Goal: Task Accomplishment & Management: Manage account settings

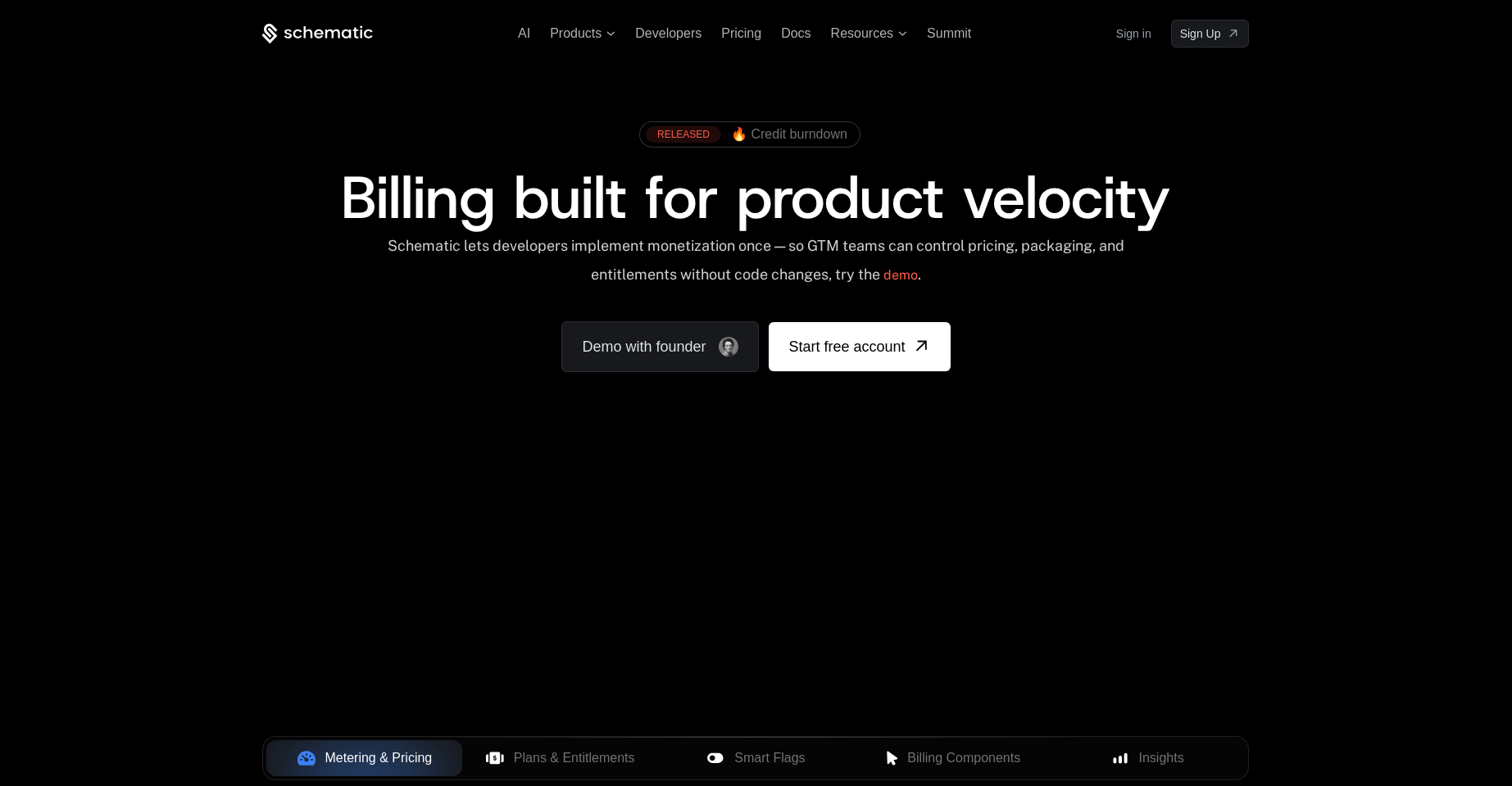
click at [1116, 32] on link "Sign in" at bounding box center [1133, 33] width 36 height 27
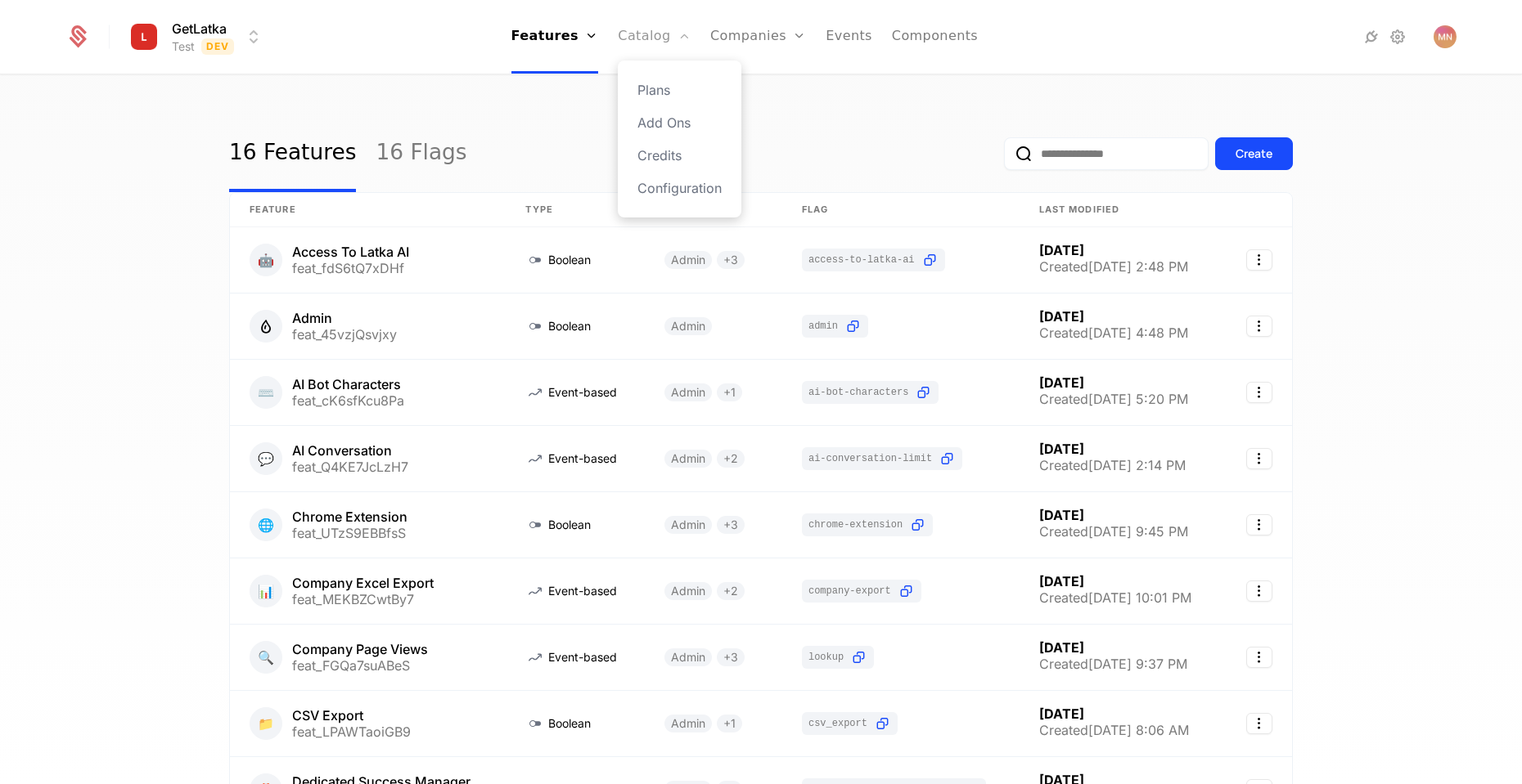
click at [681, 37] on icon "Main" at bounding box center [684, 36] width 13 height 13
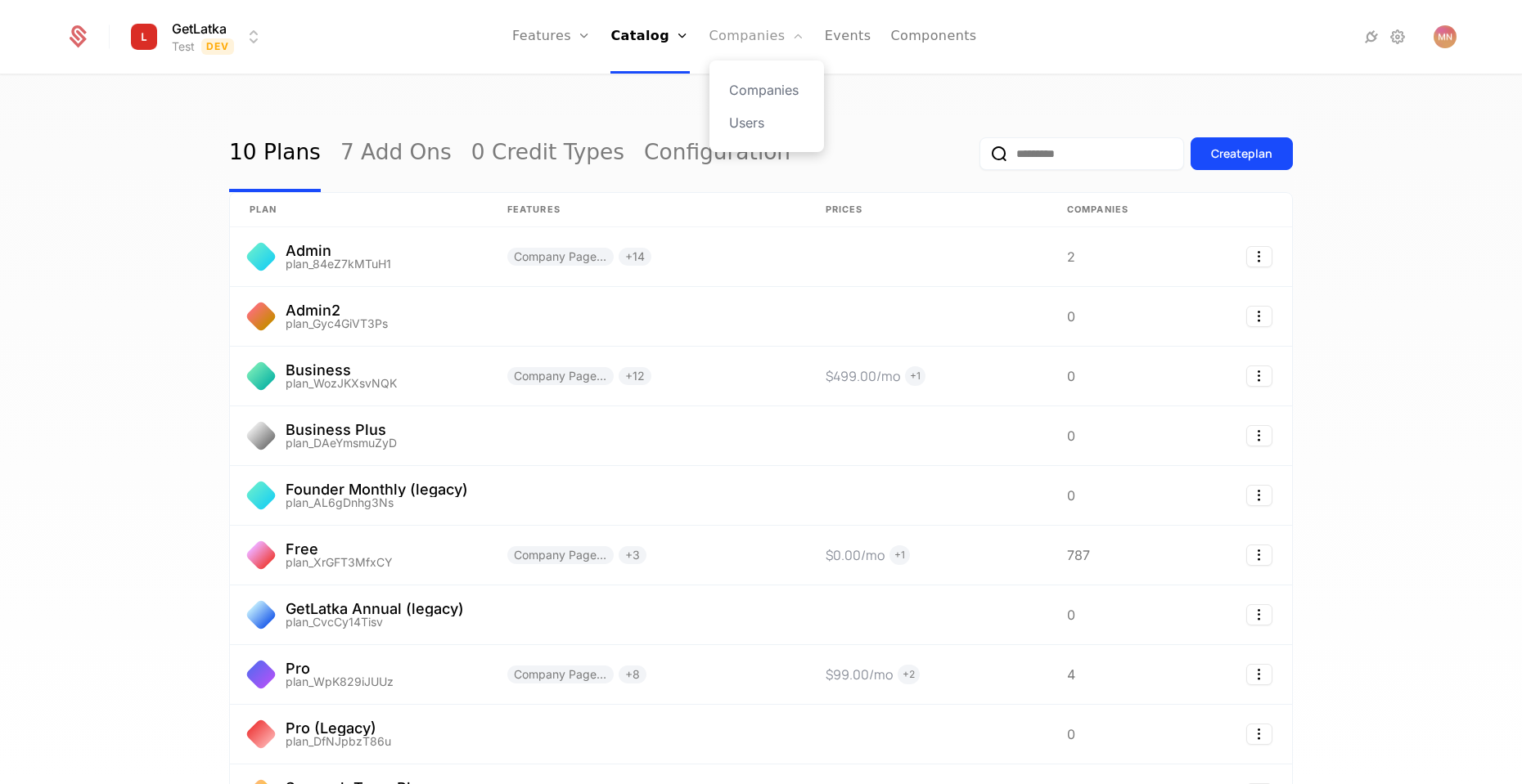
click at [730, 37] on link "Companies" at bounding box center [757, 37] width 96 height 74
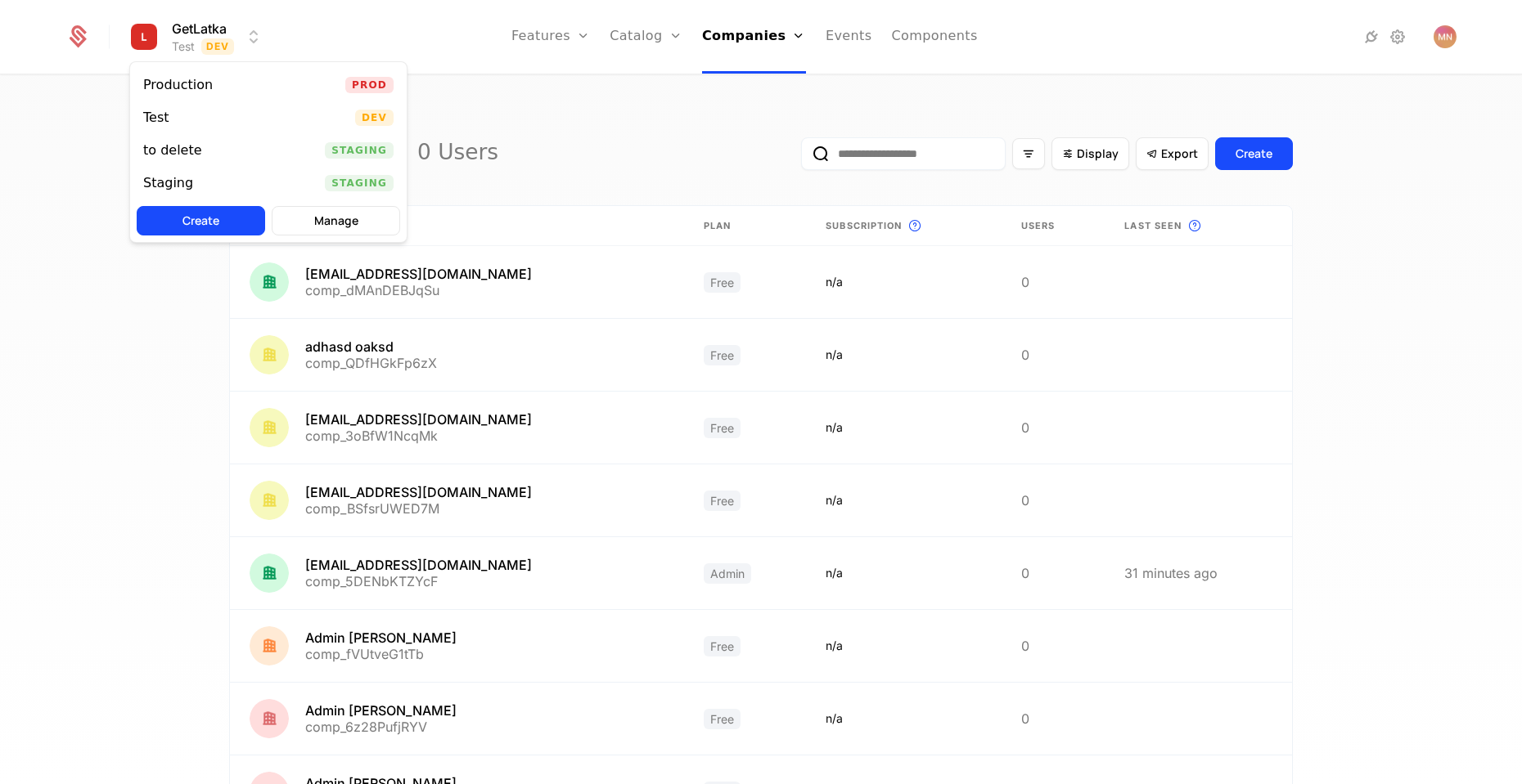
click at [262, 32] on html "GetLatka Test Dev Features Features Flags Catalog Plans Add Ons Credits Configu…" at bounding box center [761, 392] width 1522 height 784
click at [229, 74] on div "Production Prod" at bounding box center [268, 85] width 277 height 33
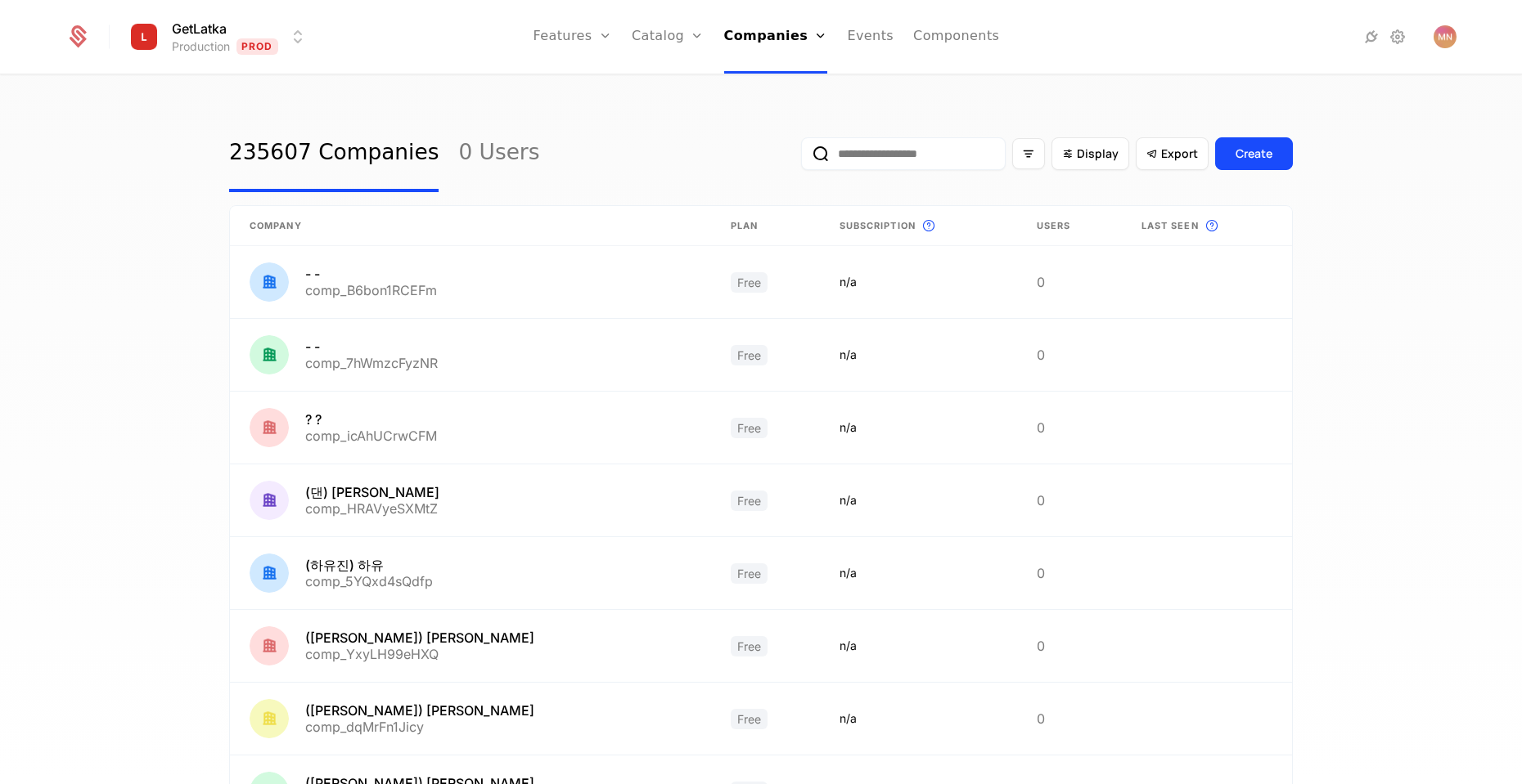
click at [887, 169] on input "email" at bounding box center [903, 154] width 205 height 33
paste input "**********"
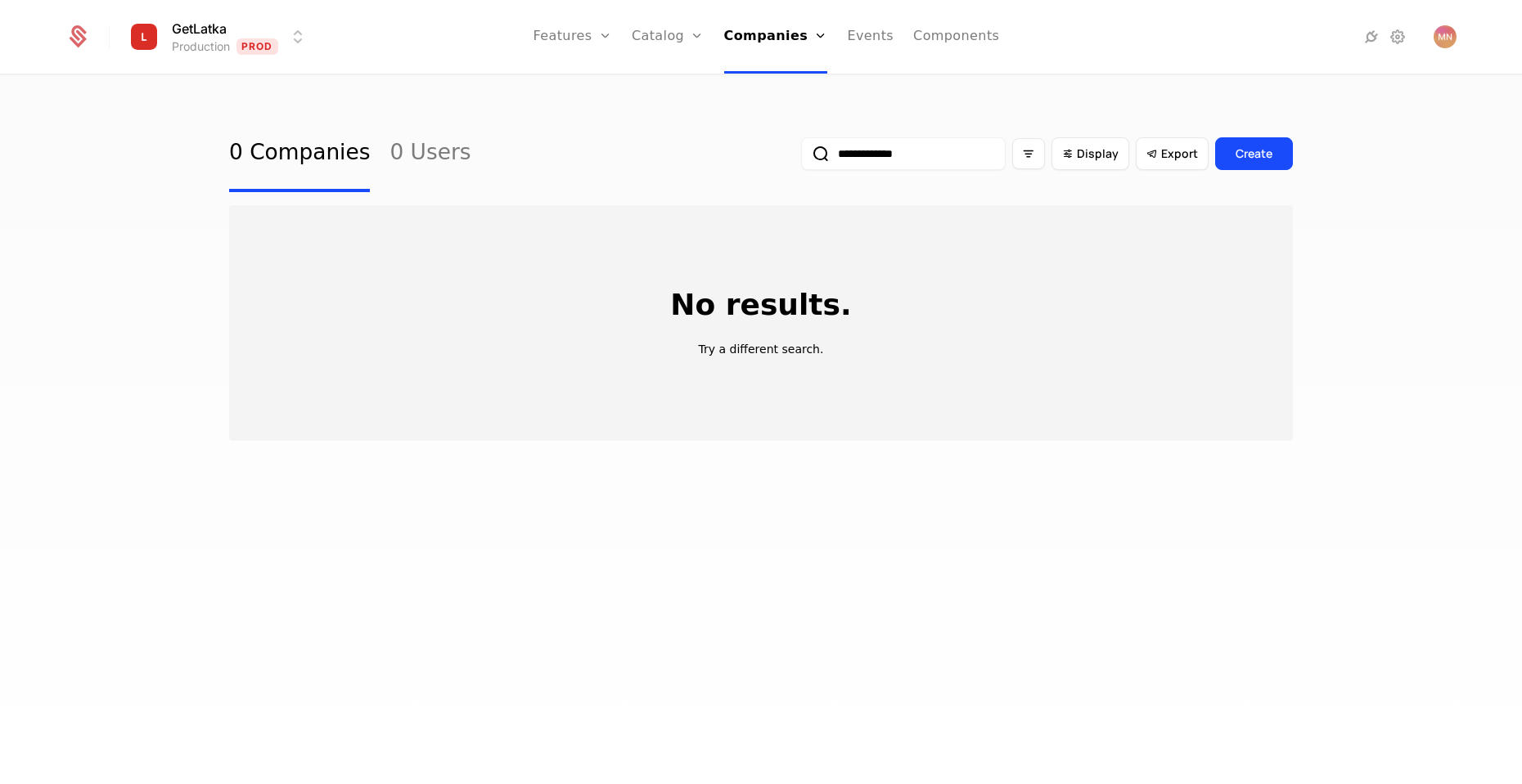
click at [823, 138] on input "**********" at bounding box center [903, 154] width 205 height 33
paste input "email"
click at [915, 152] on input "******" at bounding box center [903, 154] width 205 height 33
paste input "**********"
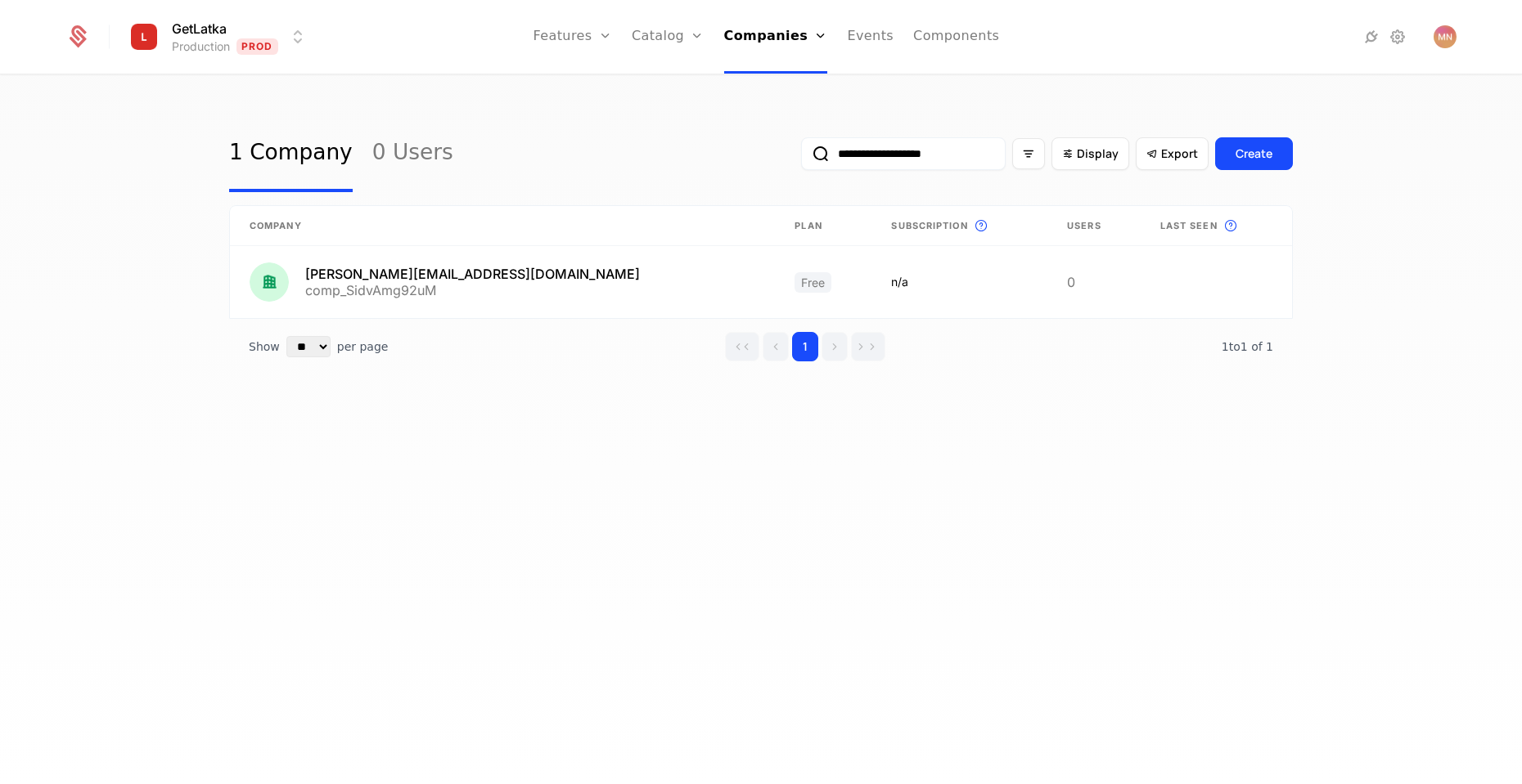
click at [918, 155] on input "**********" at bounding box center [903, 154] width 205 height 33
paste input "**********"
click at [832, 151] on input "**********" at bounding box center [874, 154] width 264 height 33
paste input "email"
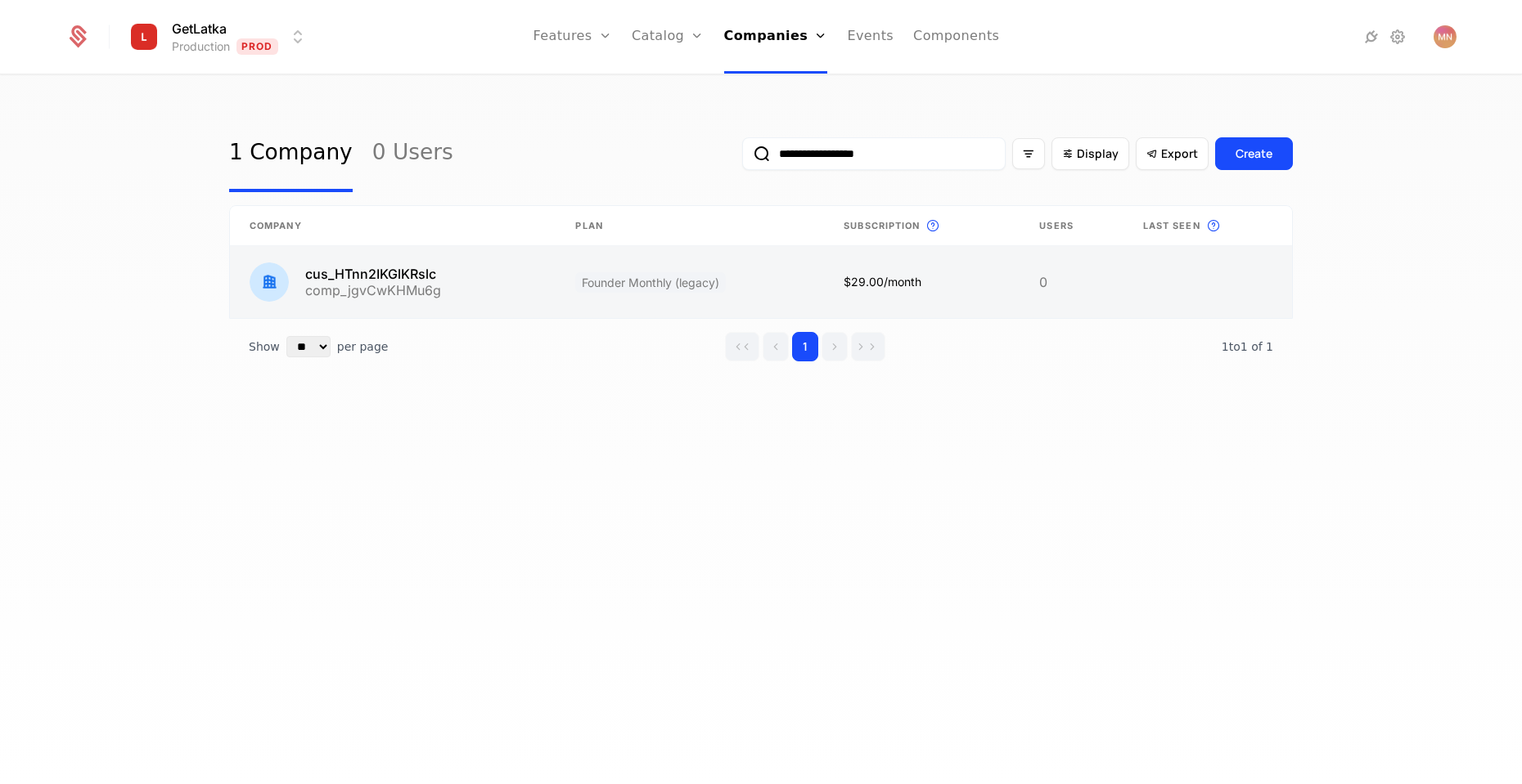
type input "**********"
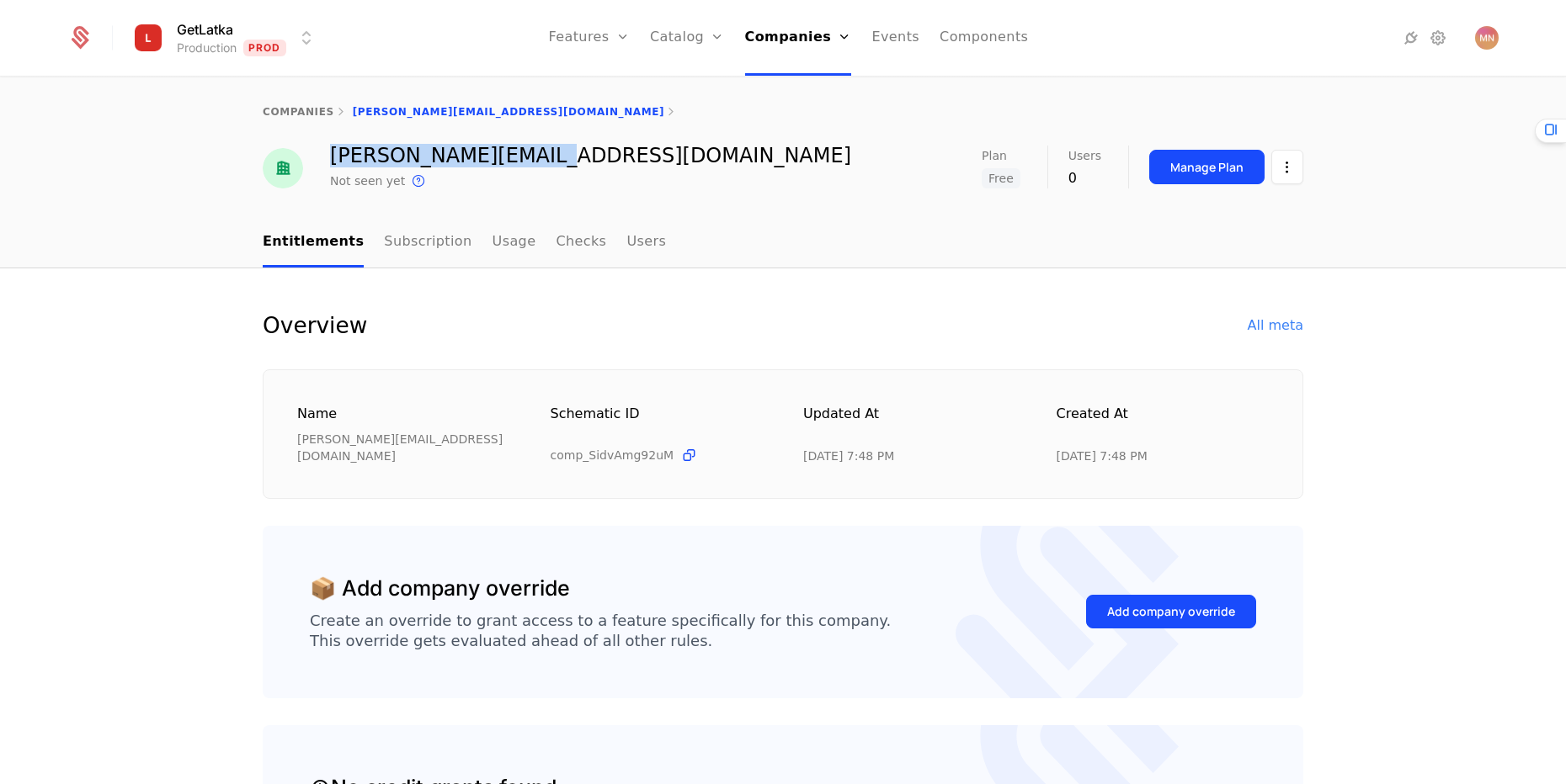
drag, startPoint x: 535, startPoint y: 150, endPoint x: 323, endPoint y: 159, distance: 212.2
click at [323, 159] on div "calvin@authorify.com Not seen yet This is the date a track or identify event as…" at bounding box center [783, 168] width 1040 height 45
click at [591, 157] on div "calvin@authorify.com Not seen yet This is the date a track or identify event as…" at bounding box center [783, 168] width 1040 height 45
drag, startPoint x: 552, startPoint y: 148, endPoint x: 328, endPoint y: 146, distance: 224.0
click at [328, 146] on div "calvin@authorify.com Not seen yet This is the date a track or identify event as…" at bounding box center [783, 168] width 1040 height 45
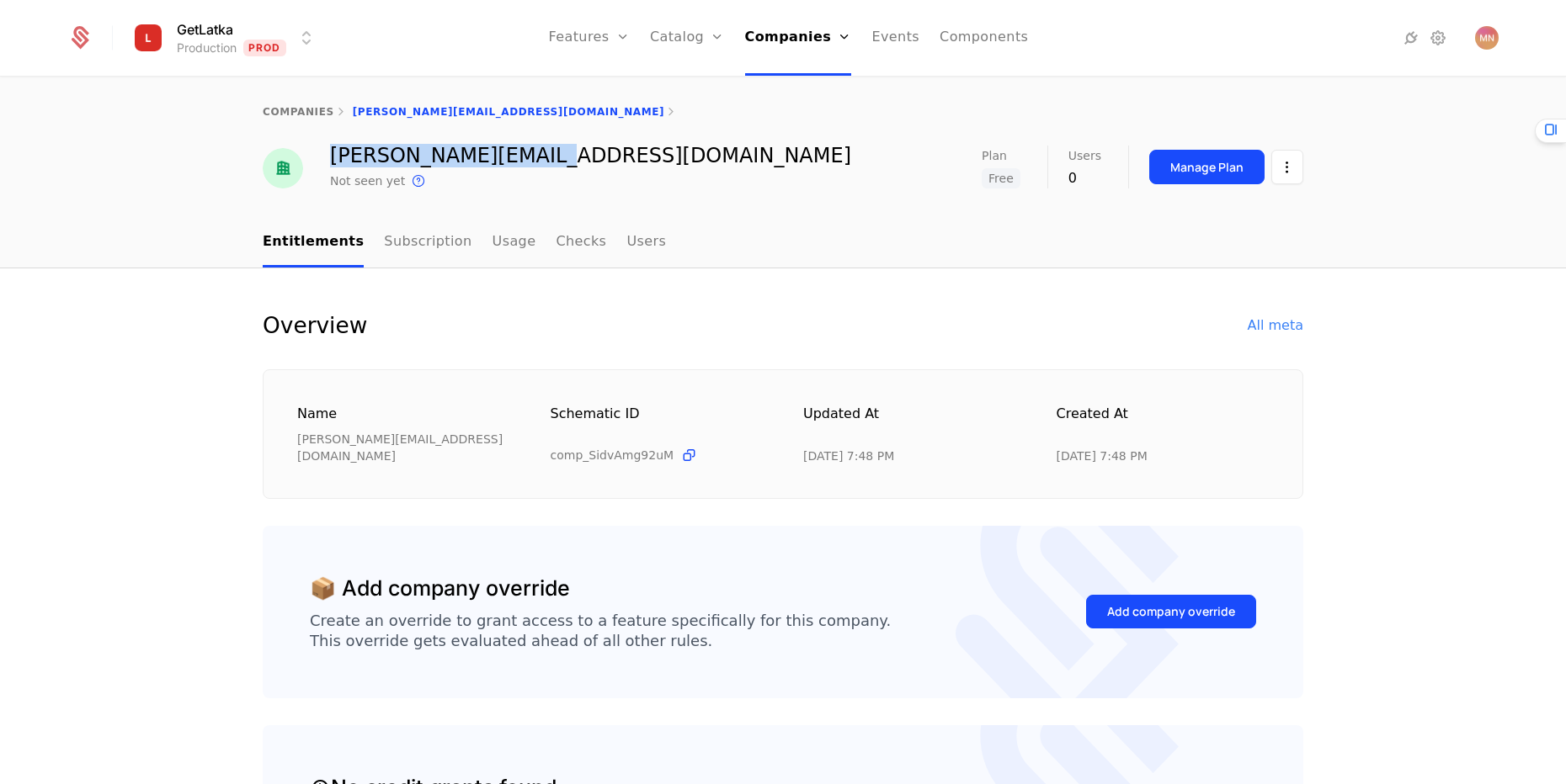
copy div "calvin@authorify.com"
click at [1274, 176] on html "GetLatka Production Prod Features Features Flags Catalog Plans Add Ons Credits …" at bounding box center [783, 392] width 1566 height 784
click at [1259, 223] on div "Edit company" at bounding box center [1217, 217] width 138 height 23
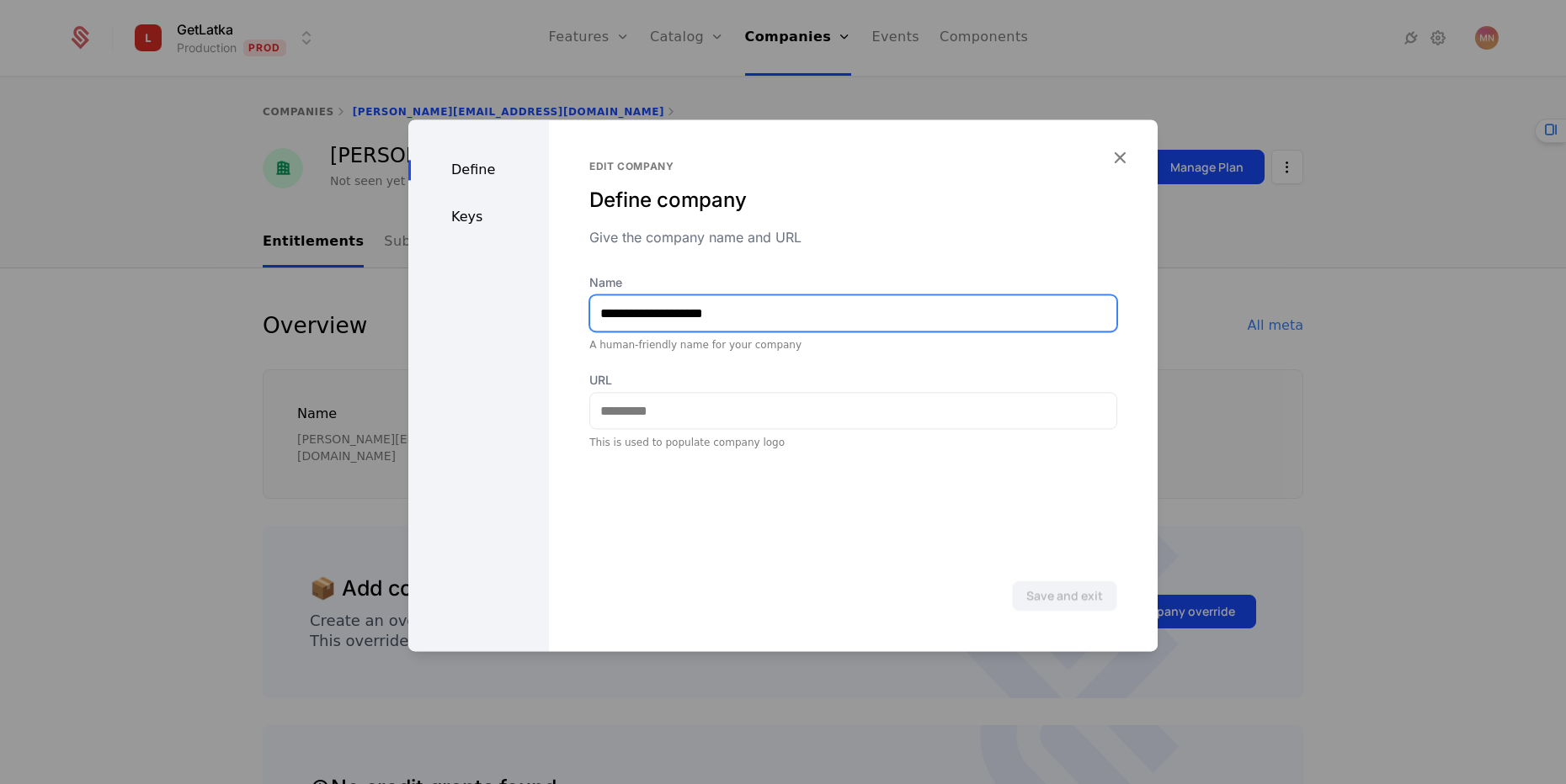
click at [632, 311] on input "**********" at bounding box center [853, 314] width 526 height 36
type input "**********"
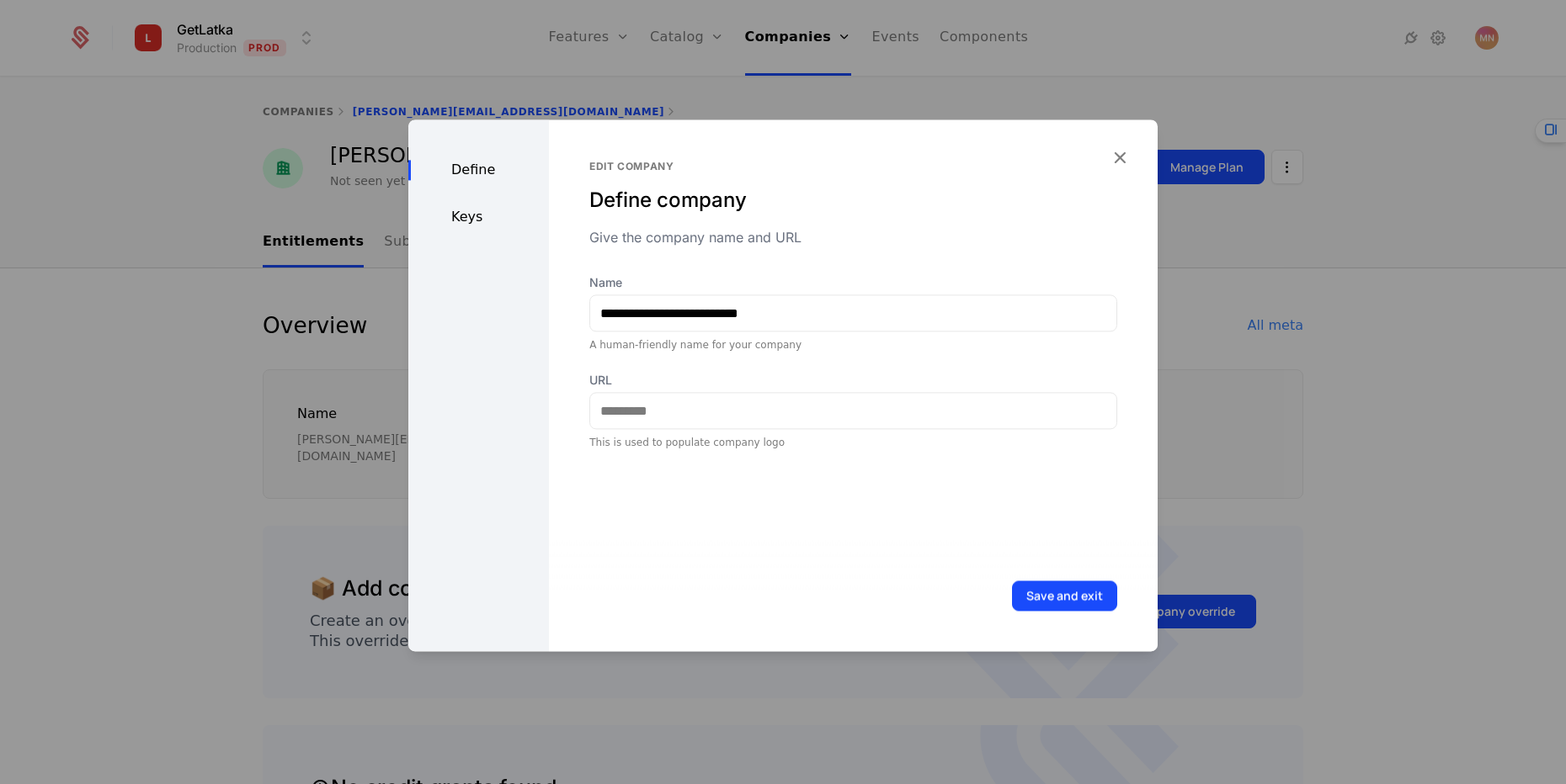
click at [493, 214] on div "Keys" at bounding box center [479, 217] width 141 height 21
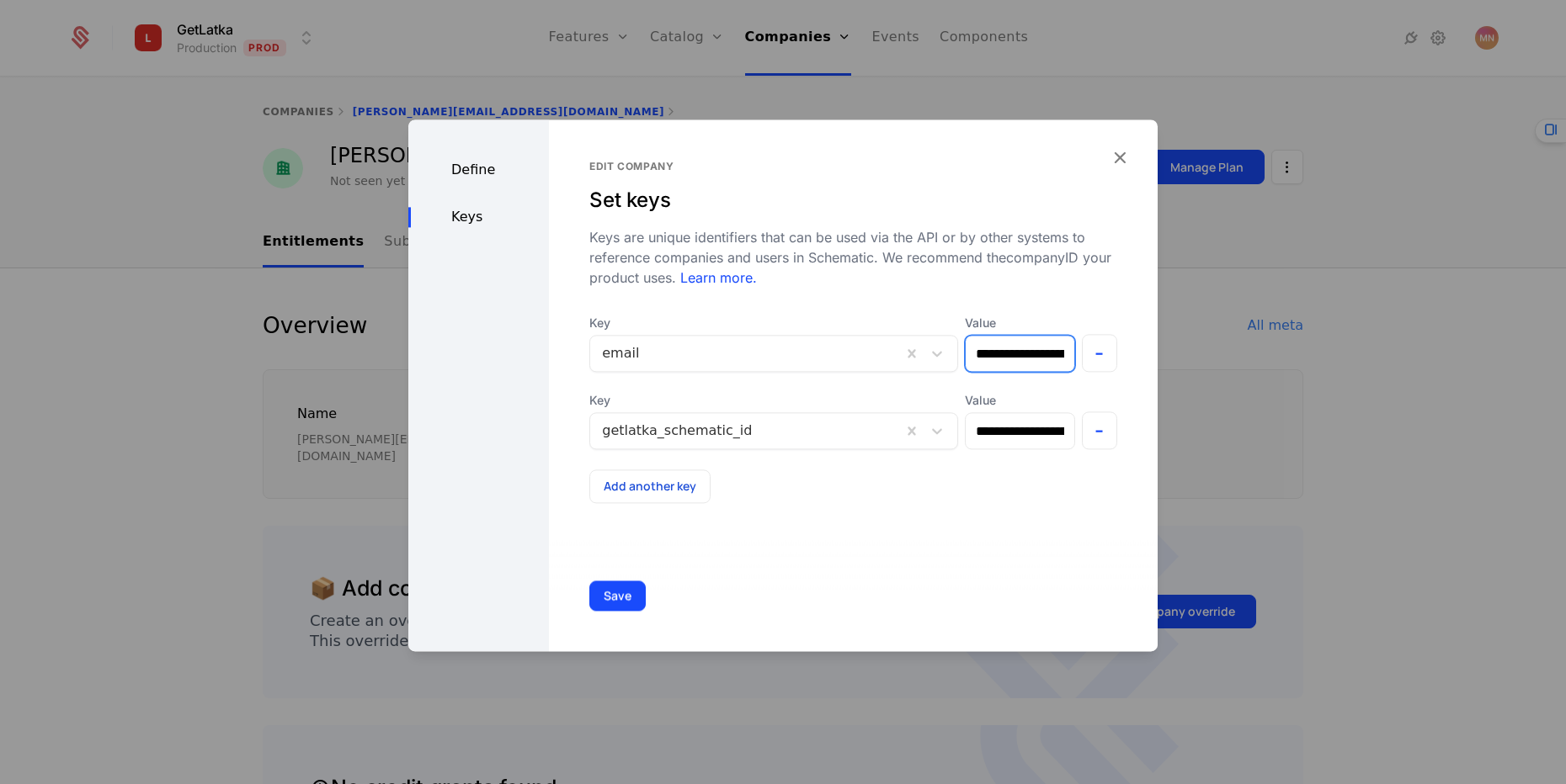
click at [968, 359] on input "**********" at bounding box center [1019, 354] width 108 height 36
type input "**********"
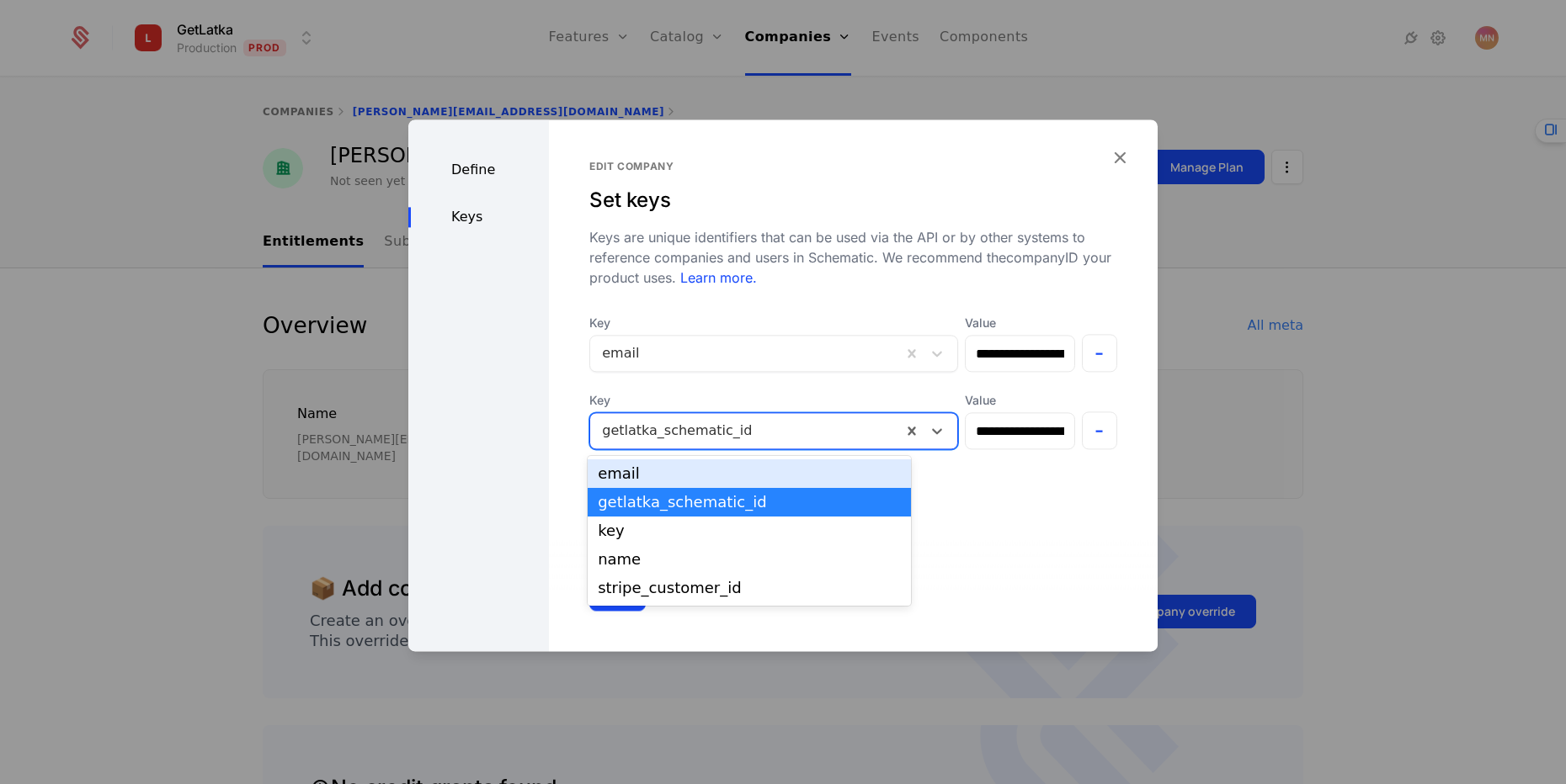
click at [684, 421] on div at bounding box center [746, 430] width 287 height 23
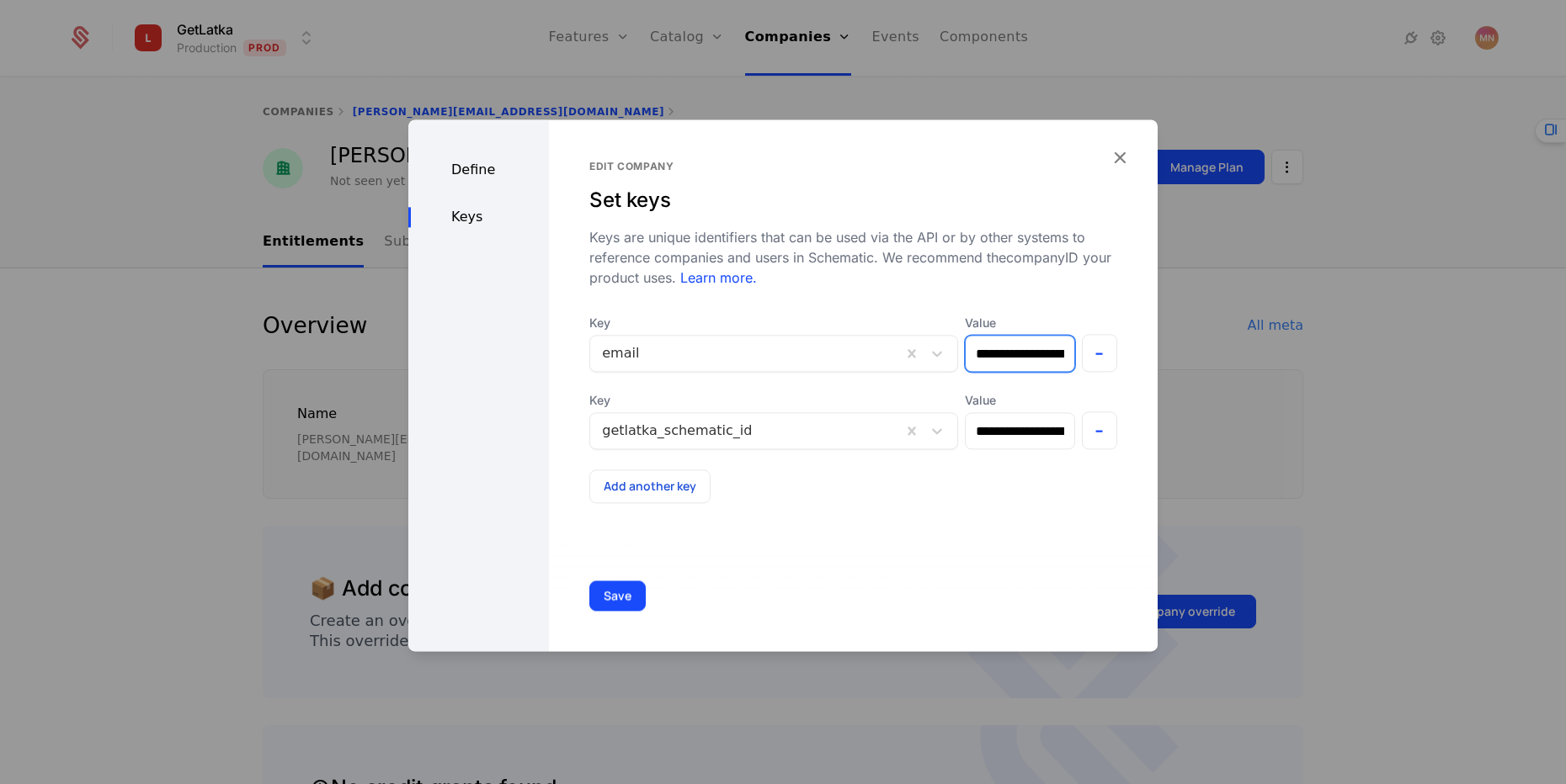
click at [977, 352] on input "**********" at bounding box center [1019, 354] width 108 height 36
click at [992, 431] on input "**********" at bounding box center [1019, 431] width 108 height 36
paste input "text"
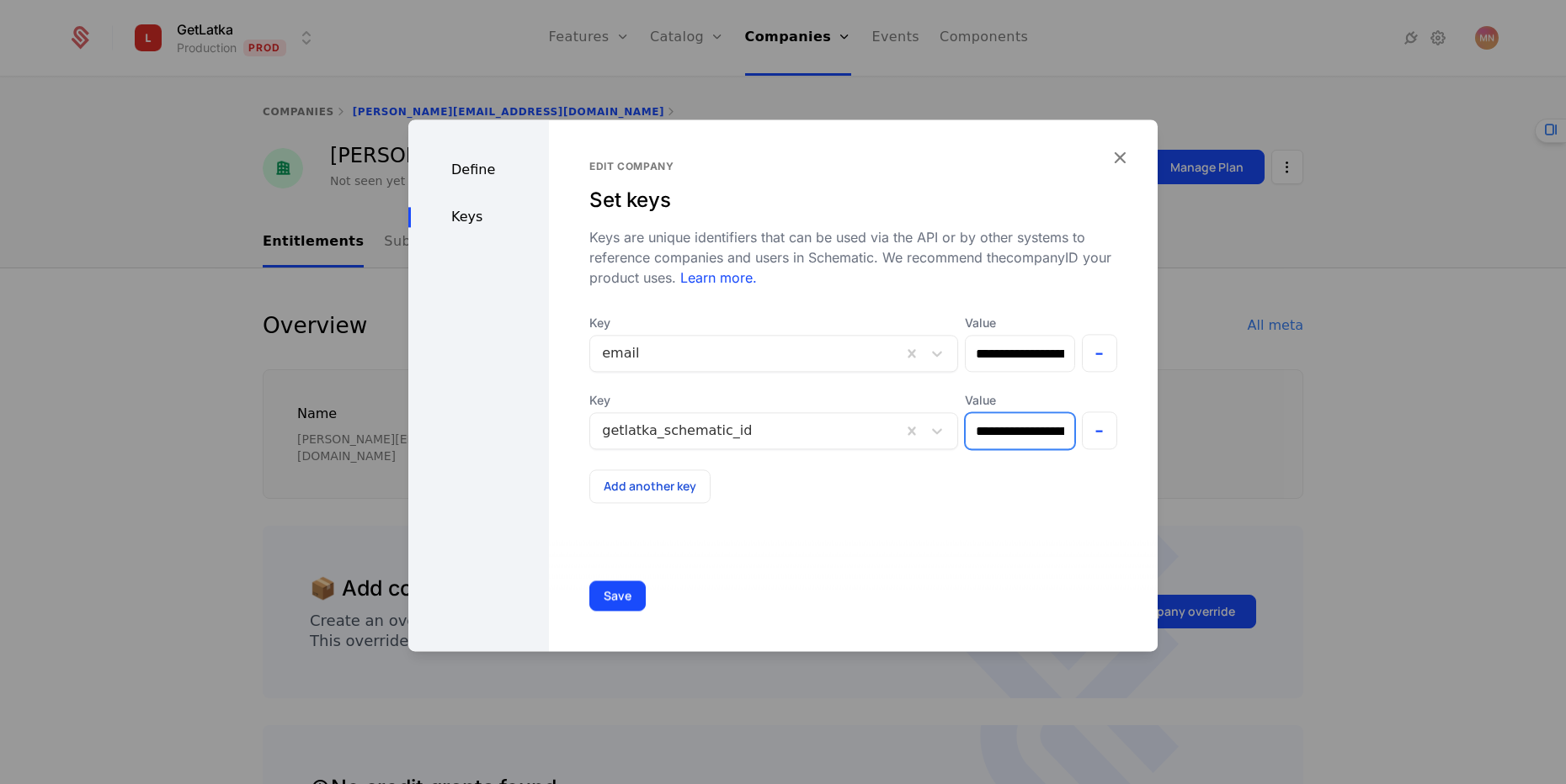
scroll to position [0, 115]
type input "**********"
click at [615, 599] on button "Save" at bounding box center [617, 595] width 56 height 30
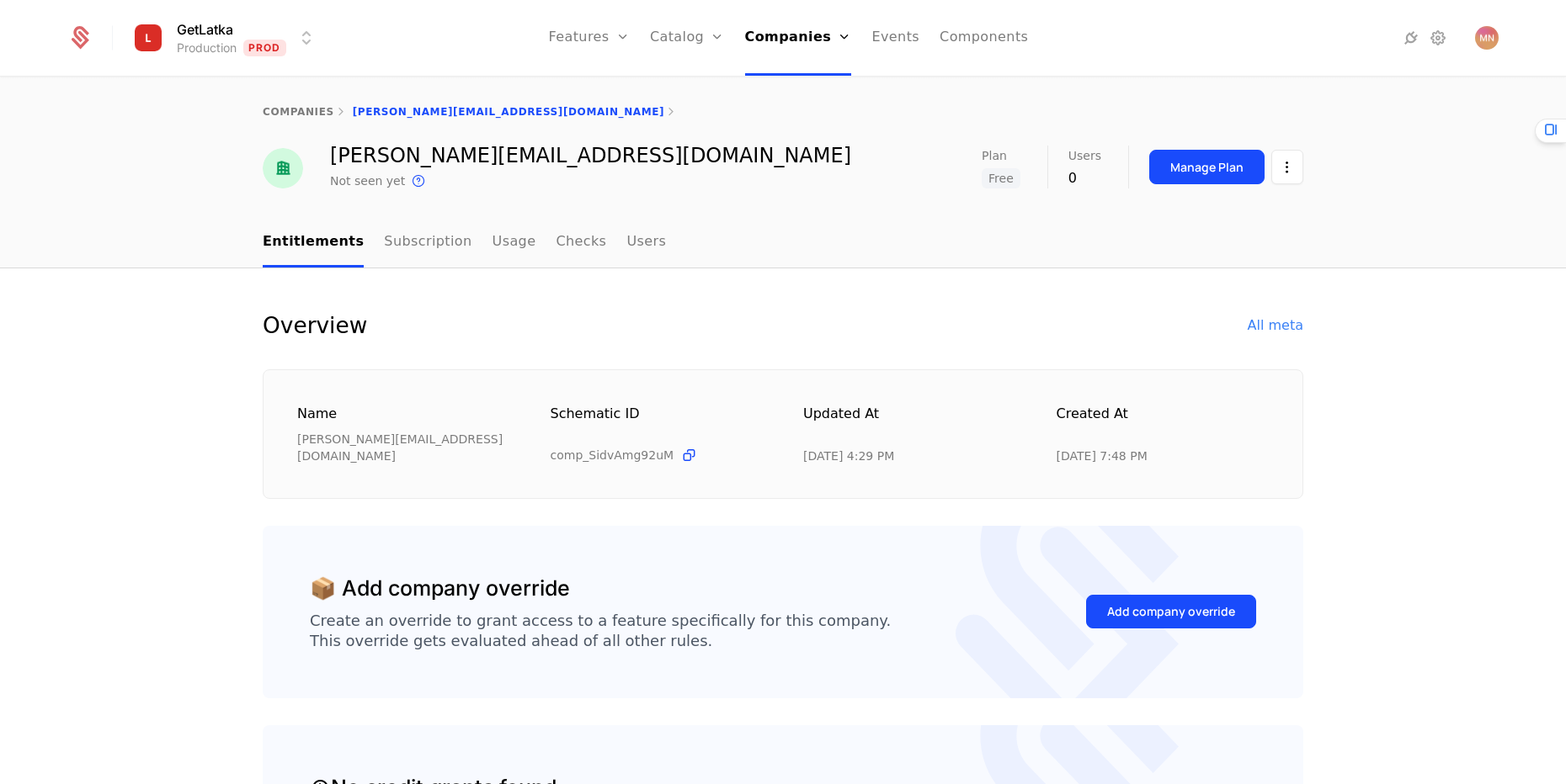
click at [391, 156] on div "calvin+legacy@authorify.com" at bounding box center [590, 156] width 521 height 21
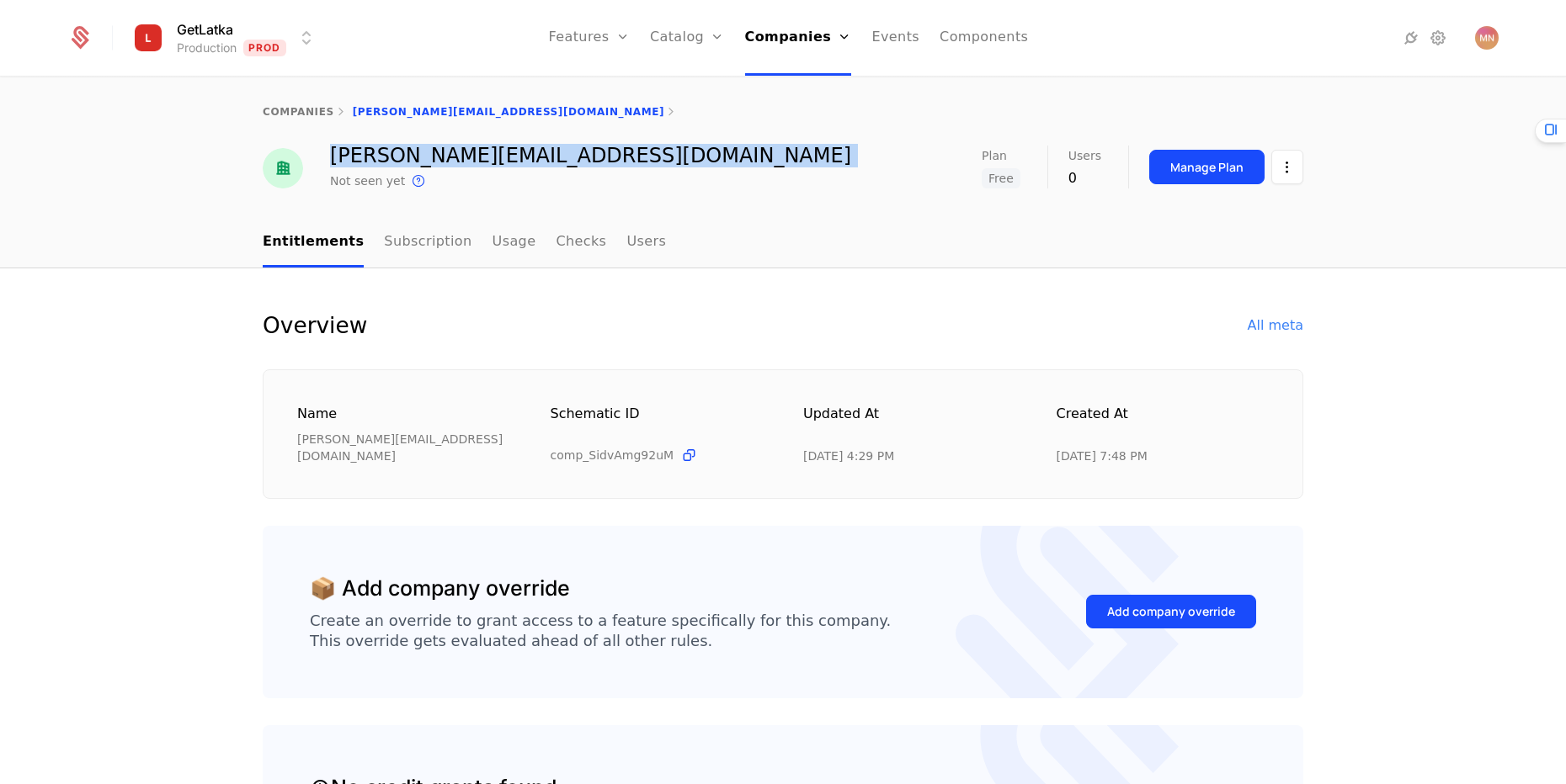
click at [391, 156] on div "calvin+legacy@authorify.com" at bounding box center [590, 156] width 521 height 21
copy div "calvin+legacy@authorify.com"
click at [1220, 170] on div "Manage Plan" at bounding box center [1206, 167] width 73 height 17
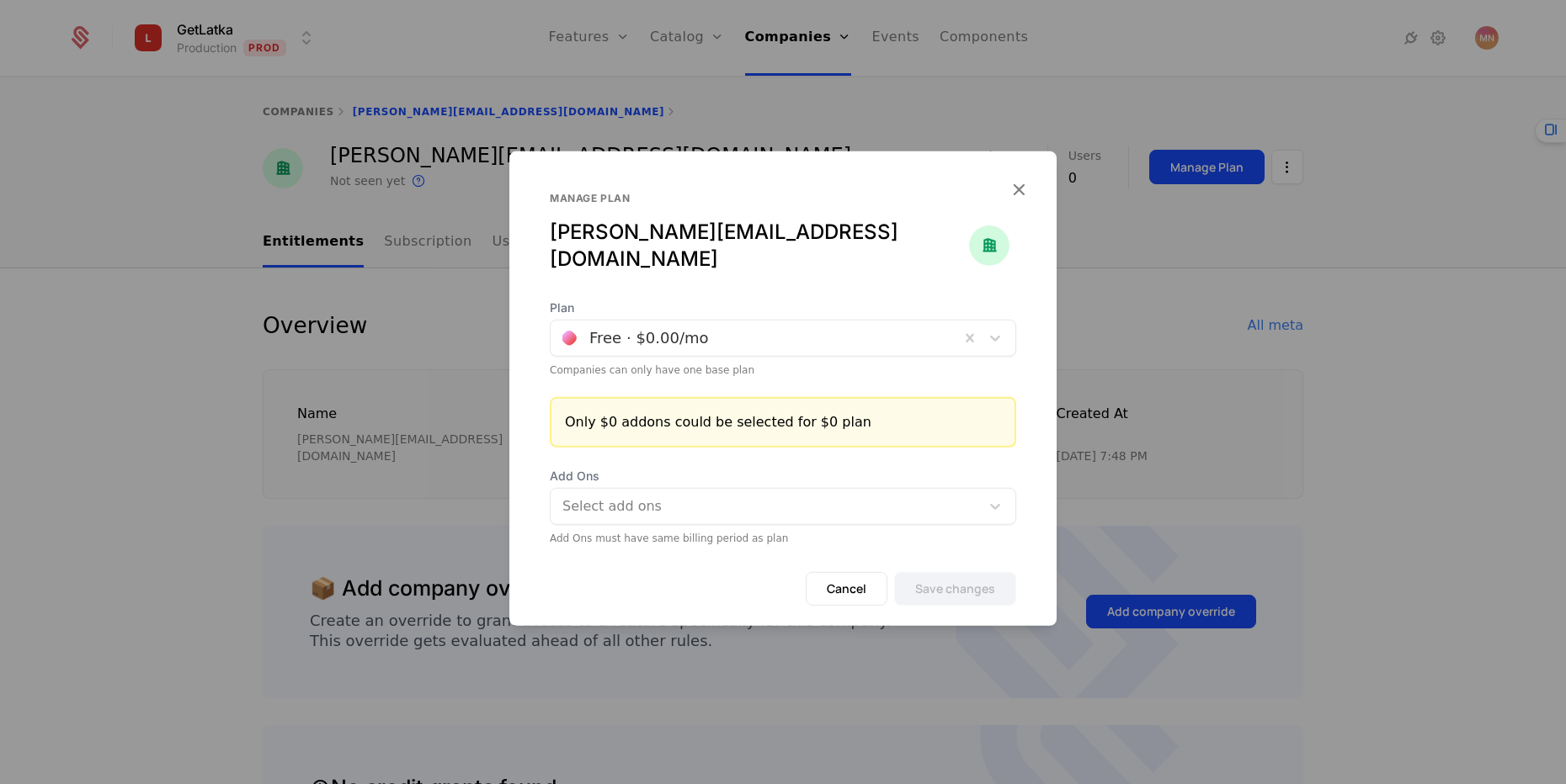
click at [222, 380] on div at bounding box center [783, 392] width 1566 height 784
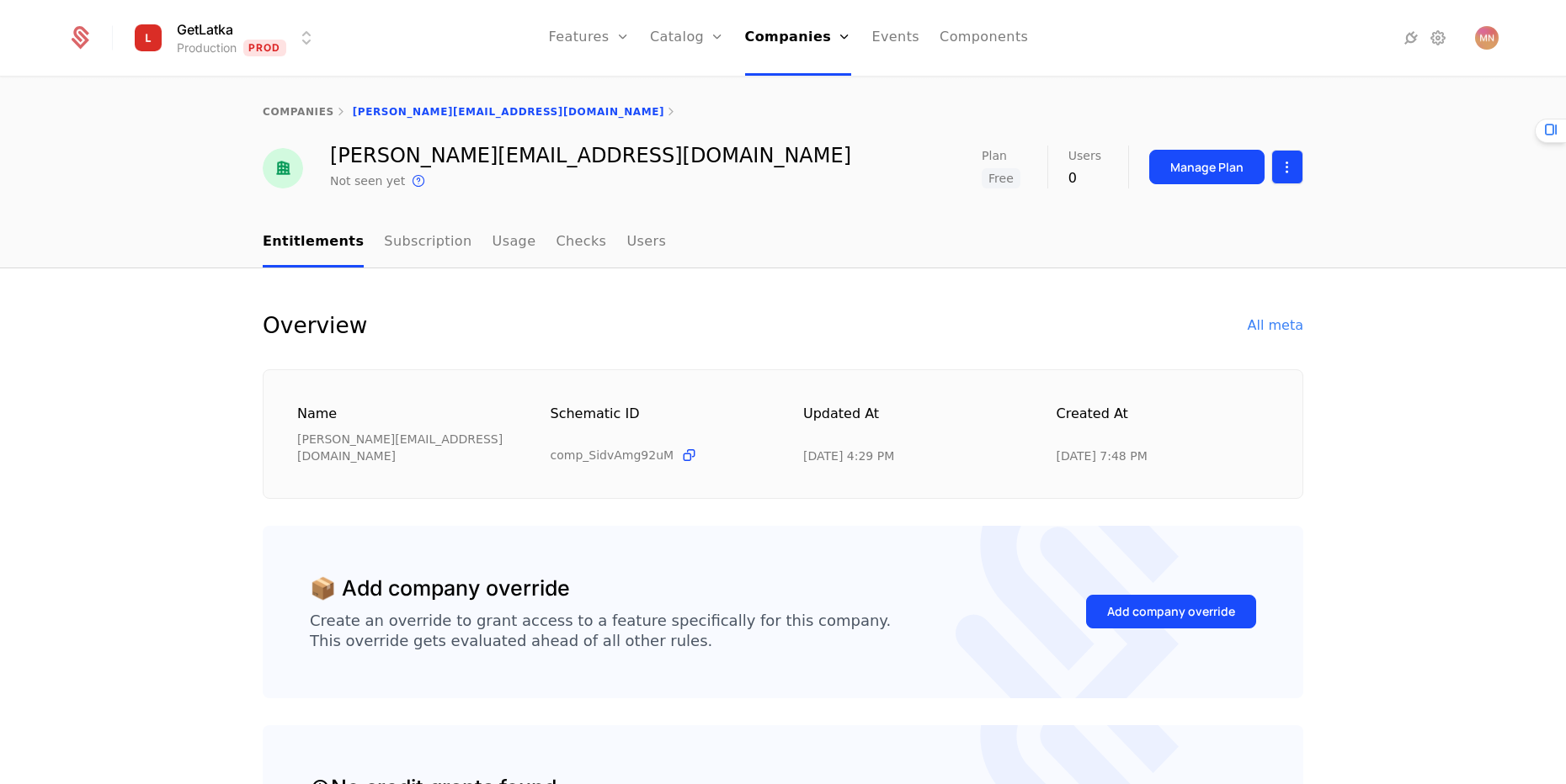
click at [1273, 180] on html "GetLatka Production Prod Features Features Flags Catalog Plans Add Ons Credits …" at bounding box center [783, 392] width 1566 height 784
click at [1248, 214] on div "Edit company" at bounding box center [1207, 217] width 117 height 23
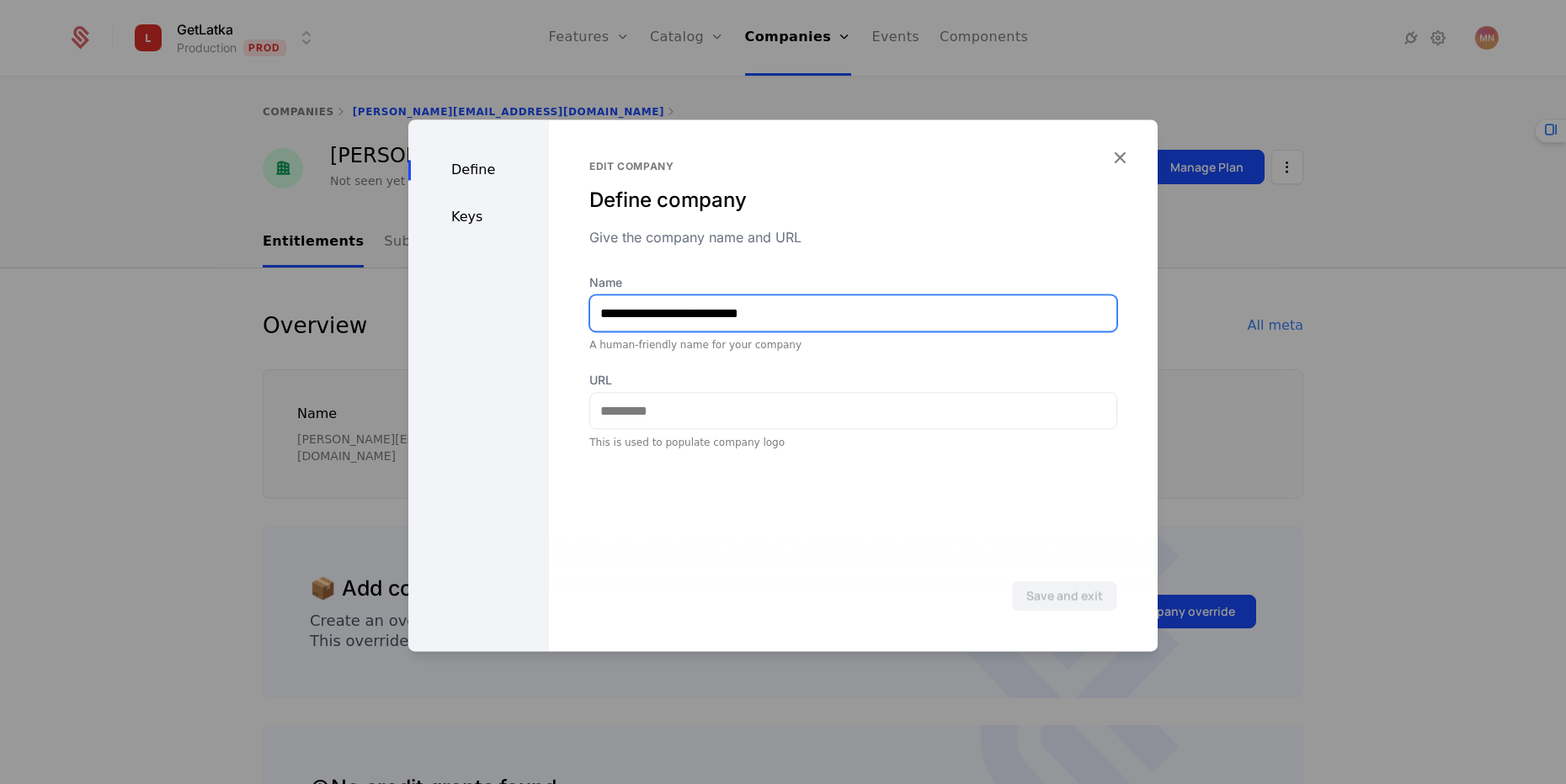
click at [653, 321] on input "**********" at bounding box center [853, 314] width 526 height 36
click at [656, 314] on input "**********" at bounding box center [853, 314] width 526 height 36
type input "**********"
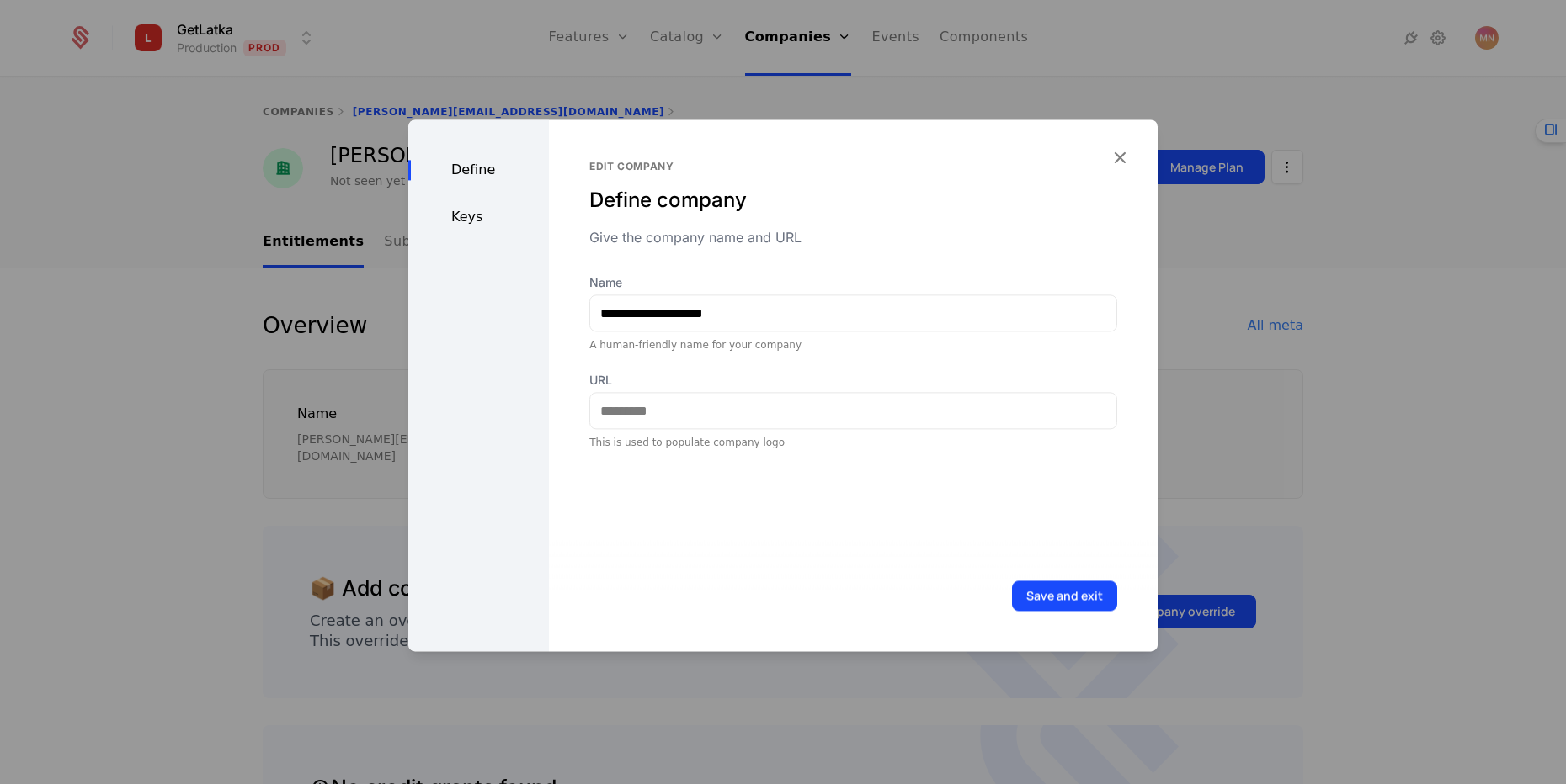
click at [466, 209] on div "Keys" at bounding box center [479, 217] width 141 height 21
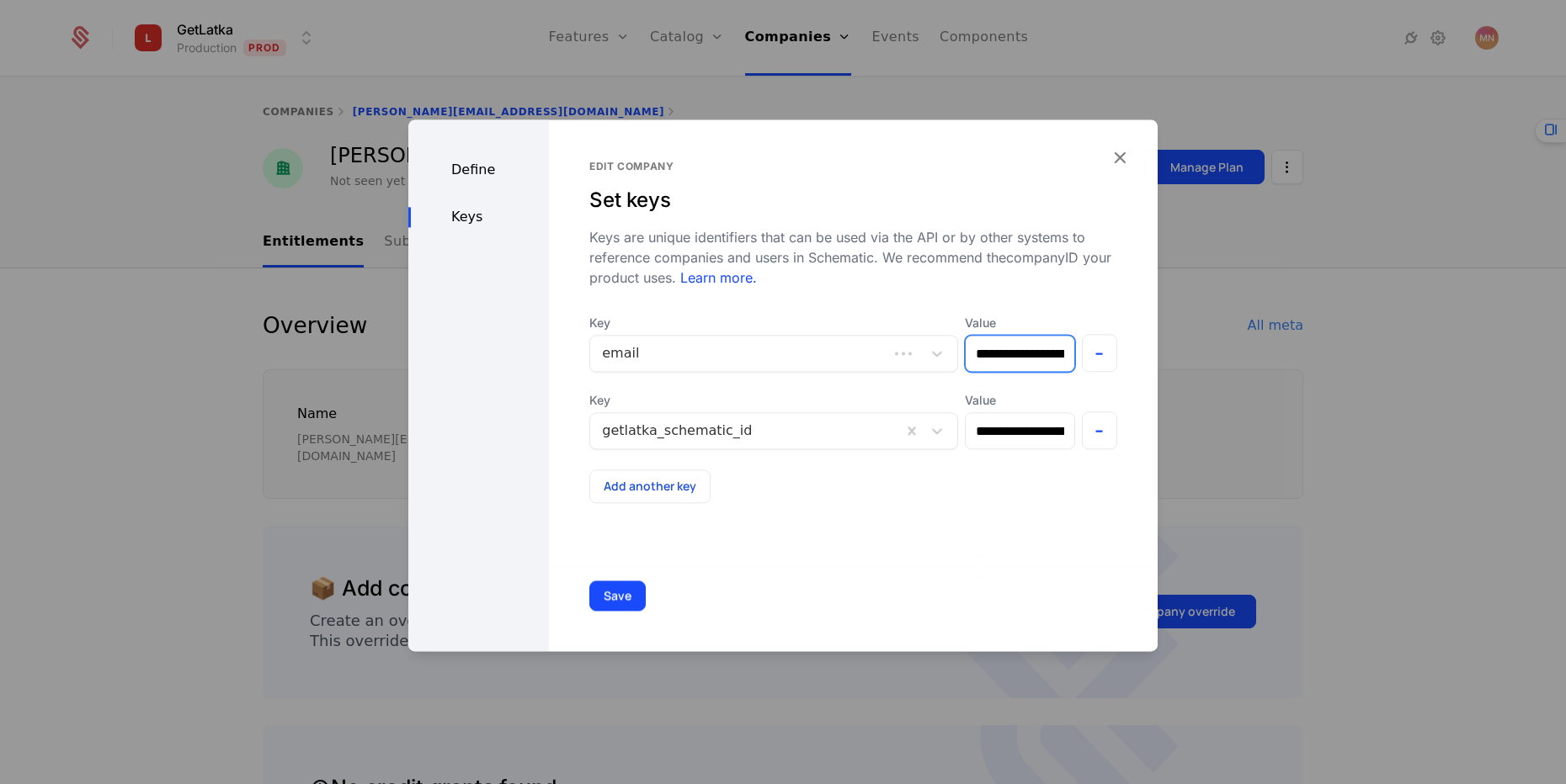
click at [1003, 347] on input "**********" at bounding box center [1019, 354] width 108 height 36
click at [1011, 353] on input "**********" at bounding box center [1019, 354] width 108 height 36
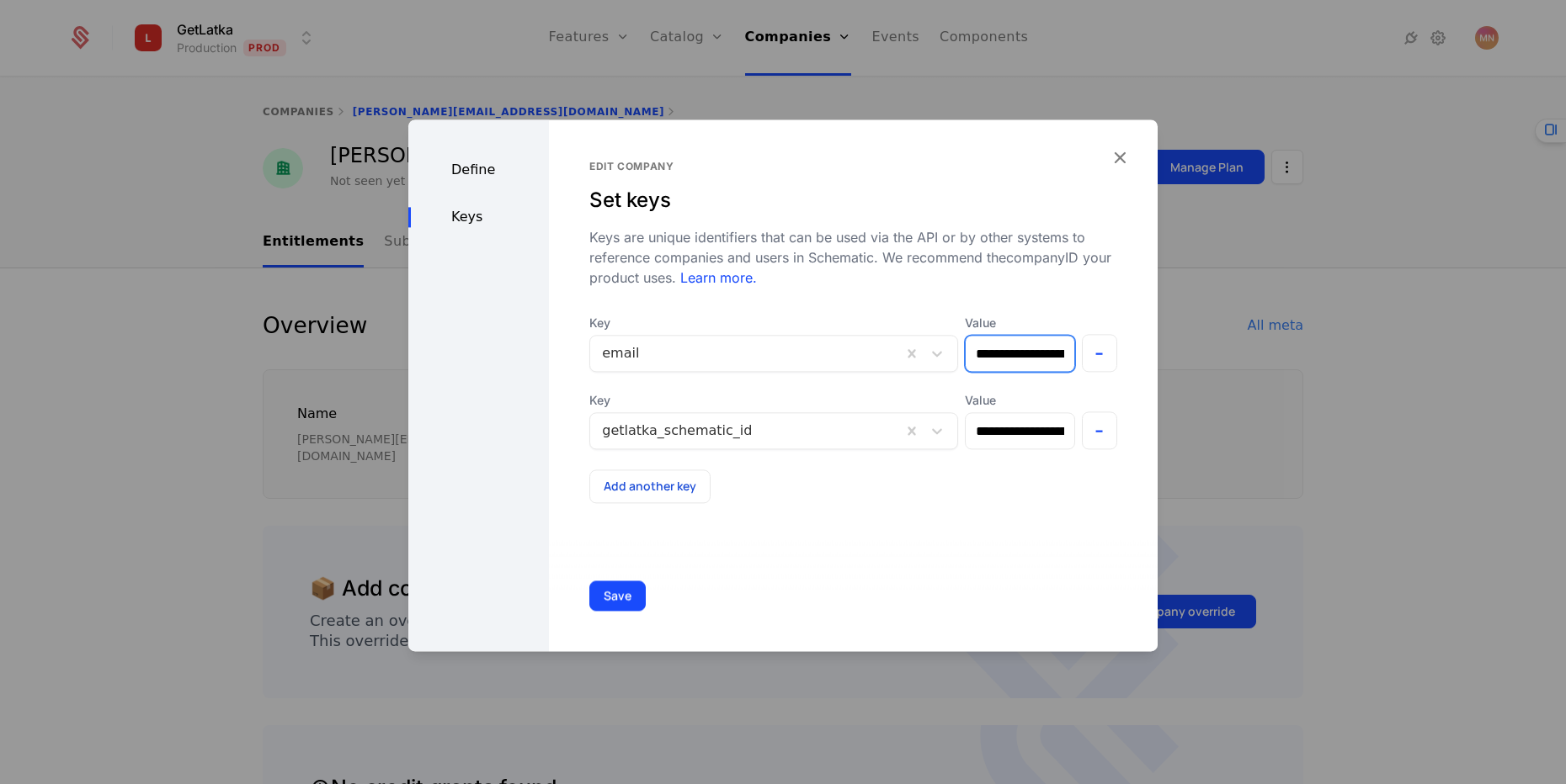
type input "**********"
click at [974, 438] on input "**********" at bounding box center [1019, 431] width 108 height 36
click at [972, 447] on input "**********" at bounding box center [1019, 431] width 108 height 36
paste input "text"
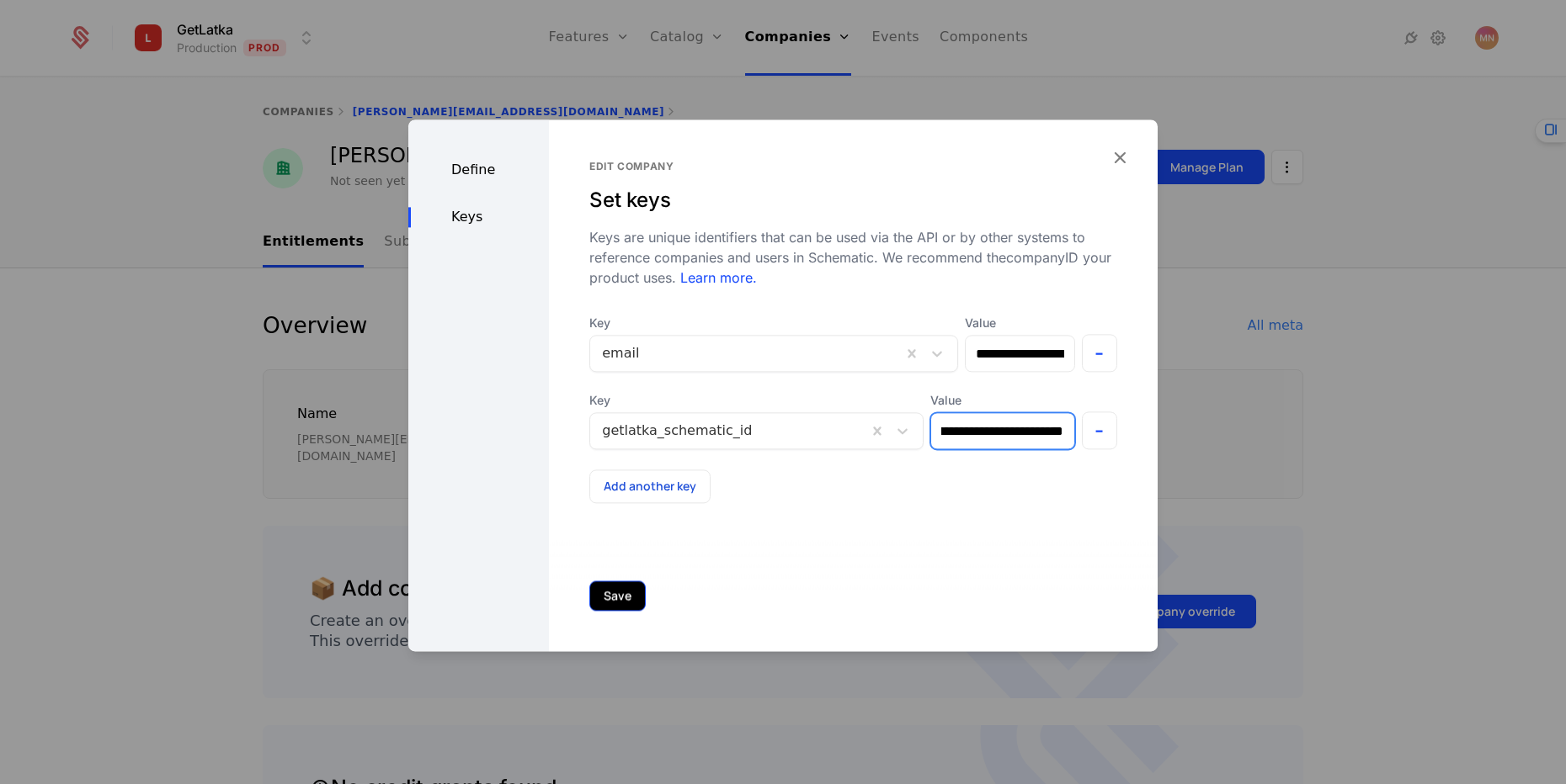
type input "**********"
click at [622, 582] on button "Save" at bounding box center [617, 595] width 56 height 30
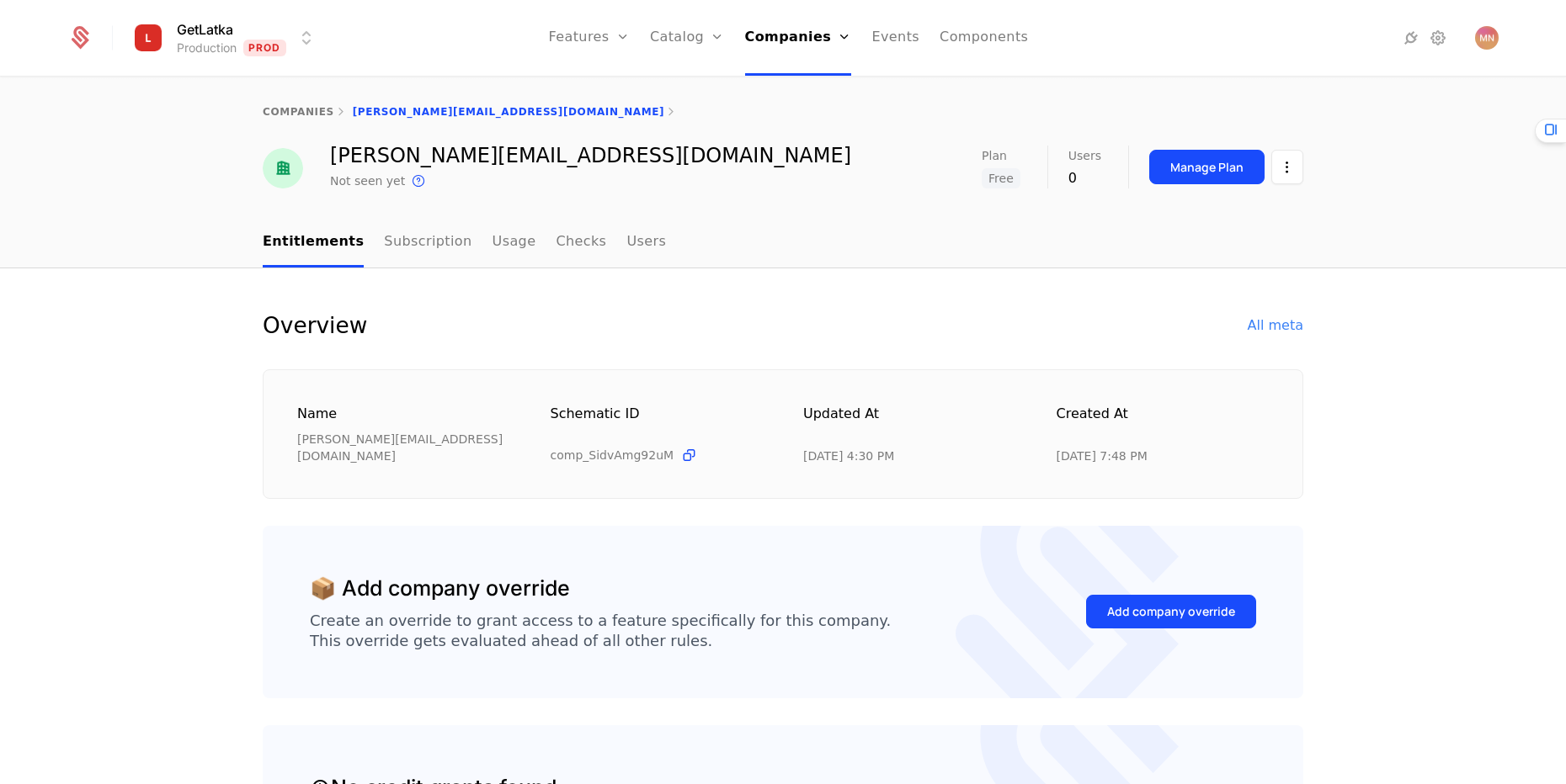
click at [465, 148] on div "calvin@authorify.com" at bounding box center [590, 156] width 521 height 21
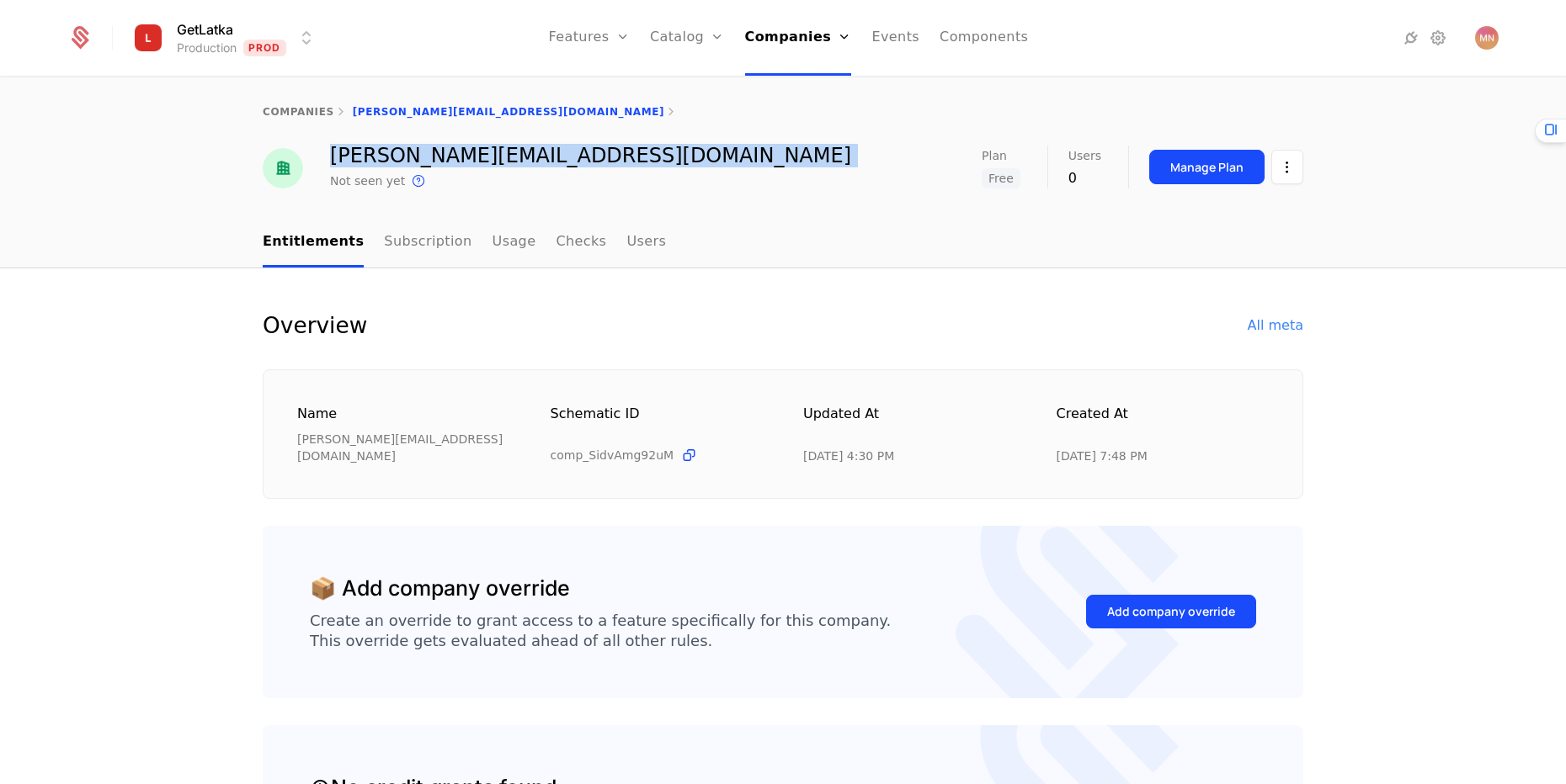
click at [465, 148] on div "calvin@authorify.com" at bounding box center [590, 156] width 521 height 21
copy div "calvin@authorify.com"
click at [1271, 166] on html "GetLatka Production Prod Features Features Flags Catalog Plans Add Ons Credits …" at bounding box center [783, 392] width 1566 height 784
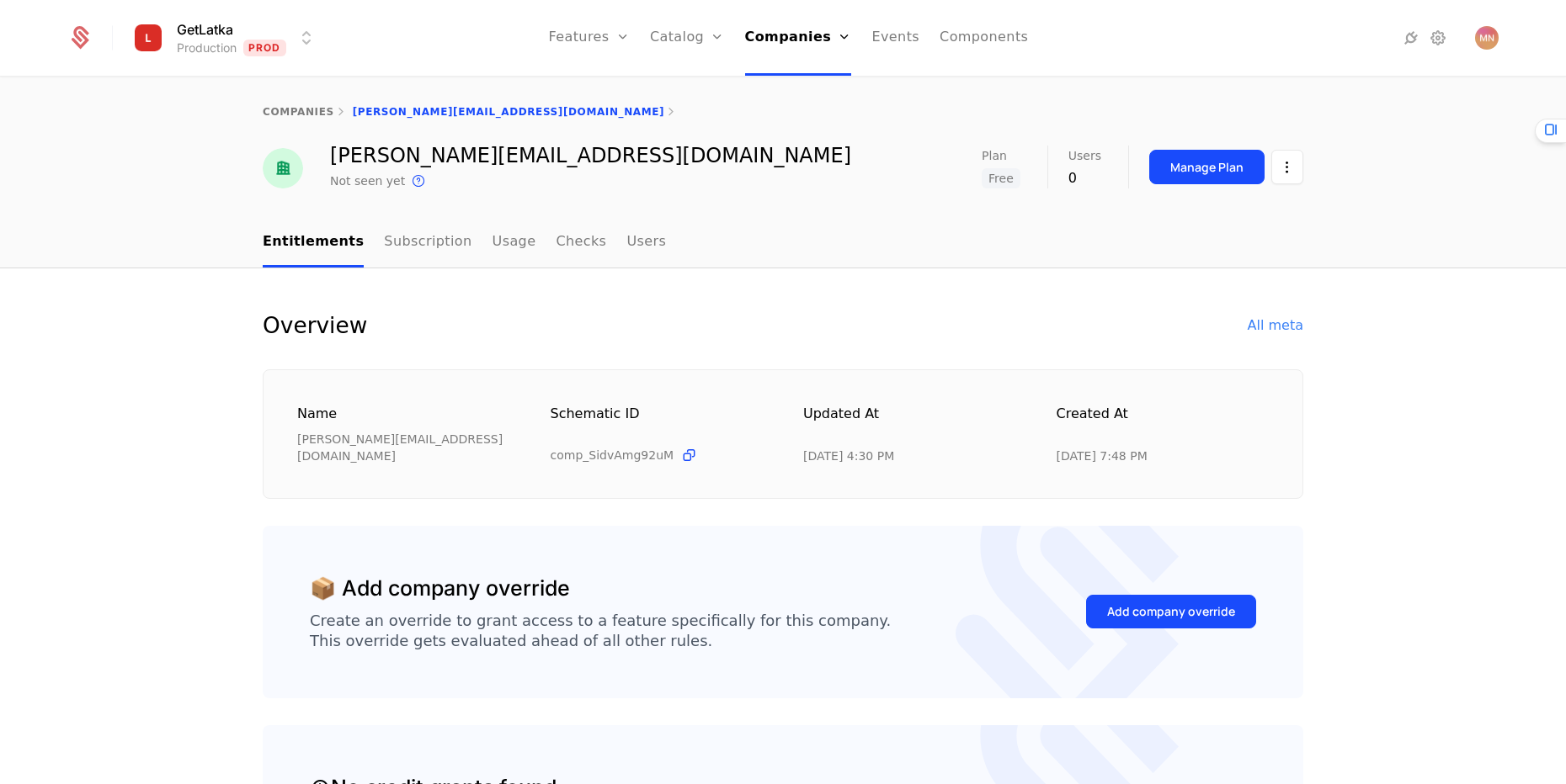
click at [605, 288] on html "GetLatka Production Prod Features Features Flags Catalog Plans Add Ons Credits …" at bounding box center [783, 392] width 1566 height 784
drag, startPoint x: 323, startPoint y: 151, endPoint x: 535, endPoint y: 156, distance: 212.1
click at [535, 156] on div "calvin@authorify.com Not seen yet This is the date a track or identify event as…" at bounding box center [783, 168] width 1040 height 45
copy div "calvin@authorify.com"
click at [1275, 171] on html "GetLatka Production Prod Features Features Flags Catalog Plans Add Ons Credits …" at bounding box center [783, 392] width 1566 height 784
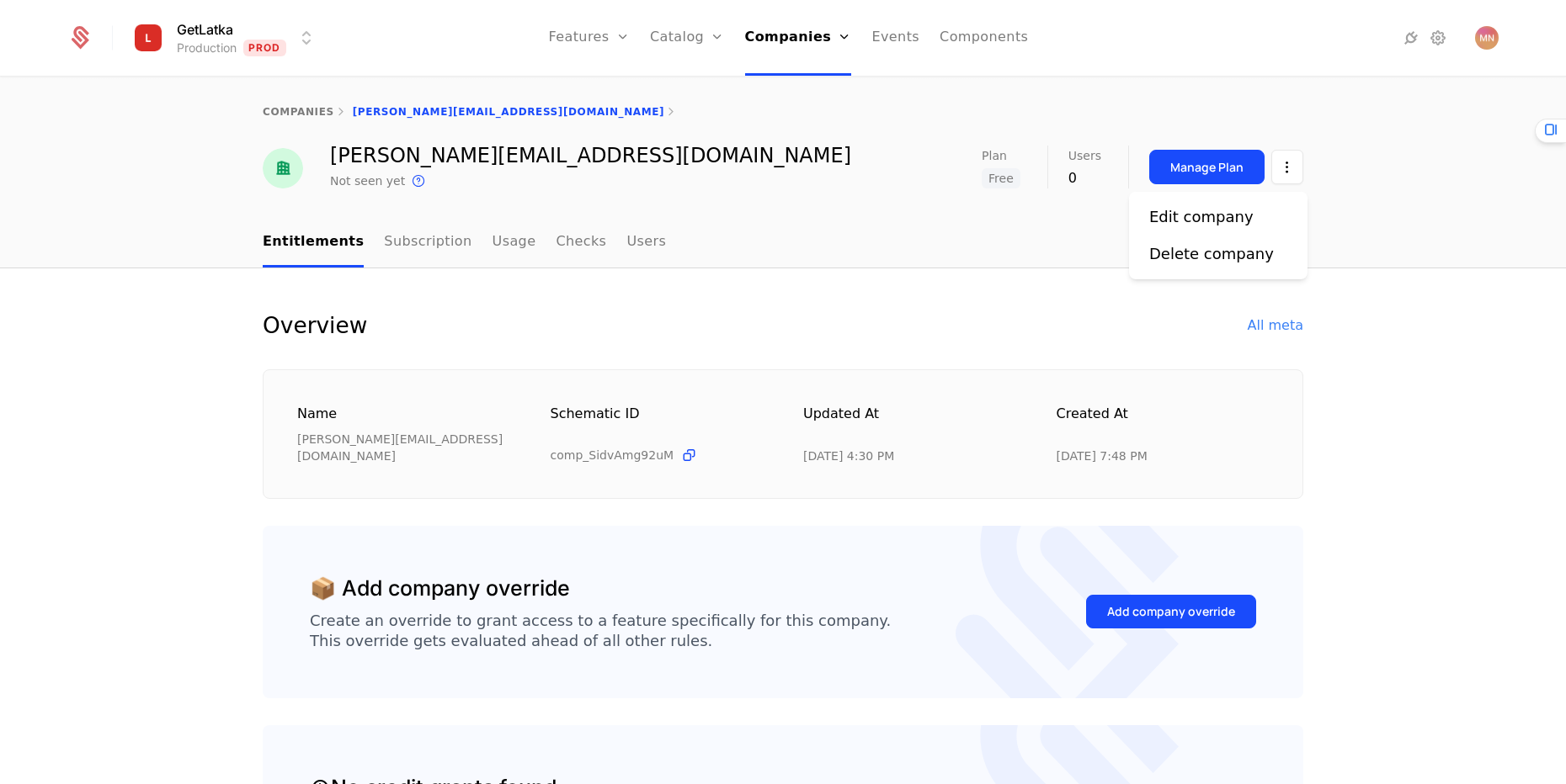
click at [1235, 203] on div "Edit company Delete company" at bounding box center [1218, 235] width 178 height 87
click at [1219, 213] on div "Edit company" at bounding box center [1201, 217] width 104 height 23
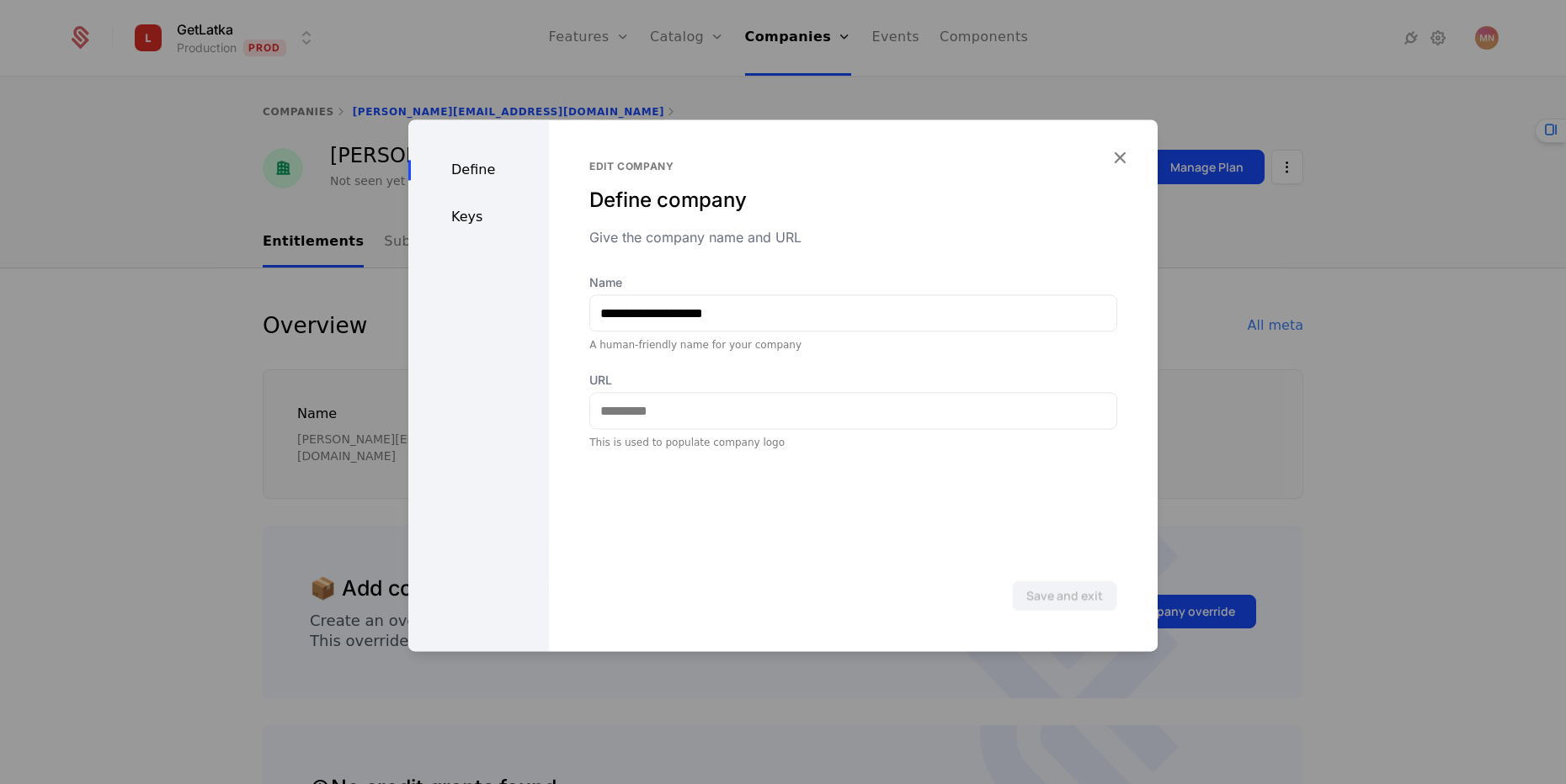
click at [487, 233] on div "Define Keys" at bounding box center [479, 385] width 141 height 531
click at [473, 222] on div "Keys" at bounding box center [479, 217] width 141 height 21
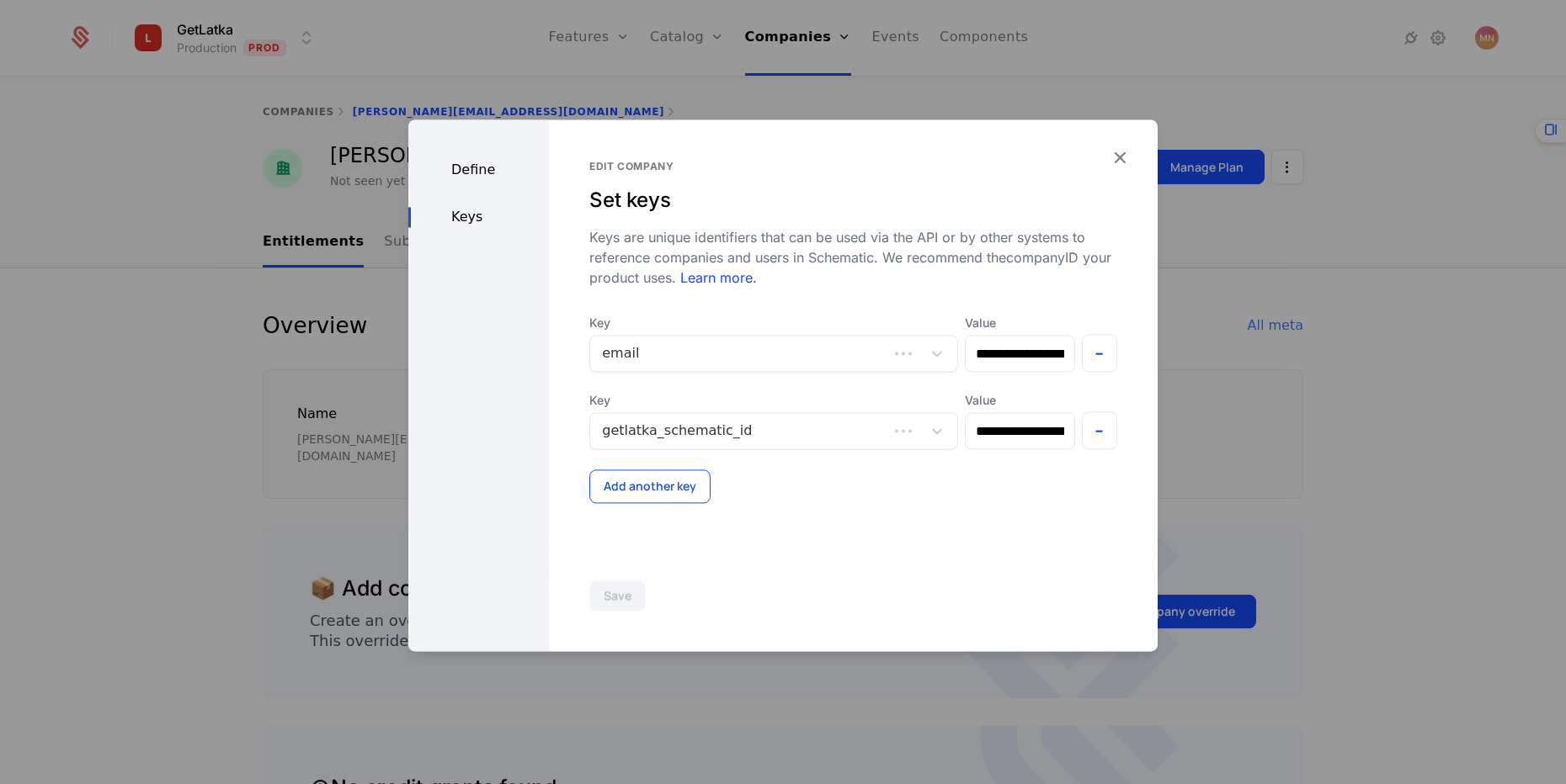
click at [653, 497] on button "Add another key" at bounding box center [649, 486] width 121 height 34
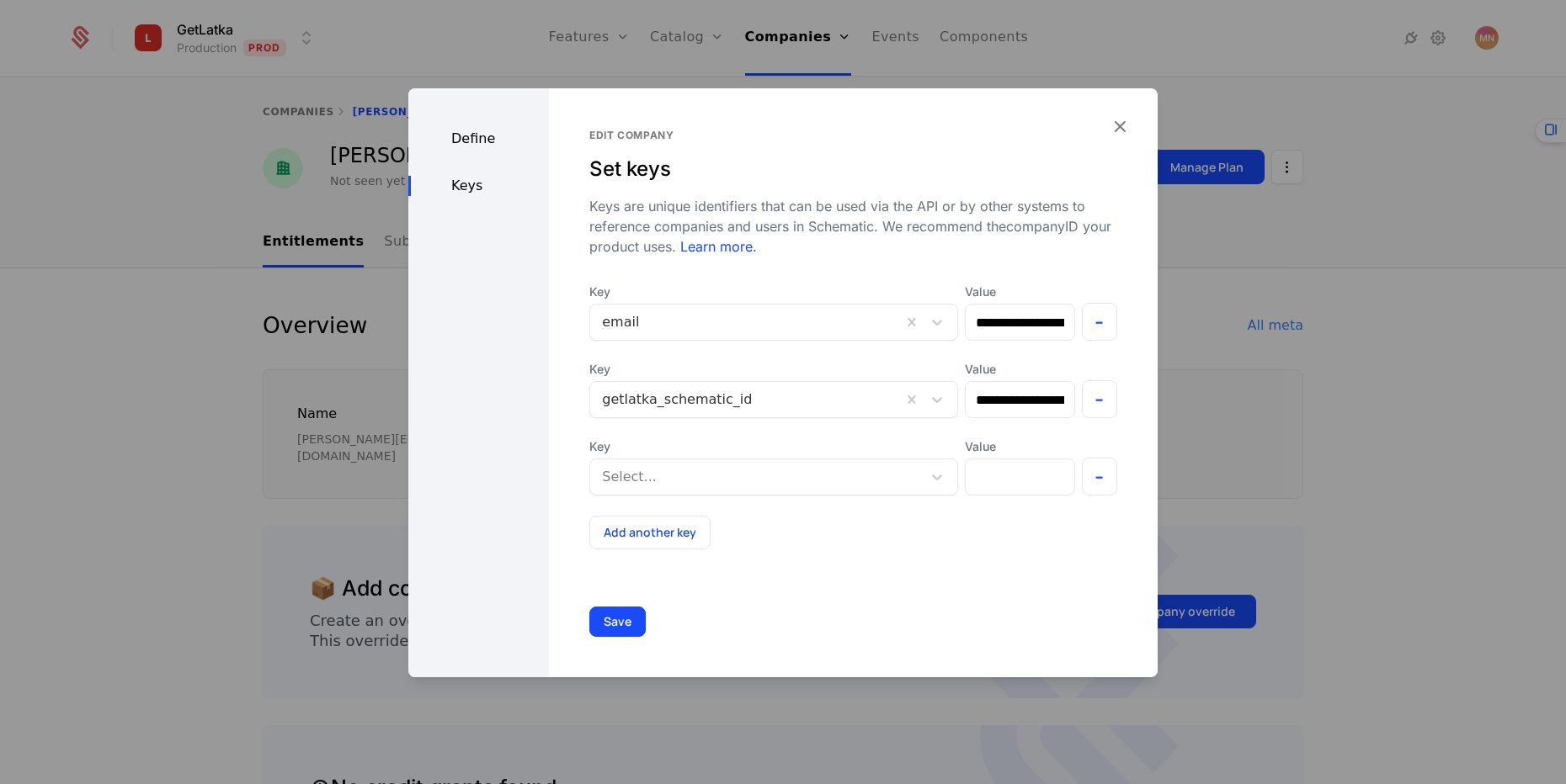
click at [652, 482] on div at bounding box center [756, 477] width 308 height 23
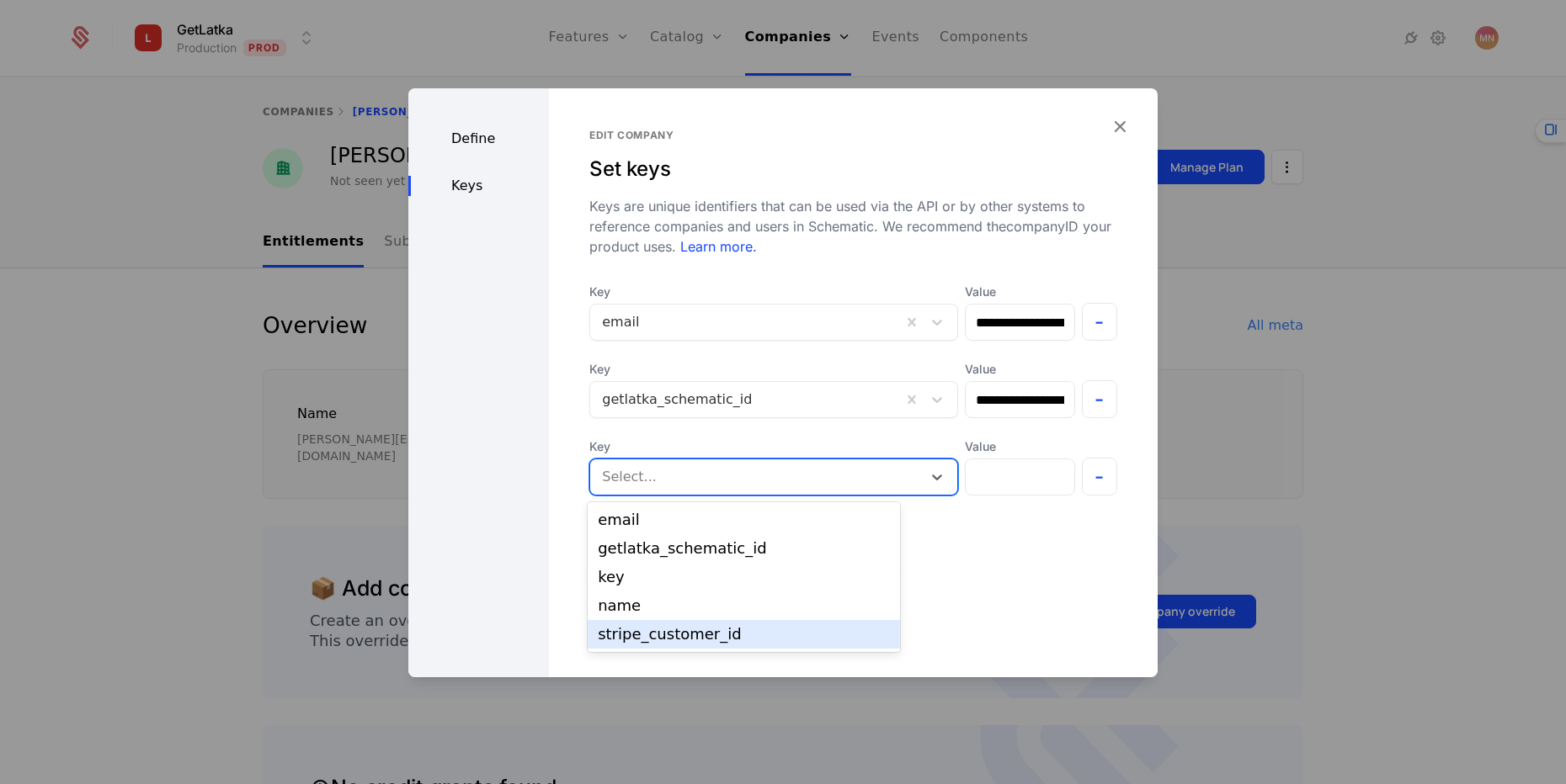
click at [635, 625] on div "stripe_customer_id" at bounding box center [743, 634] width 312 height 28
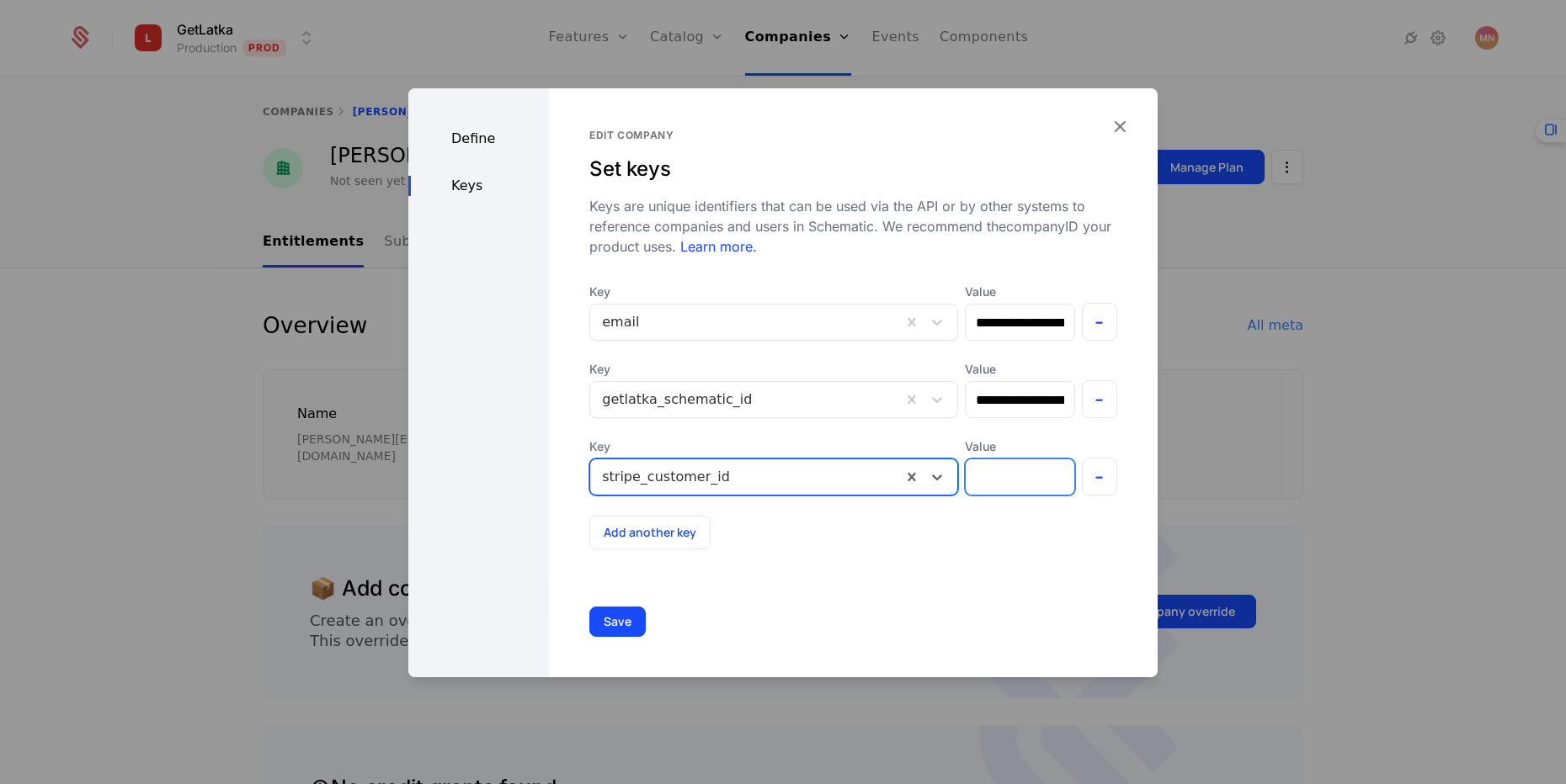
click at [966, 471] on input "Value" at bounding box center [1019, 477] width 108 height 36
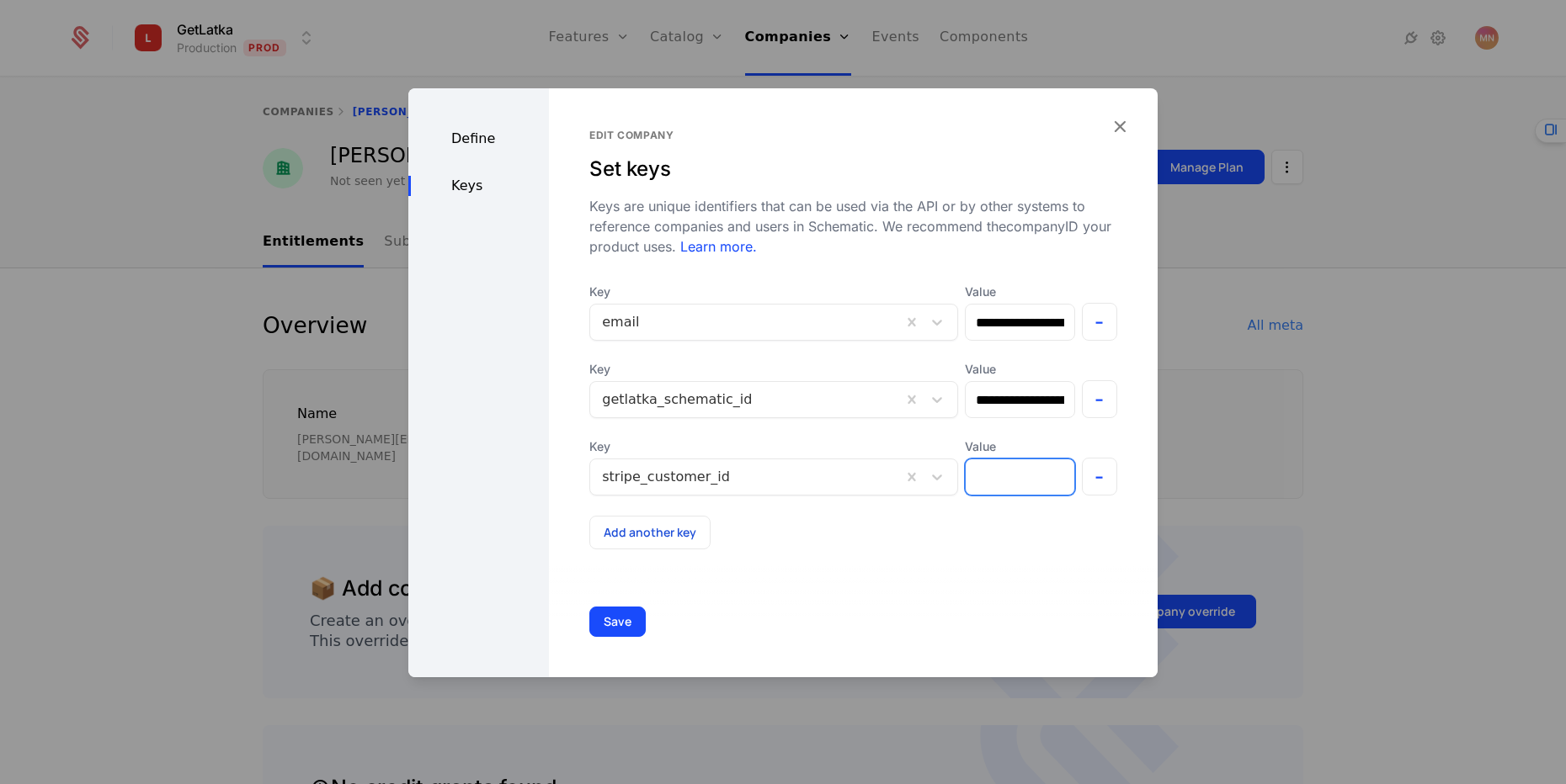
paste input "**********"
type input "**********"
click at [628, 622] on button "Save" at bounding box center [617, 622] width 56 height 30
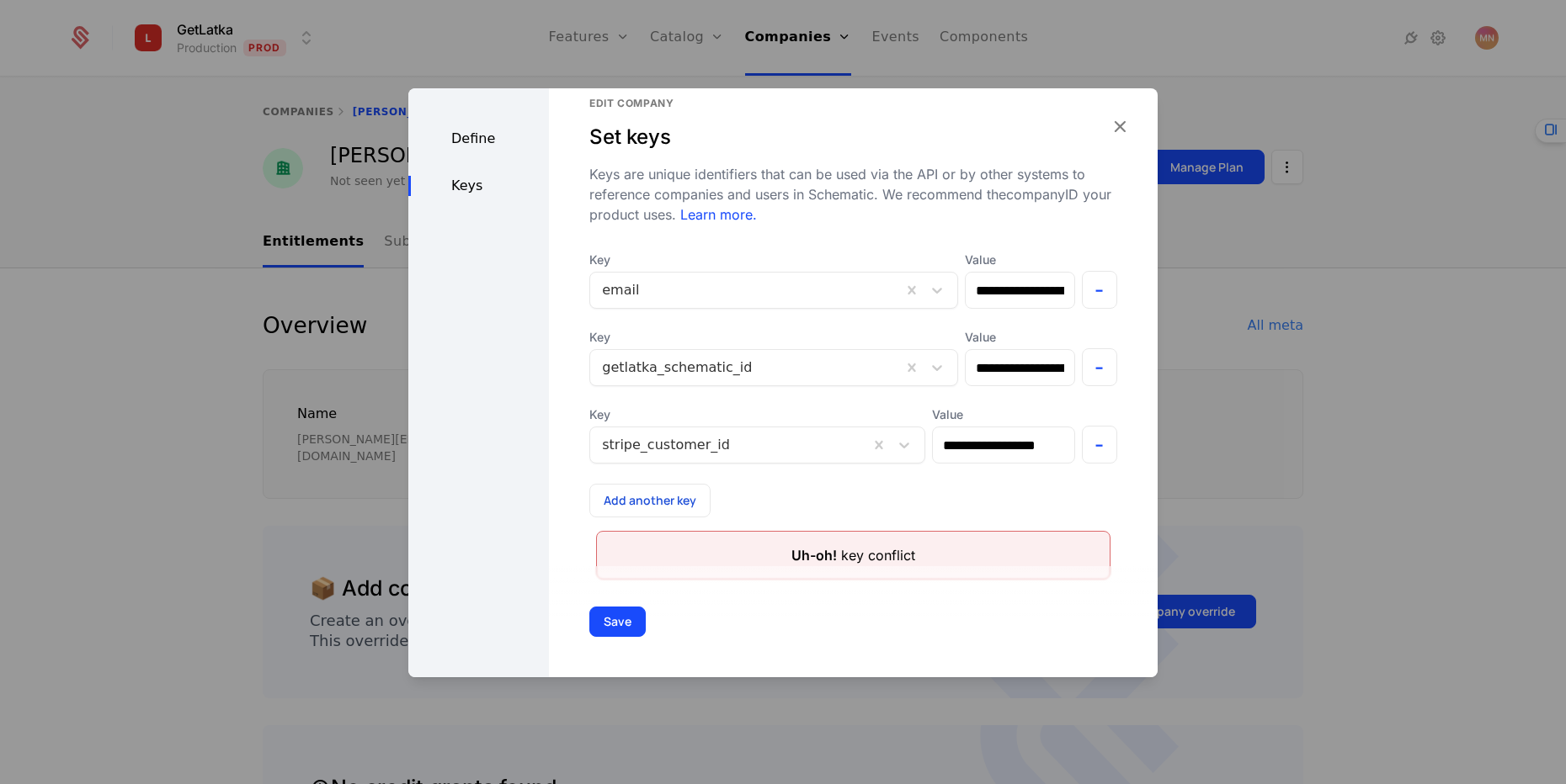
scroll to position [69, 0]
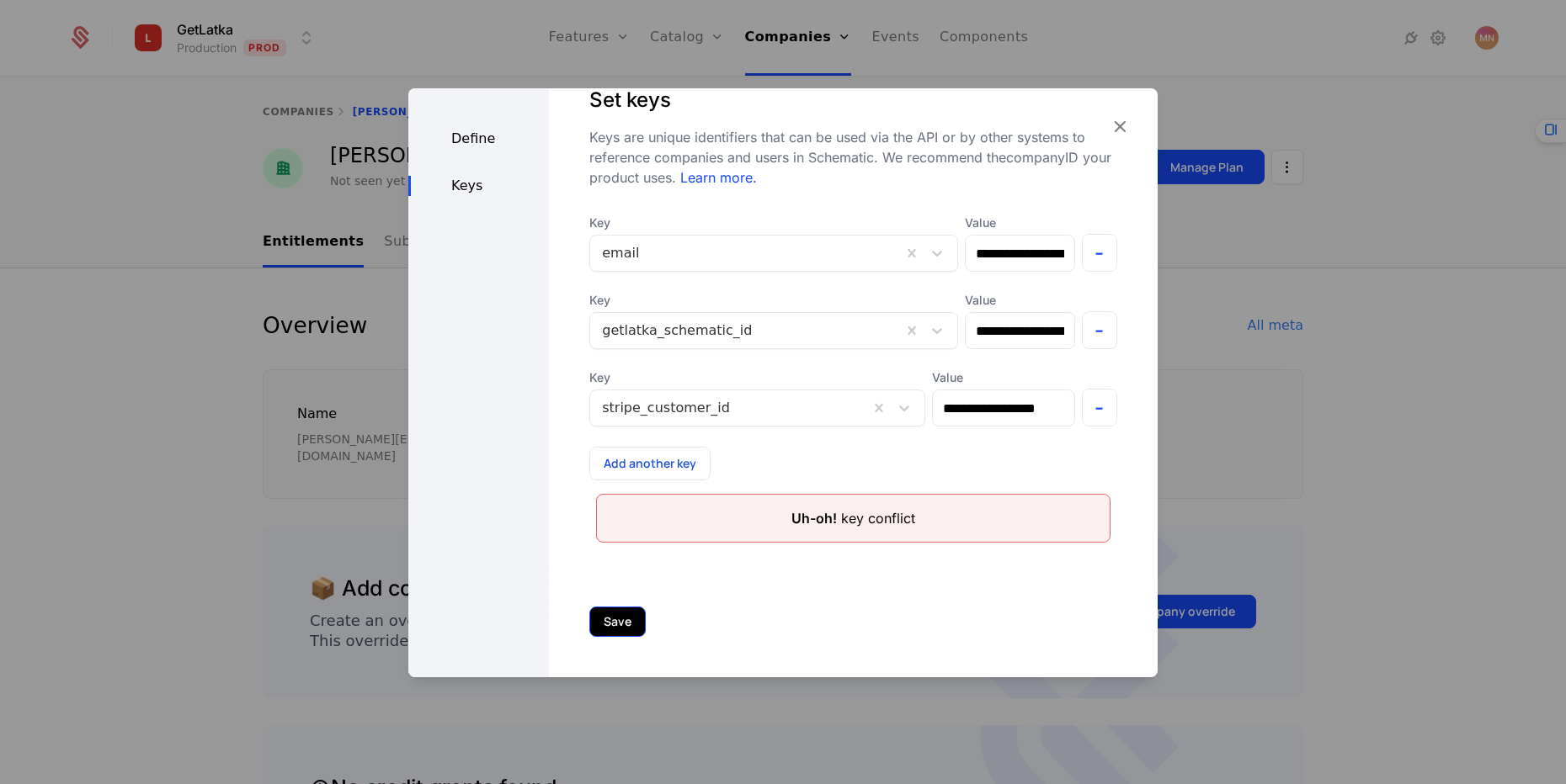
click at [626, 625] on button "Save" at bounding box center [617, 622] width 56 height 30
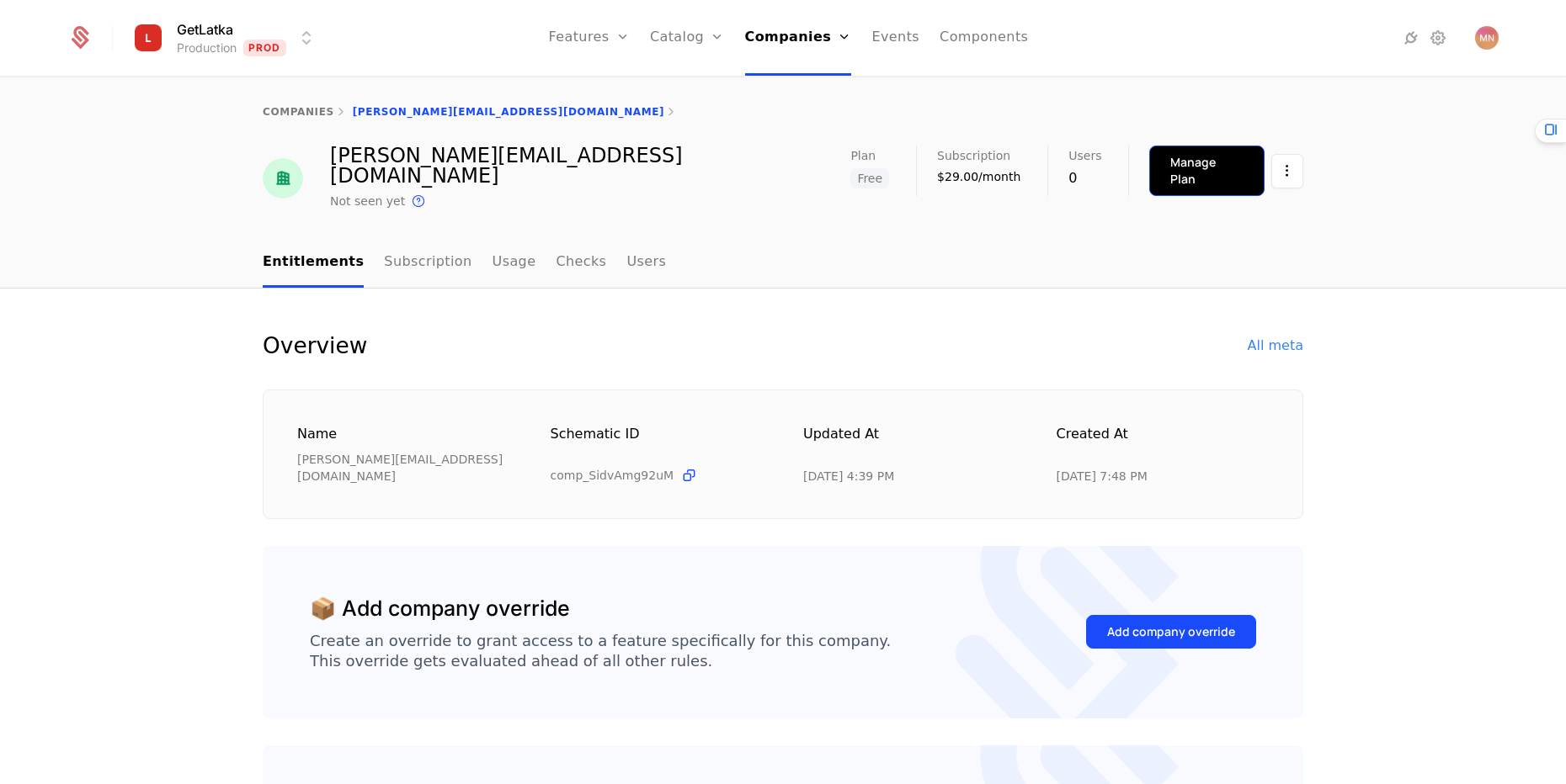
click at [1212, 177] on button "Manage Plan" at bounding box center [1206, 171] width 116 height 51
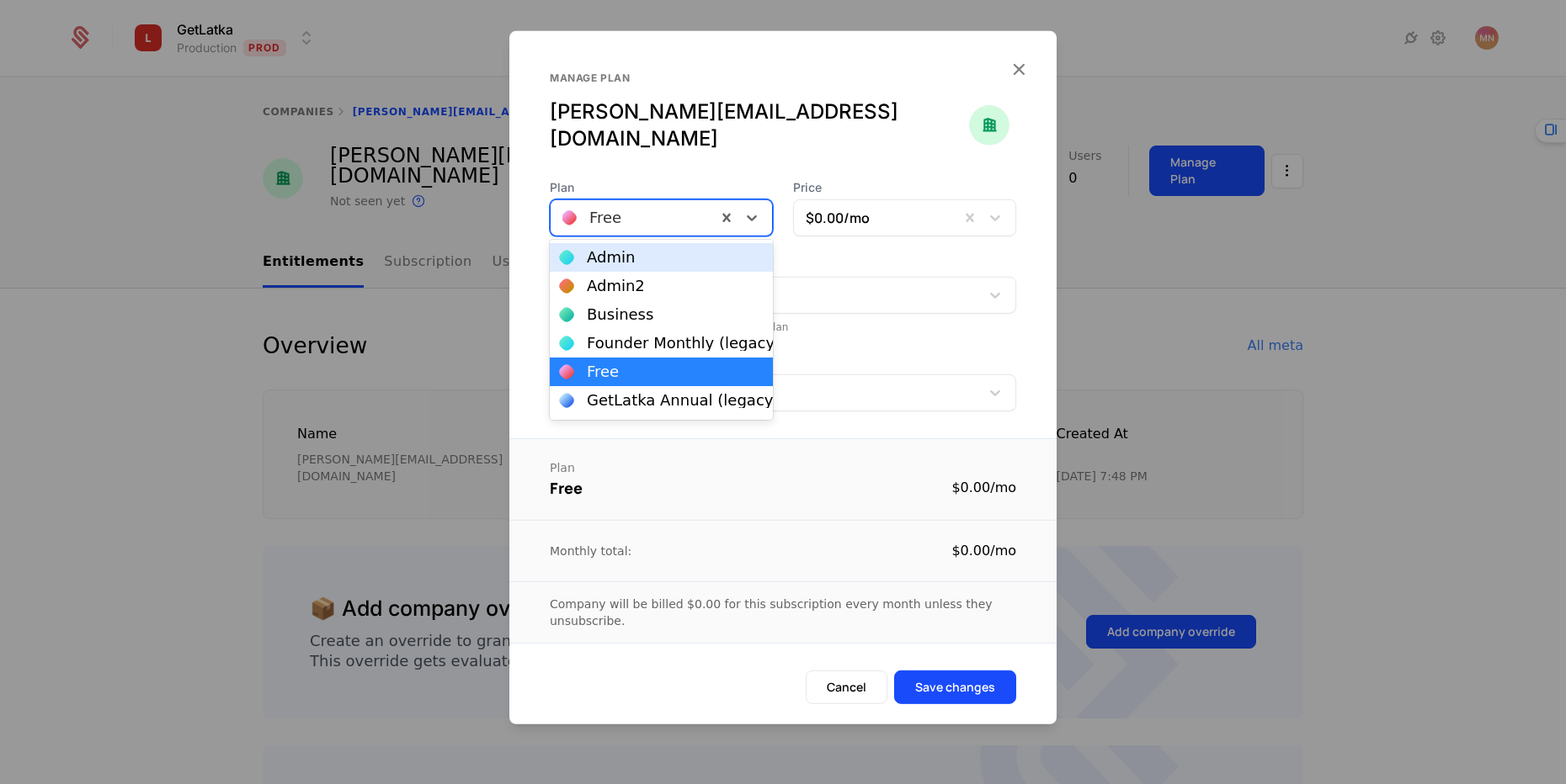
click at [634, 222] on div at bounding box center [633, 218] width 142 height 23
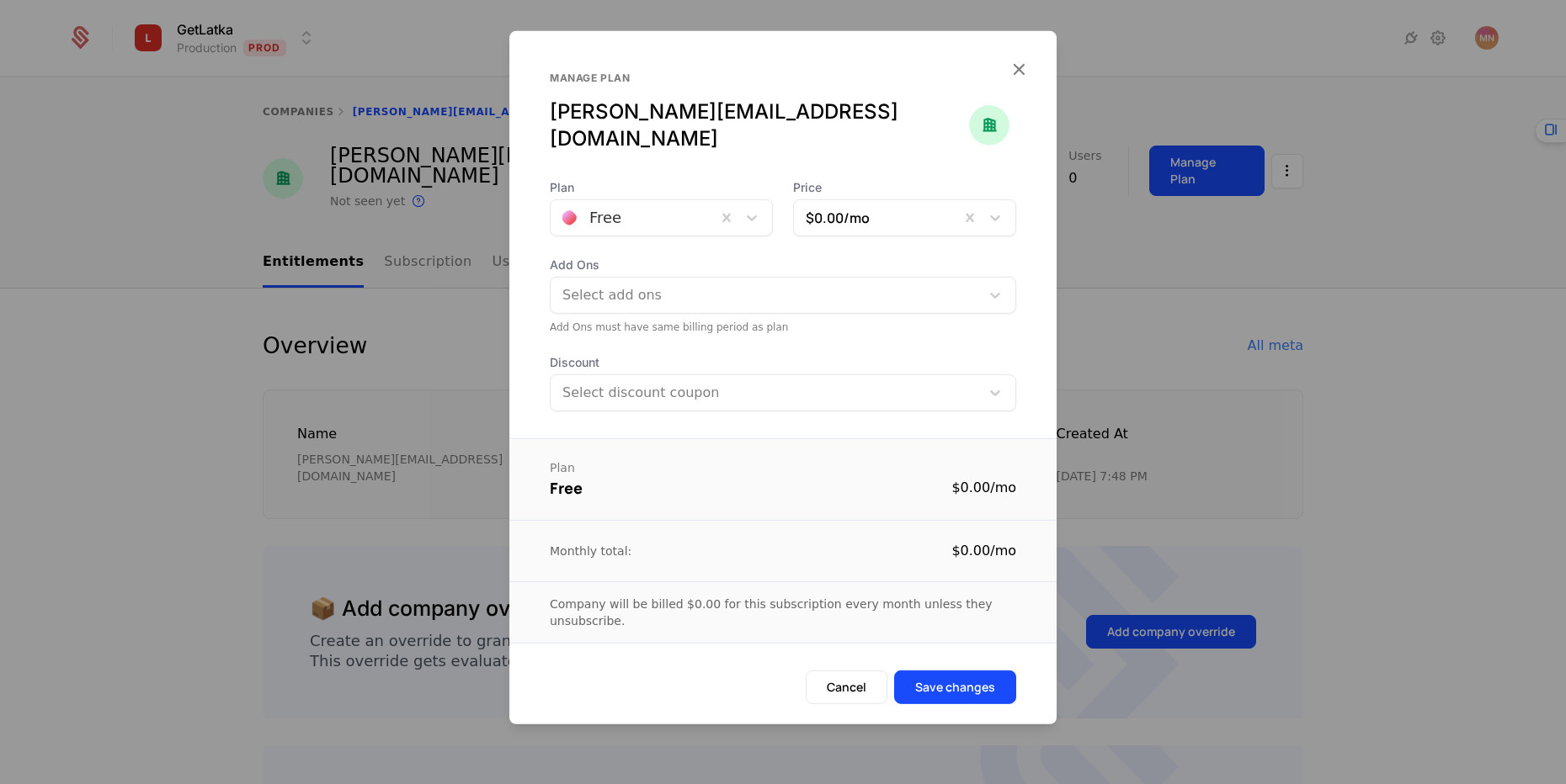
click at [659, 223] on div at bounding box center [633, 218] width 142 height 23
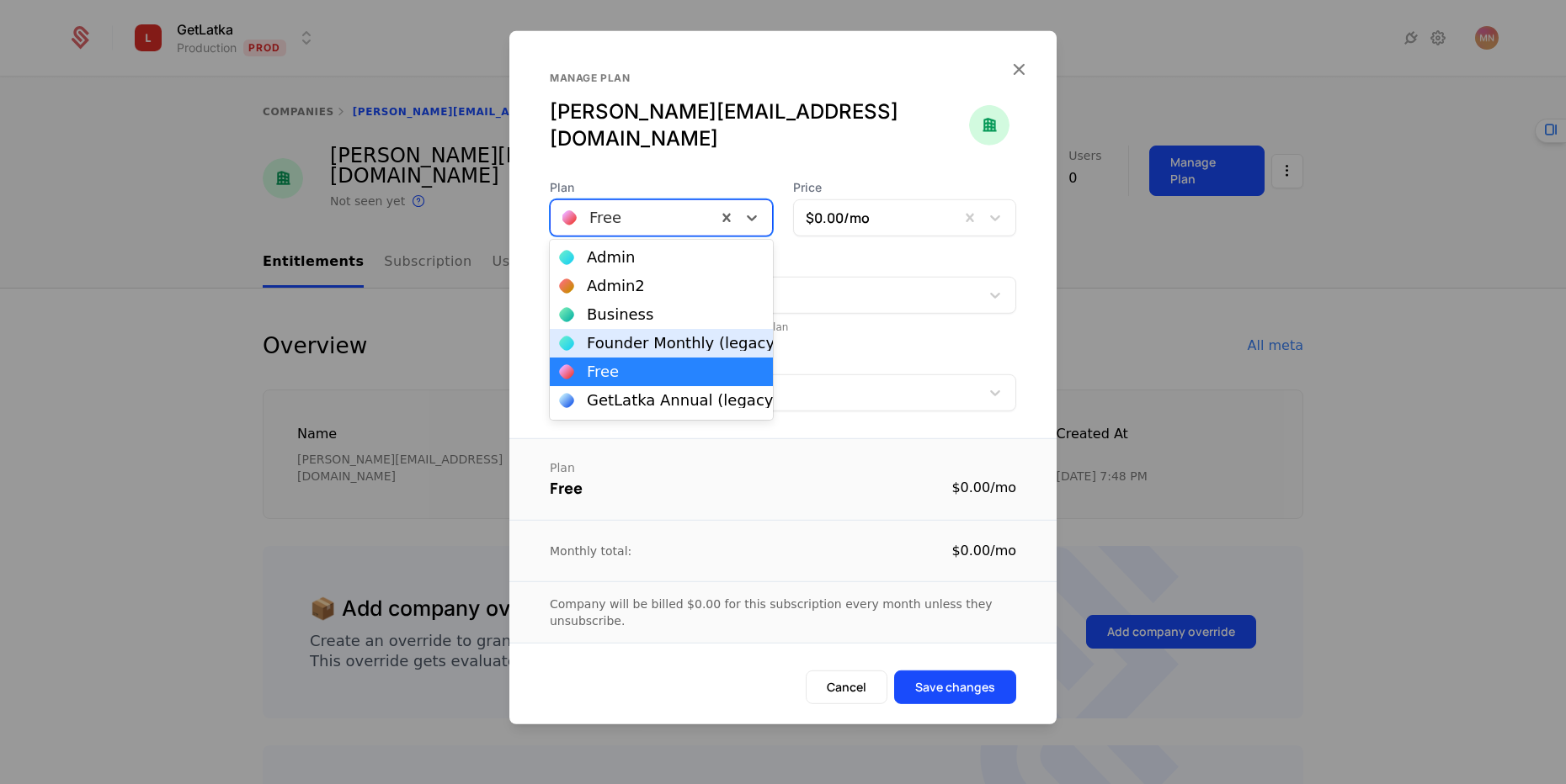
click at [668, 349] on div "Founder Monthly (legacy)" at bounding box center [684, 344] width 194 height 15
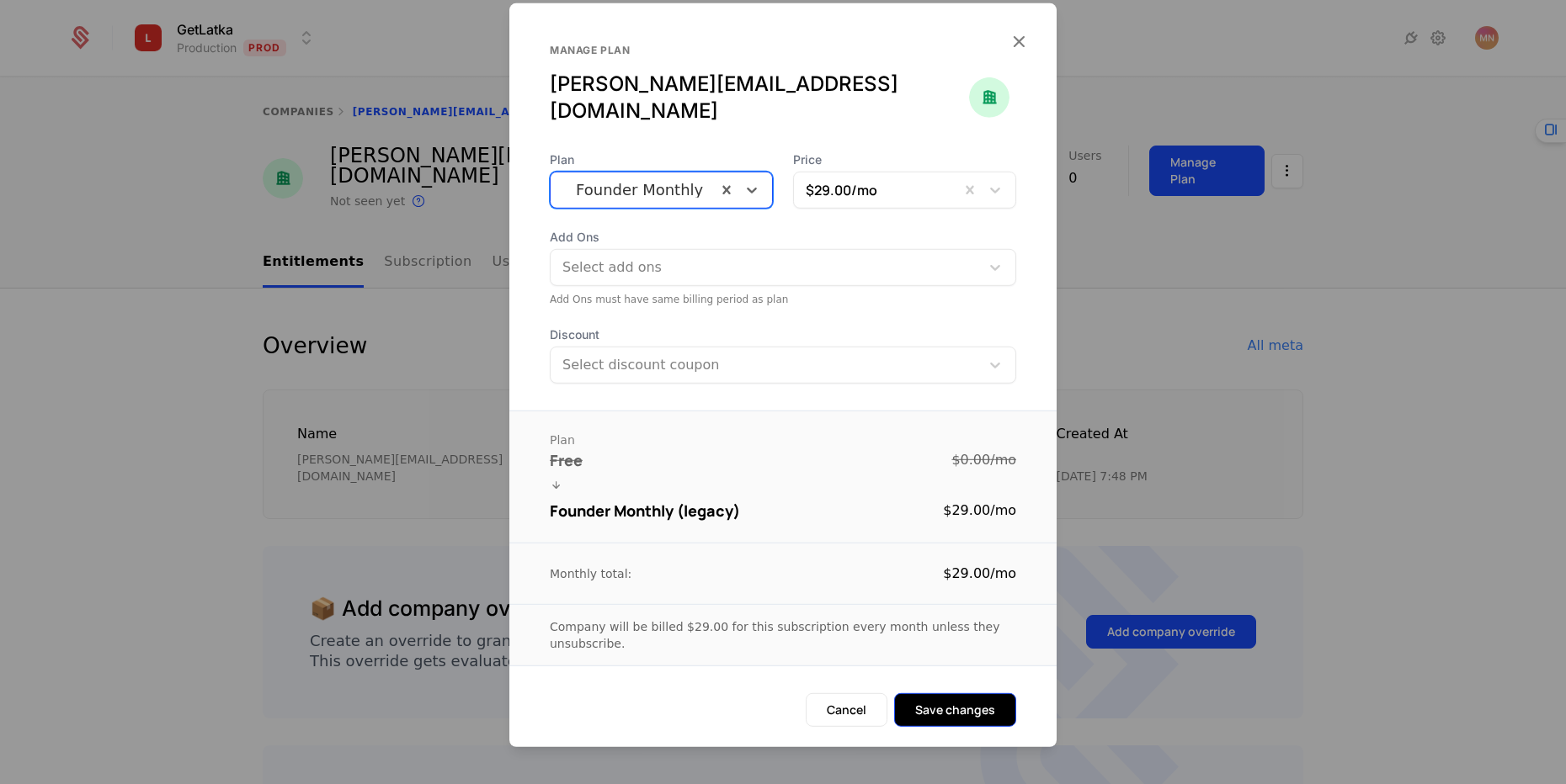
click at [965, 698] on button "Save changes" at bounding box center [955, 710] width 122 height 34
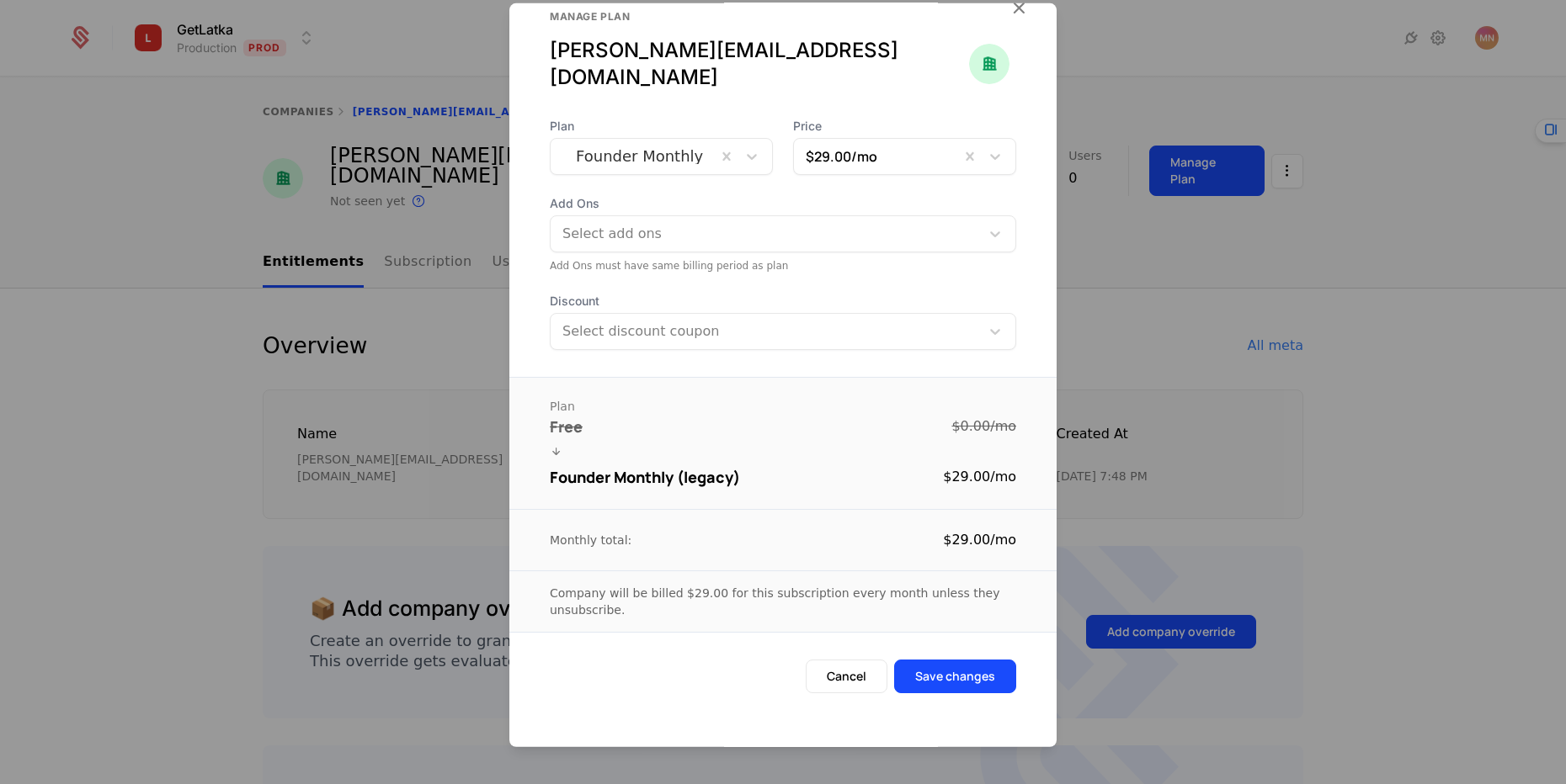
scroll to position [0, 0]
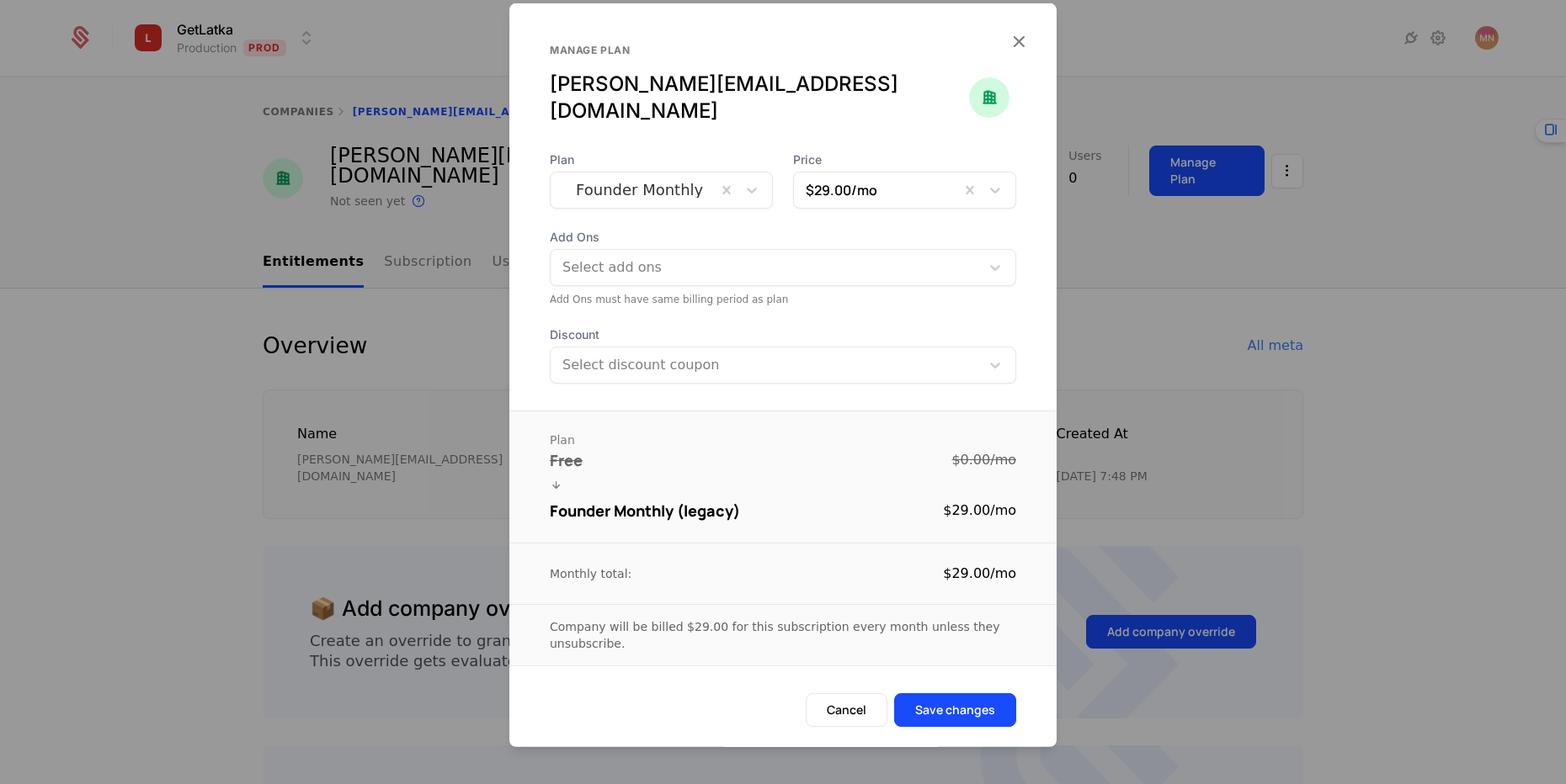
click at [162, 253] on div at bounding box center [783, 392] width 1566 height 784
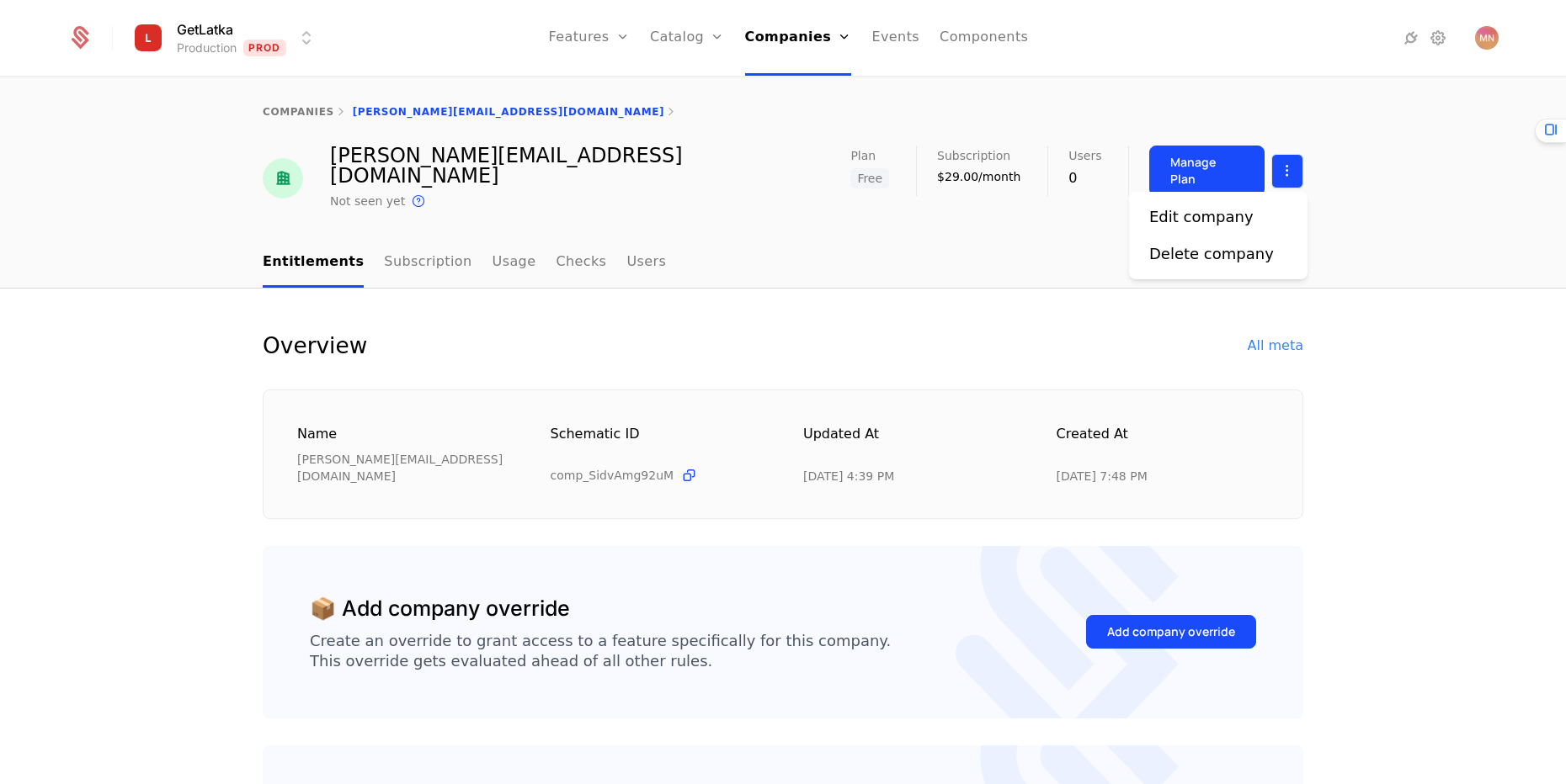
click at [1283, 179] on html "GetLatka Production Prod Features Features Flags Catalog Plans Add Ons Credits …" at bounding box center [783, 392] width 1566 height 784
click at [1237, 214] on div "Edit company" at bounding box center [1201, 217] width 104 height 23
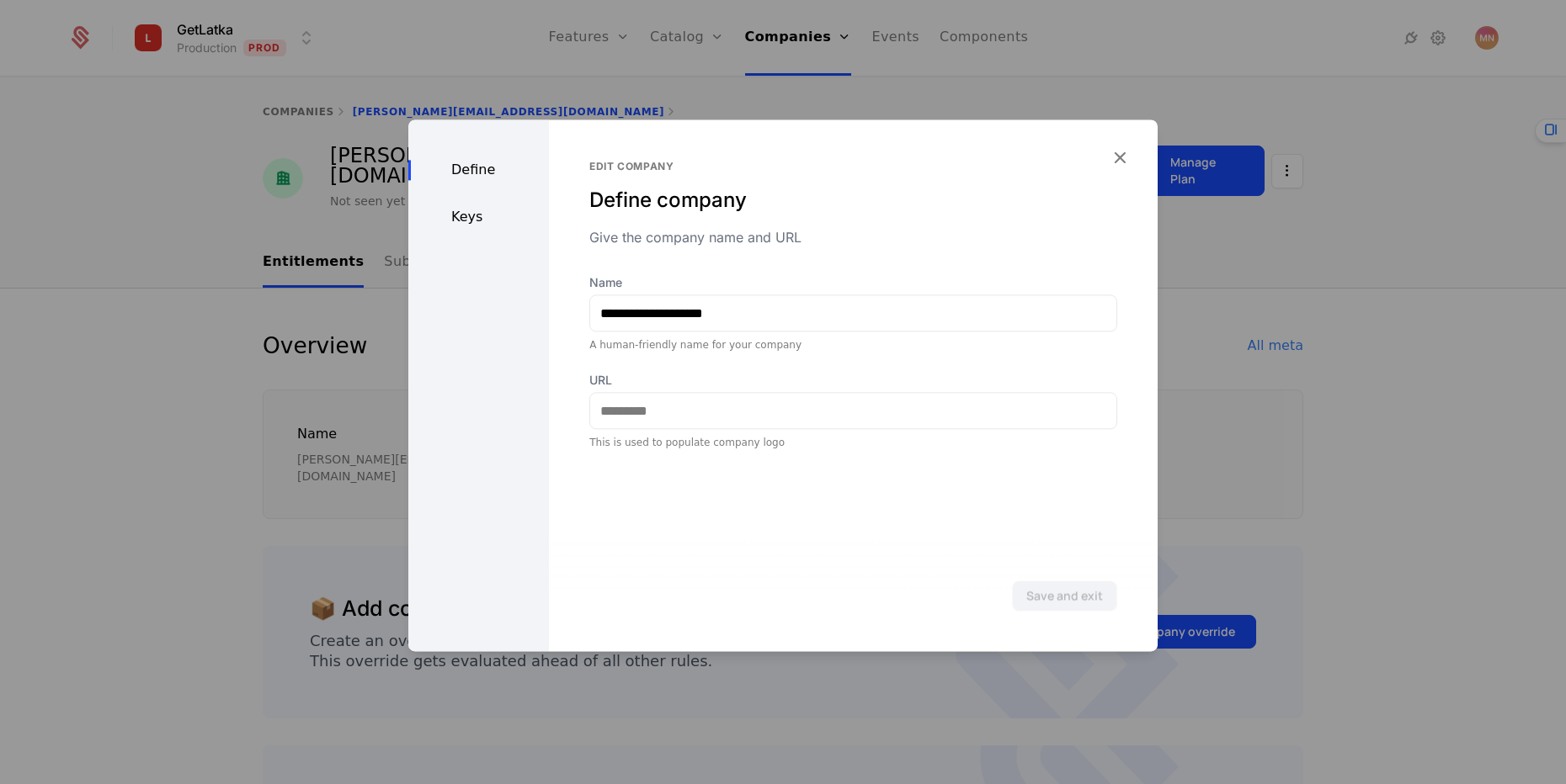
click at [499, 234] on div "Define Keys" at bounding box center [479, 385] width 141 height 531
click at [475, 216] on div "Keys" at bounding box center [479, 217] width 141 height 21
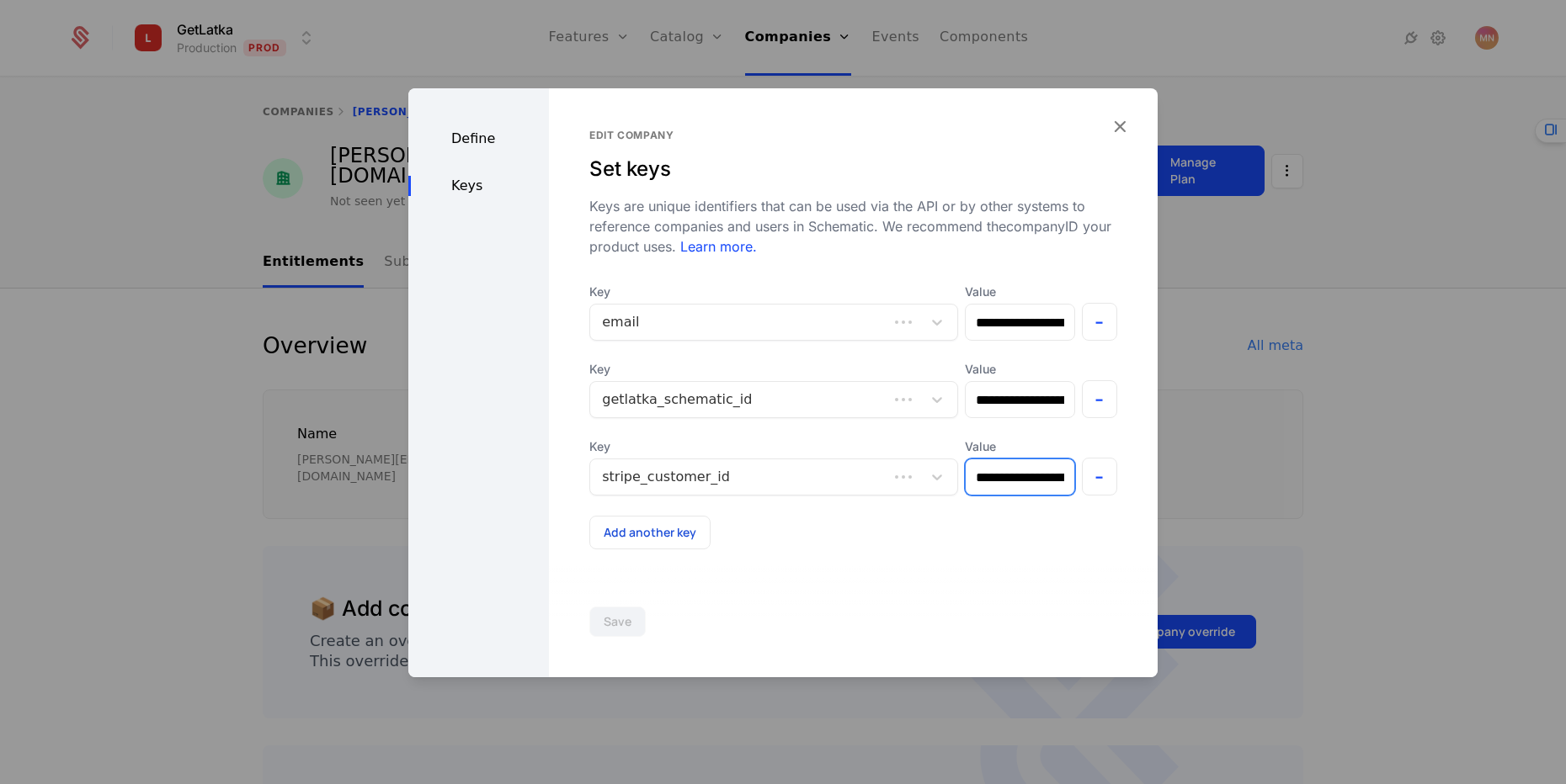
click at [992, 477] on input "**********" at bounding box center [1019, 477] width 108 height 36
click at [1014, 331] on input "**********" at bounding box center [1019, 322] width 108 height 36
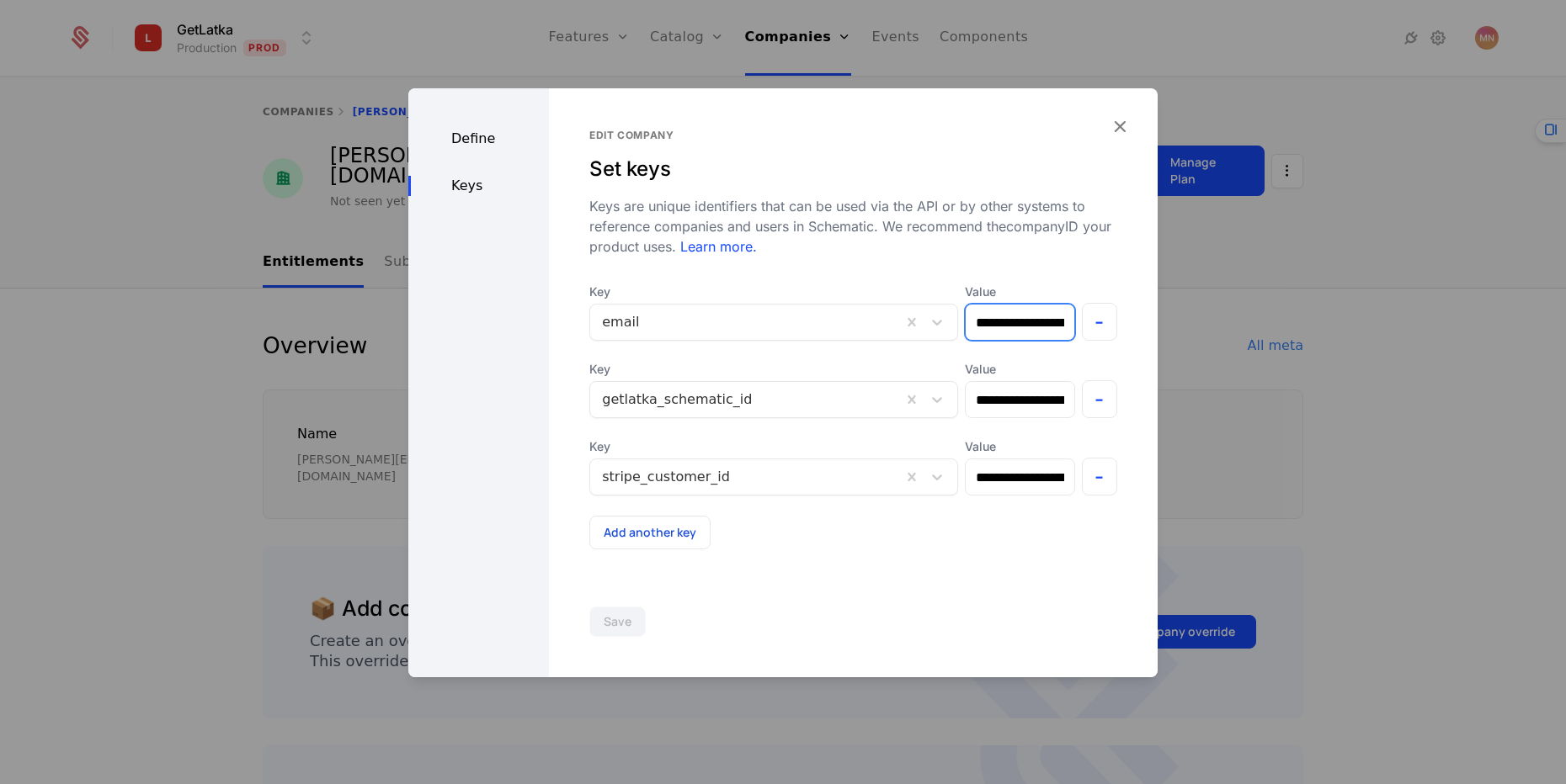
click at [1014, 331] on input "**********" at bounding box center [1019, 322] width 108 height 36
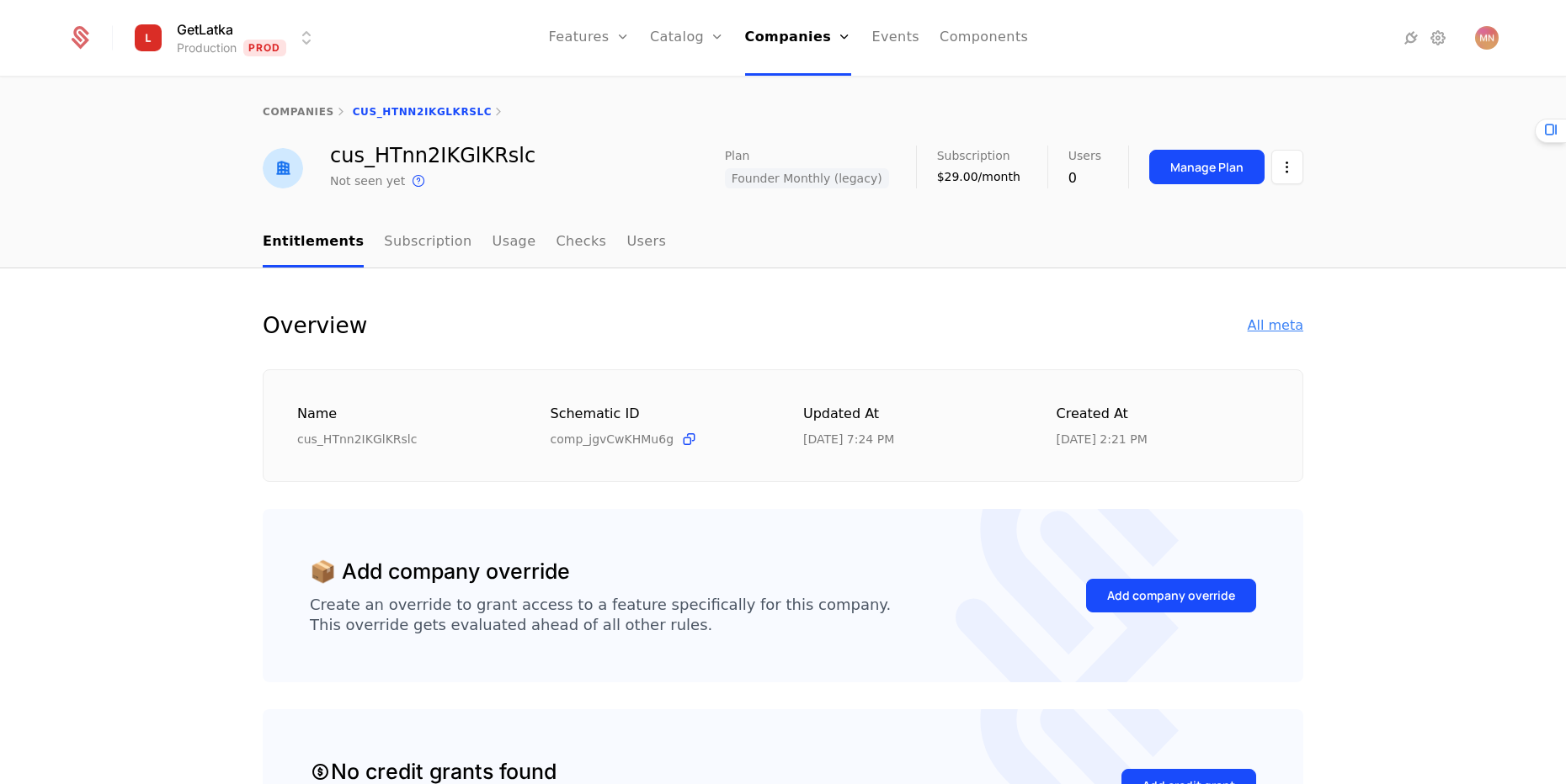
click at [1265, 318] on div "All meta" at bounding box center [1275, 326] width 55 height 21
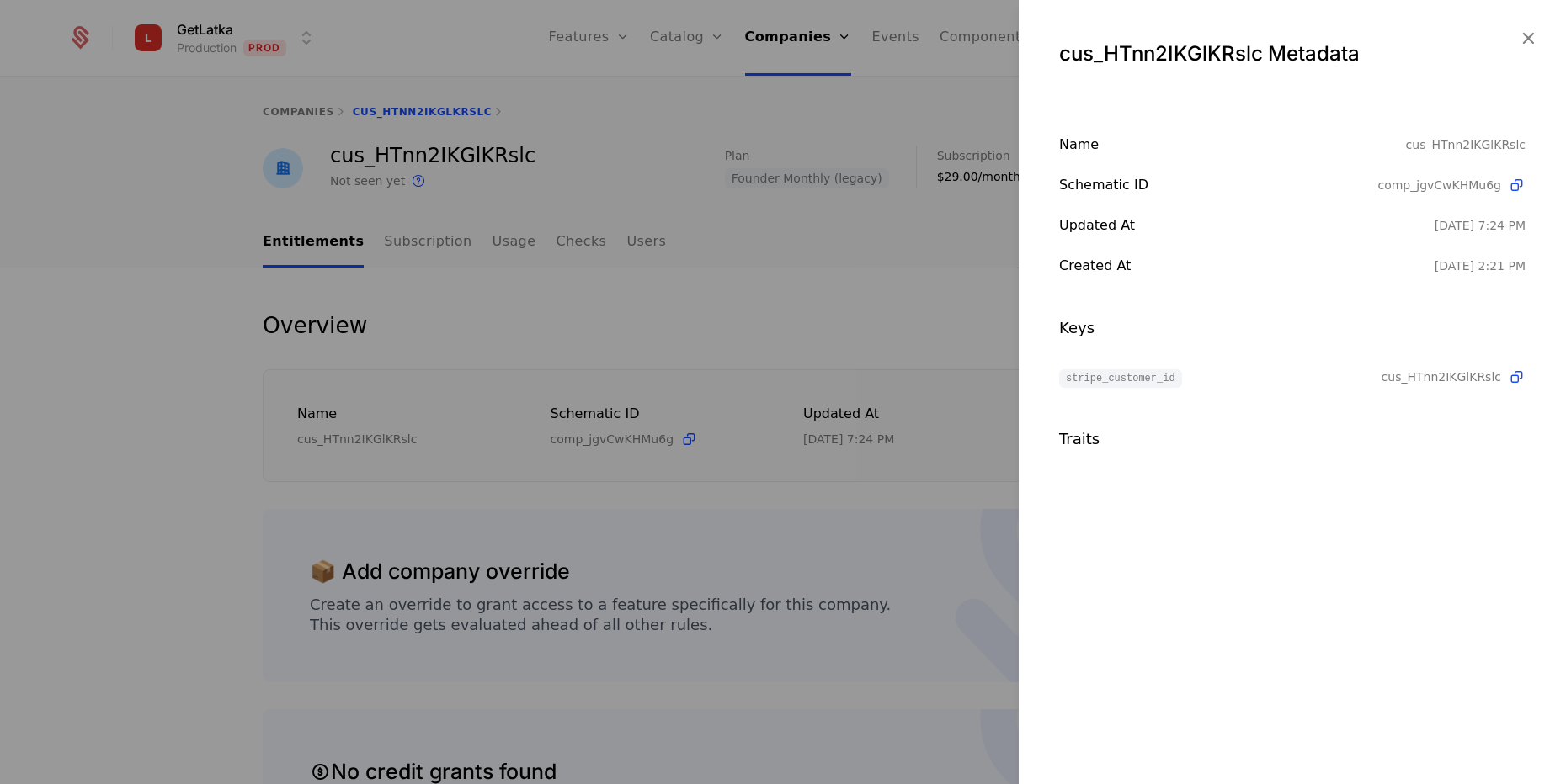
click at [707, 370] on div at bounding box center [783, 392] width 1566 height 784
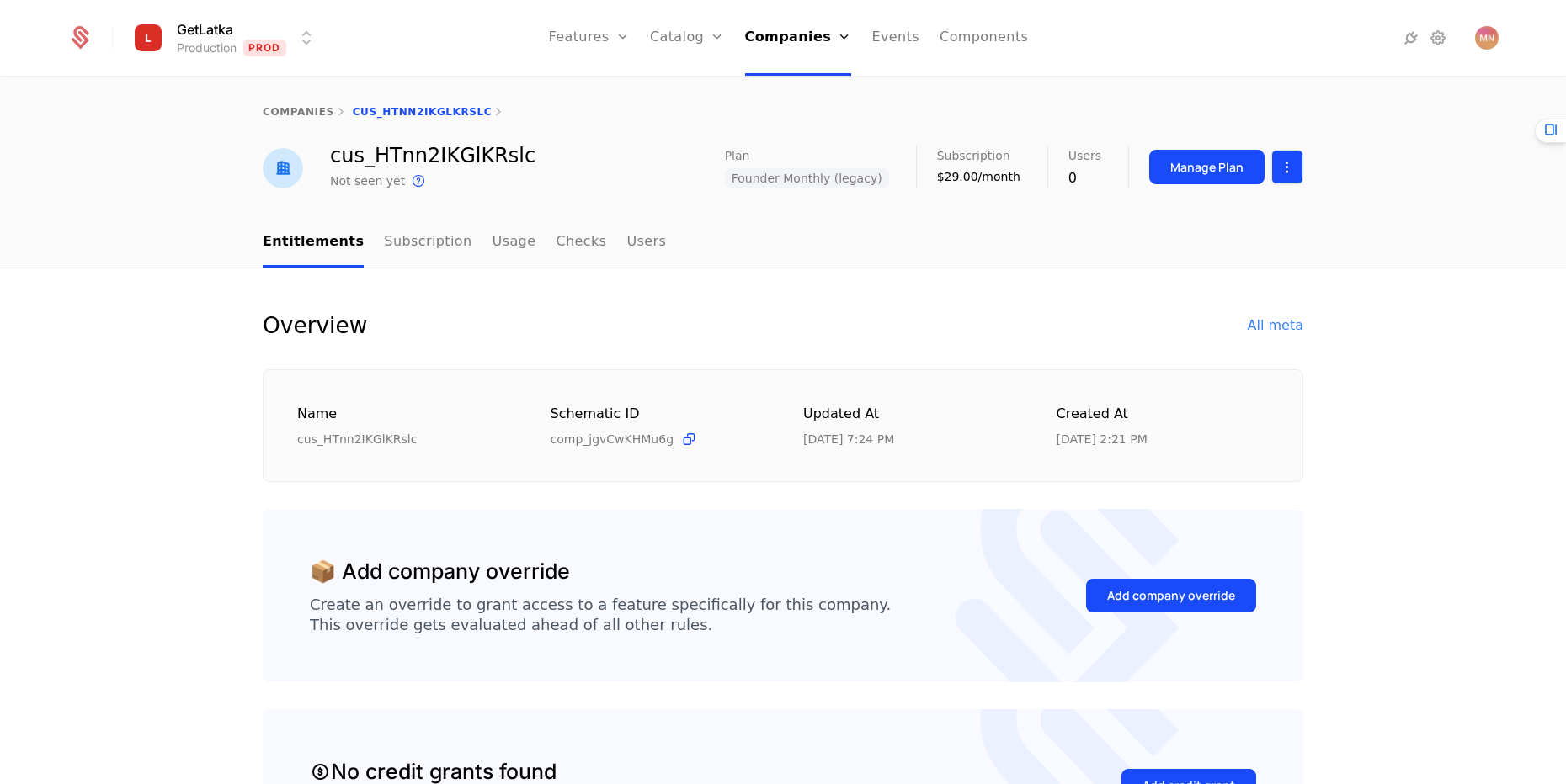
click at [1288, 164] on html "GetLatka Production Prod Features Features Flags Catalog Plans Add Ons Credits …" at bounding box center [783, 392] width 1566 height 784
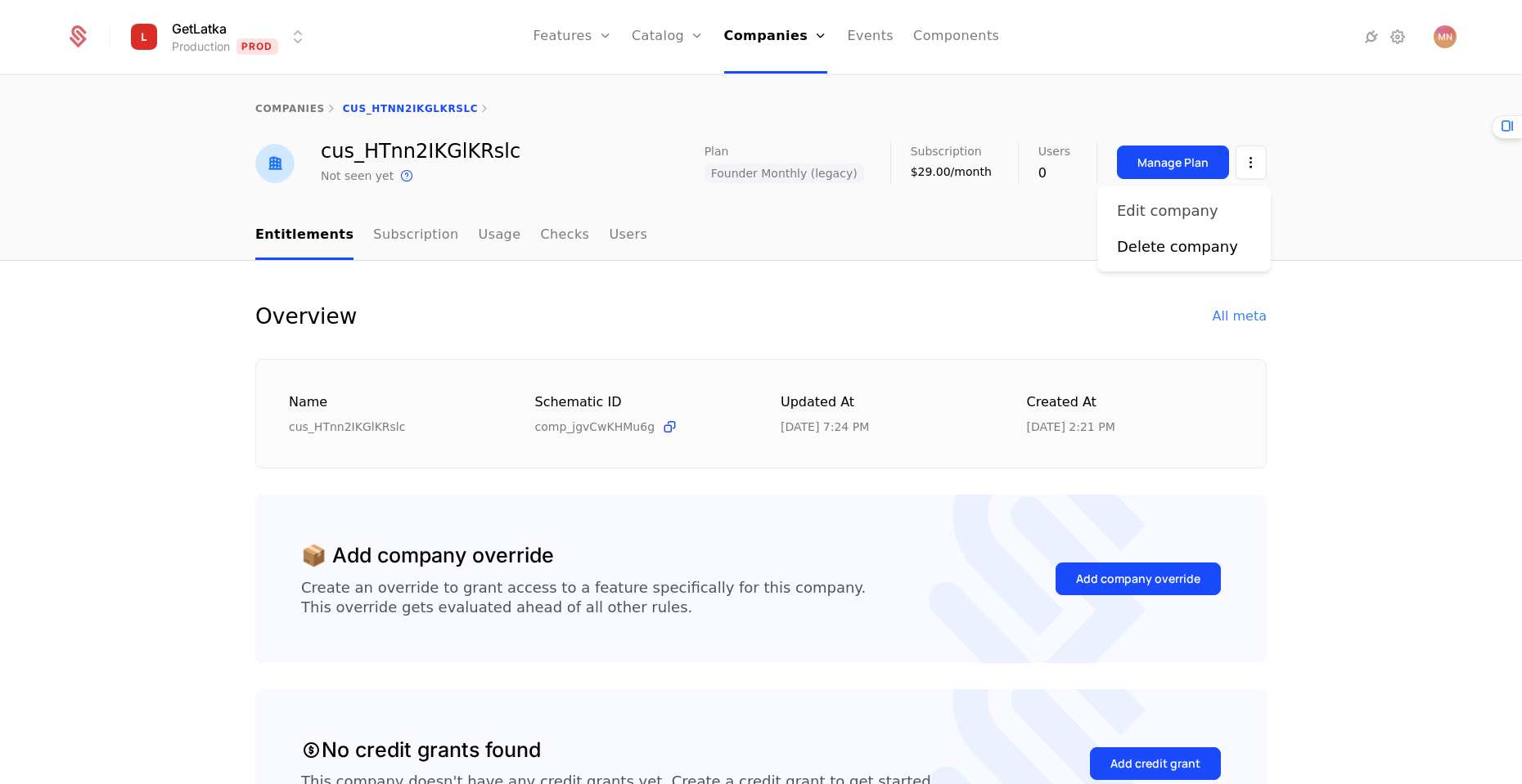
click at [1182, 206] on div "Edit company" at bounding box center [1167, 211] width 101 height 23
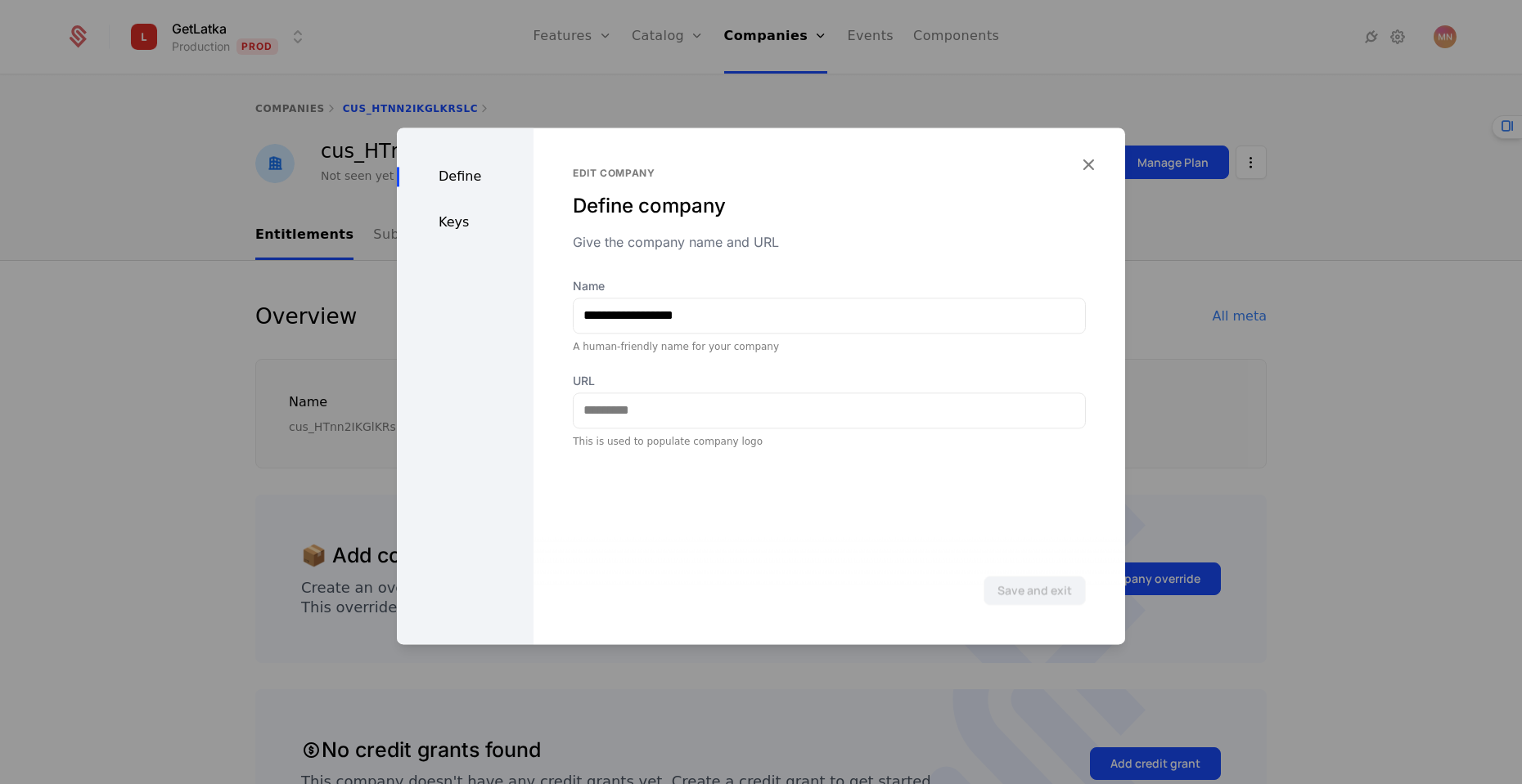
click at [447, 217] on div "Keys" at bounding box center [466, 223] width 137 height 20
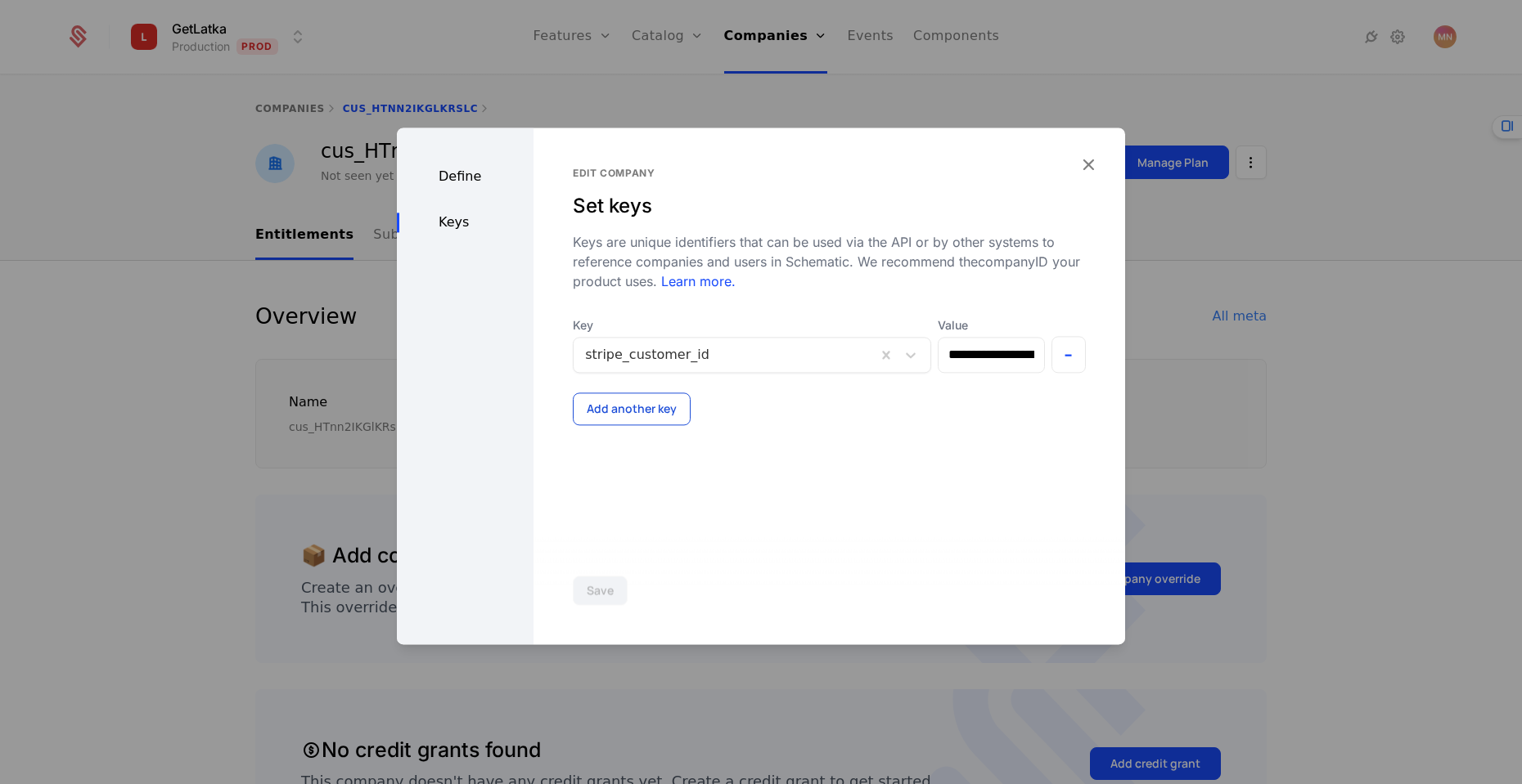
click at [607, 406] on button "Add another key" at bounding box center [631, 409] width 118 height 33
click at [652, 434] on div at bounding box center [735, 430] width 299 height 23
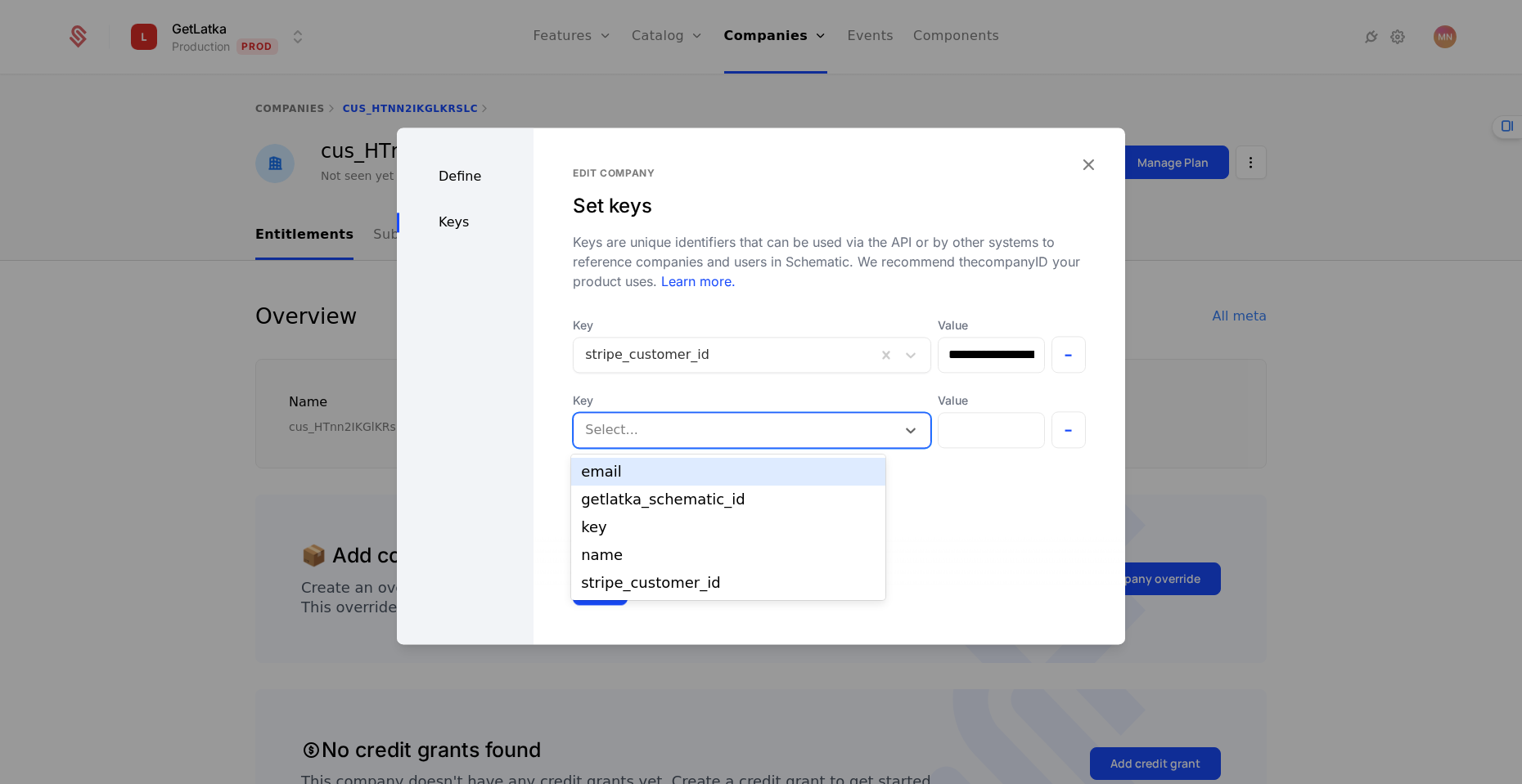
click at [649, 465] on div "email" at bounding box center [728, 472] width 295 height 15
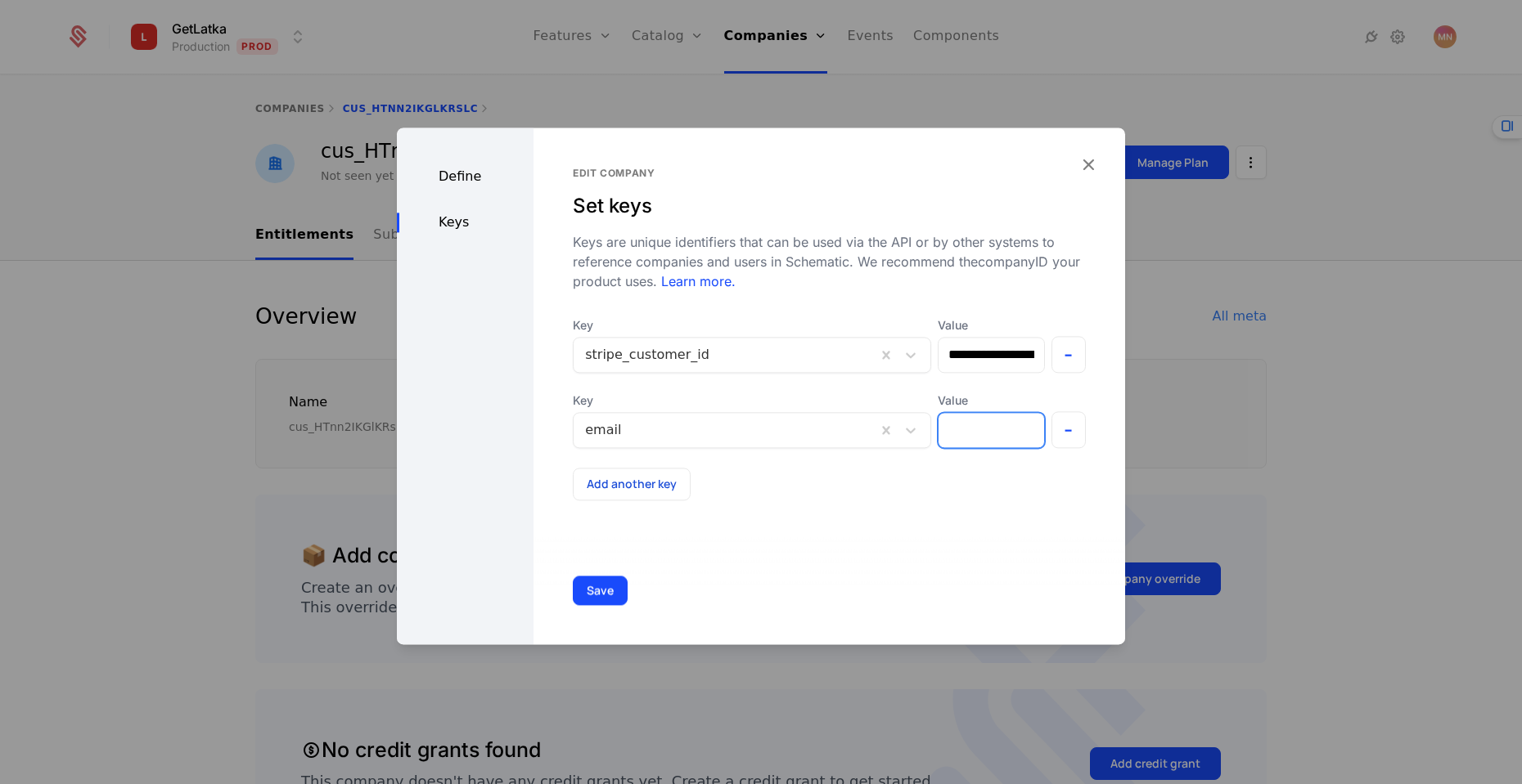
click at [987, 429] on input "Value" at bounding box center [991, 430] width 105 height 35
paste input "**********"
type input "**********"
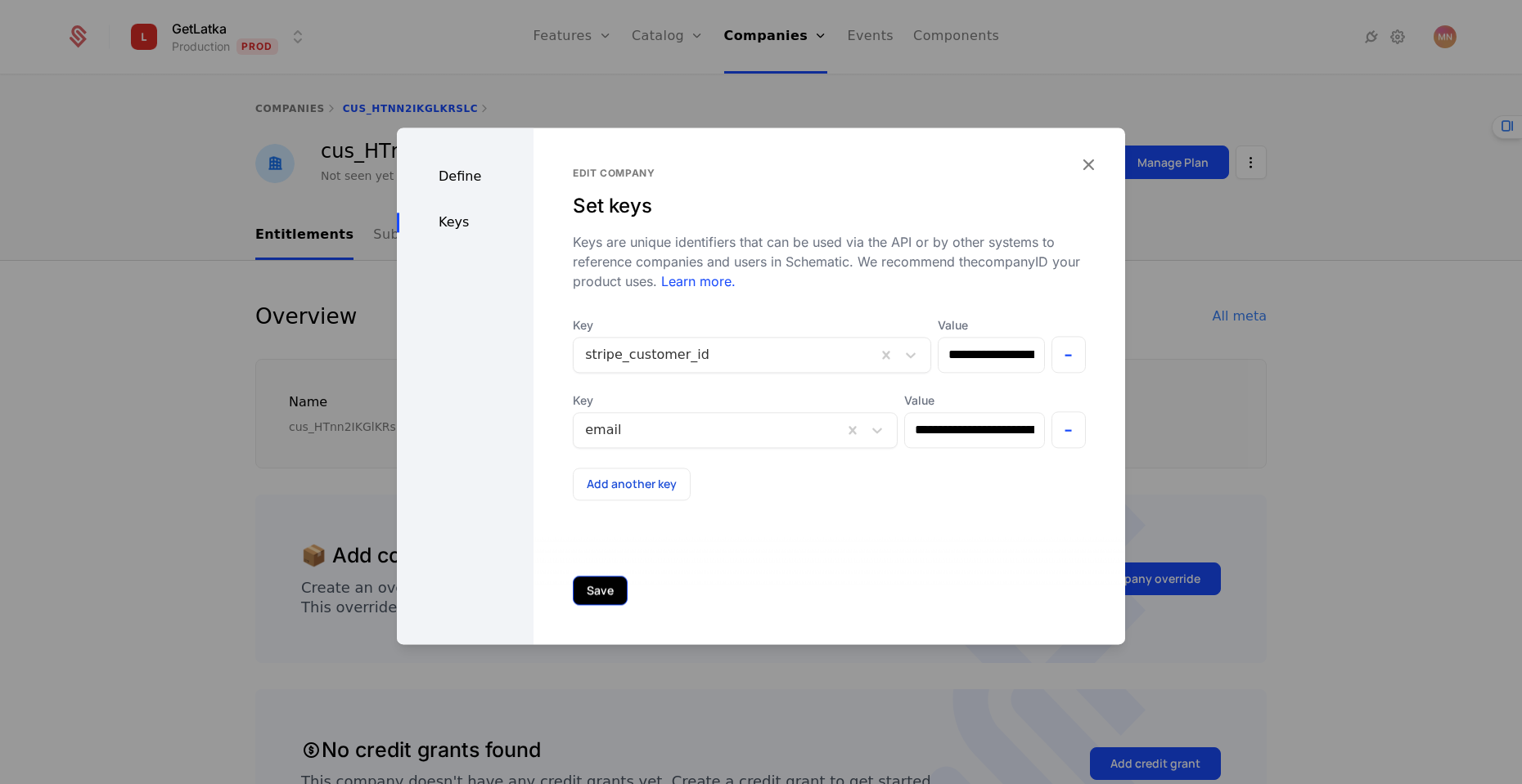
click at [596, 582] on button "Save" at bounding box center [600, 591] width 55 height 29
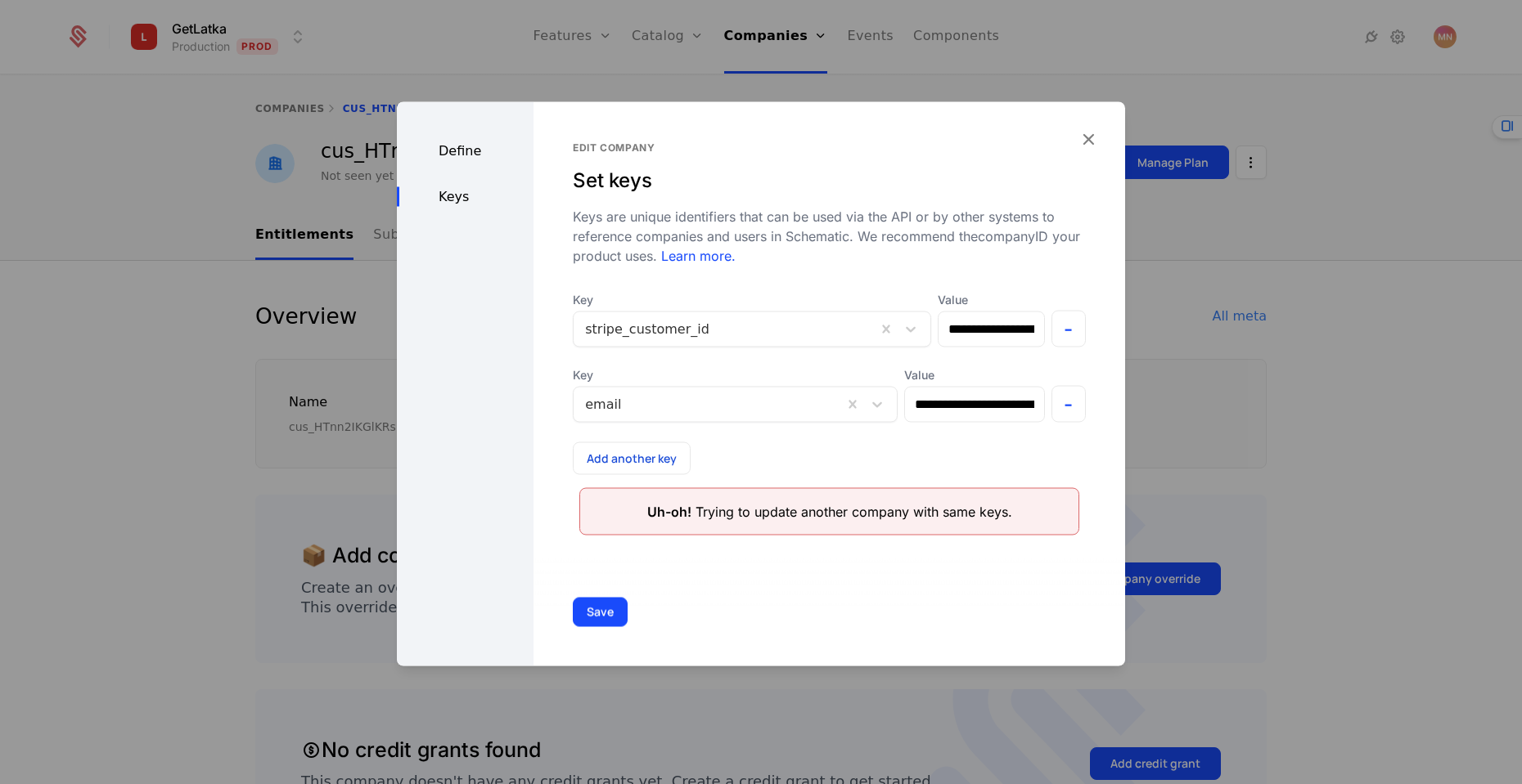
click at [1099, 286] on div "**********" at bounding box center [829, 383] width 592 height 564
click at [958, 331] on input "**********" at bounding box center [991, 329] width 105 height 35
click at [1101, 125] on div "**********" at bounding box center [829, 383] width 592 height 564
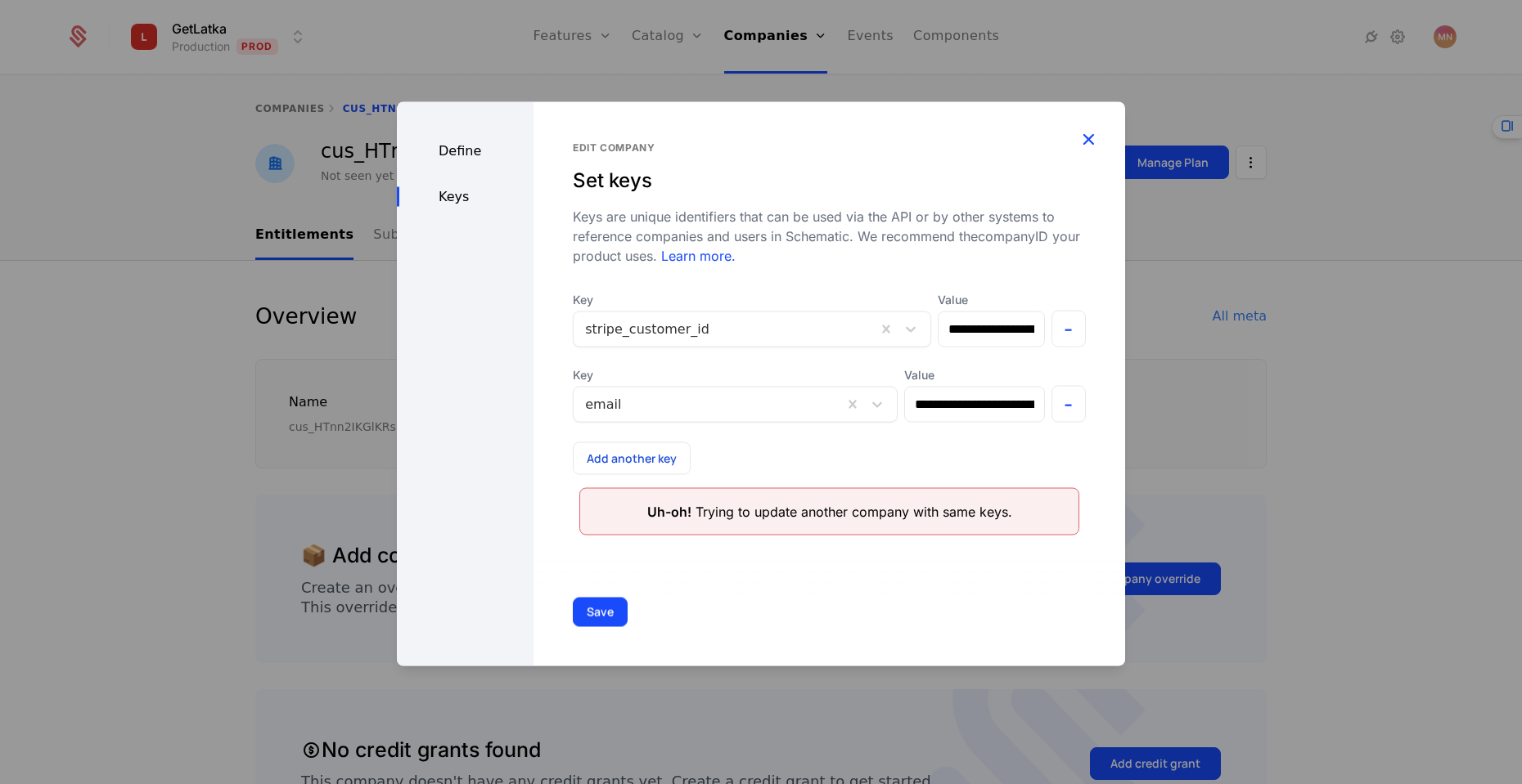
click at [1090, 136] on icon "button" at bounding box center [1087, 138] width 21 height 21
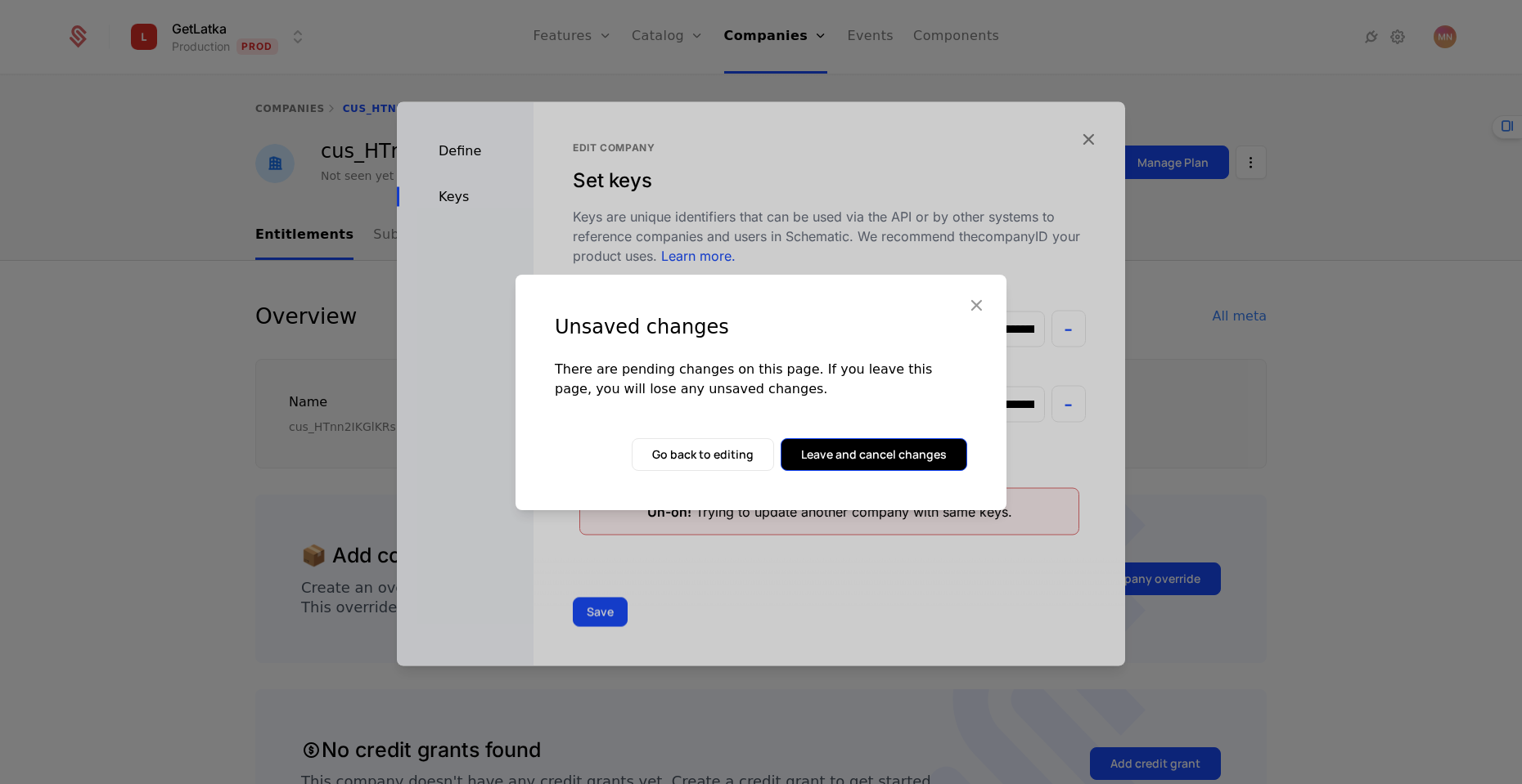
click at [845, 455] on button "Leave and cancel changes" at bounding box center [874, 455] width 186 height 33
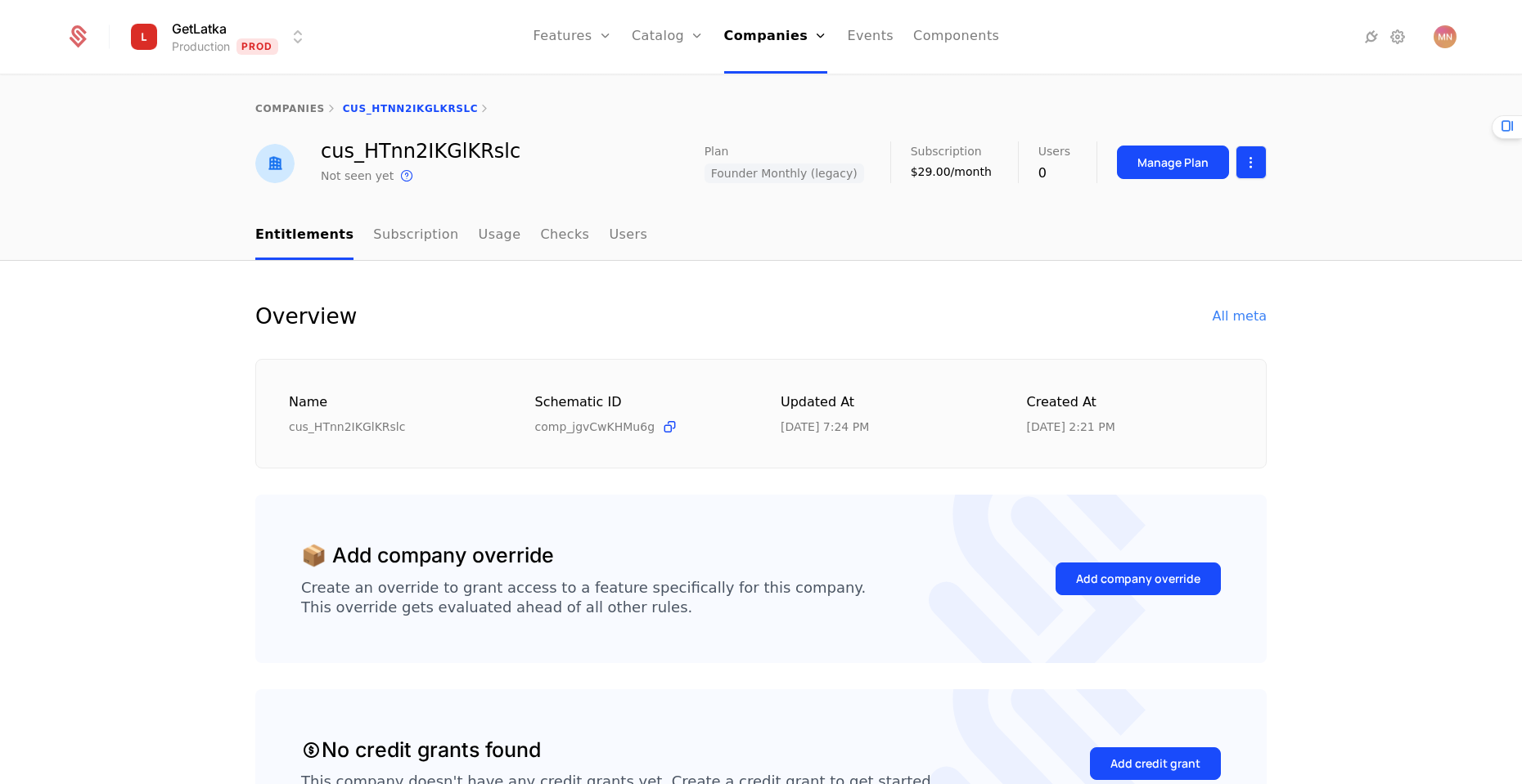
click at [1249, 169] on html "GetLatka Production Prod Features Features Flags Catalog Plans Add Ons Credits …" at bounding box center [761, 392] width 1522 height 784
click at [397, 139] on html "GetLatka Production Prod Features Features Flags Catalog Plans Add Ons Credits …" at bounding box center [761, 392] width 1522 height 784
click at [397, 139] on div "companies cus_HTnn2IKGlKRslc" at bounding box center [761, 109] width 1522 height 66
click at [345, 157] on div "cus_HTnn2IKGlKRslc" at bounding box center [420, 152] width 200 height 20
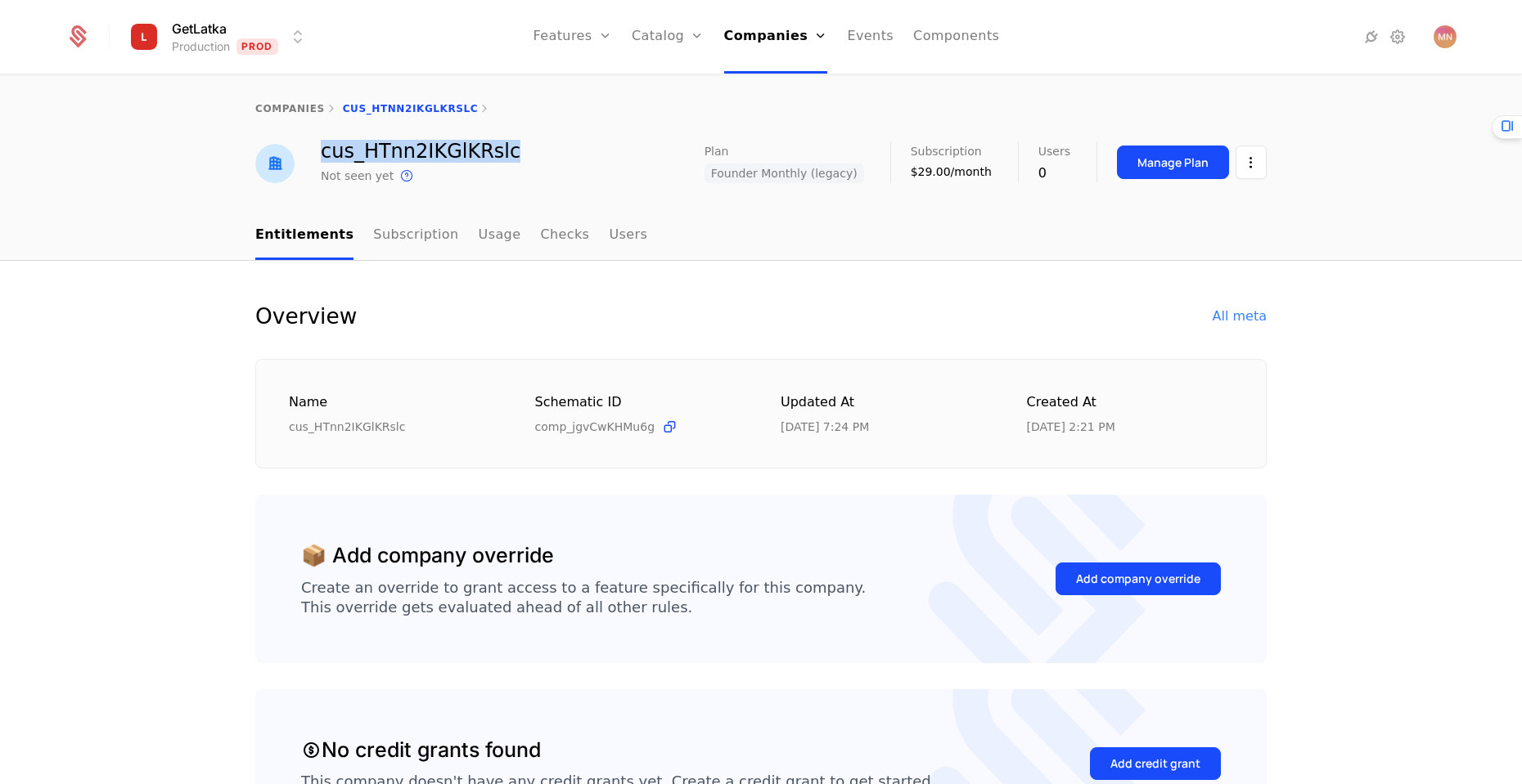
copy div "cus_HTnn2IKGlKRslc"
click at [1239, 161] on html "GetLatka Production Prod Features Features Flags Catalog Plans Add Ons Credits …" at bounding box center [761, 392] width 1522 height 784
click at [1169, 211] on div "Edit company" at bounding box center [1167, 211] width 101 height 23
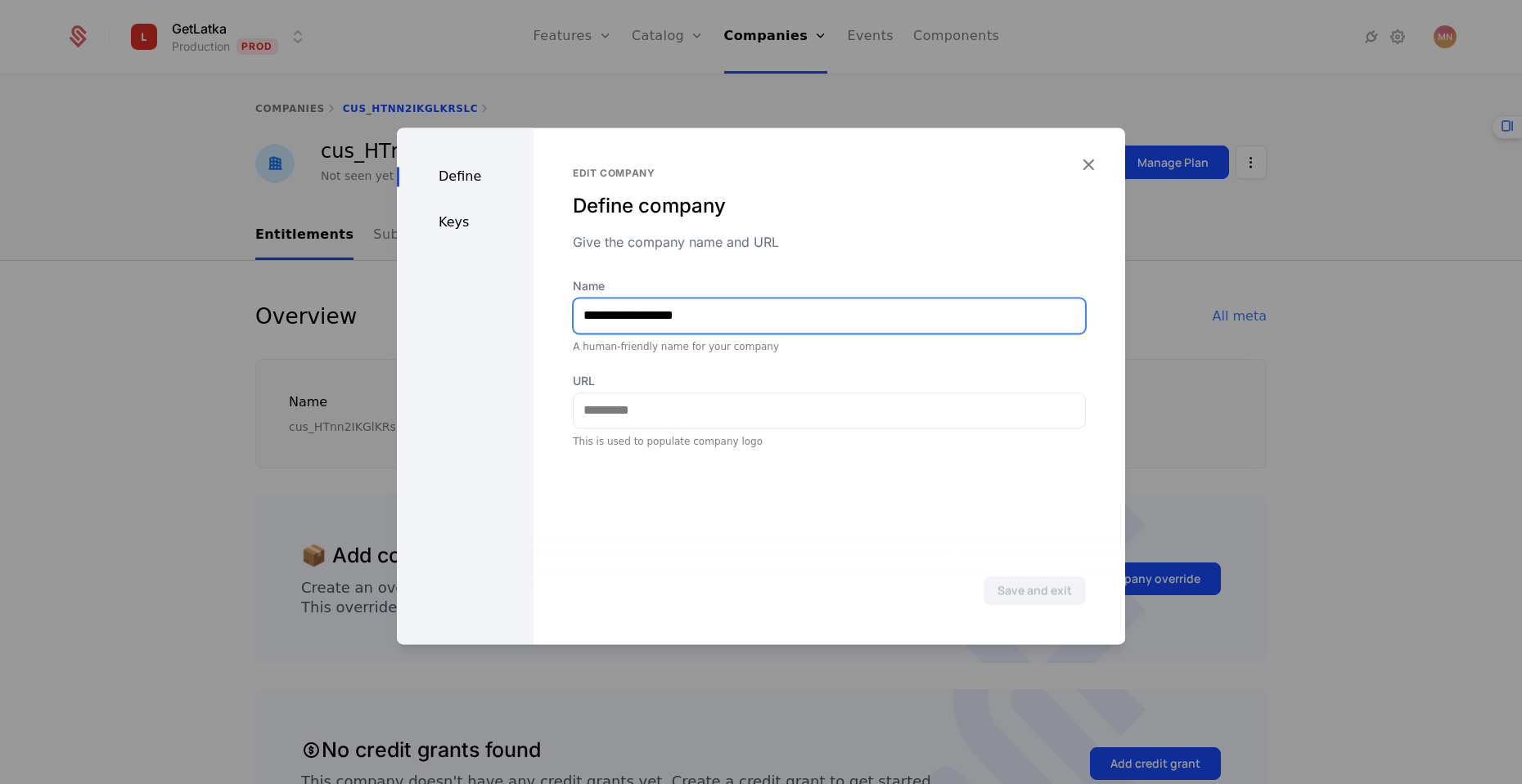
click at [739, 310] on input "**********" at bounding box center [829, 316] width 511 height 35
type input "**********"
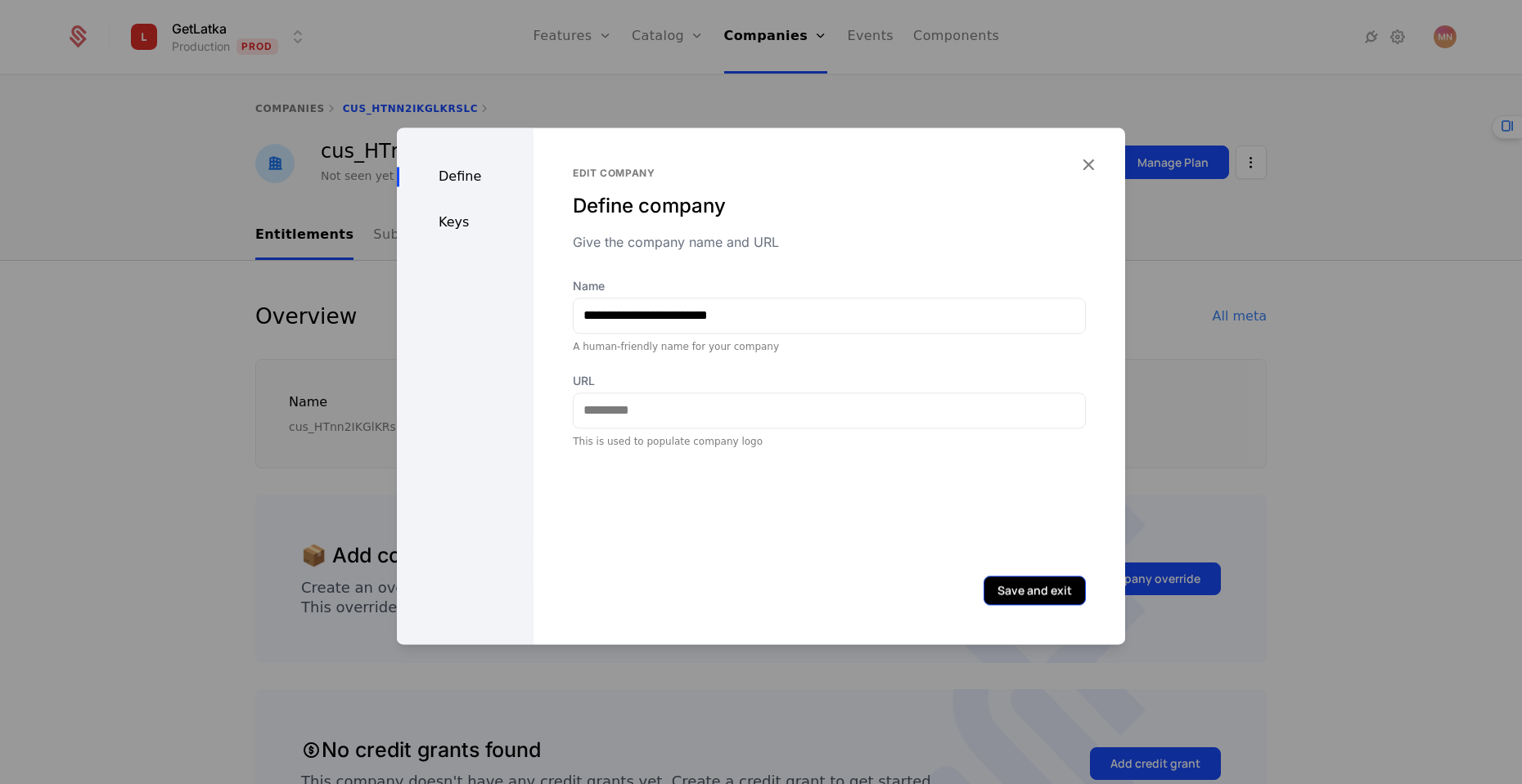
click at [1003, 598] on button "Save and exit" at bounding box center [1034, 591] width 102 height 29
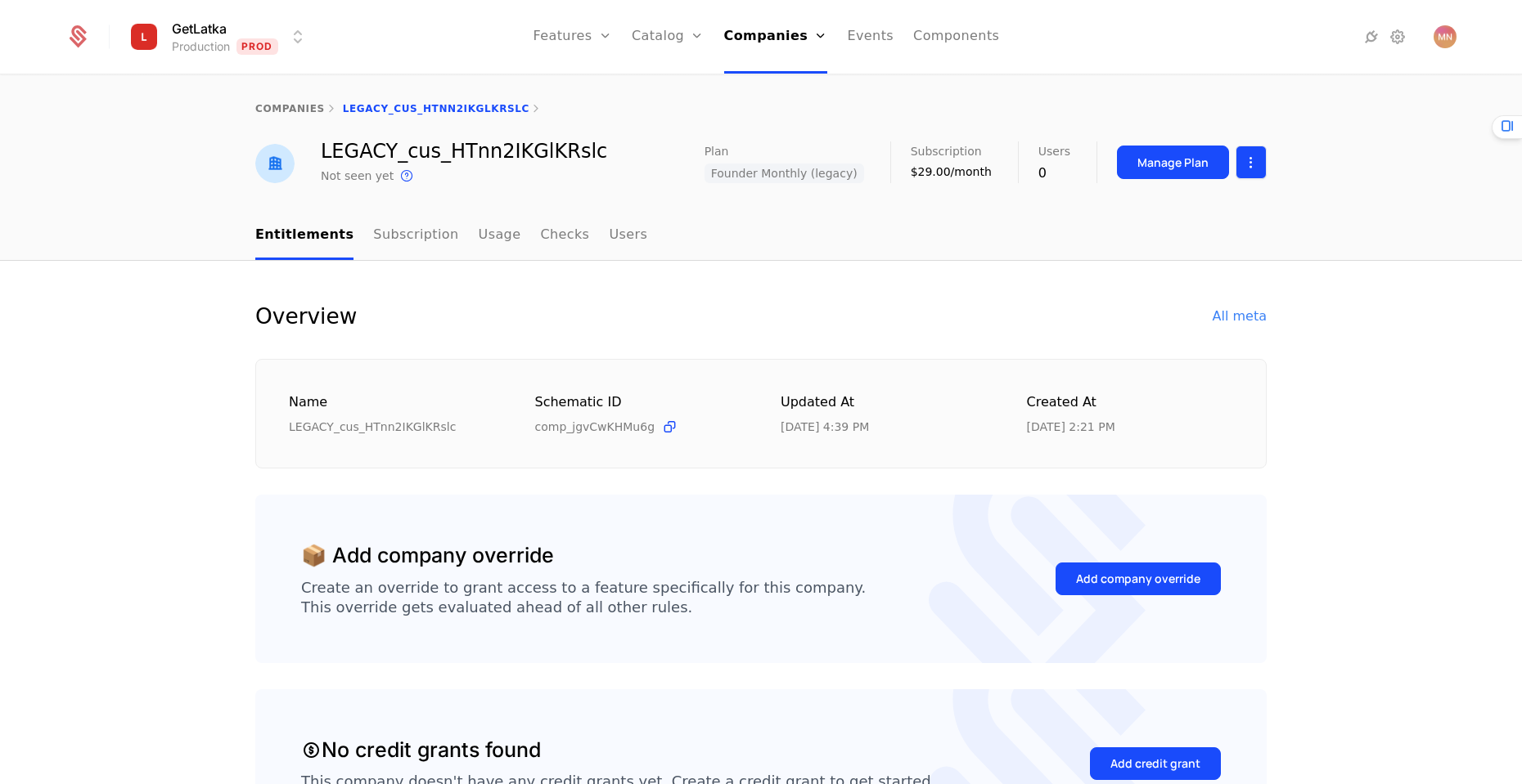
click at [1244, 168] on html "GetLatka Production Prod Features Features Flags Catalog Plans Add Ons Credits …" at bounding box center [761, 392] width 1522 height 784
click at [1210, 201] on div "Edit company" at bounding box center [1173, 211] width 114 height 23
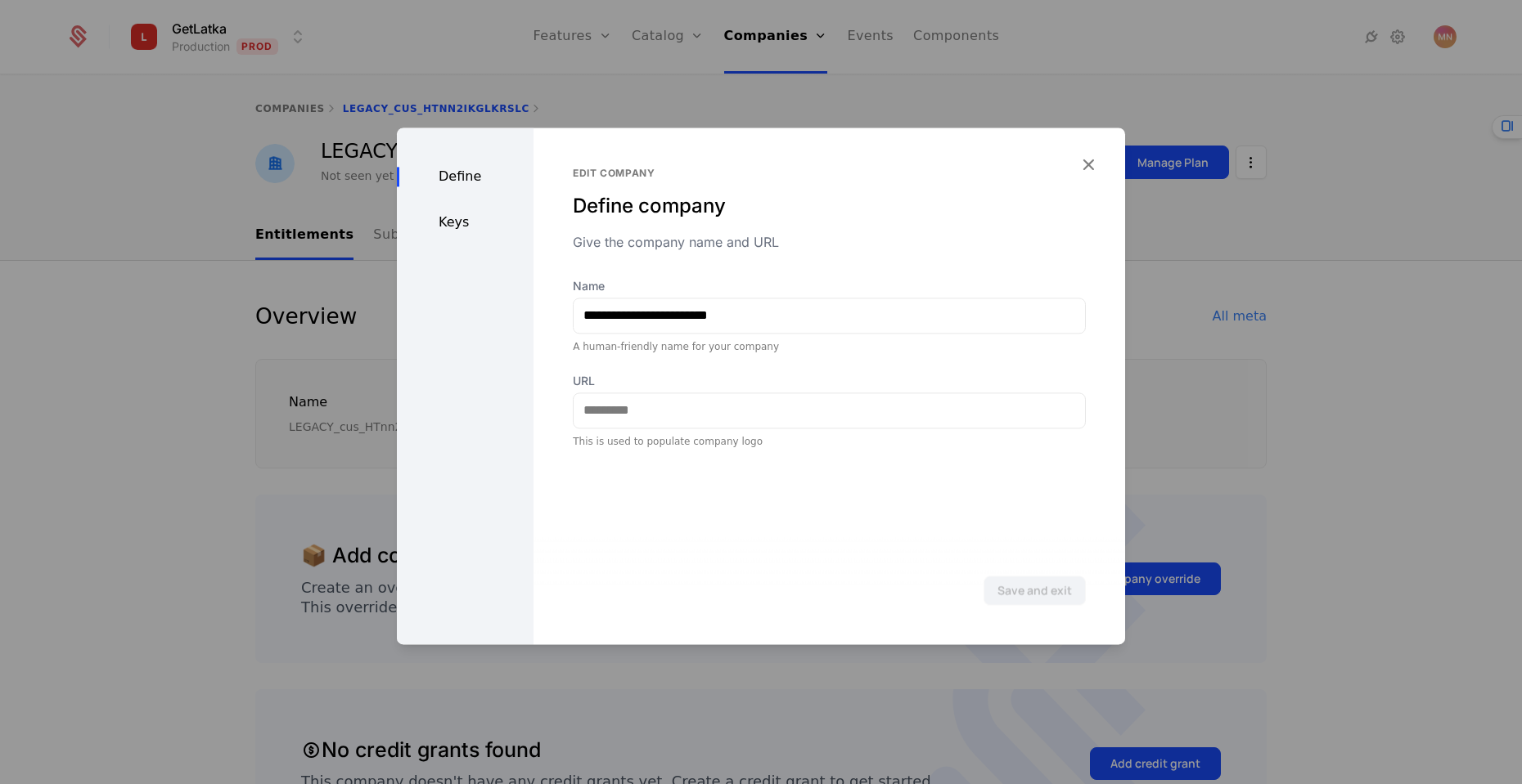
click at [458, 217] on div "Keys" at bounding box center [466, 223] width 137 height 20
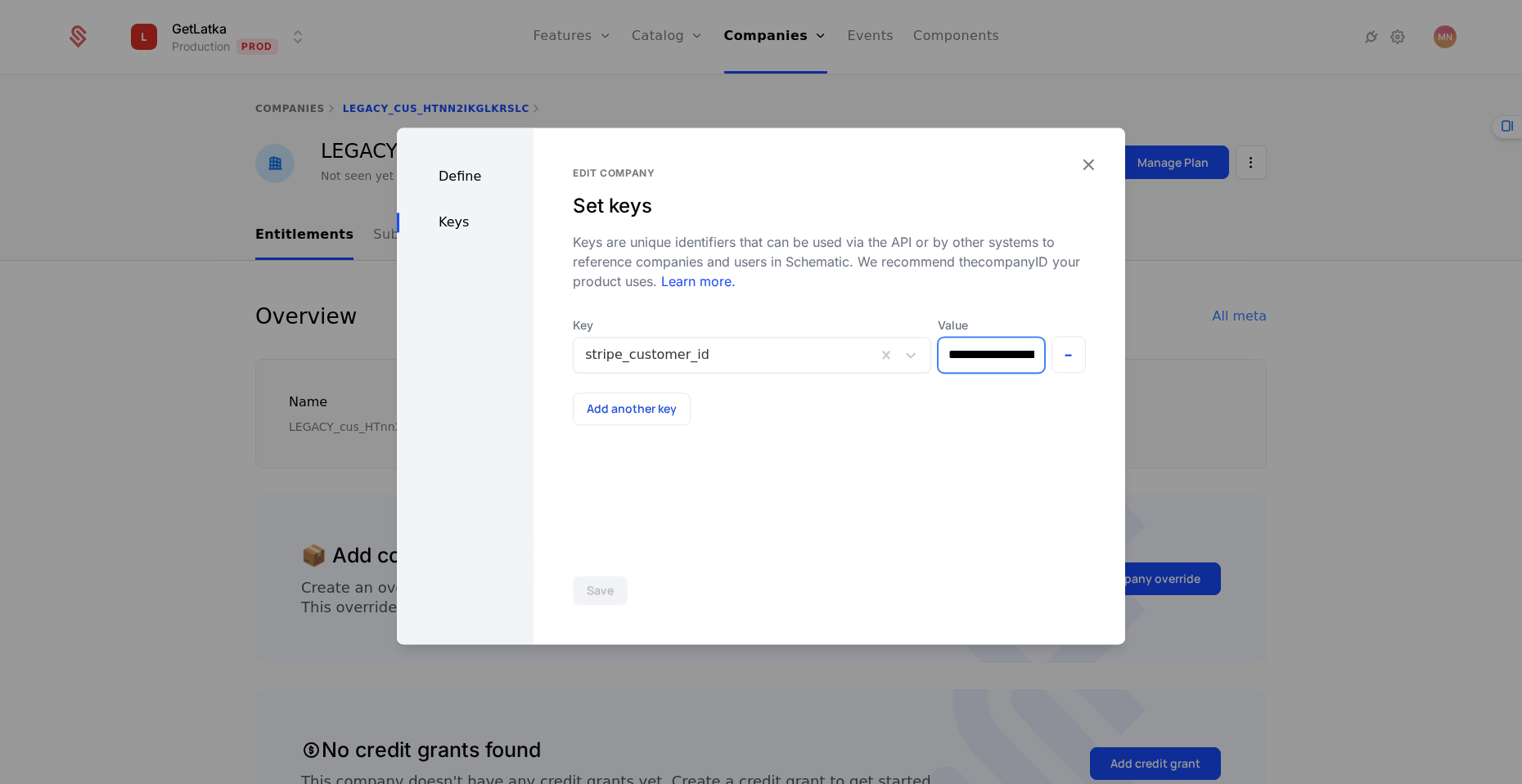
click at [962, 365] on input "**********" at bounding box center [991, 355] width 105 height 35
type input "**********"
click at [607, 588] on button "Save" at bounding box center [600, 591] width 55 height 29
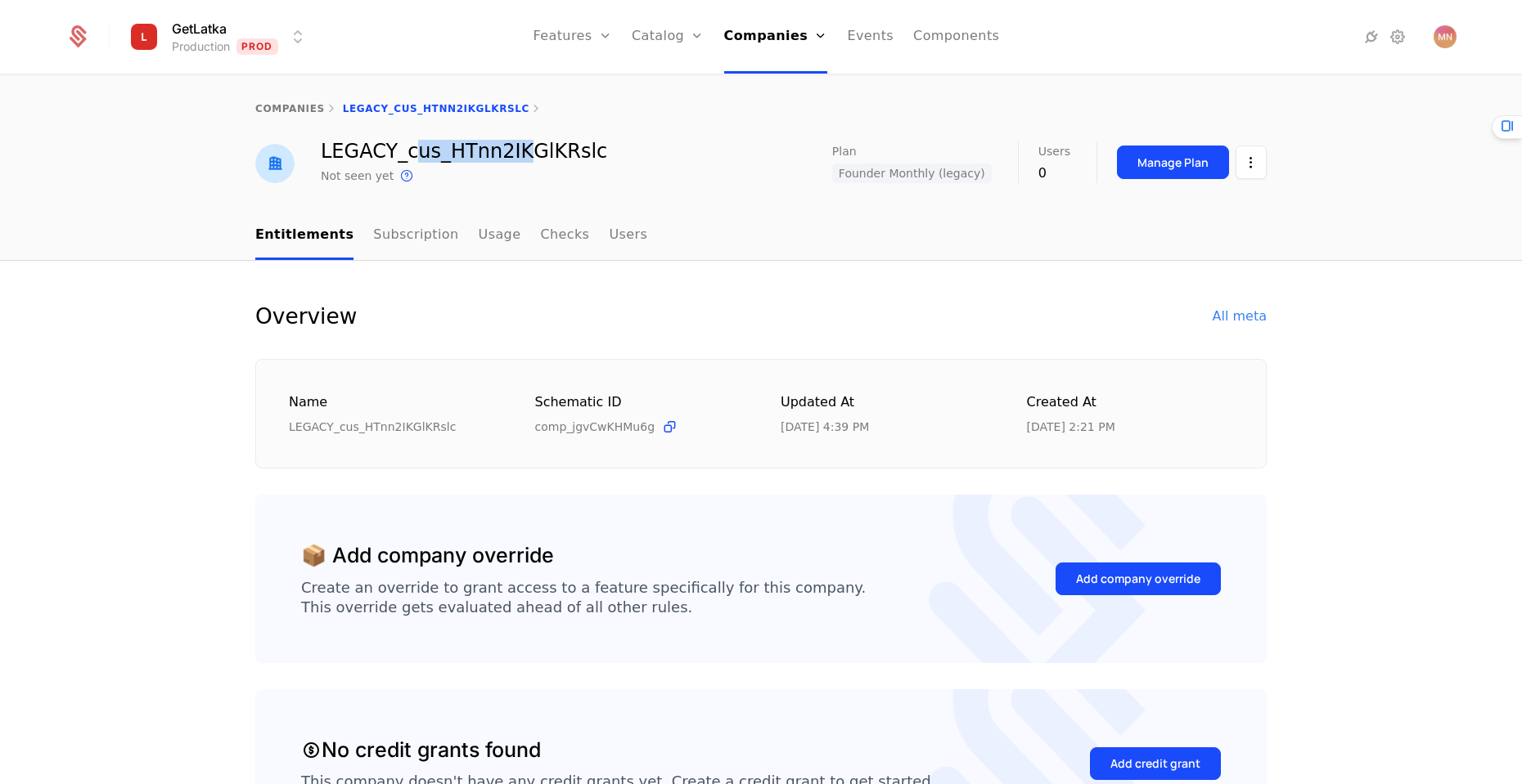
drag, startPoint x: 401, startPoint y: 151, endPoint x: 511, endPoint y: 155, distance: 110.1
click at [511, 155] on div "LEGACY_cus_HTnn2IKGlKRslc" at bounding box center [464, 152] width 287 height 20
drag, startPoint x: 397, startPoint y: 149, endPoint x: 592, endPoint y: 150, distance: 195.0
click at [592, 150] on div "LEGACY_cus_HTnn2IKGlKRslc Not seen yet This is the date a track or identify eve…" at bounding box center [761, 163] width 1011 height 44
copy div "cus_HTnn2IKGlKRslc"
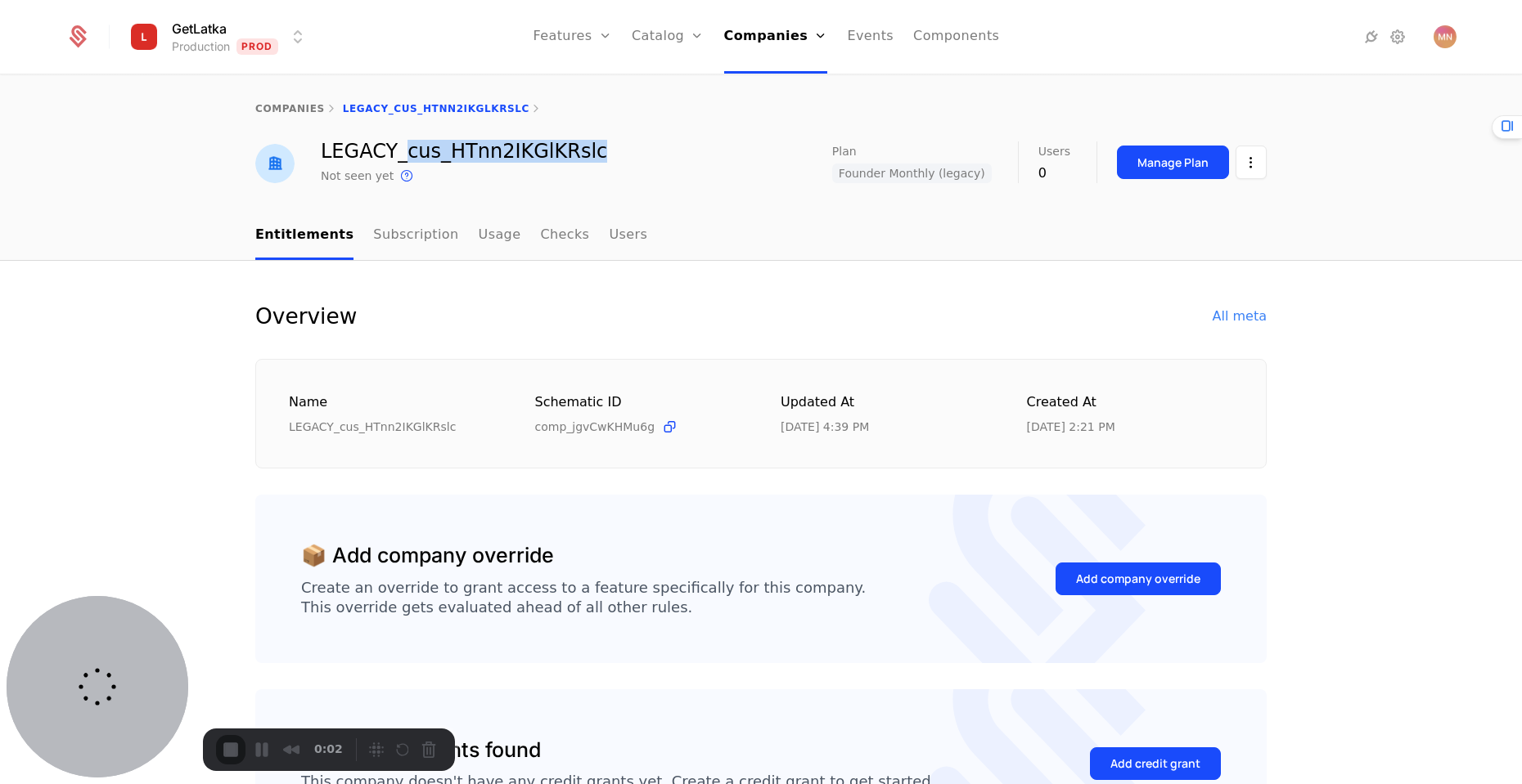
click at [393, 150] on div "LEGACY_cus_HTnn2IKGlKRslc" at bounding box center [464, 152] width 287 height 20
drag, startPoint x: 396, startPoint y: 150, endPoint x: 602, endPoint y: 145, distance: 206.1
click at [602, 145] on div "LEGACY_cus_HTnn2IKGlKRslc Not seen yet This is the date a track or identify eve…" at bounding box center [761, 163] width 1011 height 44
copy div "cus_HTnn2IKGlKRslc"
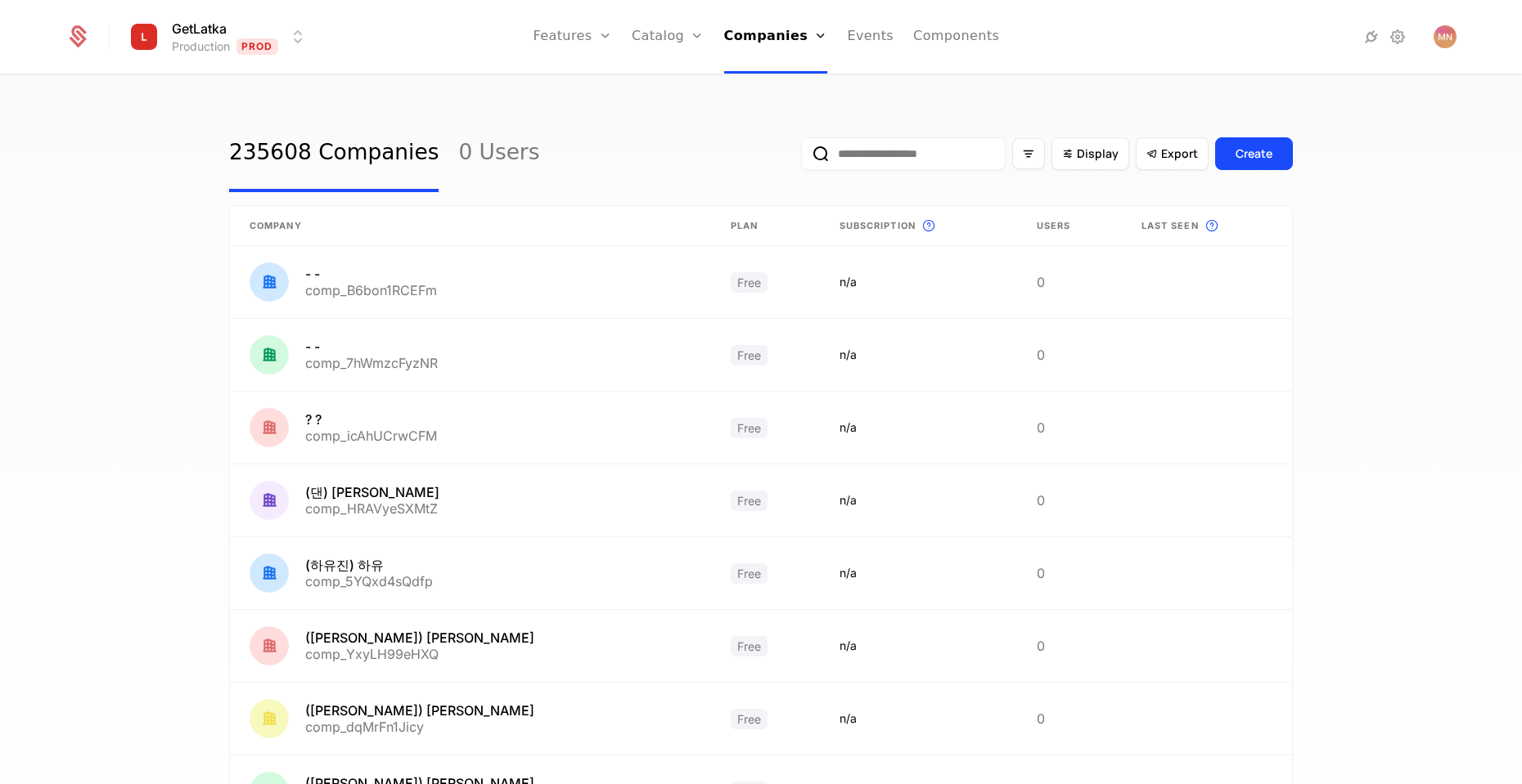
click at [169, 204] on div "235608 Companies 0 Users Display Export Create Company Plan Subscription This i…" at bounding box center [761, 434] width 1522 height 718
click at [901, 129] on div "Display Export Create" at bounding box center [1046, 153] width 492 height 77
click at [886, 141] on input "email" at bounding box center [903, 154] width 205 height 33
paste input "**********"
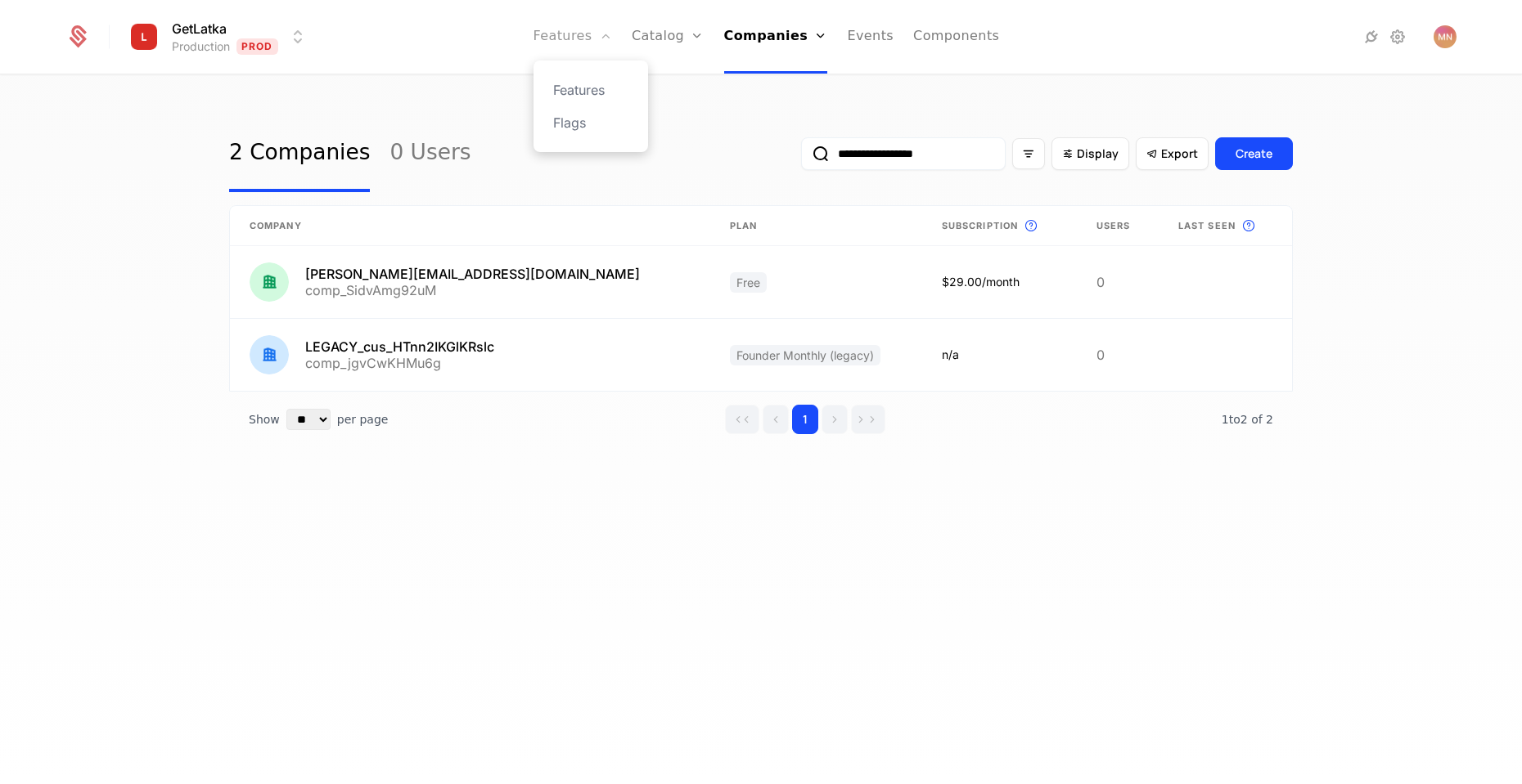
type input "**********"
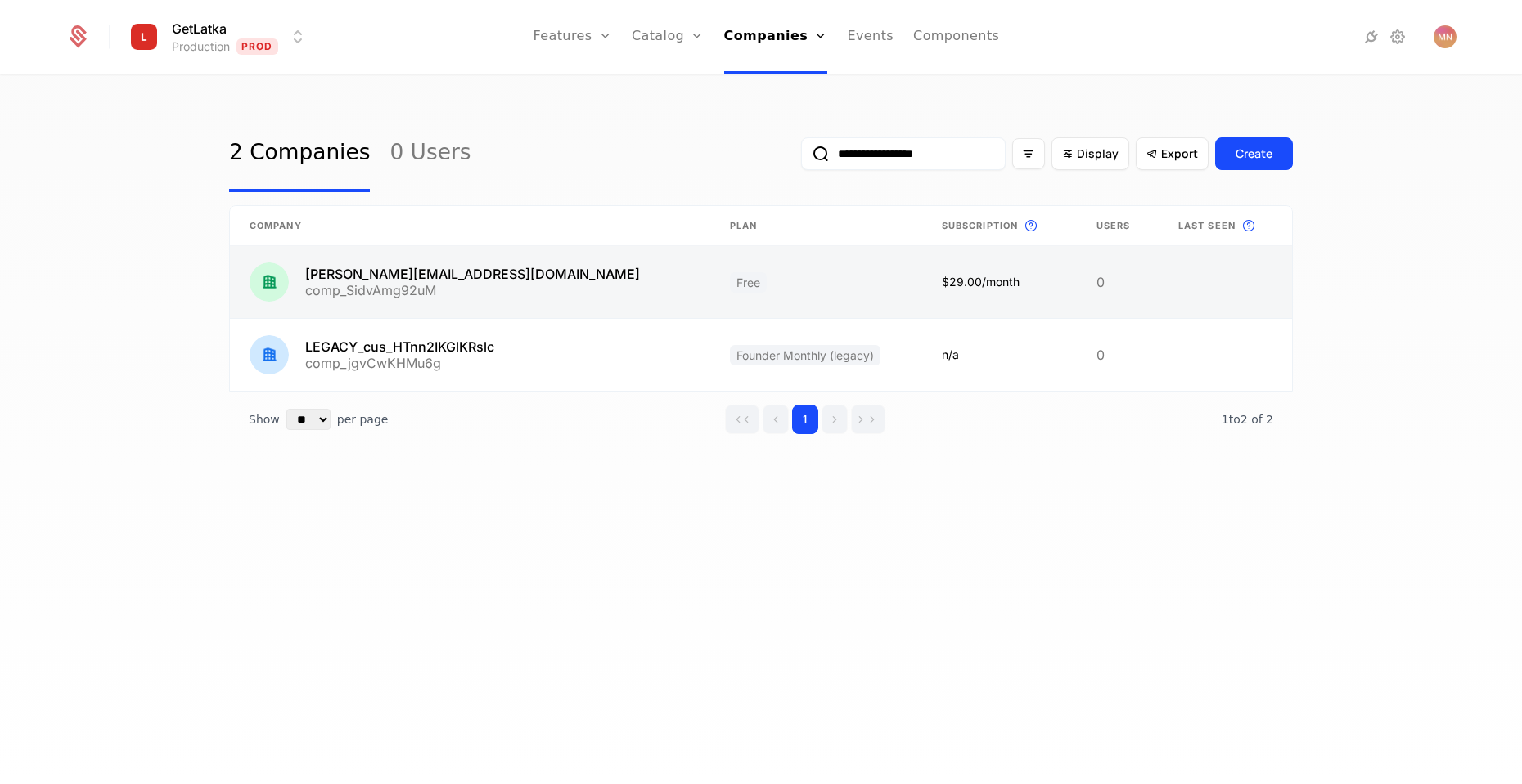
click at [453, 263] on link at bounding box center [470, 282] width 480 height 72
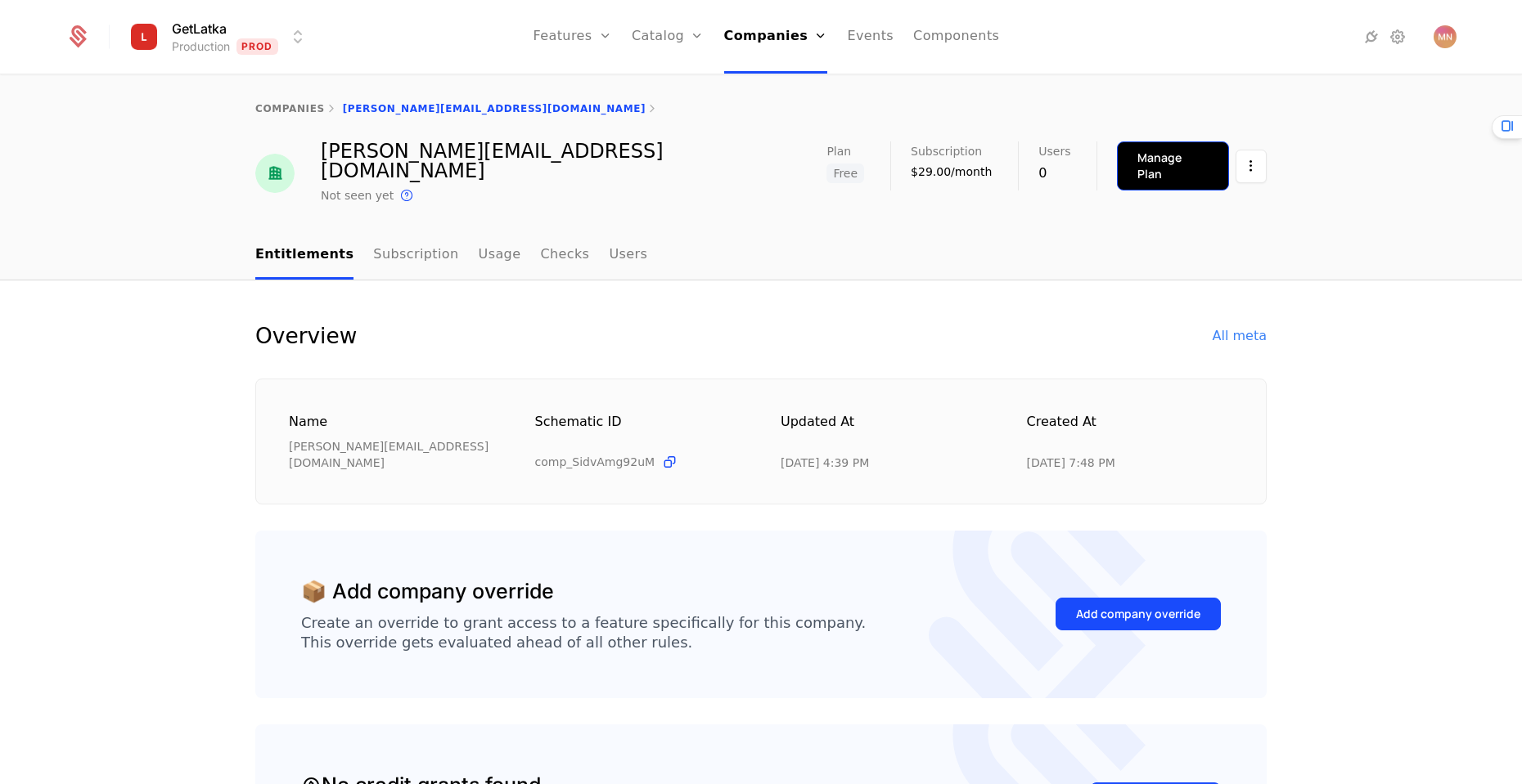
click at [1150, 162] on div "Manage Plan" at bounding box center [1172, 166] width 71 height 33
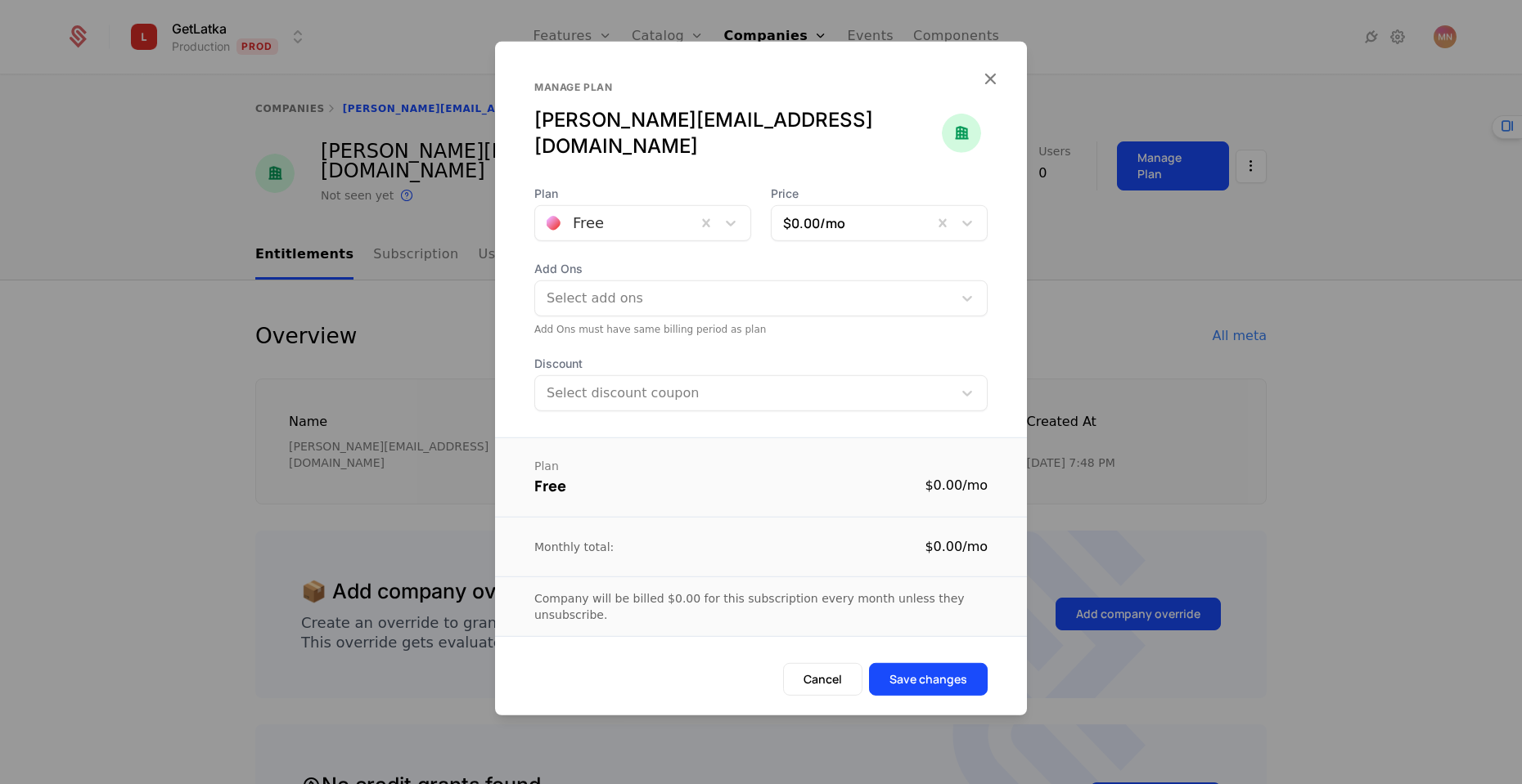
click at [826, 663] on button "Cancel" at bounding box center [822, 679] width 79 height 33
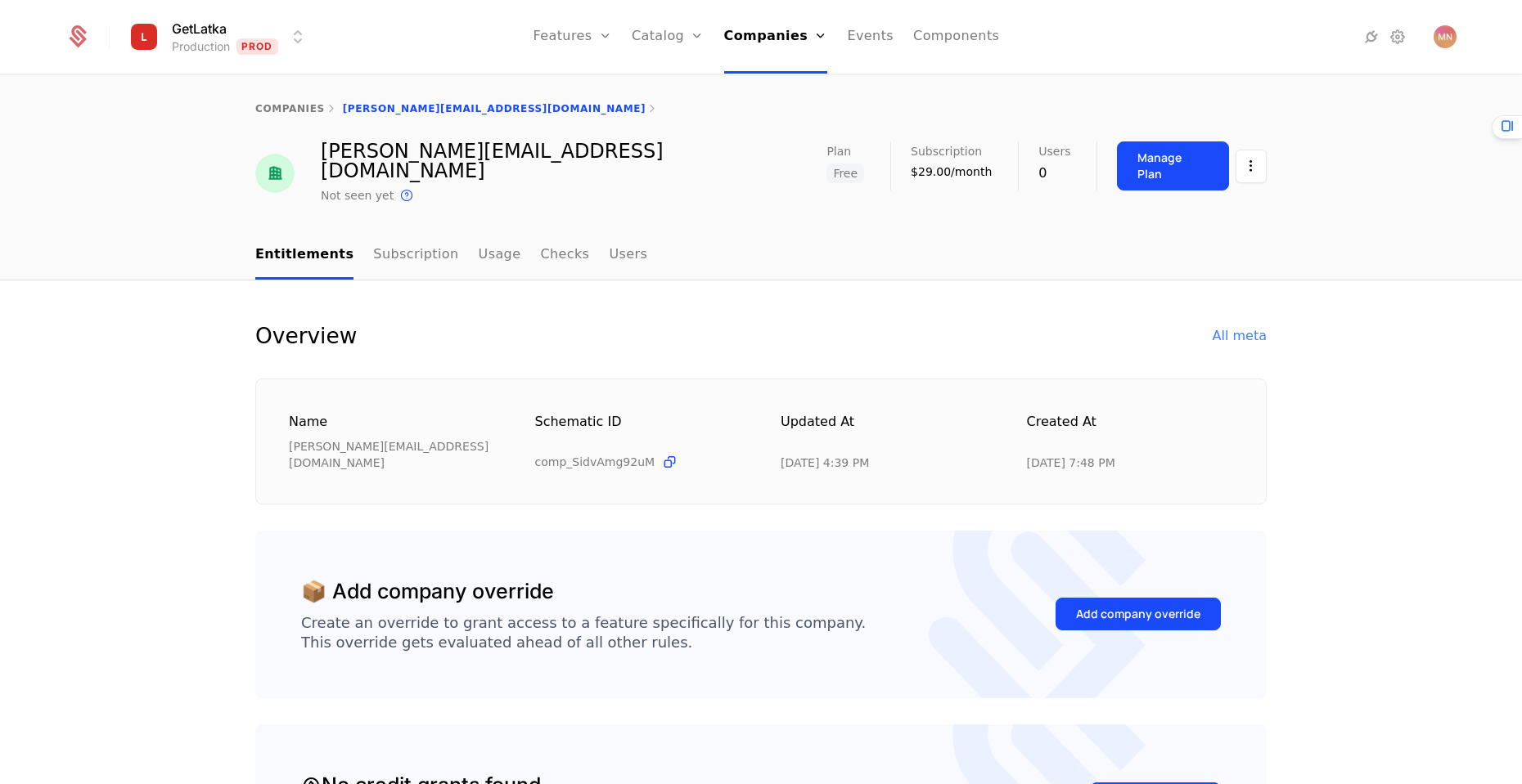
click at [1129, 172] on button "Manage Plan" at bounding box center [1172, 166] width 112 height 49
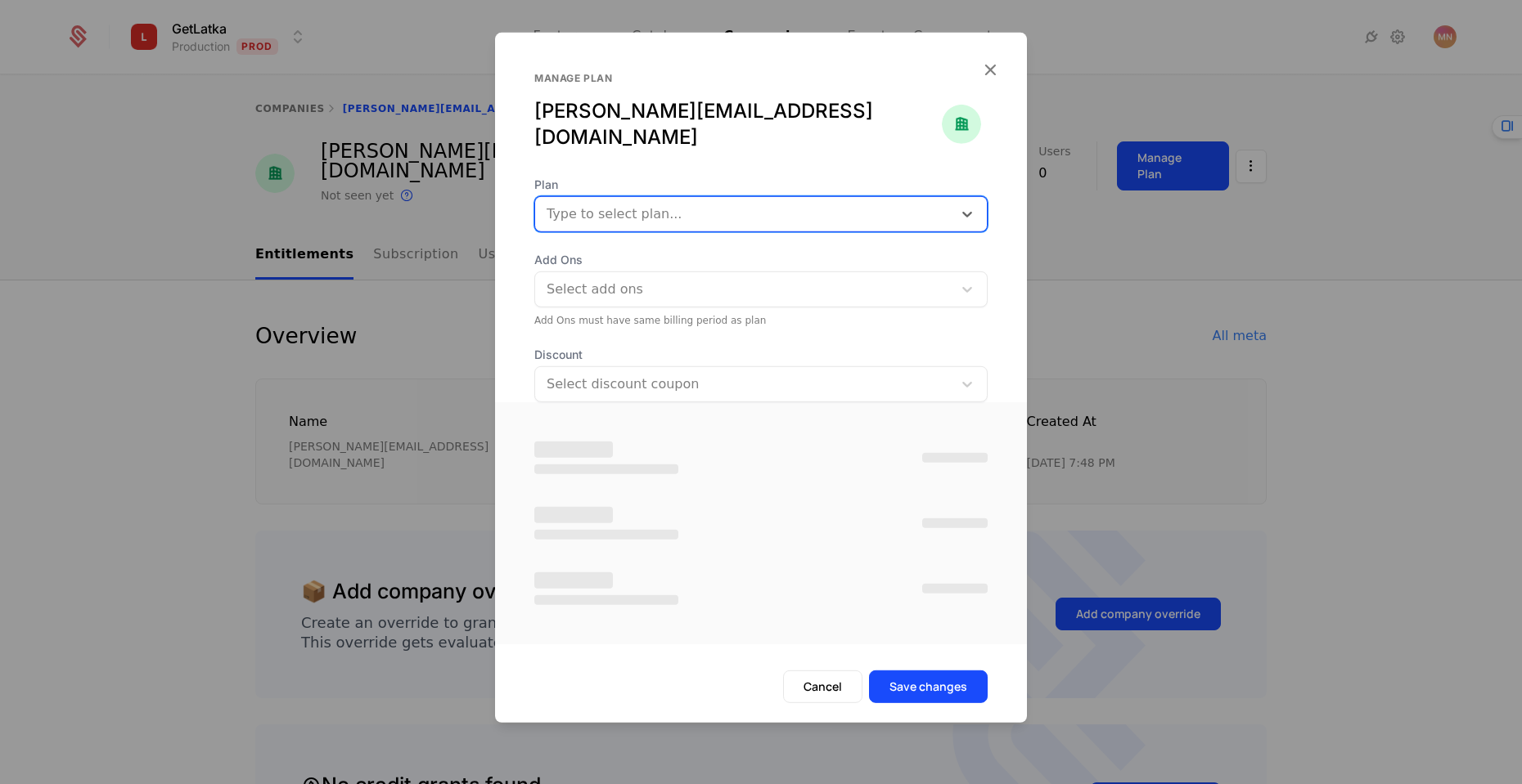
click at [734, 202] on div at bounding box center [744, 213] width 394 height 23
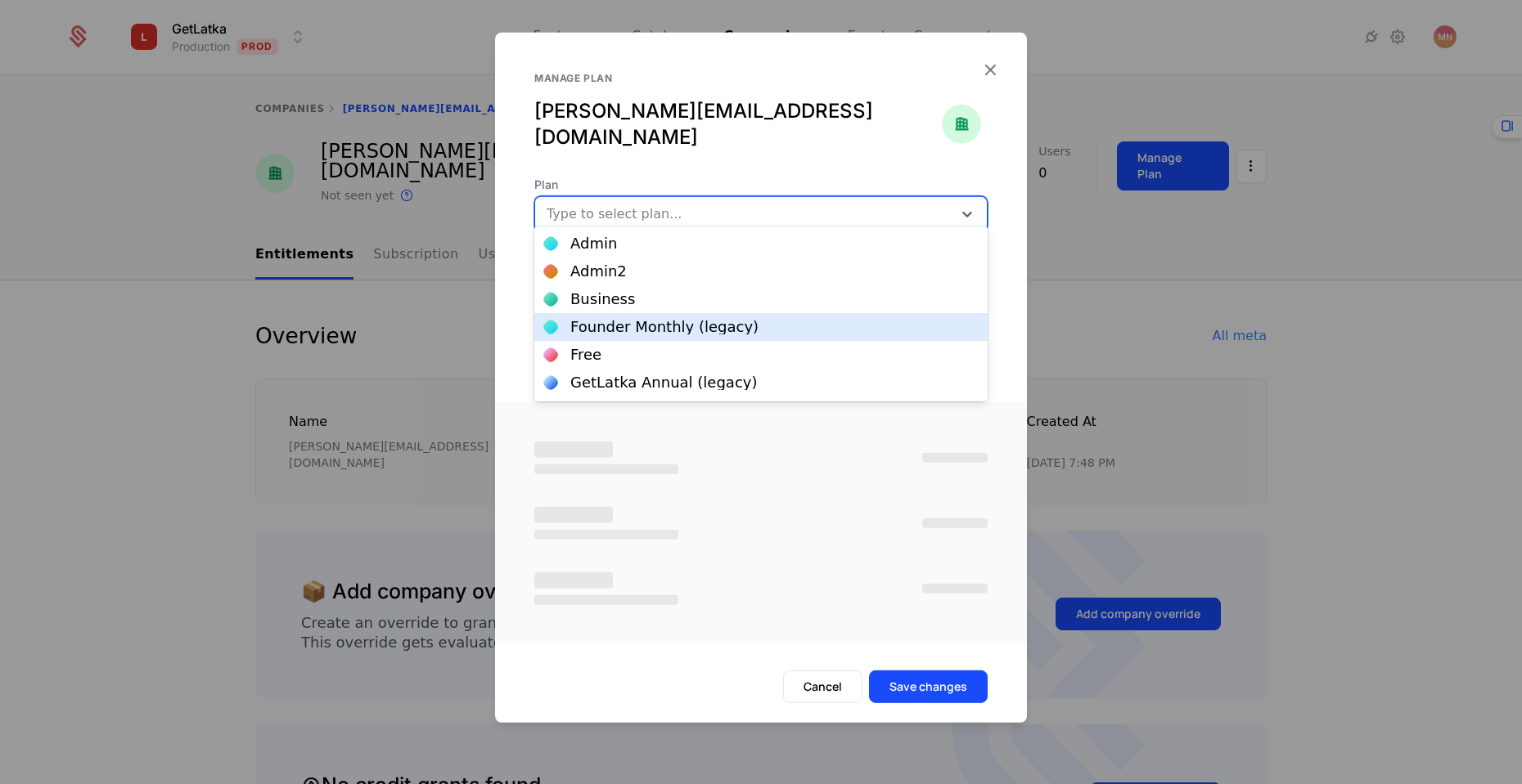
click at [719, 327] on div "Founder Monthly (legacy)" at bounding box center [665, 327] width 188 height 15
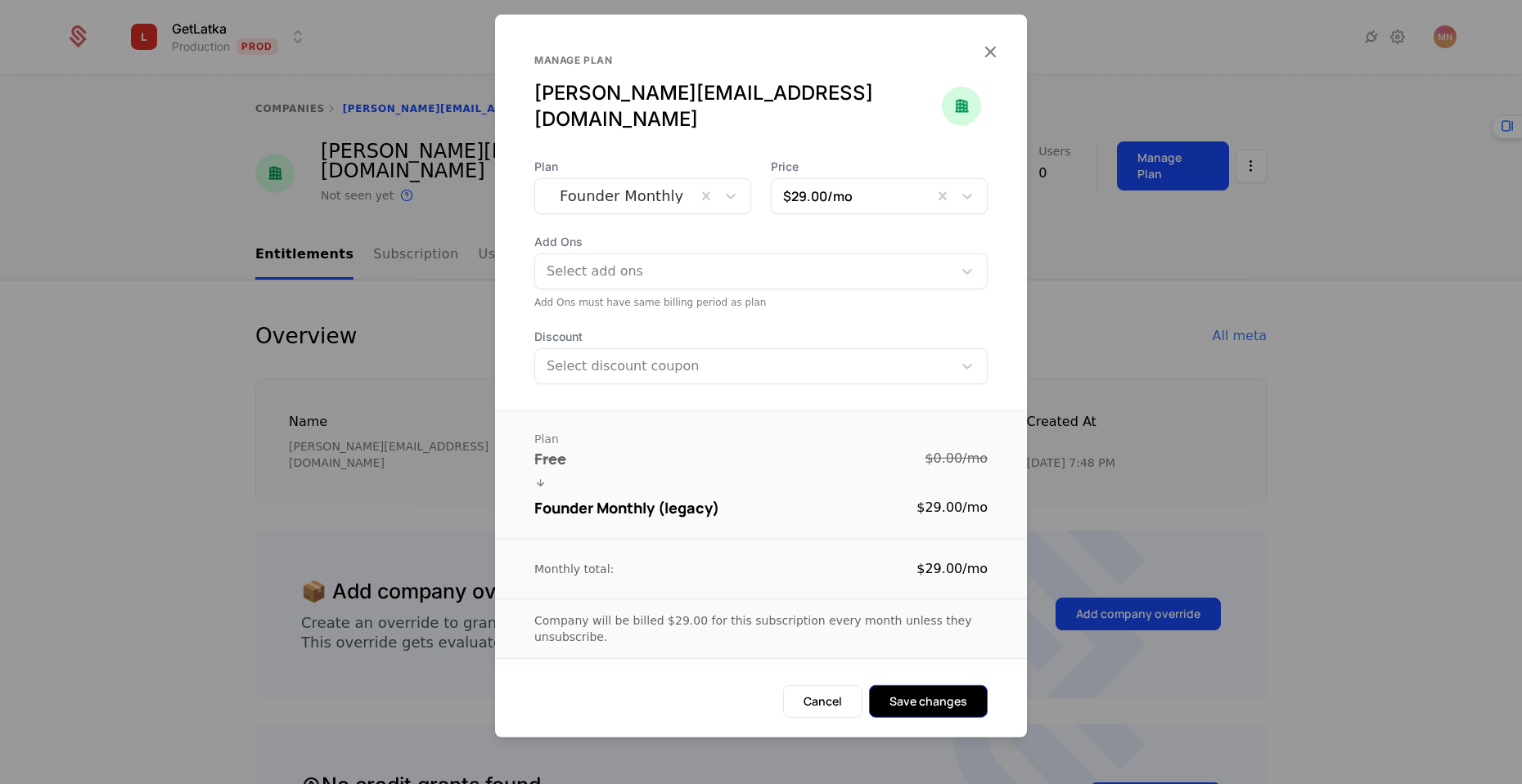
click at [931, 692] on button "Save changes" at bounding box center [929, 701] width 119 height 33
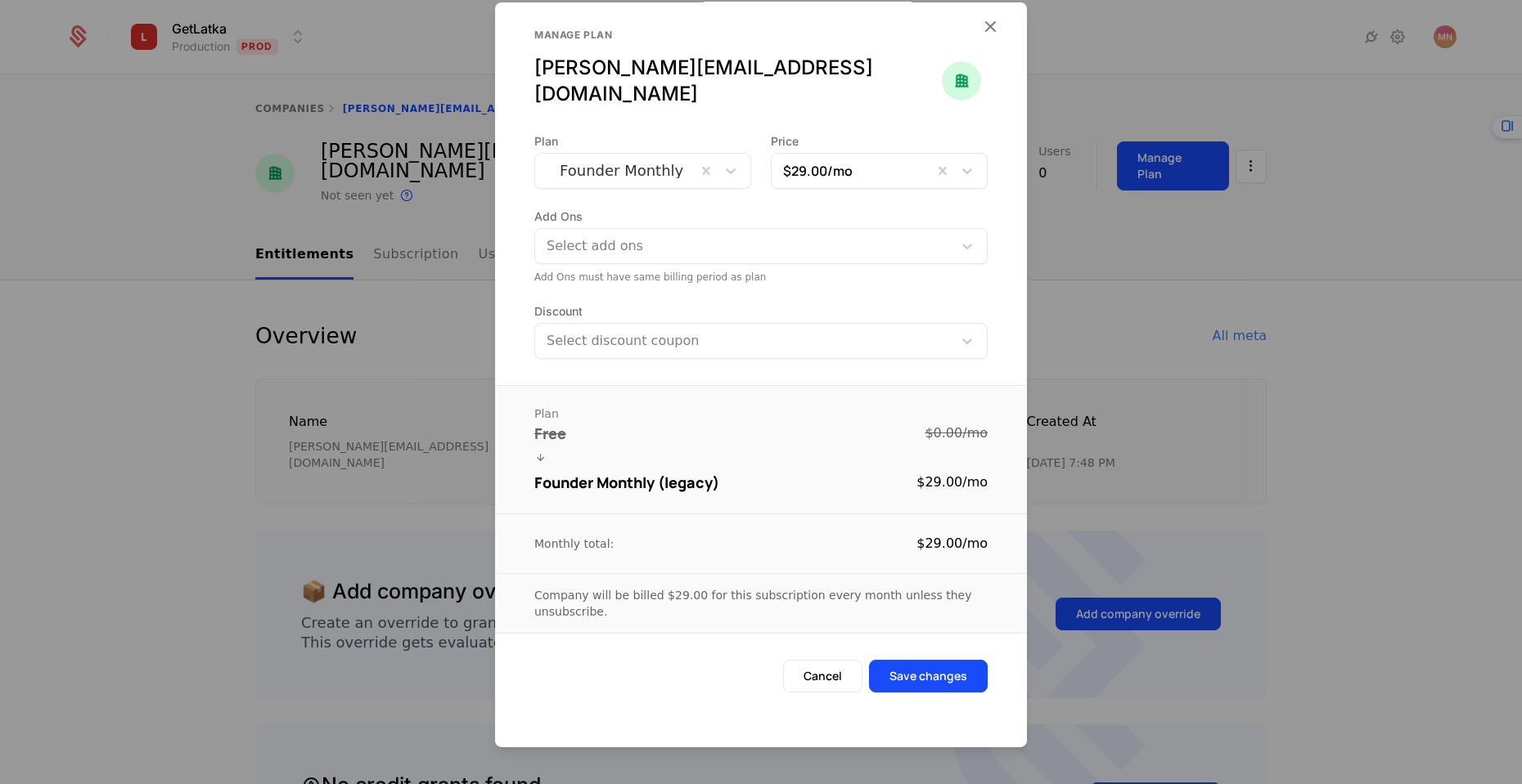
scroll to position [38, 0]
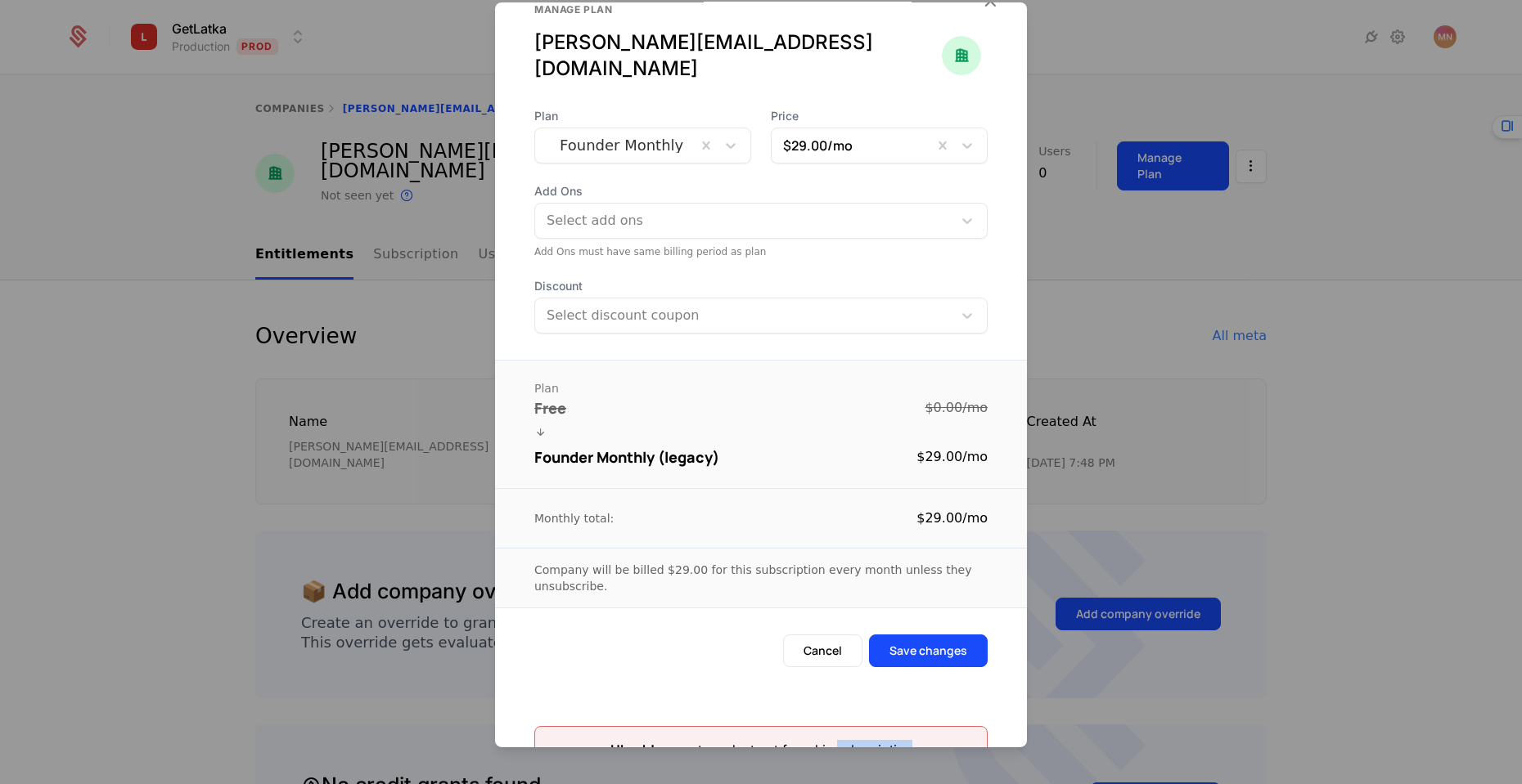
drag, startPoint x: 837, startPoint y: 720, endPoint x: 1026, endPoint y: 732, distance: 189.4
click at [989, 737] on div "Uh-oh! current product not found in subscription" at bounding box center [761, 729] width 531 height 87
click at [803, 633] on button "Cancel" at bounding box center [822, 650] width 79 height 33
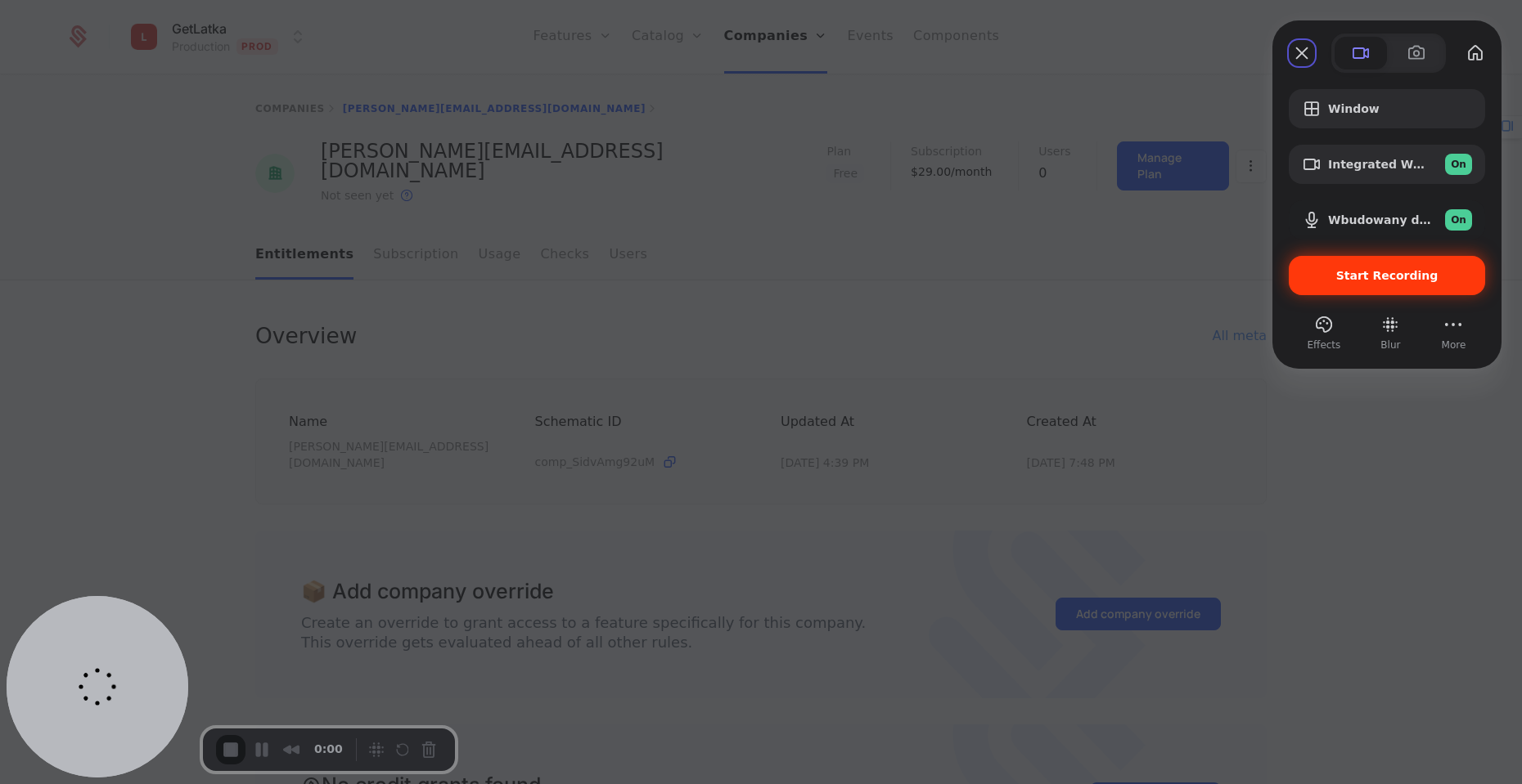
click at [1373, 278] on span "Start Recording" at bounding box center [1387, 276] width 102 height 13
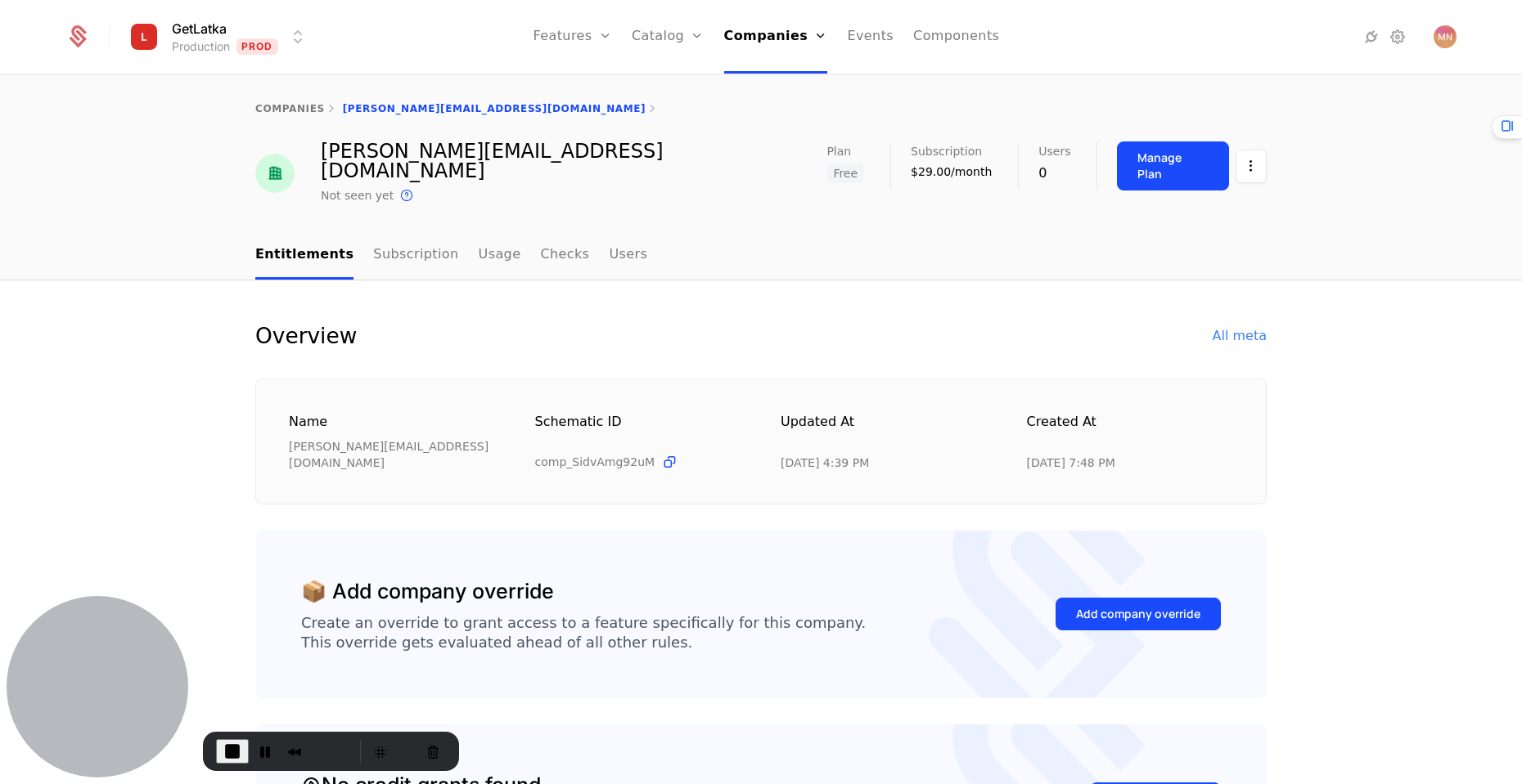
click at [1223, 327] on div "All meta" at bounding box center [1239, 337] width 54 height 20
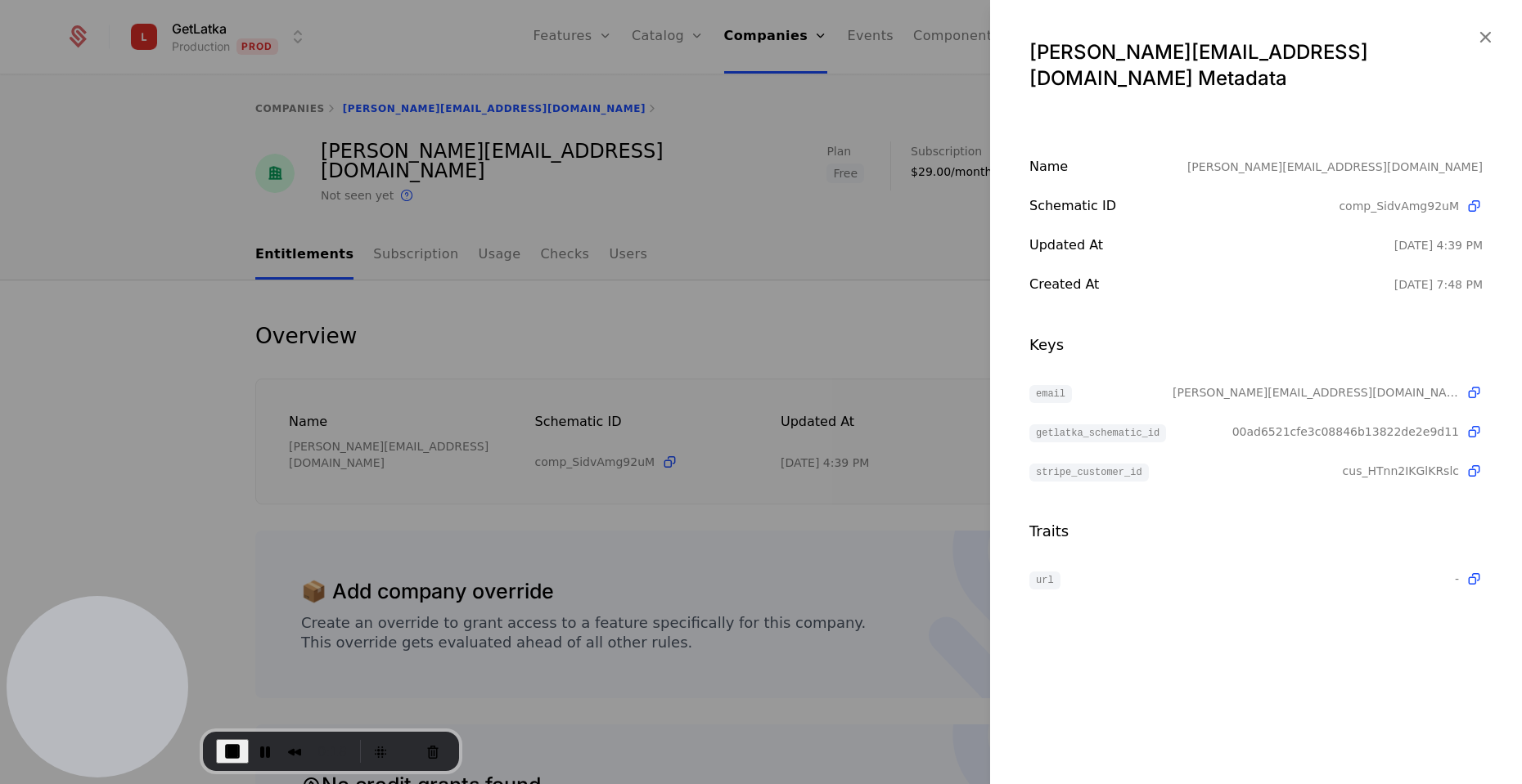
click at [1372, 463] on span "cus_HTnn2IKGlKRslc" at bounding box center [1400, 471] width 116 height 16
click at [1474, 463] on icon at bounding box center [1474, 471] width 17 height 17
drag, startPoint x: 834, startPoint y: 483, endPoint x: 715, endPoint y: 326, distance: 197.0
click at [832, 482] on div at bounding box center [761, 392] width 1522 height 784
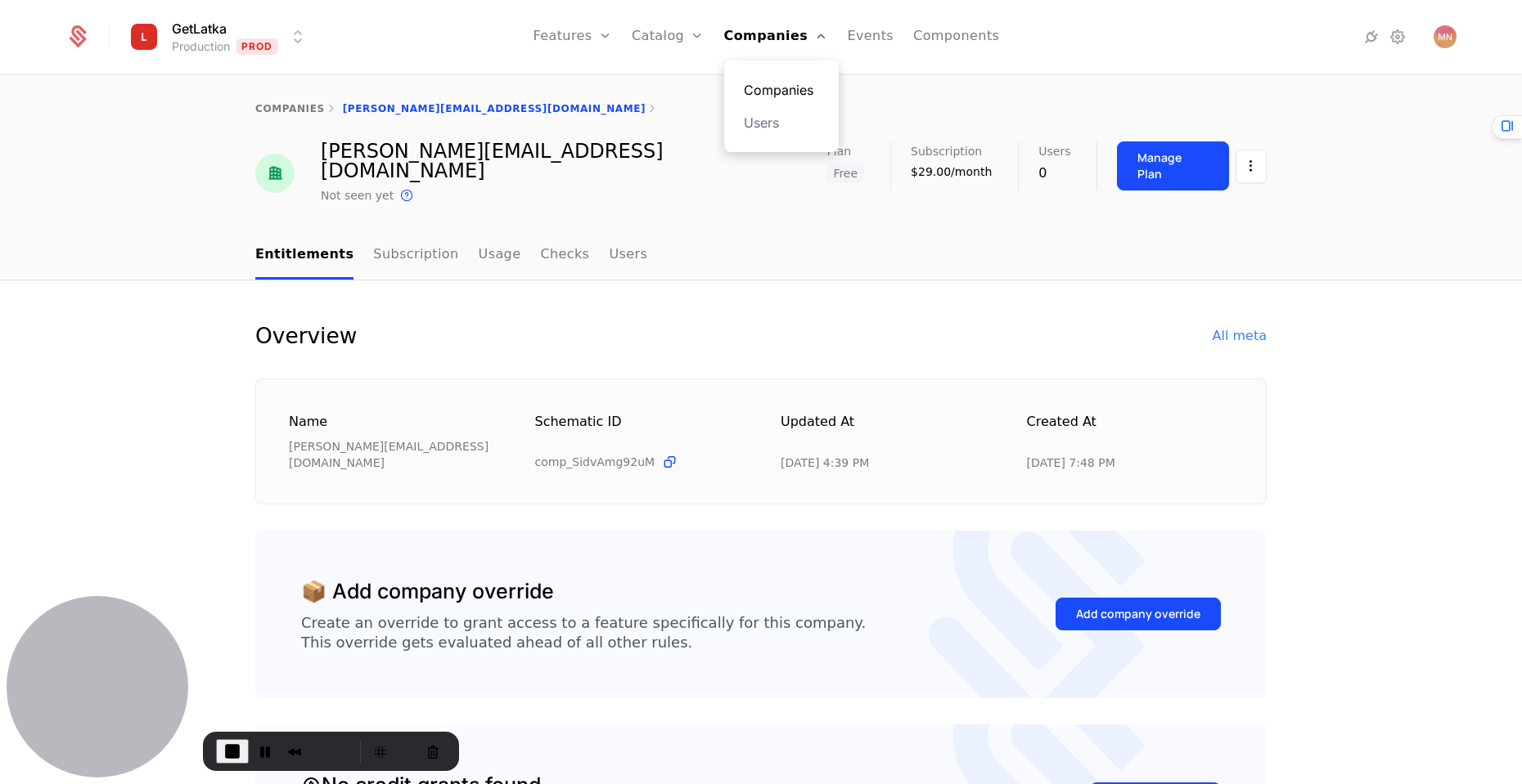
click at [752, 92] on link "Companies" at bounding box center [781, 90] width 75 height 20
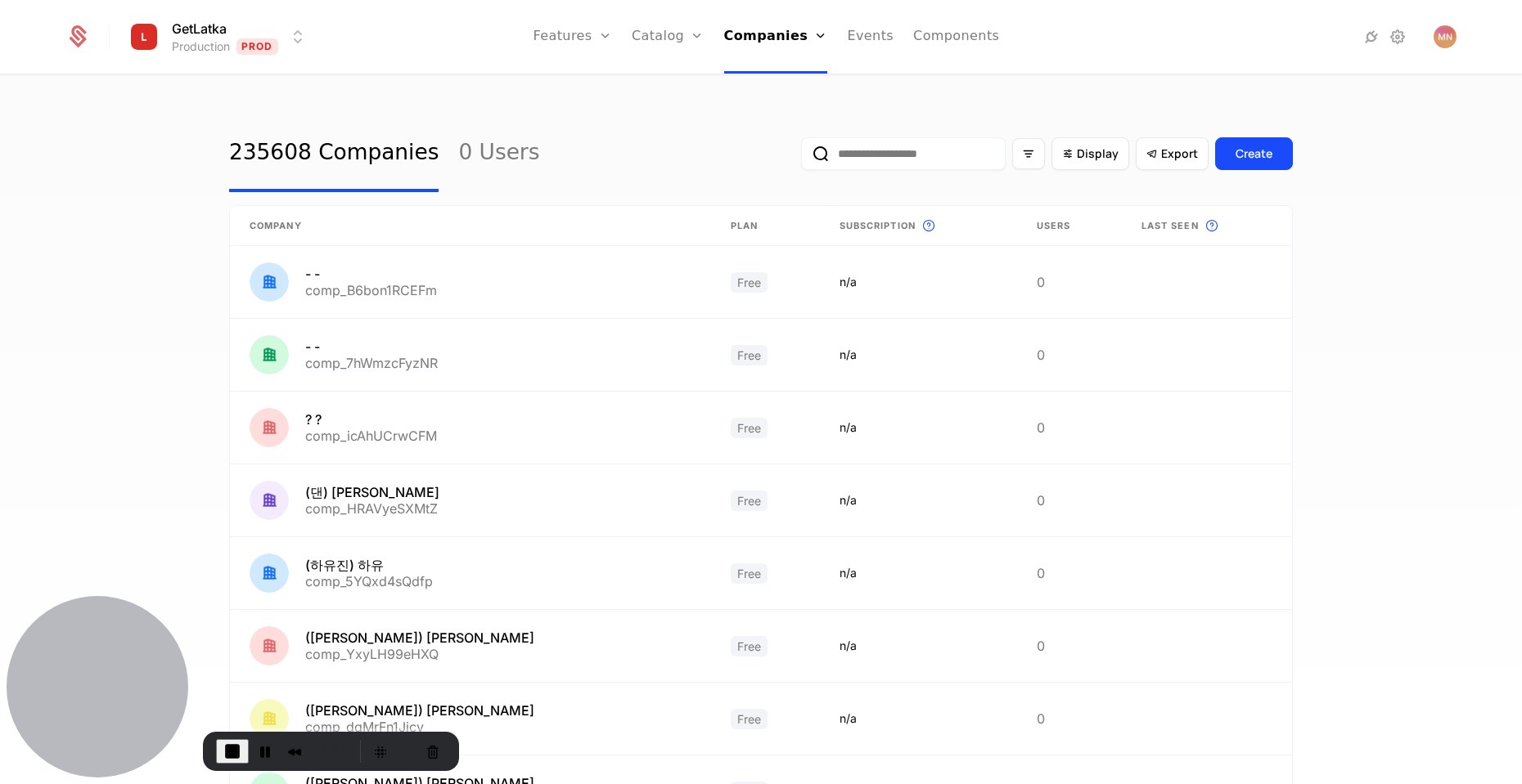
click at [889, 157] on input "email" at bounding box center [903, 154] width 205 height 33
paste input "**********"
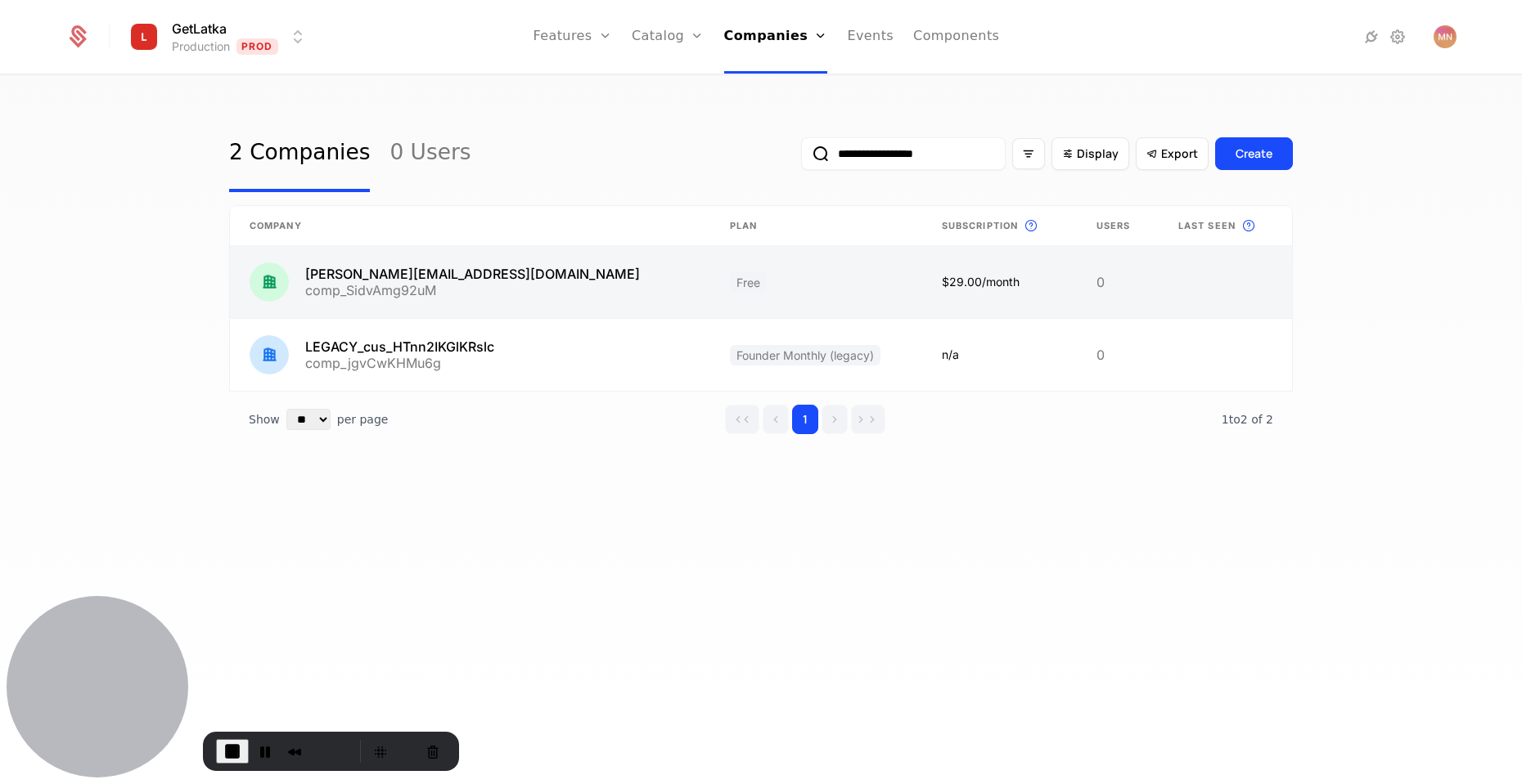
type input "**********"
click at [532, 276] on link at bounding box center [470, 282] width 480 height 72
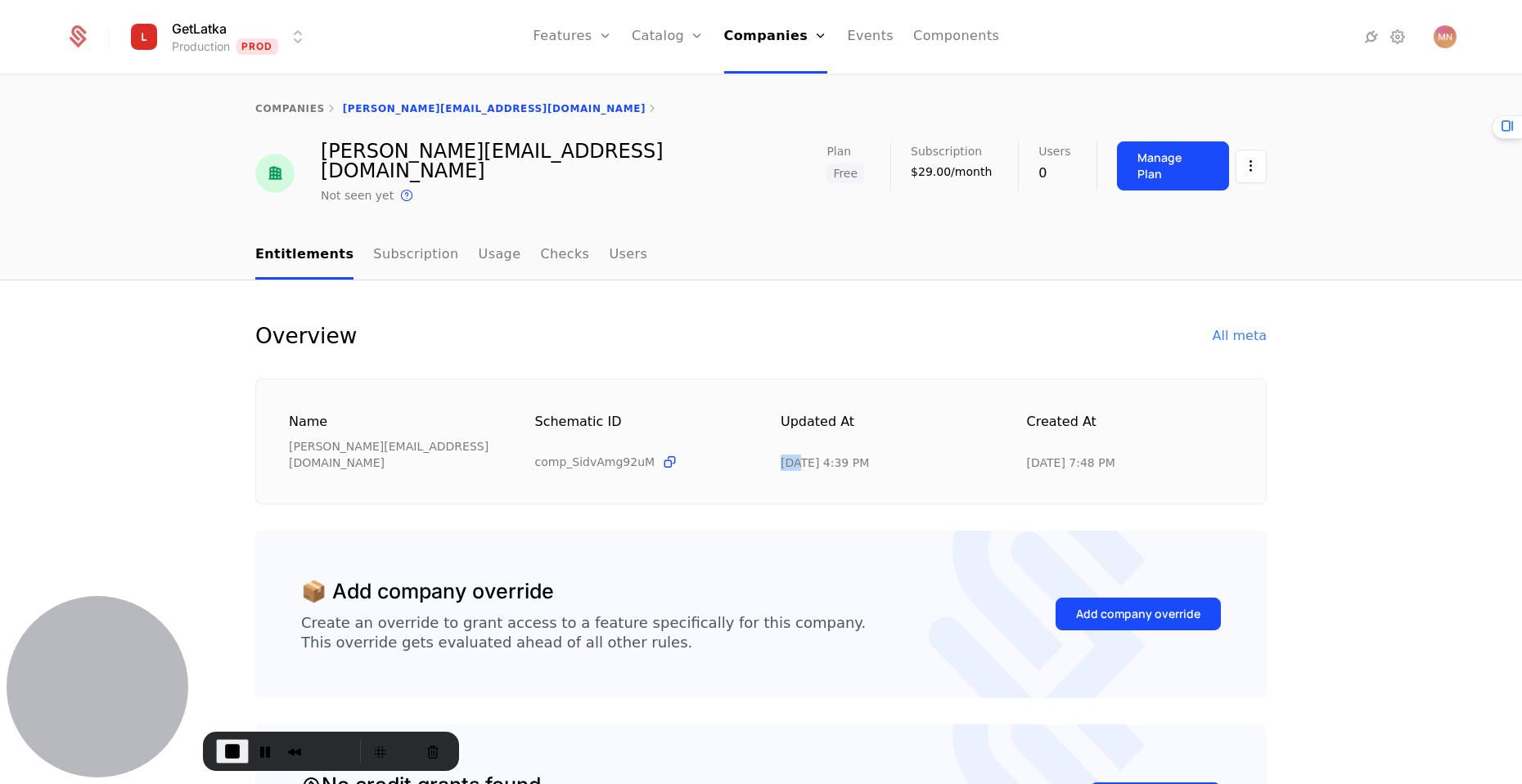
drag, startPoint x: 776, startPoint y: 425, endPoint x: 791, endPoint y: 425, distance: 15.0
click at [791, 455] on div "[DATE] 4:39 PM" at bounding box center [824, 463] width 89 height 16
drag, startPoint x: 1024, startPoint y: 428, endPoint x: 1035, endPoint y: 428, distance: 11.0
click at [1035, 455] on div "[DATE] 7:48 PM" at bounding box center [1071, 463] width 89 height 16
click at [1041, 455] on div "[DATE] 7:48 PM" at bounding box center [1071, 463] width 89 height 16
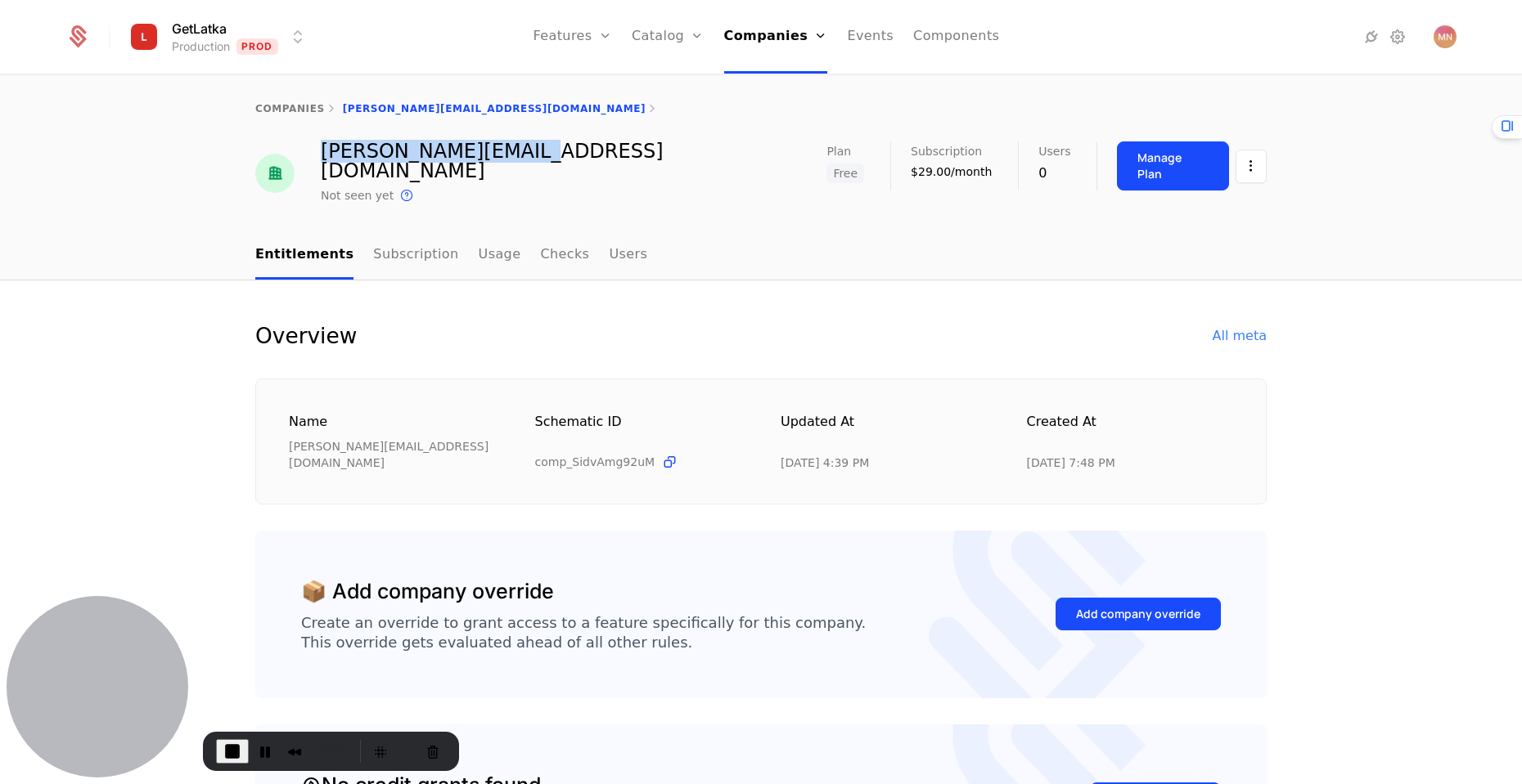
drag, startPoint x: 312, startPoint y: 146, endPoint x: 526, endPoint y: 148, distance: 214.0
click at [526, 148] on div "[PERSON_NAME][EMAIL_ADDRESS][DOMAIN_NAME] Not seen yet This is the date a track…" at bounding box center [761, 173] width 1011 height 64
drag, startPoint x: 310, startPoint y: 151, endPoint x: 544, endPoint y: 154, distance: 234.0
click at [544, 154] on div "[PERSON_NAME][EMAIL_ADDRESS][DOMAIN_NAME] Not seen yet This is the date a track…" at bounding box center [761, 173] width 1011 height 64
click at [767, 93] on link "Companies" at bounding box center [781, 90] width 75 height 20
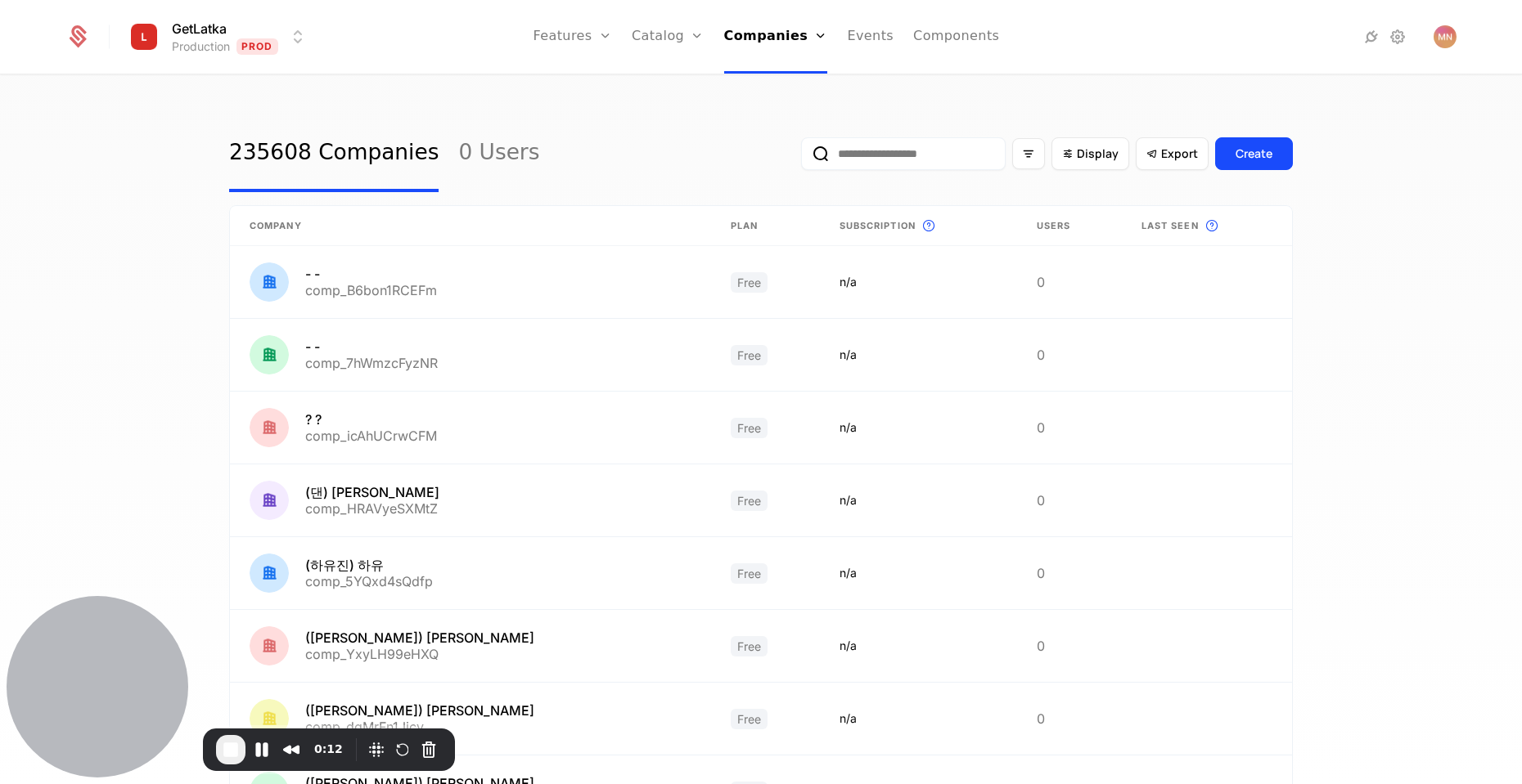
click at [958, 158] on input "email" at bounding box center [903, 154] width 205 height 33
paste input "**********"
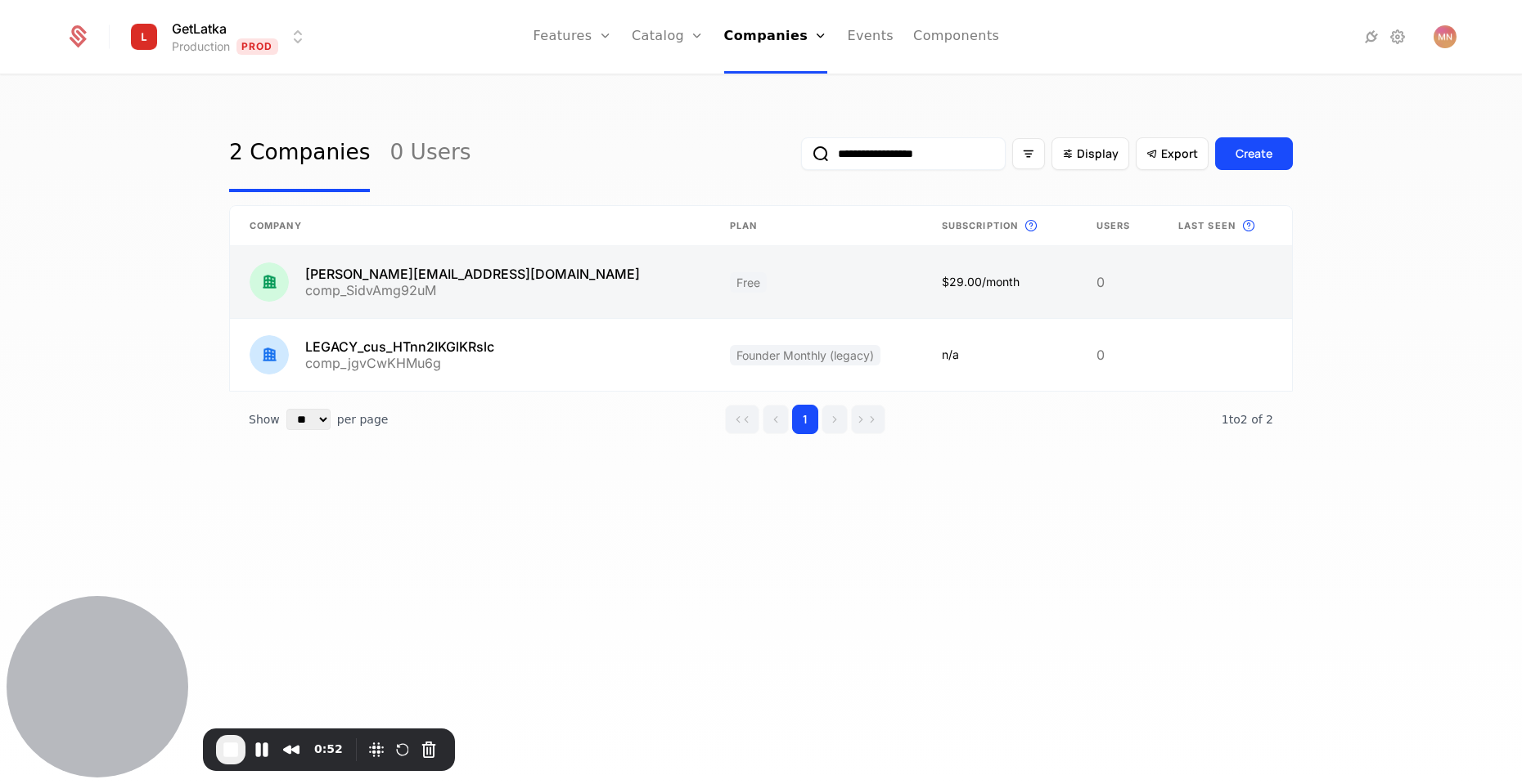
type input "**********"
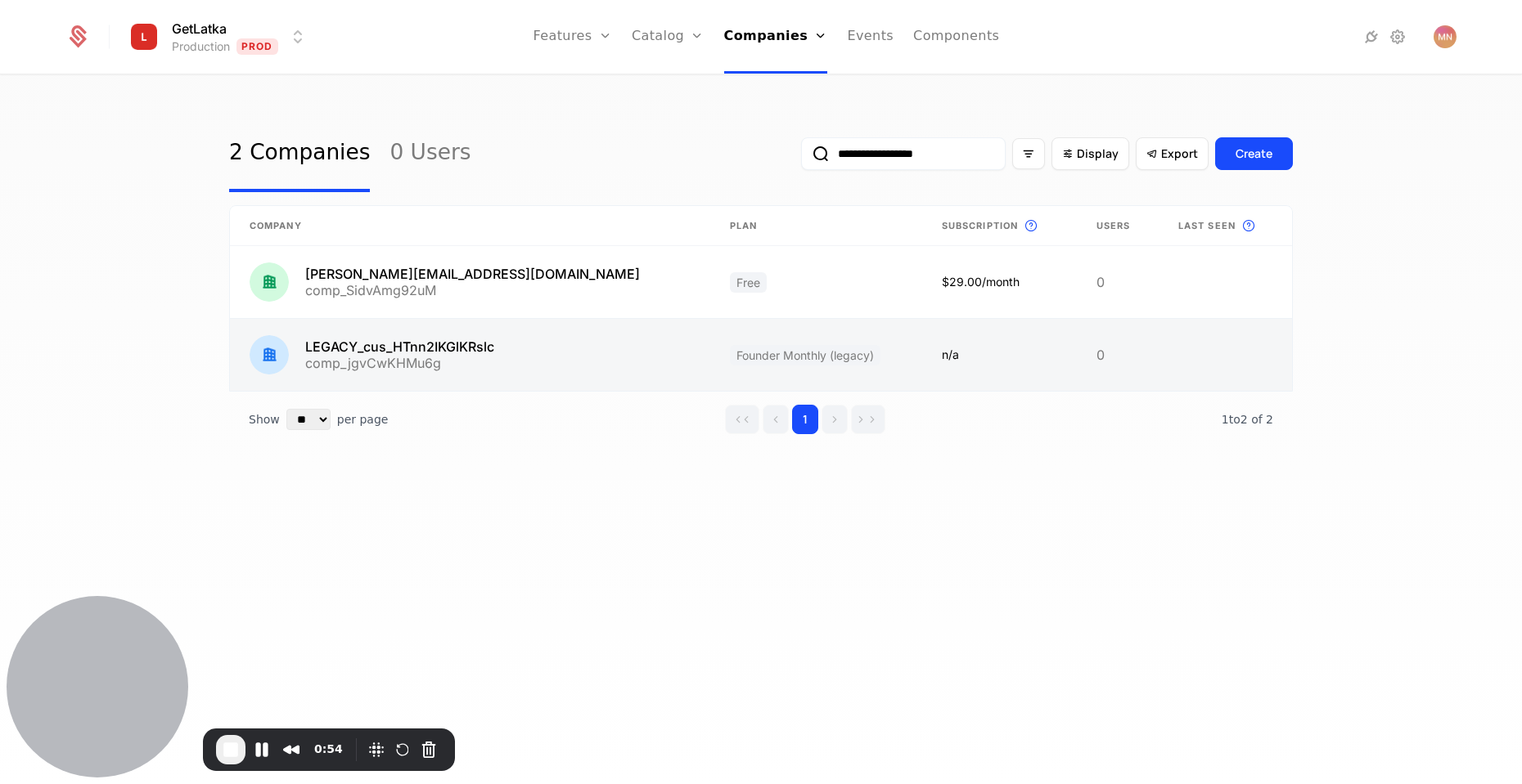
click at [334, 347] on link at bounding box center [470, 354] width 480 height 72
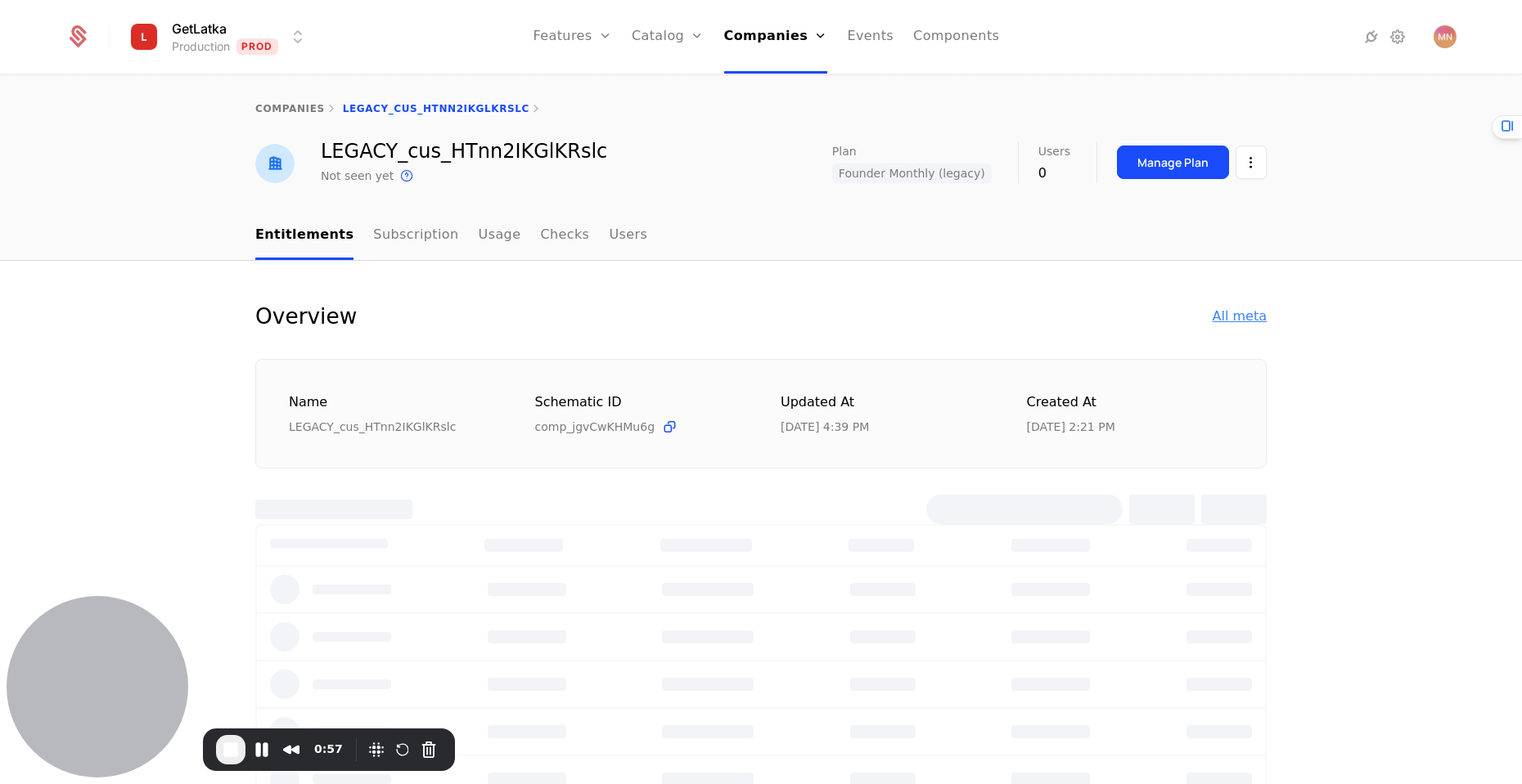
click at [1220, 315] on div "All meta" at bounding box center [1239, 317] width 54 height 20
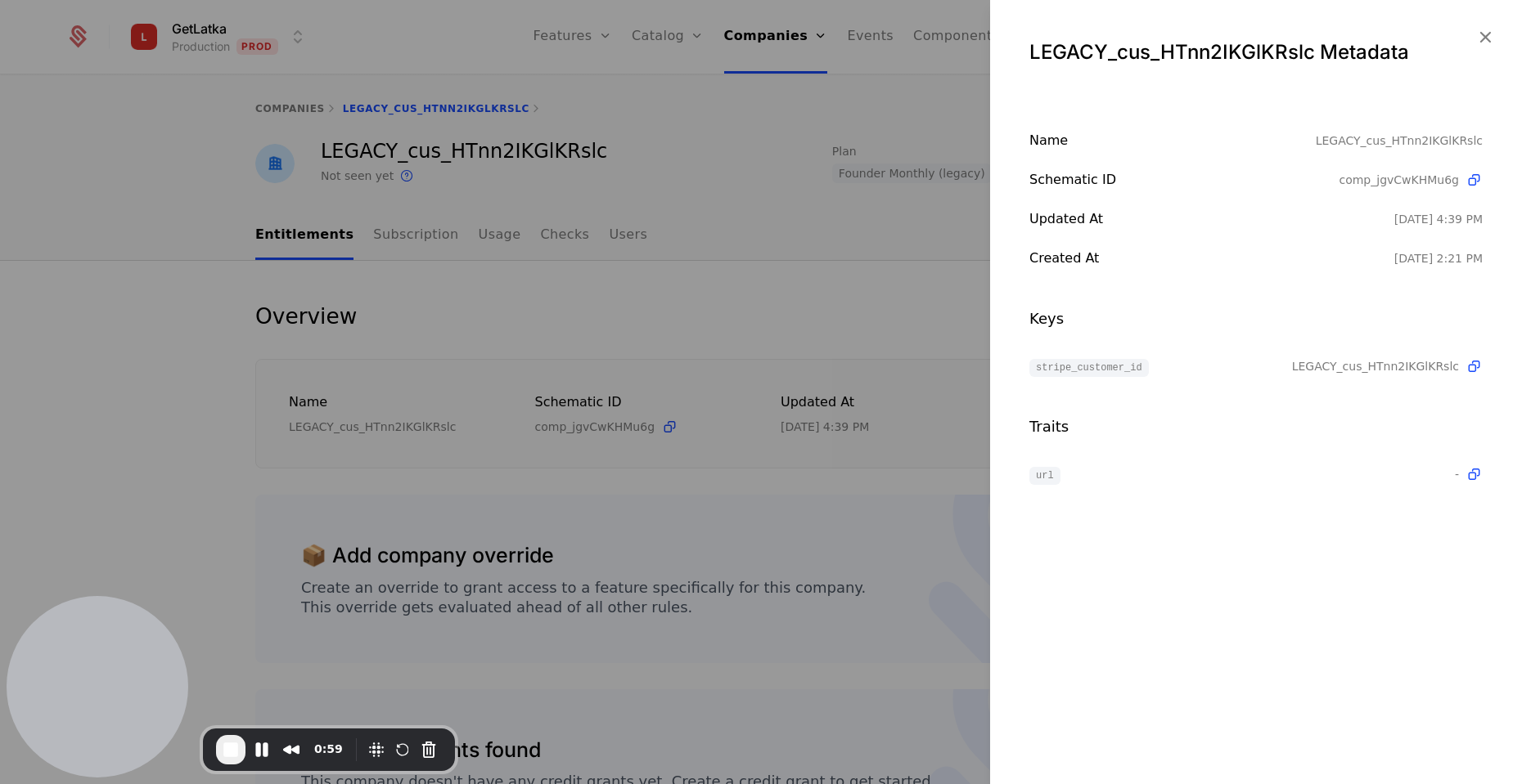
click at [1328, 366] on span "LEGACY_cus_HTnn2IKGlKRslc" at bounding box center [1375, 366] width 167 height 16
click at [1329, 366] on span "LEGACY_cus_HTnn2IKGlKRslc" at bounding box center [1375, 366] width 167 height 16
click at [823, 306] on div at bounding box center [761, 392] width 1522 height 784
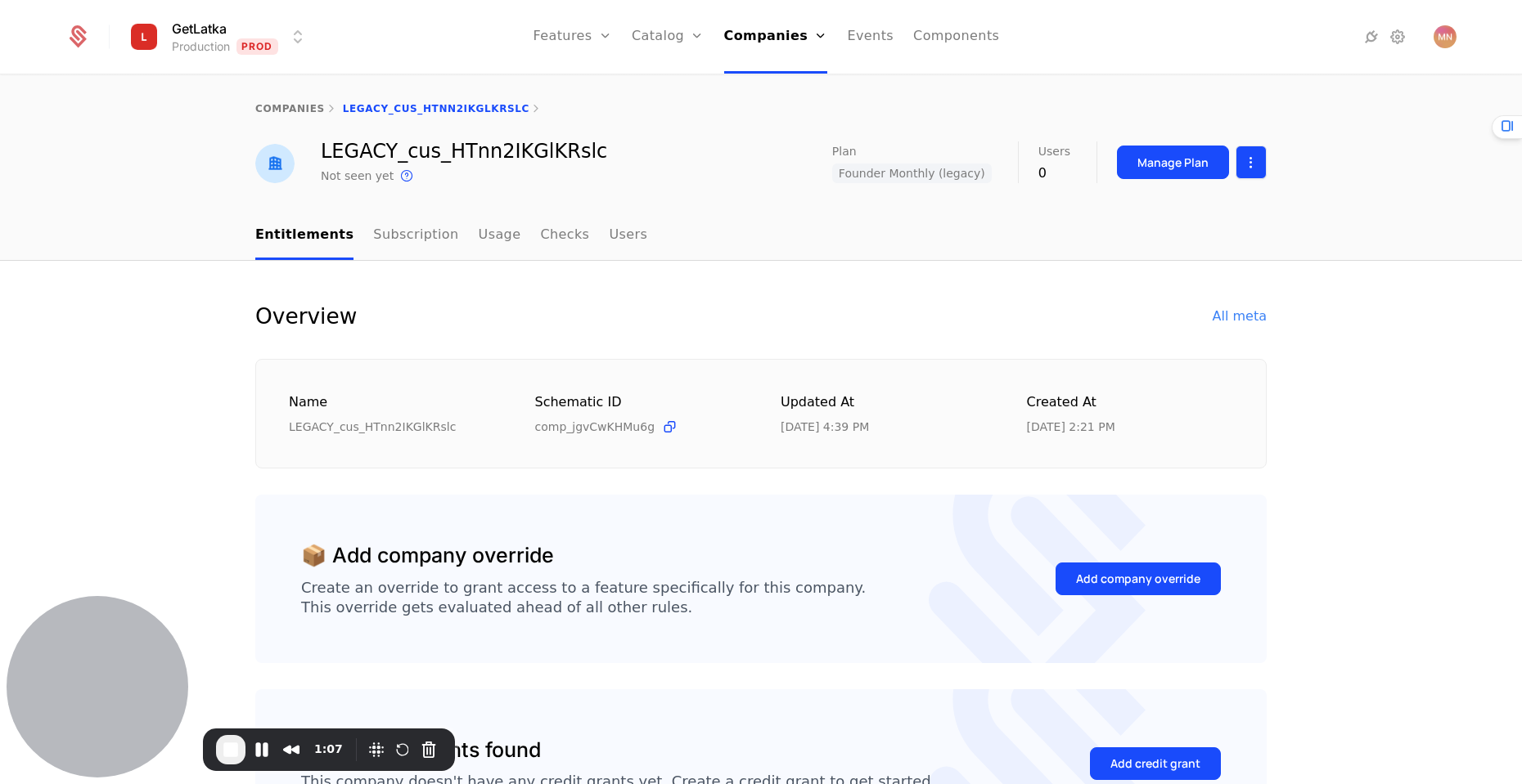
click at [1245, 164] on html "GetLatka Production Prod Features Features Flags Catalog Plans Add Ons Credits …" at bounding box center [761, 392] width 1522 height 784
click at [688, 308] on html "GetLatka Production Prod Features Features Flags Catalog Plans Add Ons Credits …" at bounding box center [761, 392] width 1522 height 784
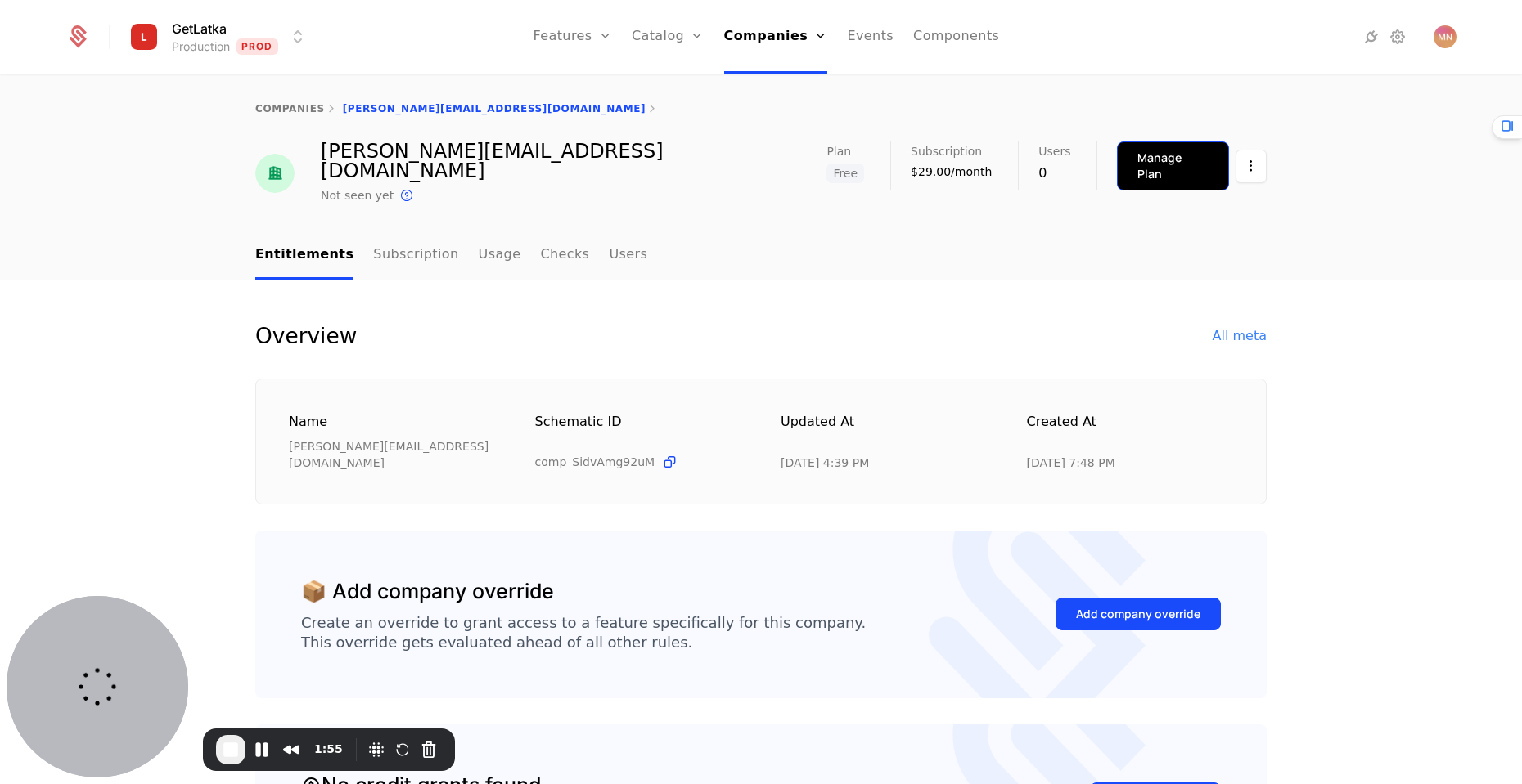
click at [1146, 156] on div "Manage Plan" at bounding box center [1172, 166] width 71 height 33
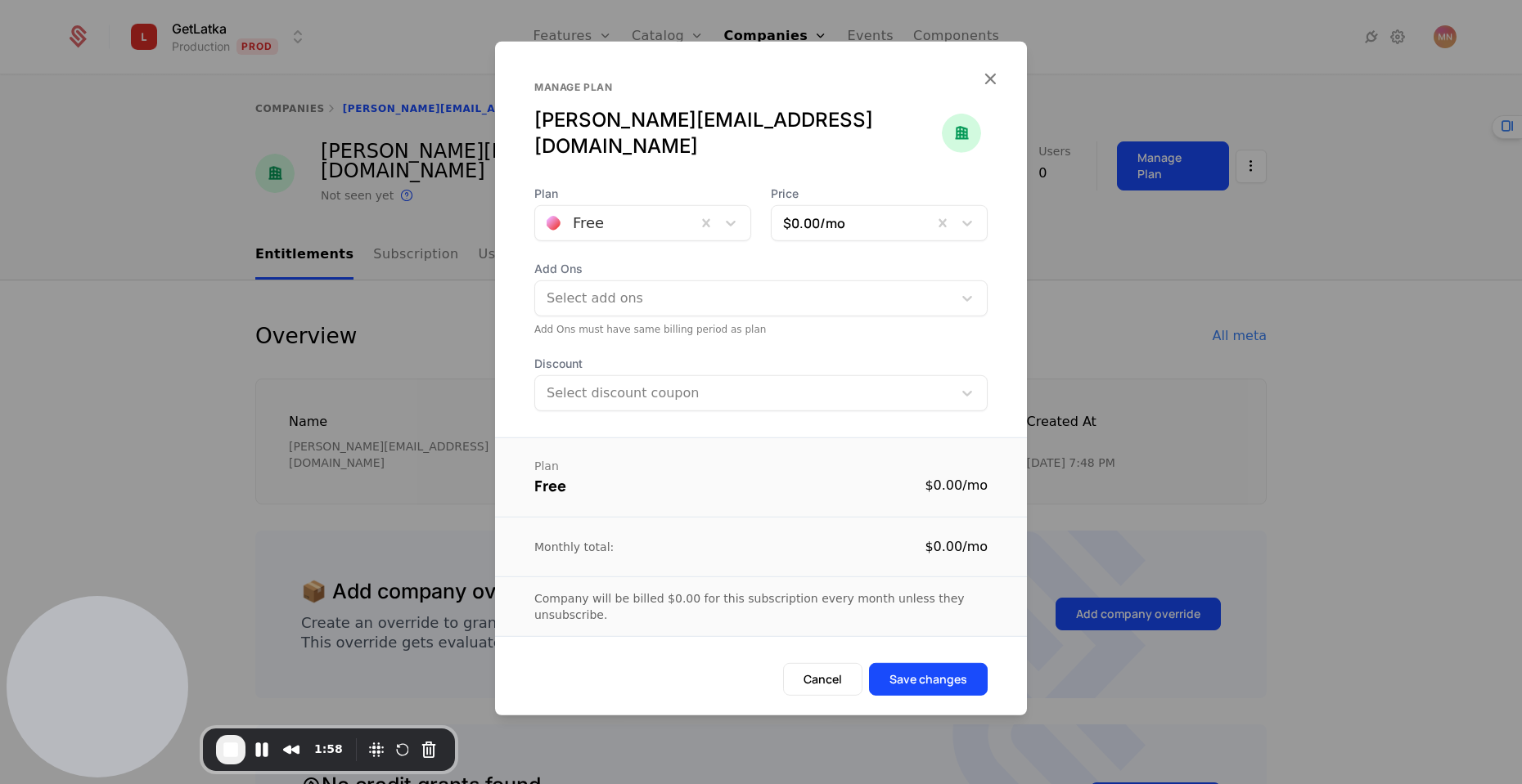
click at [1127, 279] on div at bounding box center [761, 392] width 1522 height 784
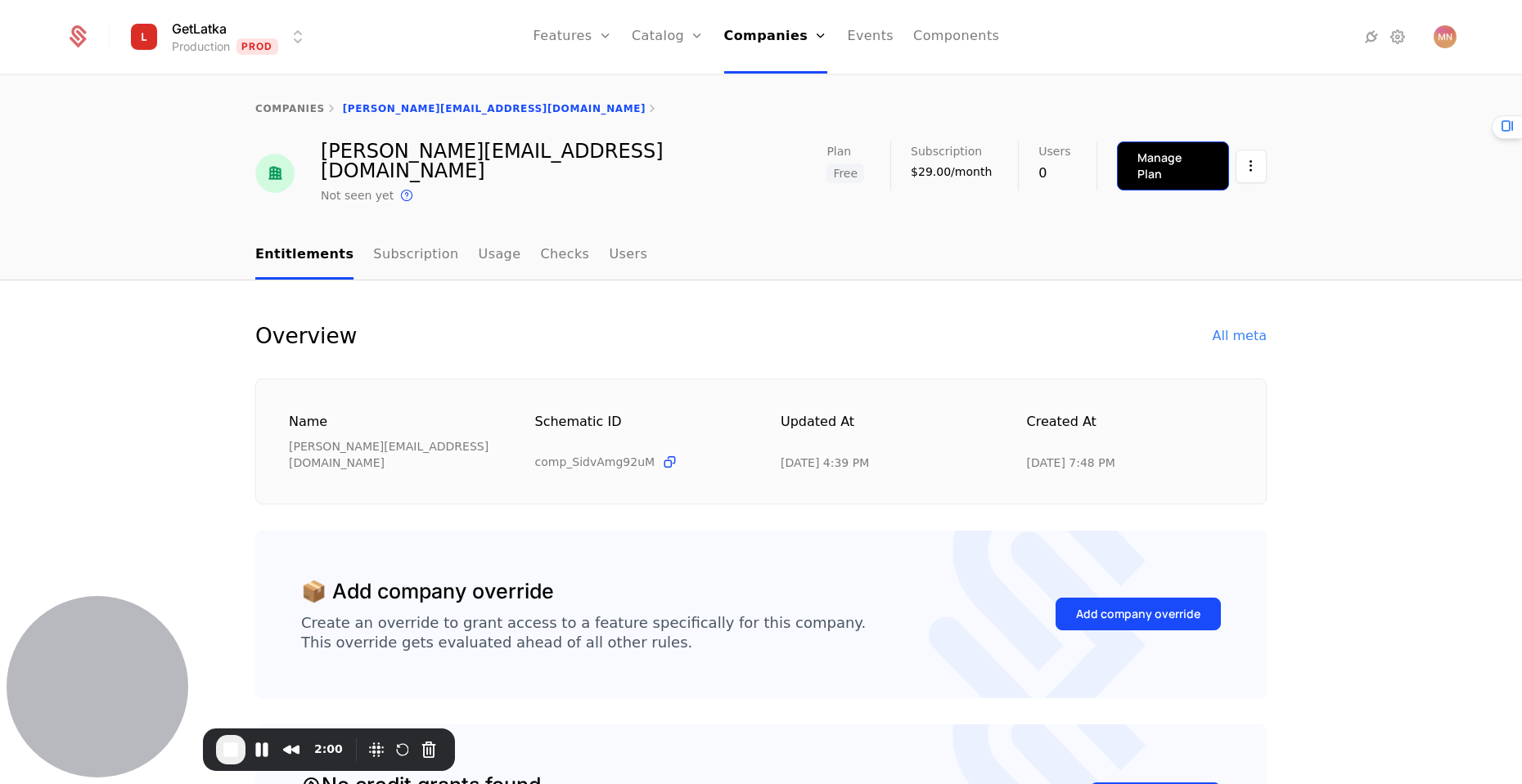
click at [1172, 160] on div "Manage Plan" at bounding box center [1172, 166] width 71 height 33
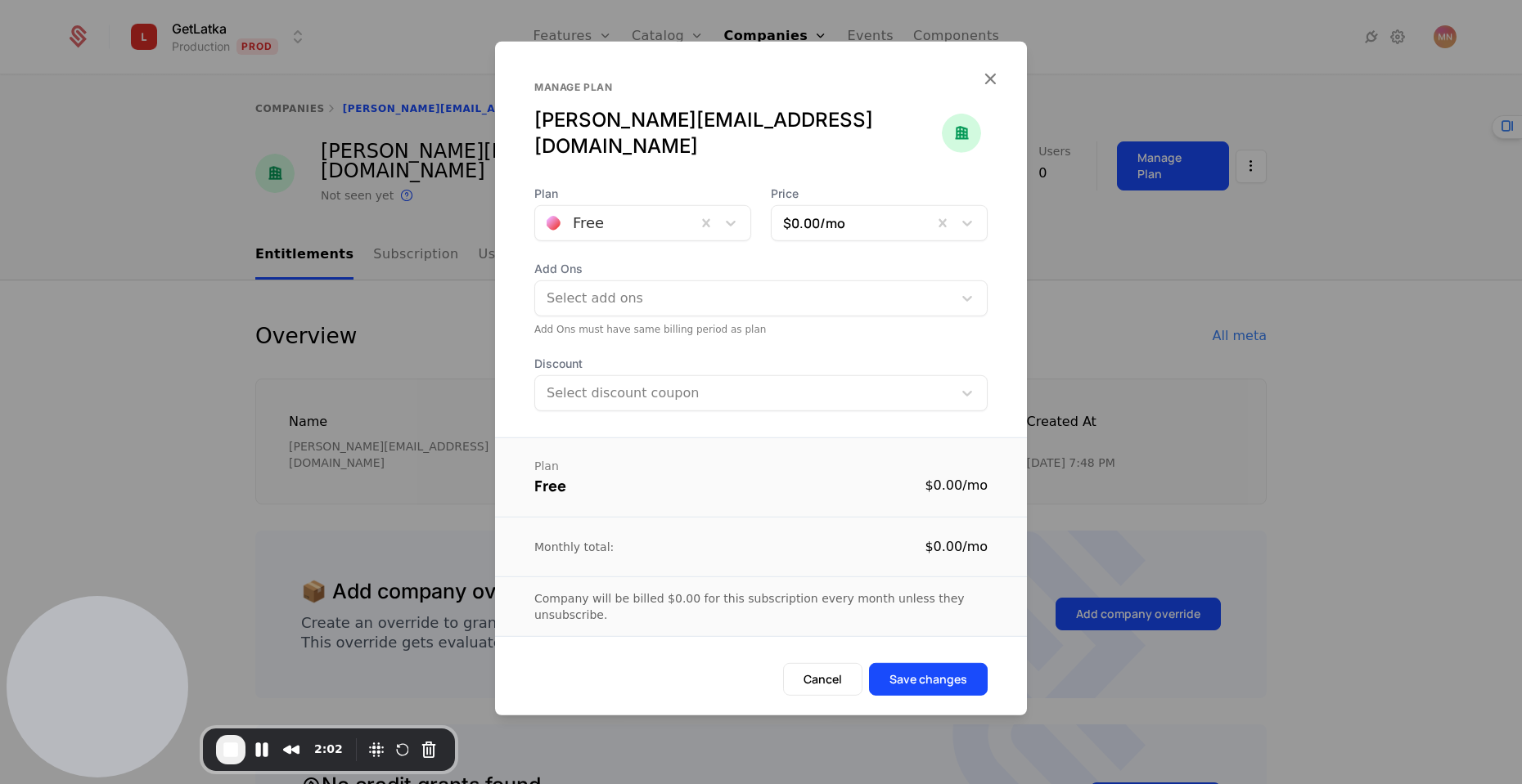
click at [450, 305] on div at bounding box center [761, 392] width 1522 height 784
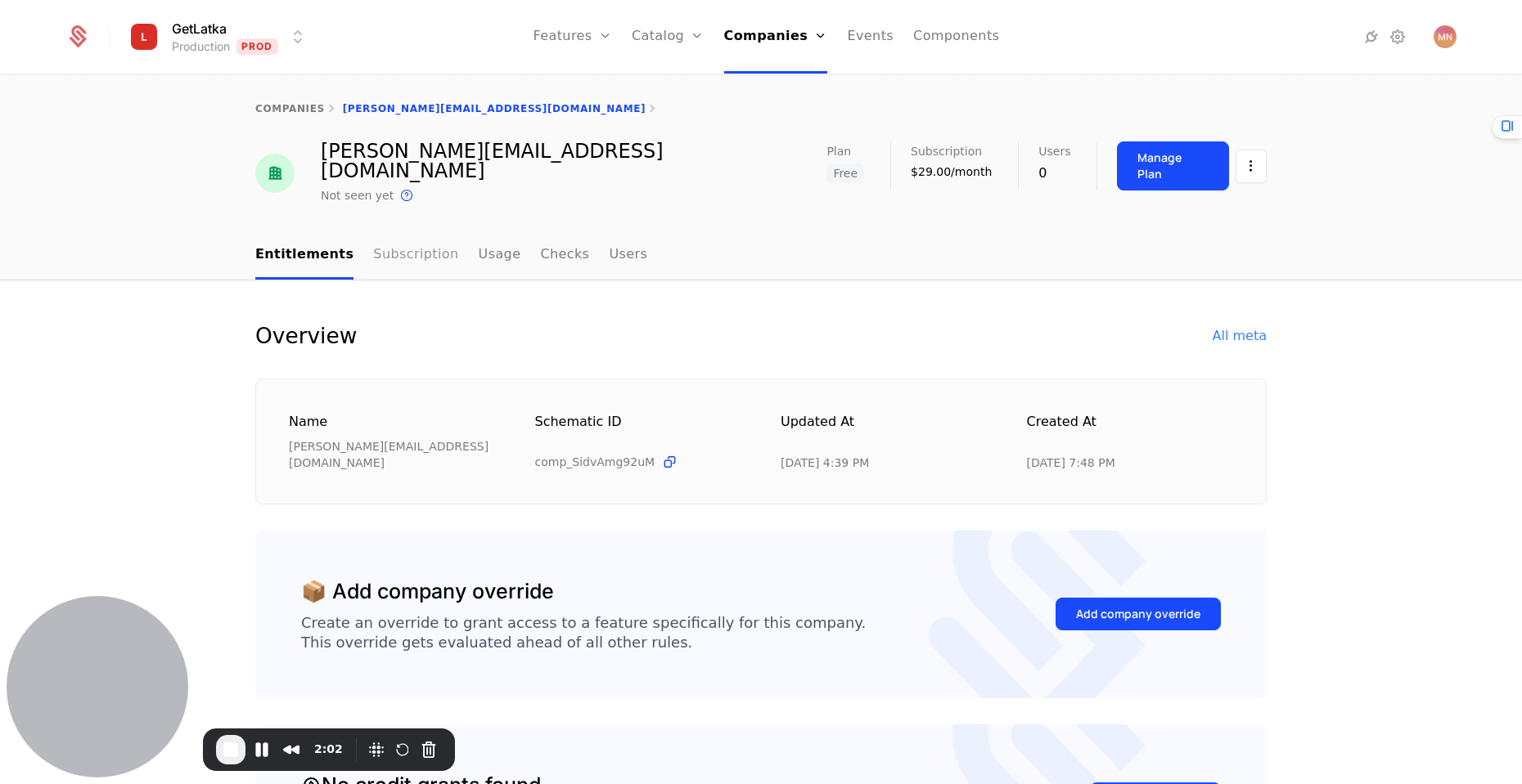
click at [389, 232] on link "Subscription" at bounding box center [415, 256] width 85 height 48
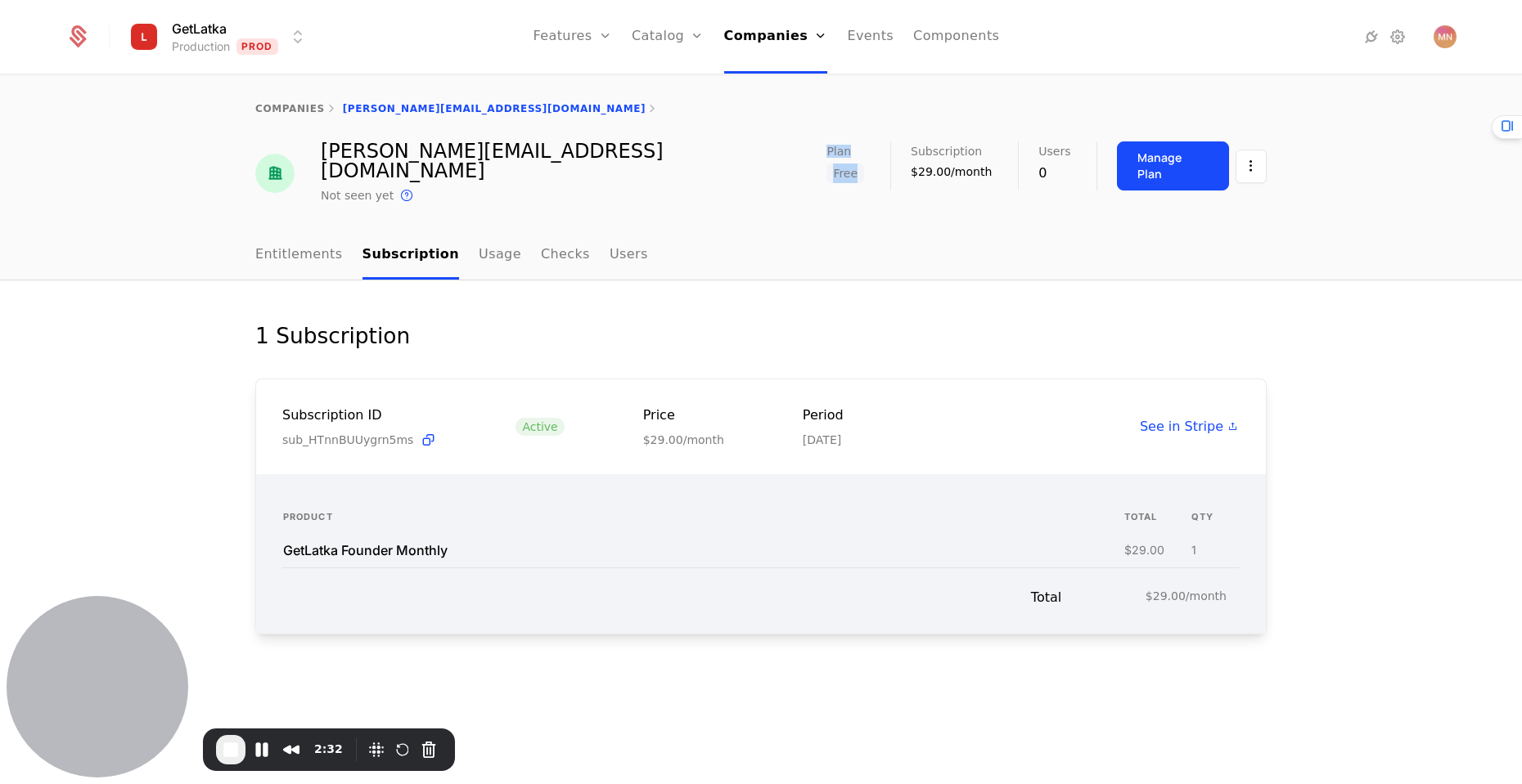
drag, startPoint x: 833, startPoint y: 153, endPoint x: 869, endPoint y: 176, distance: 42.7
click at [868, 176] on div "[PERSON_NAME][EMAIL_ADDRESS][DOMAIN_NAME] Not seen yet This is the date a track…" at bounding box center [761, 173] width 1011 height 64
click at [832, 206] on div "companies [PERSON_NAME][EMAIL_ADDRESS][DOMAIN_NAME] [PERSON_NAME][EMAIL_ADDRESS…" at bounding box center [761, 153] width 1522 height 155
drag, startPoint x: 843, startPoint y: 150, endPoint x: 877, endPoint y: 184, distance: 48.1
click at [877, 184] on div "Plan Free Subscription $29.00/month Users 0 Manage Plan" at bounding box center [1046, 173] width 440 height 64
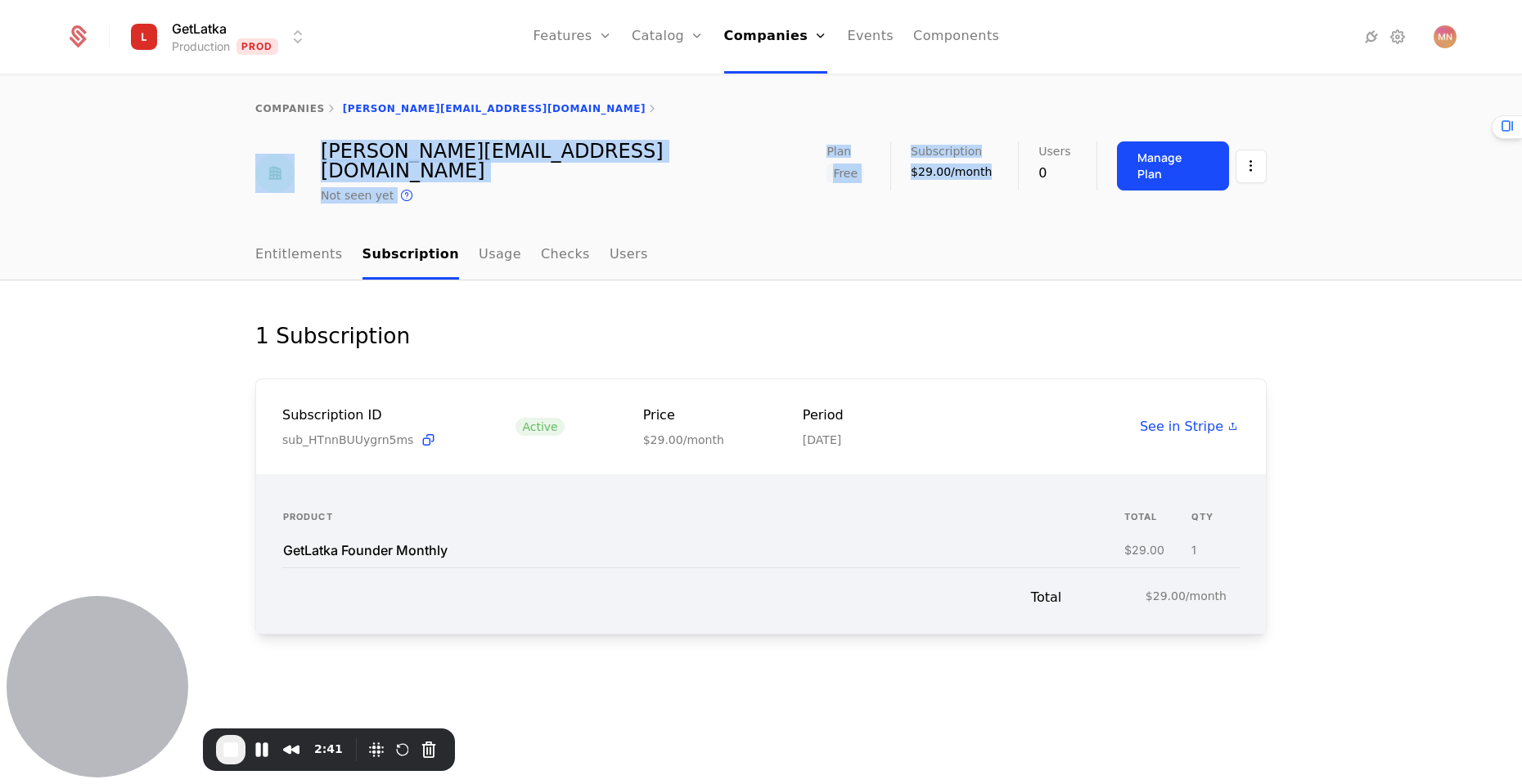
drag, startPoint x: 918, startPoint y: 132, endPoint x: 1002, endPoint y: 166, distance: 90.6
click at [1002, 166] on div "companies [PERSON_NAME][EMAIL_ADDRESS][DOMAIN_NAME] [PERSON_NAME][EMAIL_ADDRESS…" at bounding box center [761, 141] width 1522 height 130
click at [1002, 166] on div "Subscription $29.00/month" at bounding box center [963, 161] width 107 height 38
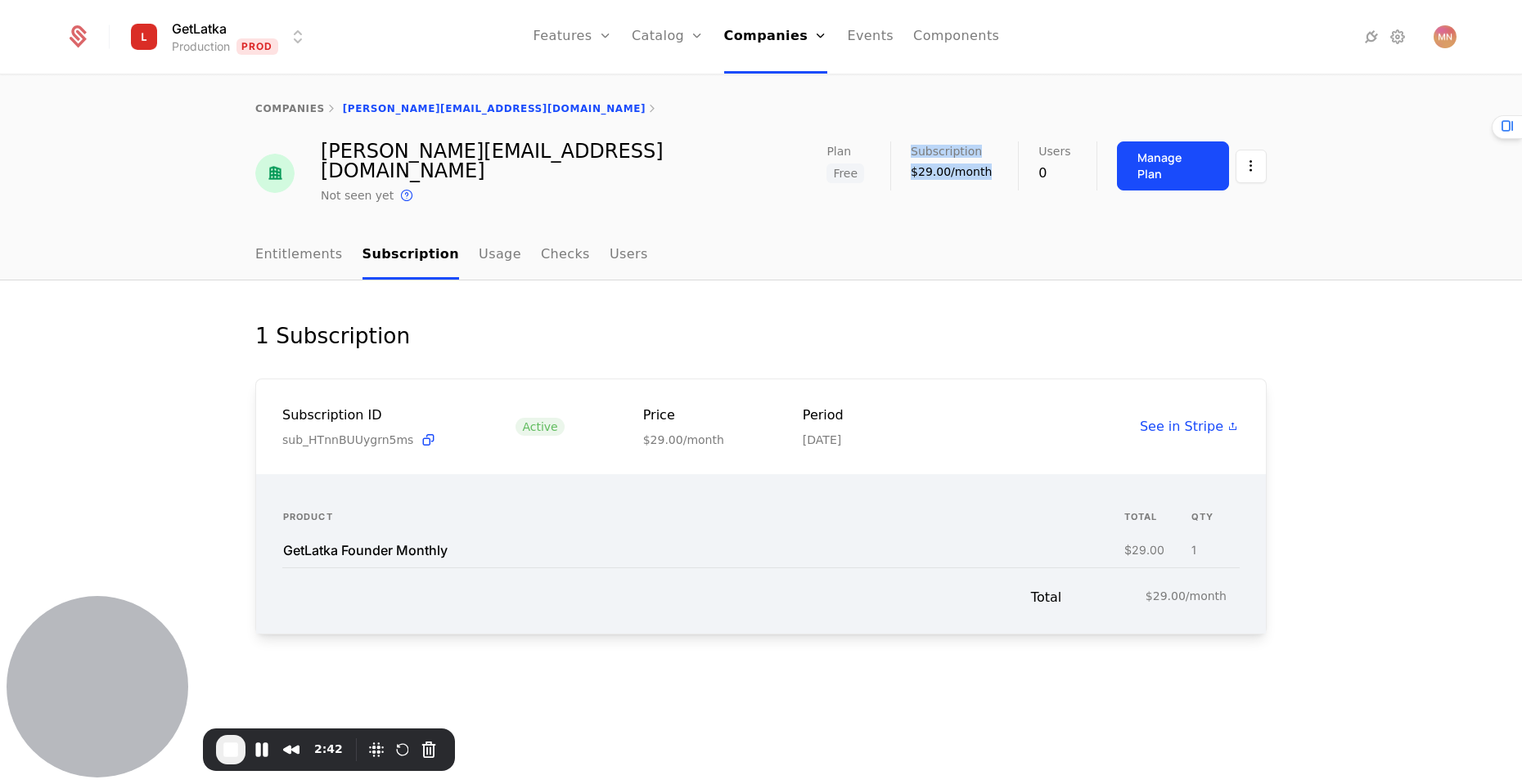
drag, startPoint x: 1000, startPoint y: 175, endPoint x: 920, endPoint y: 141, distance: 86.9
click at [920, 141] on div "Plan Free Subscription $29.00/month Users 0 Manage Plan" at bounding box center [1046, 166] width 440 height 49
click at [939, 178] on div "$29.00/month" at bounding box center [950, 172] width 81 height 16
drag, startPoint x: 835, startPoint y: 153, endPoint x: 876, endPoint y: 177, distance: 47.5
click at [876, 177] on div "[PERSON_NAME][EMAIL_ADDRESS][DOMAIN_NAME] Not seen yet This is the date a track…" at bounding box center [761, 173] width 1011 height 64
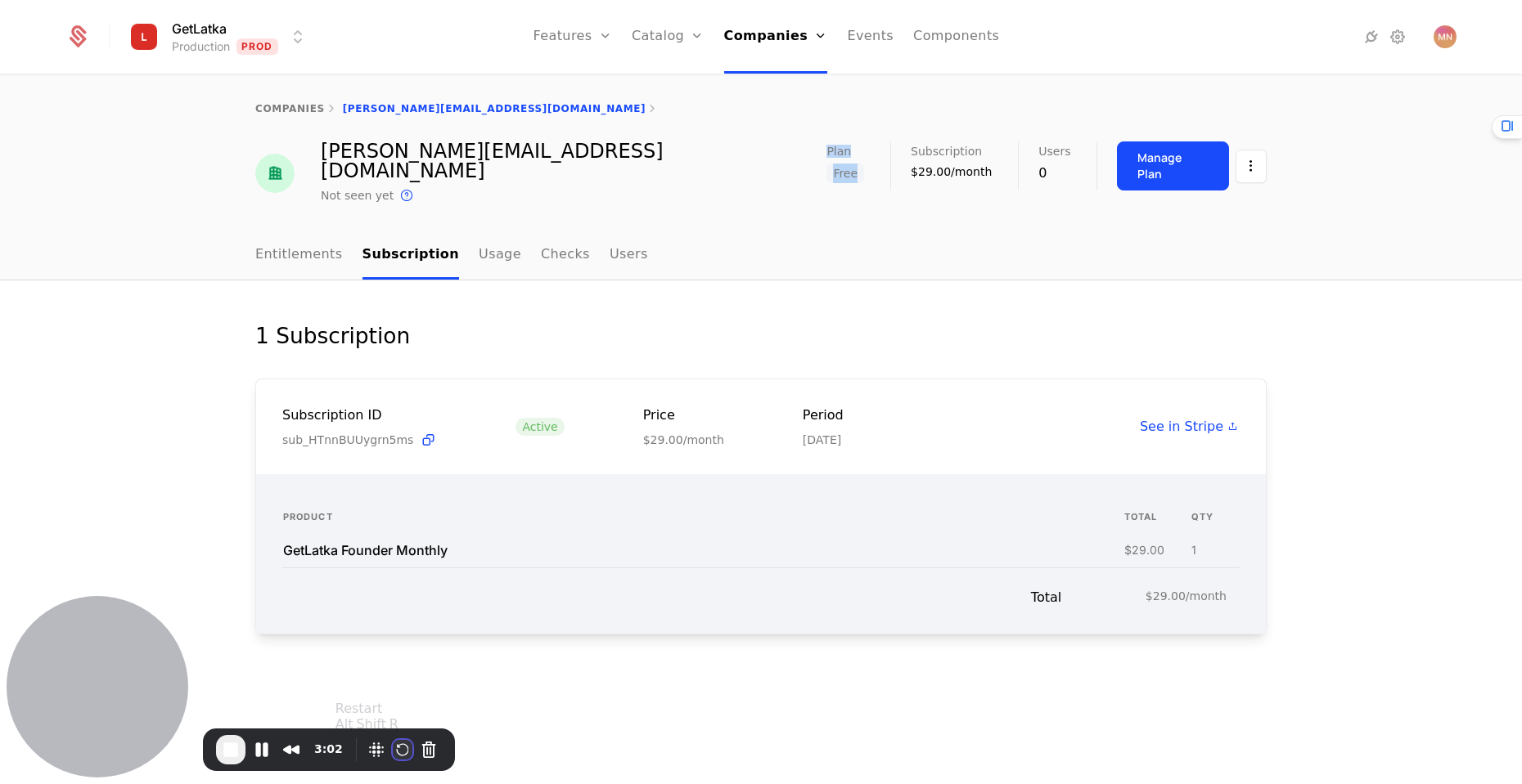
click at [398, 747] on button "Restart Recording" at bounding box center [403, 750] width 20 height 20
click at [293, 107] on link "companies" at bounding box center [290, 109] width 69 height 12
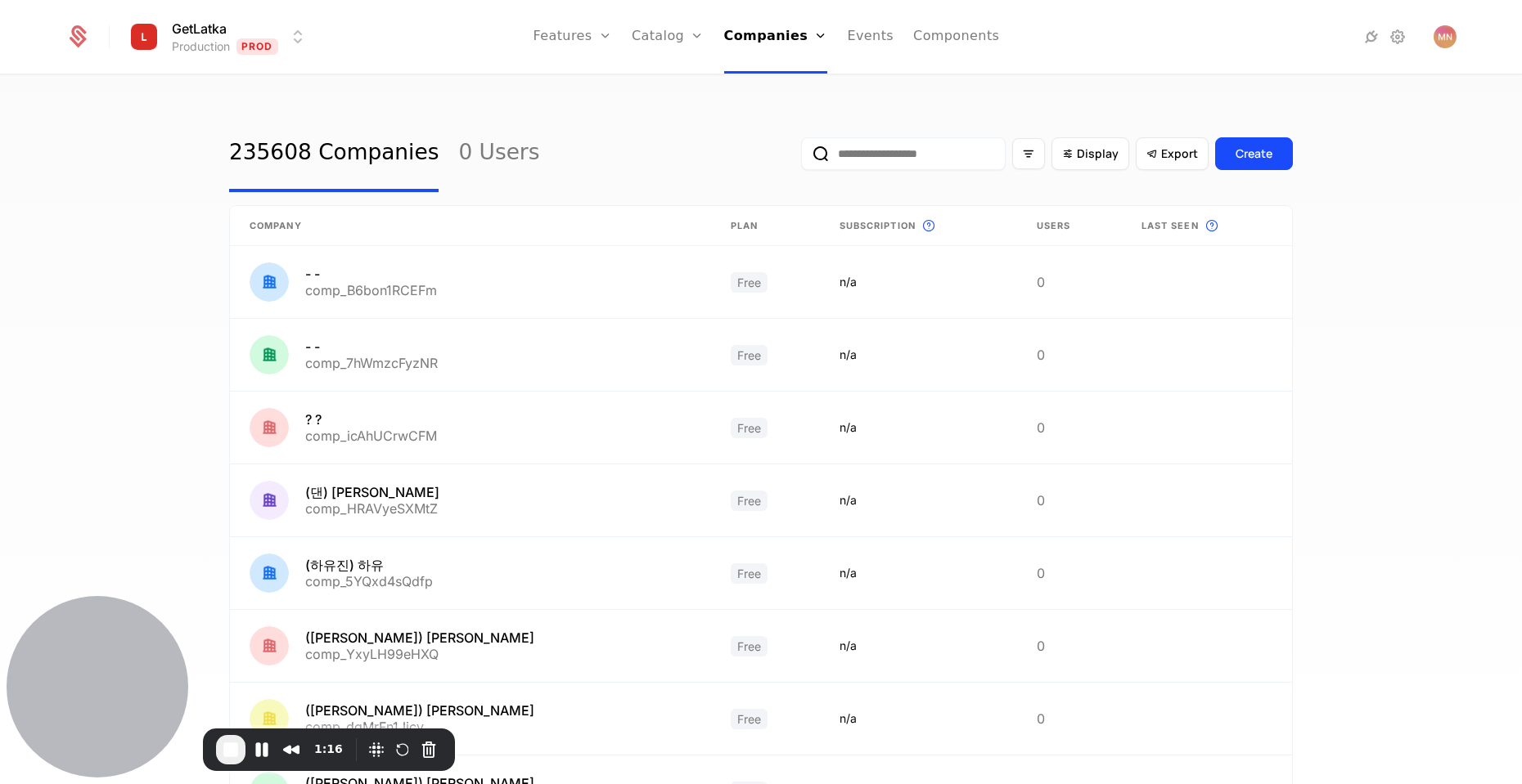
click at [961, 142] on input "email" at bounding box center [903, 154] width 205 height 33
paste input "**********"
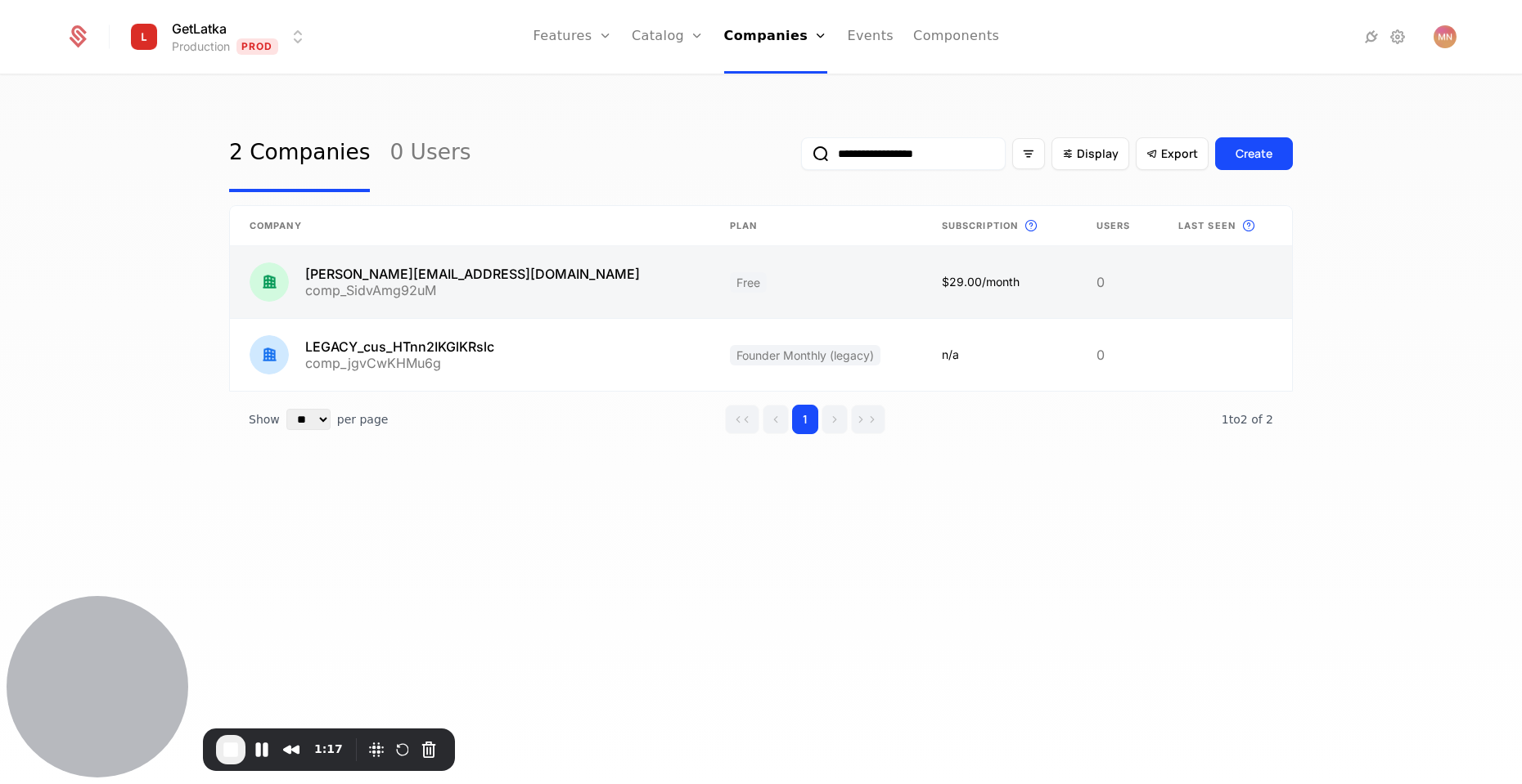
type input "**********"
click at [362, 275] on link at bounding box center [470, 282] width 480 height 72
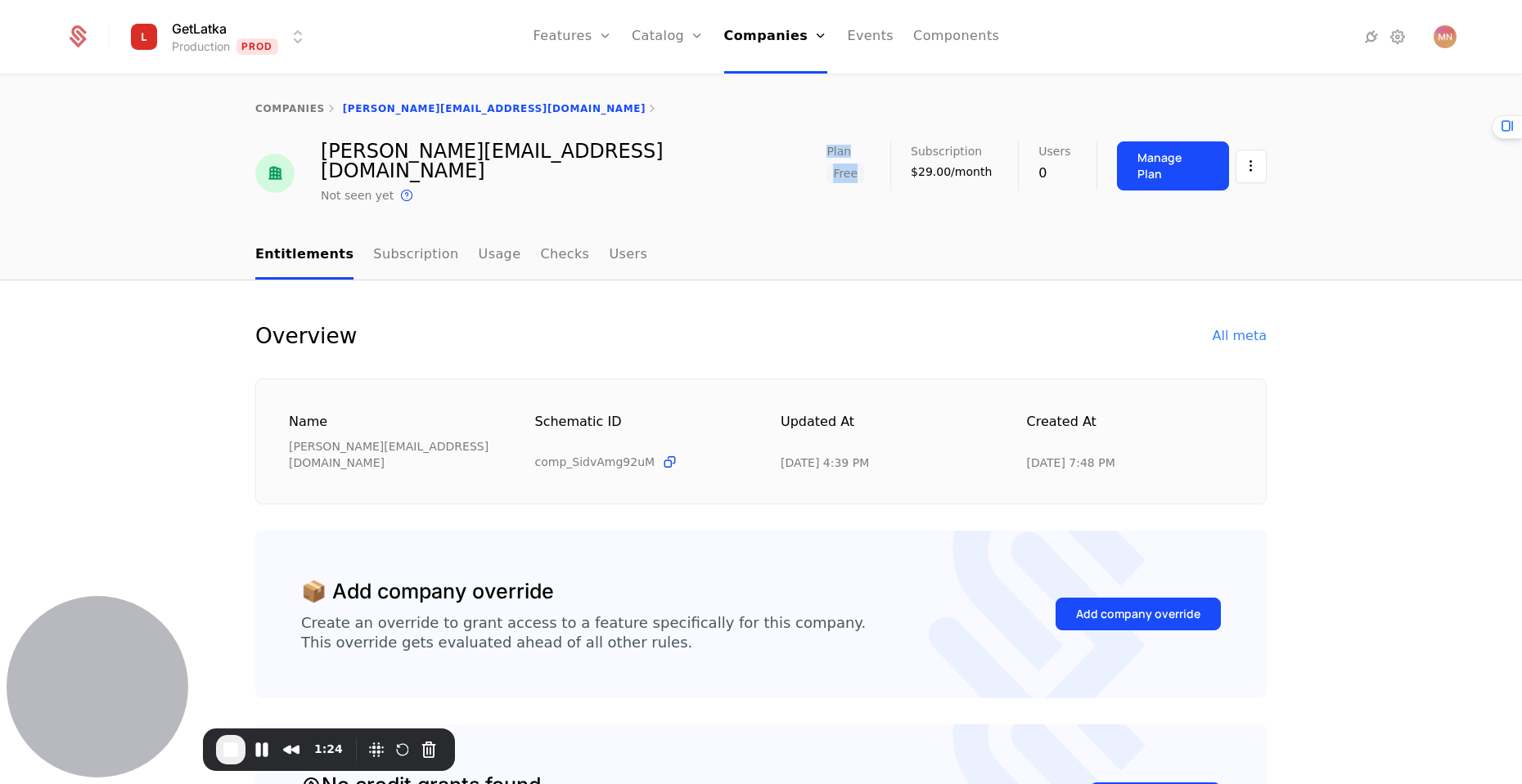
drag, startPoint x: 825, startPoint y: 145, endPoint x: 876, endPoint y: 187, distance: 66.1
click at [876, 187] on div "companies [PERSON_NAME][EMAIL_ADDRESS][DOMAIN_NAME] [PERSON_NAME][EMAIL_ADDRESS…" at bounding box center [761, 153] width 1522 height 155
click at [963, 192] on div "companies calvin@authorify.com calvin@authorify.com Not seen yet This is the da…" at bounding box center [761, 153] width 1522 height 155
drag, startPoint x: 903, startPoint y: 145, endPoint x: 995, endPoint y: 180, distance: 98.4
click at [1026, 180] on div "Plan Free Subscription $29.00/month Users 0 Manage Plan" at bounding box center [1046, 166] width 440 height 49
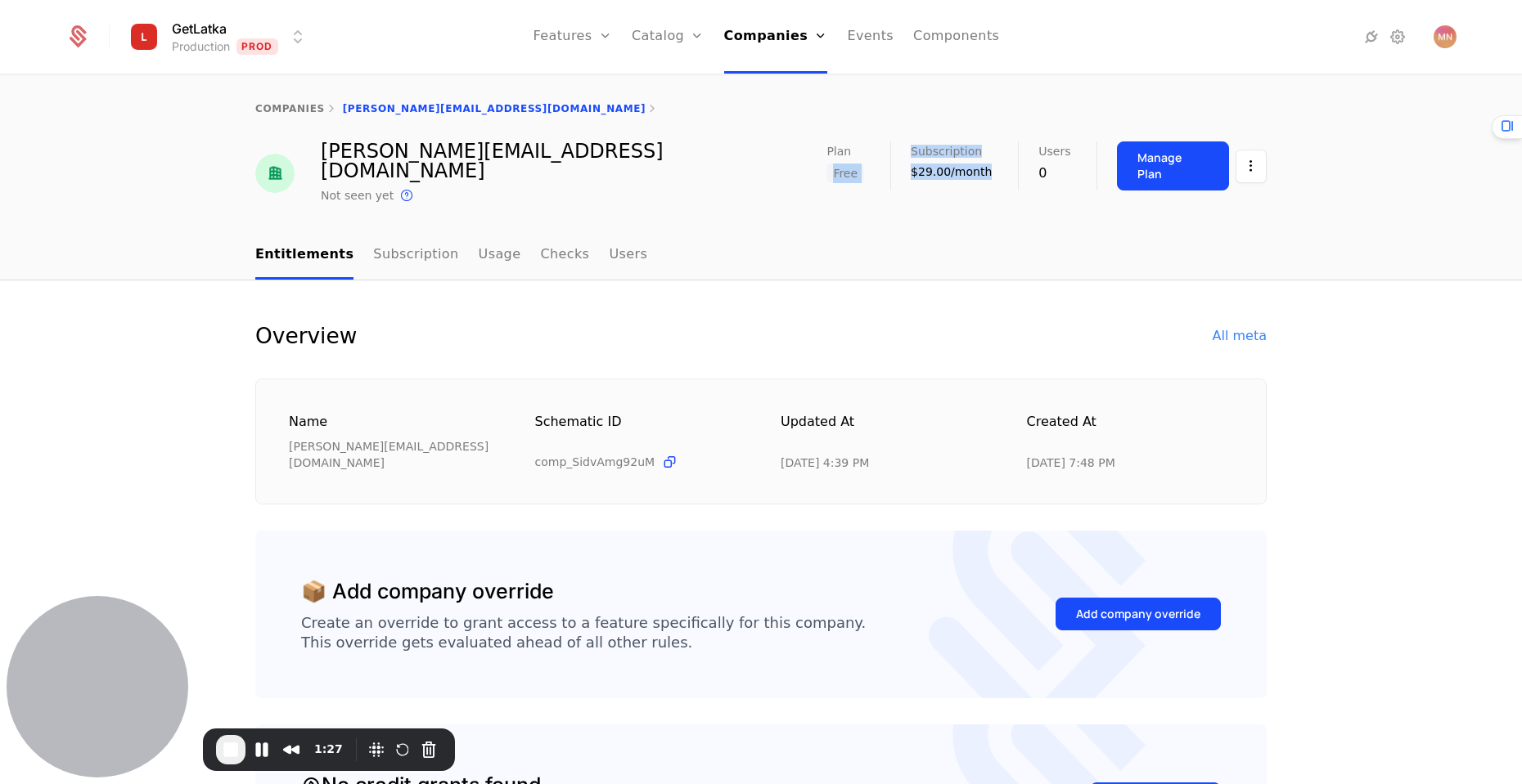
click at [981, 185] on div "Plan Free Subscription $29.00/month Users 0 Manage Plan" at bounding box center [1046, 173] width 440 height 64
drag, startPoint x: 903, startPoint y: 152, endPoint x: 1009, endPoint y: 180, distance: 109.6
click at [1009, 180] on div "Plan Free Subscription $29.00/month Users 0 Manage Plan" at bounding box center [1046, 166] width 440 height 49
click at [967, 194] on div "companies calvin@authorify.com calvin@authorify.com Not seen yet This is the da…" at bounding box center [761, 153] width 1522 height 155
drag, startPoint x: 830, startPoint y: 152, endPoint x: 874, endPoint y: 178, distance: 51.1
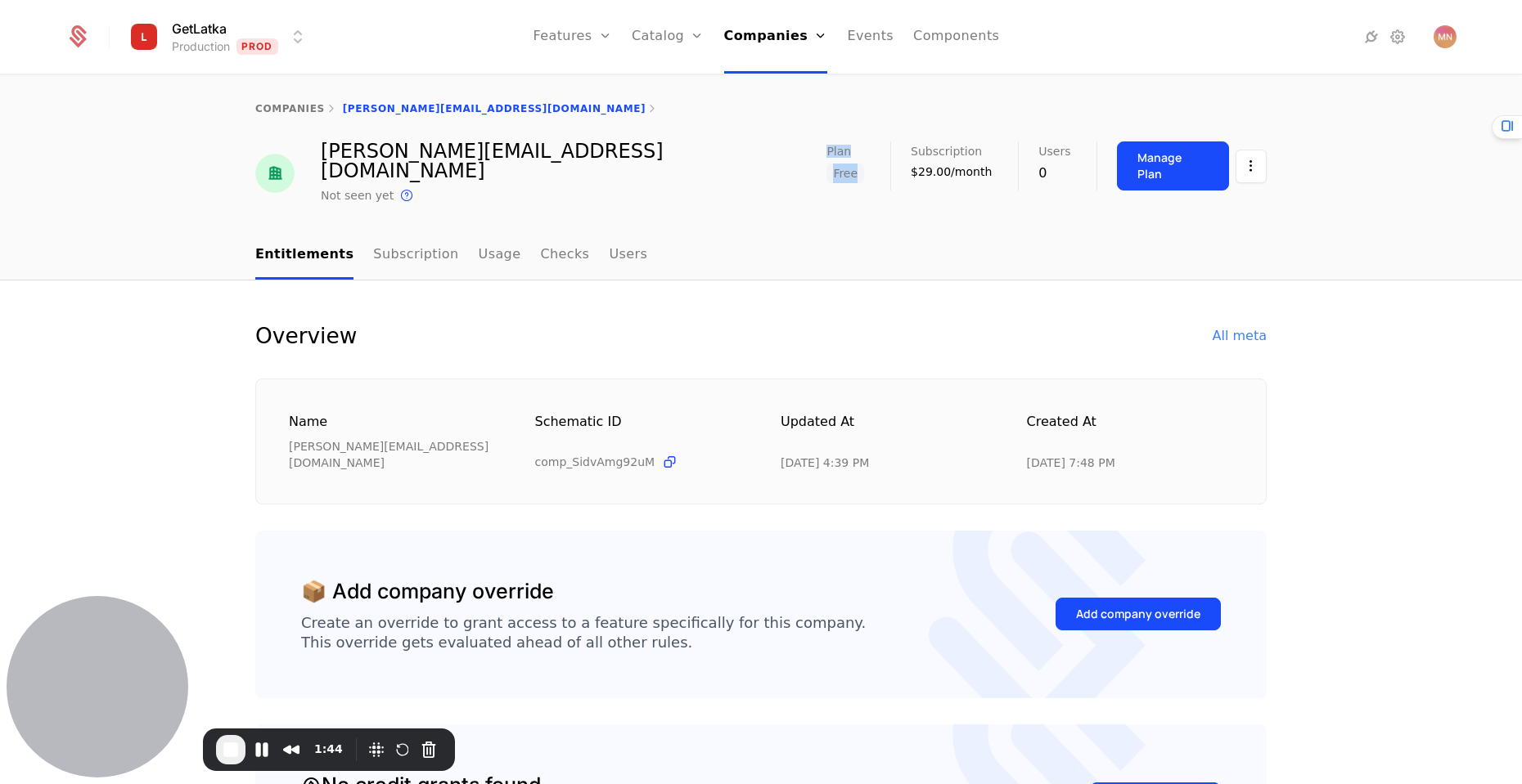
click at [874, 178] on div "calvin@authorify.com Not seen yet This is the date a track or identify event as…" at bounding box center [761, 173] width 1011 height 64
click at [875, 188] on div "companies calvin@authorify.com calvin@authorify.com Not seen yet This is the da…" at bounding box center [761, 153] width 1522 height 155
click at [1165, 165] on div "Manage Plan" at bounding box center [1172, 166] width 71 height 33
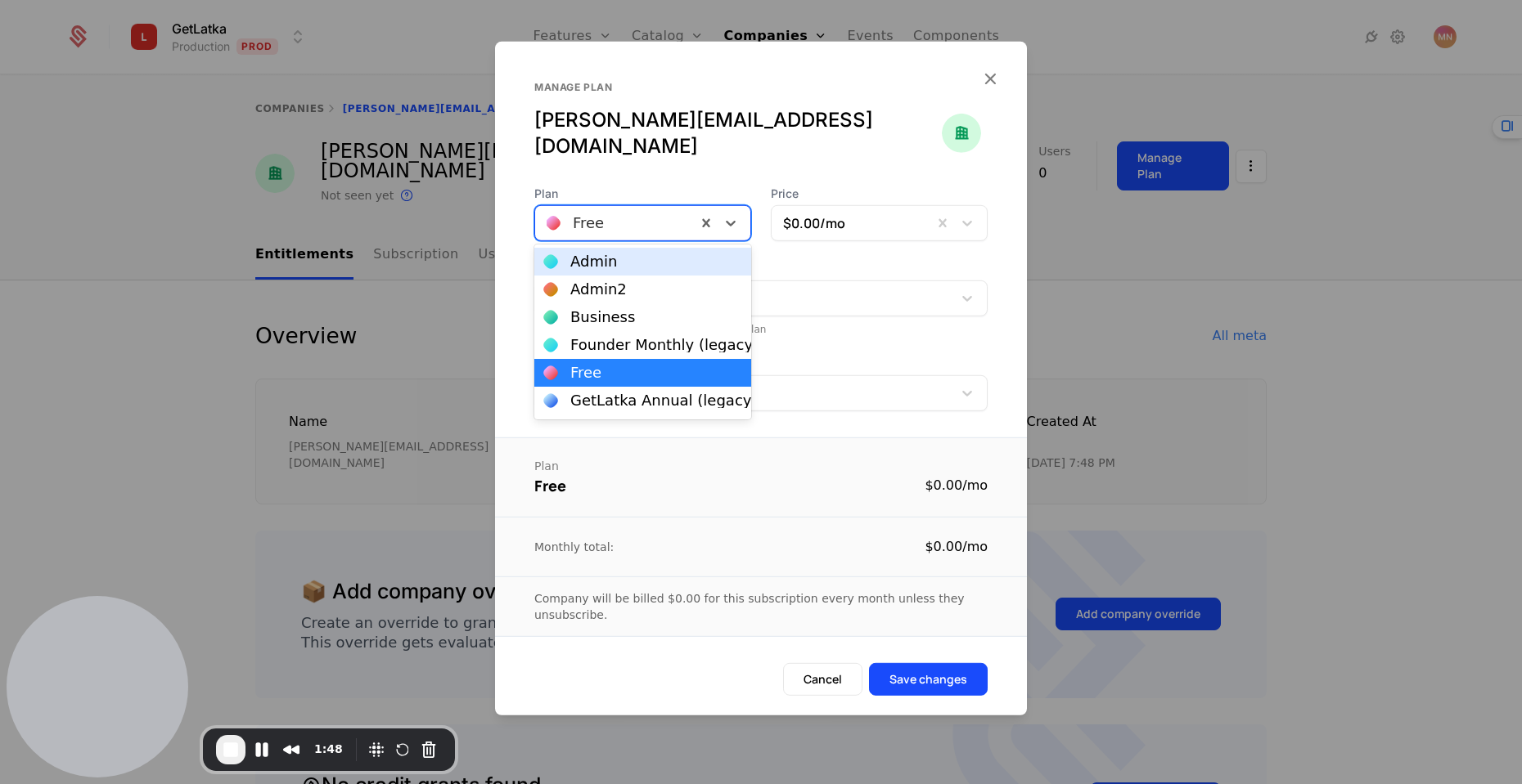
click at [632, 222] on div at bounding box center [615, 222] width 138 height 23
click at [646, 344] on div "Founder Monthly (legacy)" at bounding box center [665, 345] width 188 height 15
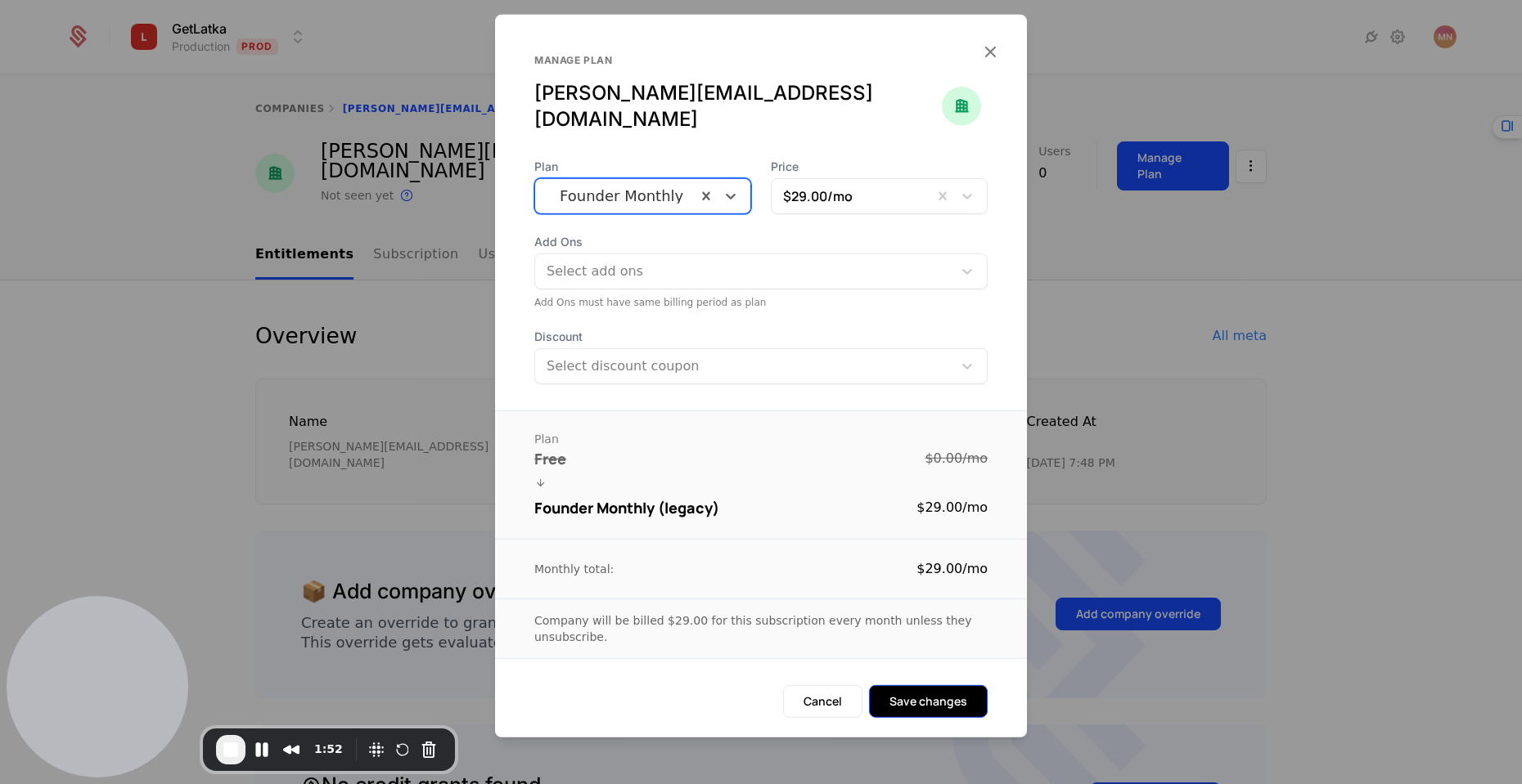
click at [918, 688] on button "Save changes" at bounding box center [929, 701] width 119 height 33
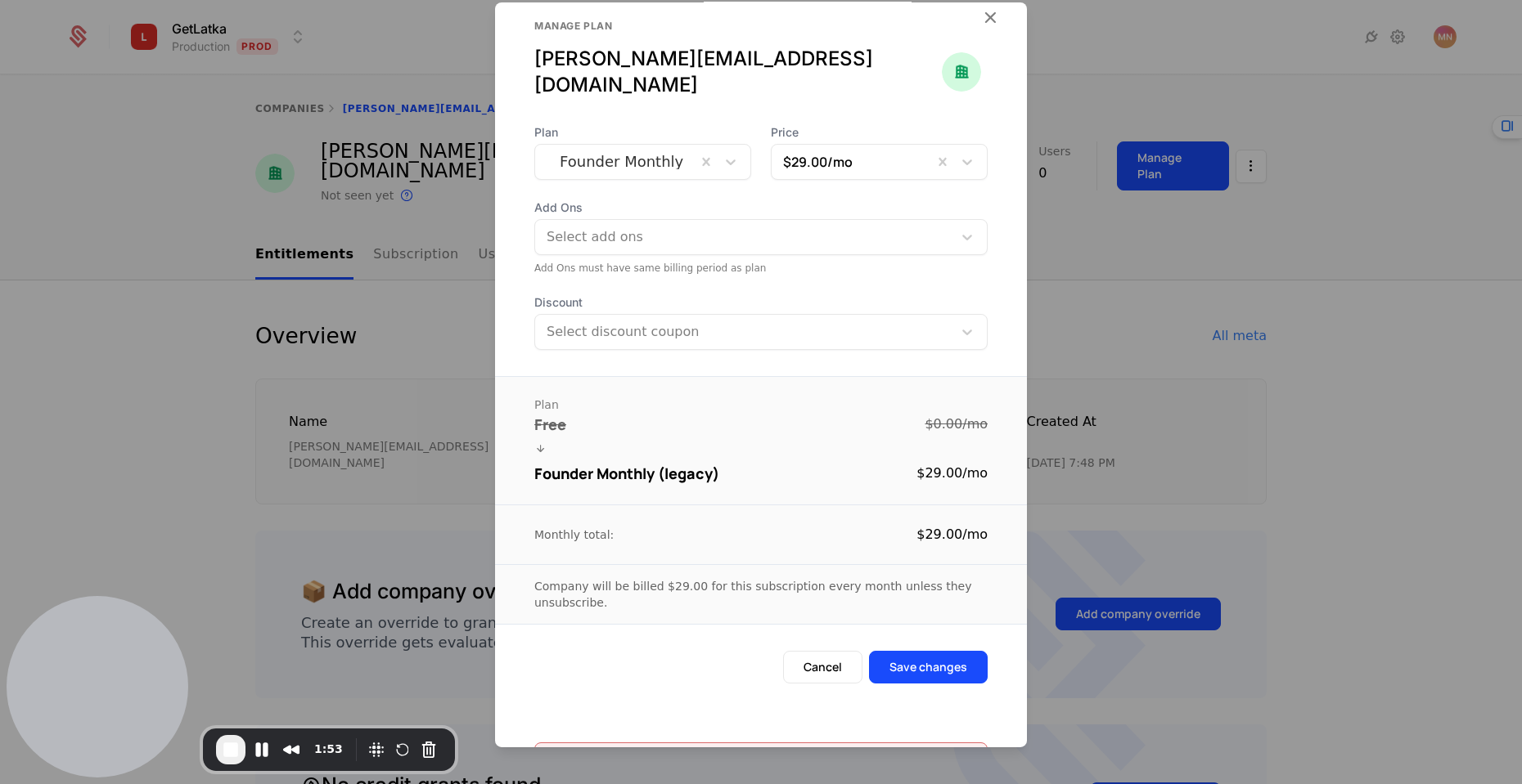
scroll to position [38, 0]
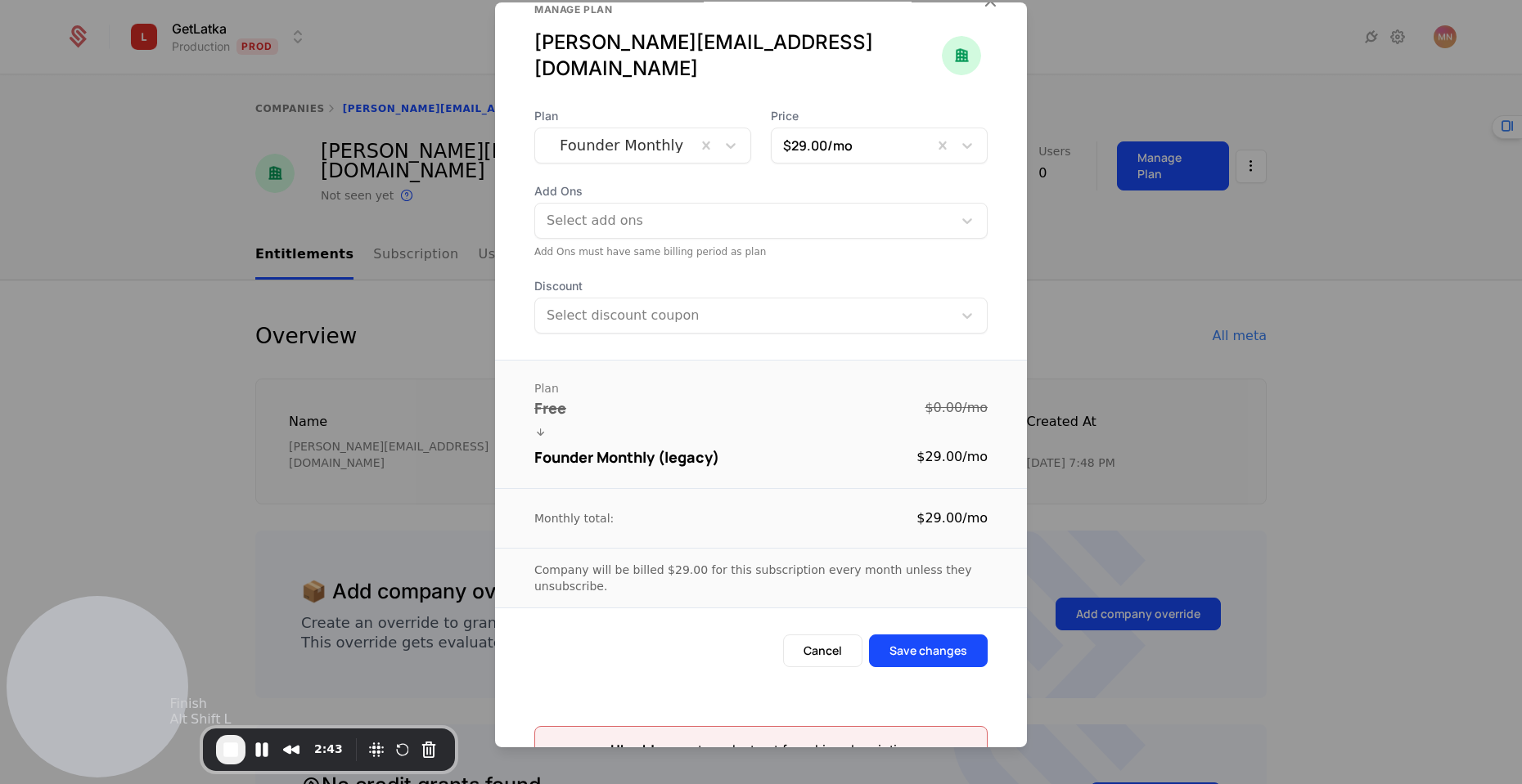
click at [226, 744] on span "End Recording" at bounding box center [231, 750] width 20 height 20
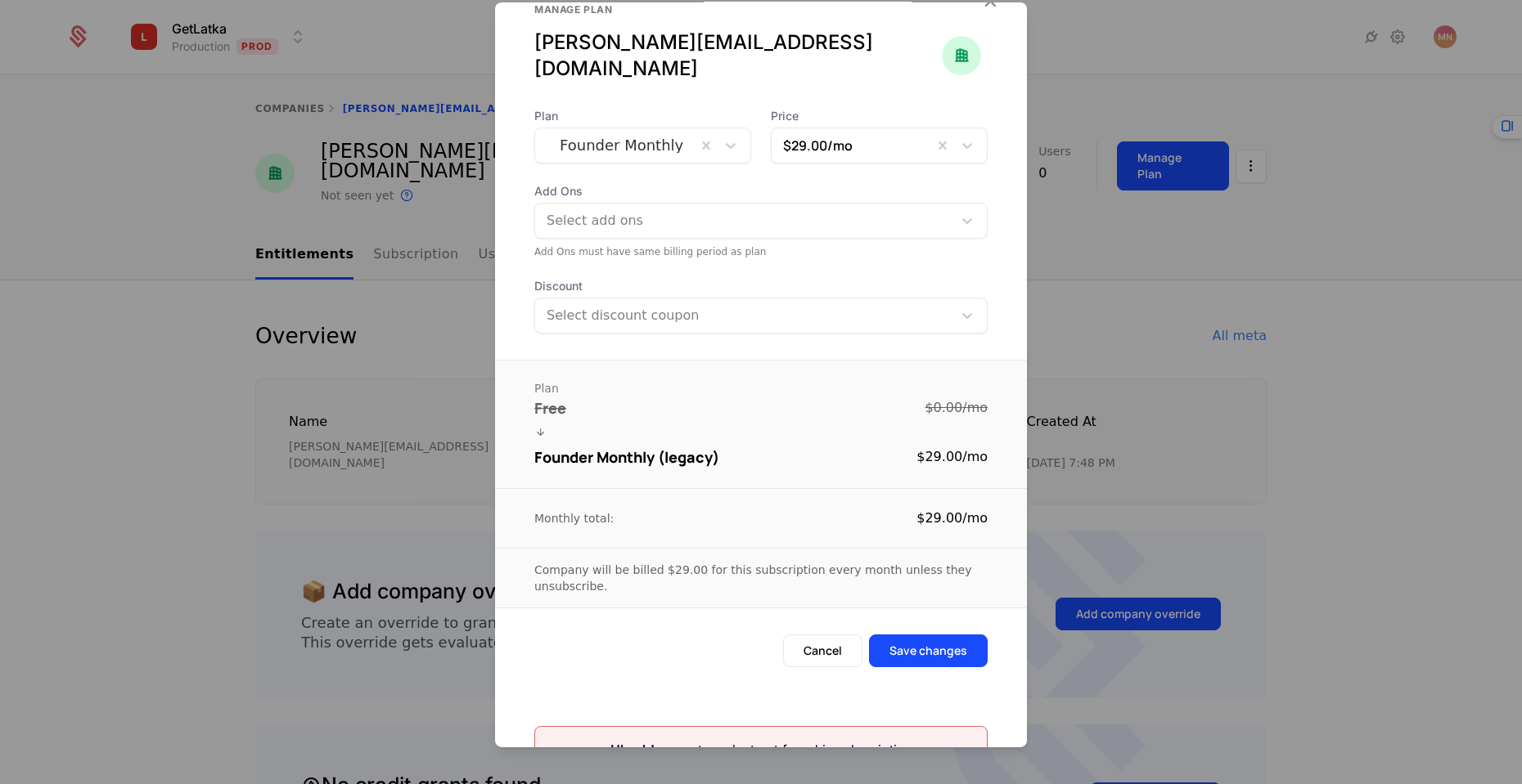
click at [155, 271] on div at bounding box center [761, 392] width 1522 height 784
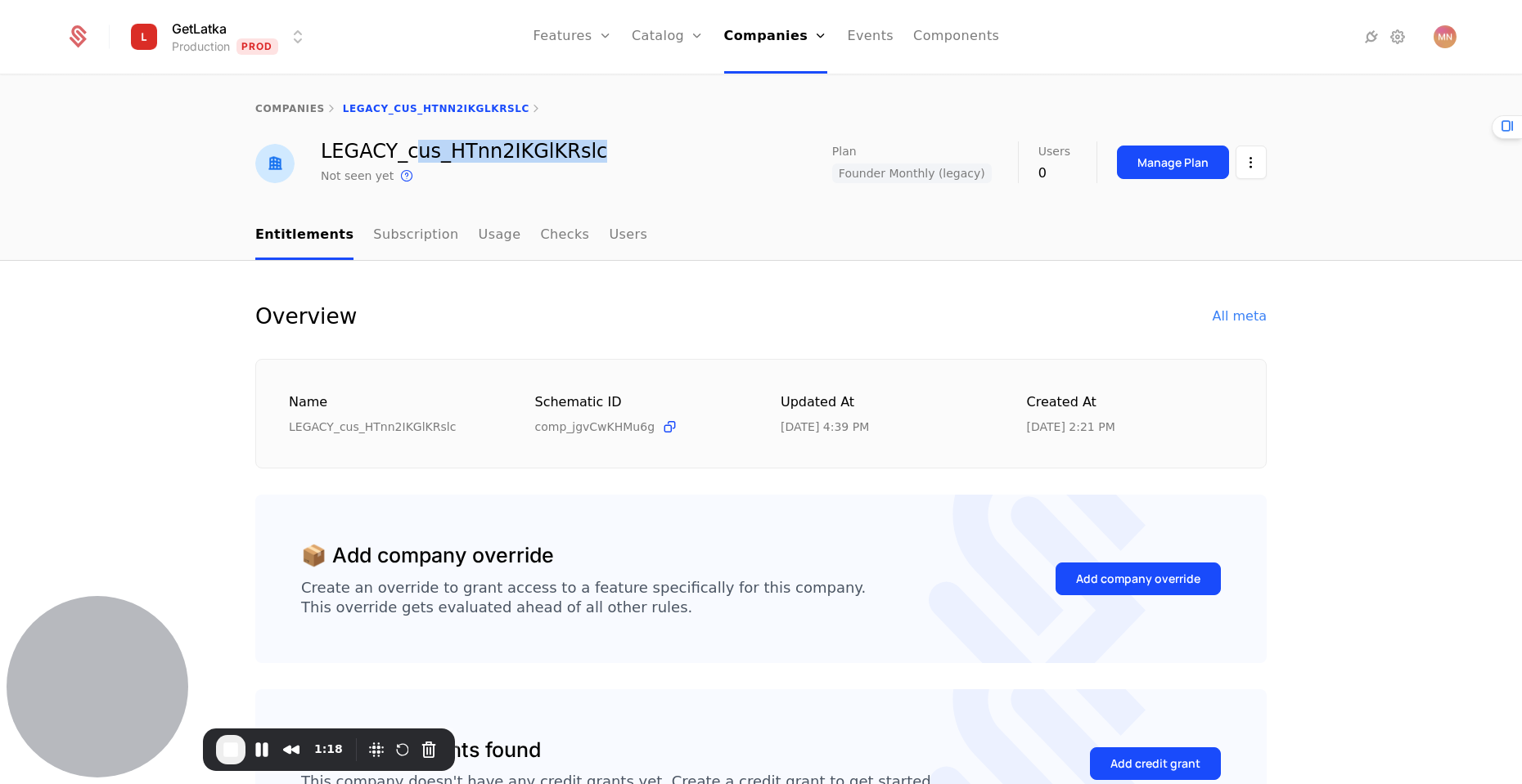
drag, startPoint x: 400, startPoint y: 149, endPoint x: 610, endPoint y: 141, distance: 210.2
click at [610, 141] on div "LEGACY_cus_HTnn2IKGlKRslc Not seen yet This is the date a track or identify eve…" at bounding box center [761, 163] width 1011 height 44
drag, startPoint x: 318, startPoint y: 145, endPoint x: 398, endPoint y: 146, distance: 80.0
click at [398, 146] on div "LEGACY_cus_HTnn2IKGlKRslc" at bounding box center [464, 152] width 287 height 20
click at [1257, 164] on html "GetLatka Production Prod Features Features Flags Catalog Plans Add Ons Credits …" at bounding box center [761, 392] width 1522 height 784
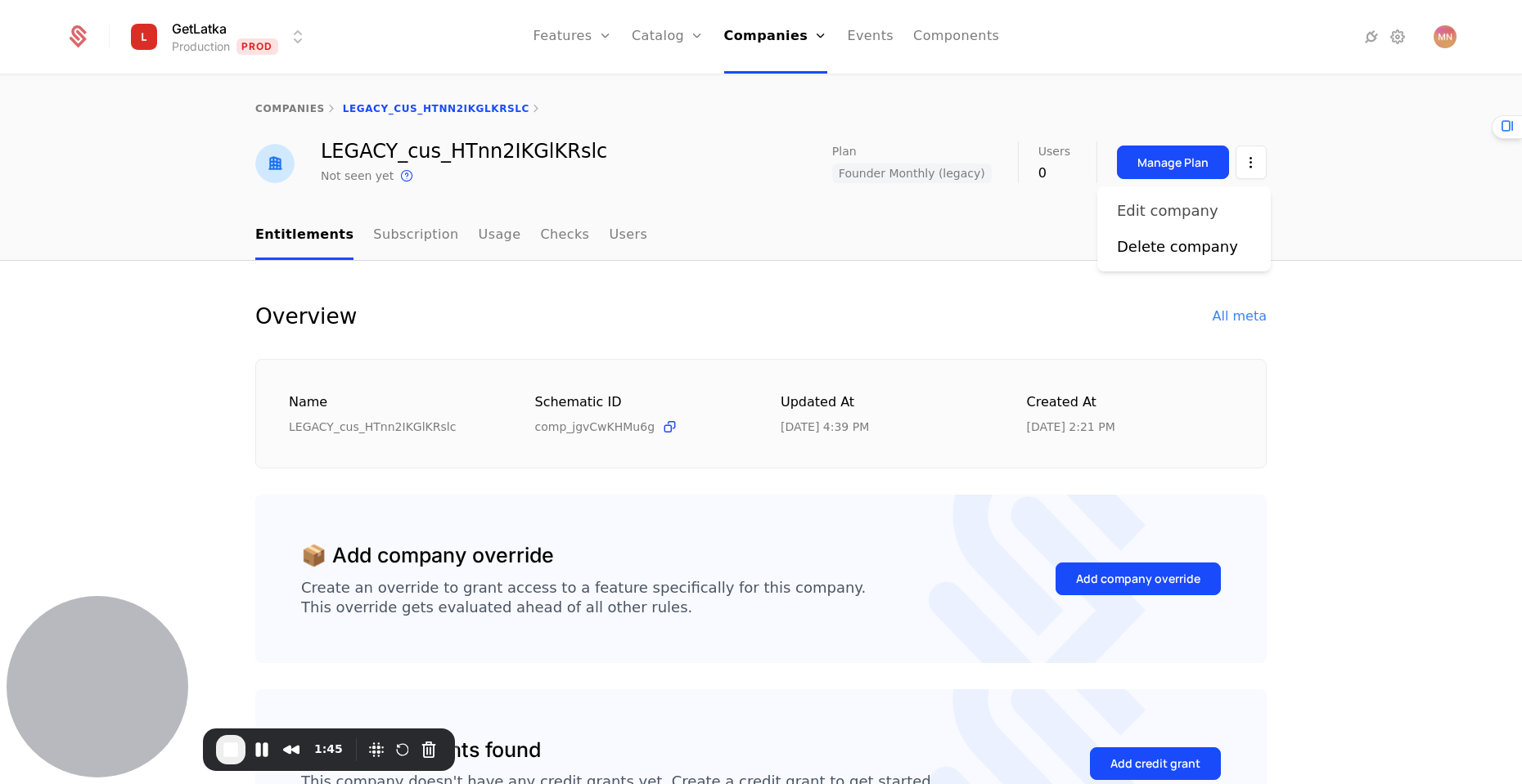
click at [1191, 209] on div "Edit company" at bounding box center [1167, 211] width 101 height 23
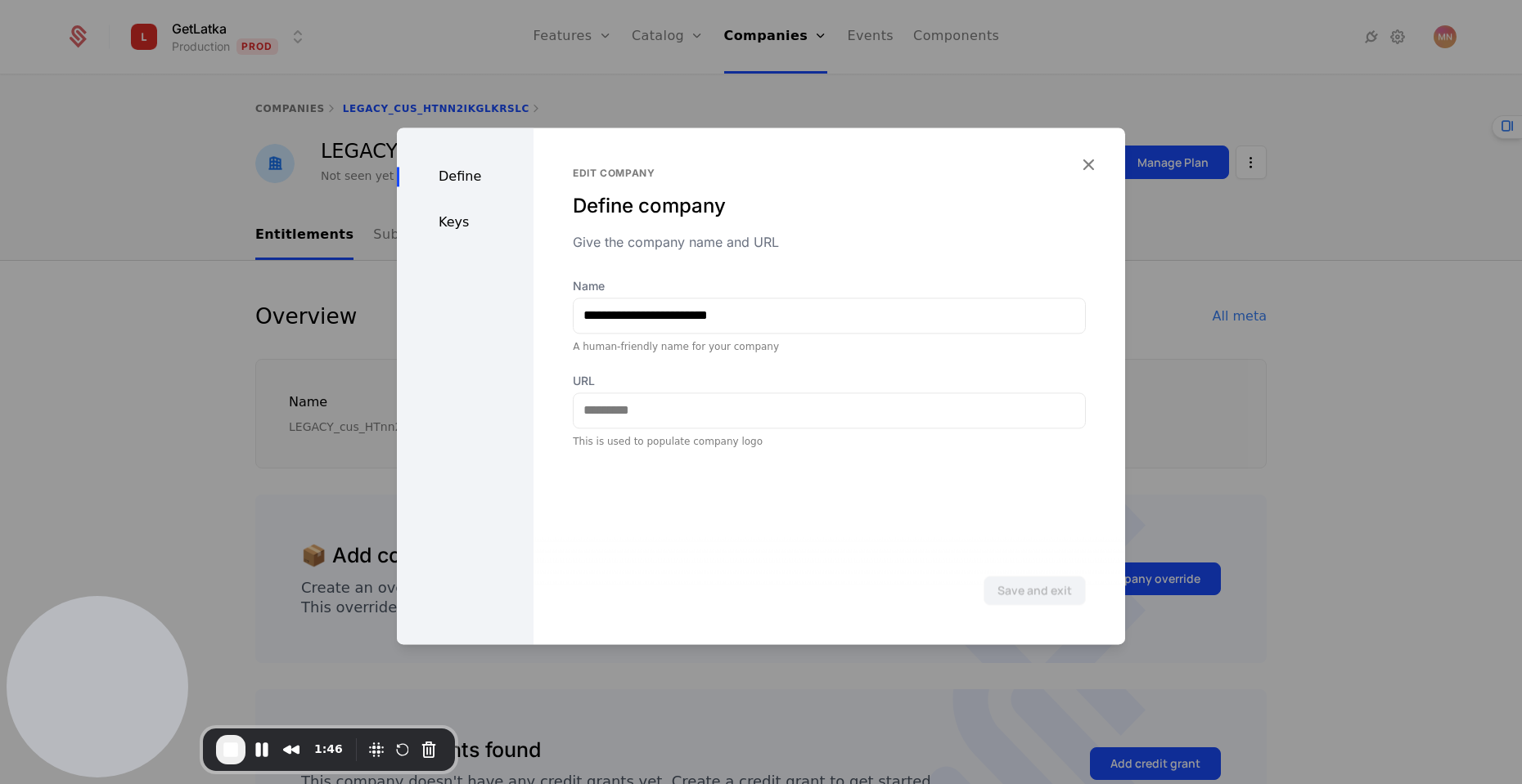
click at [441, 218] on div "Keys" at bounding box center [466, 223] width 137 height 20
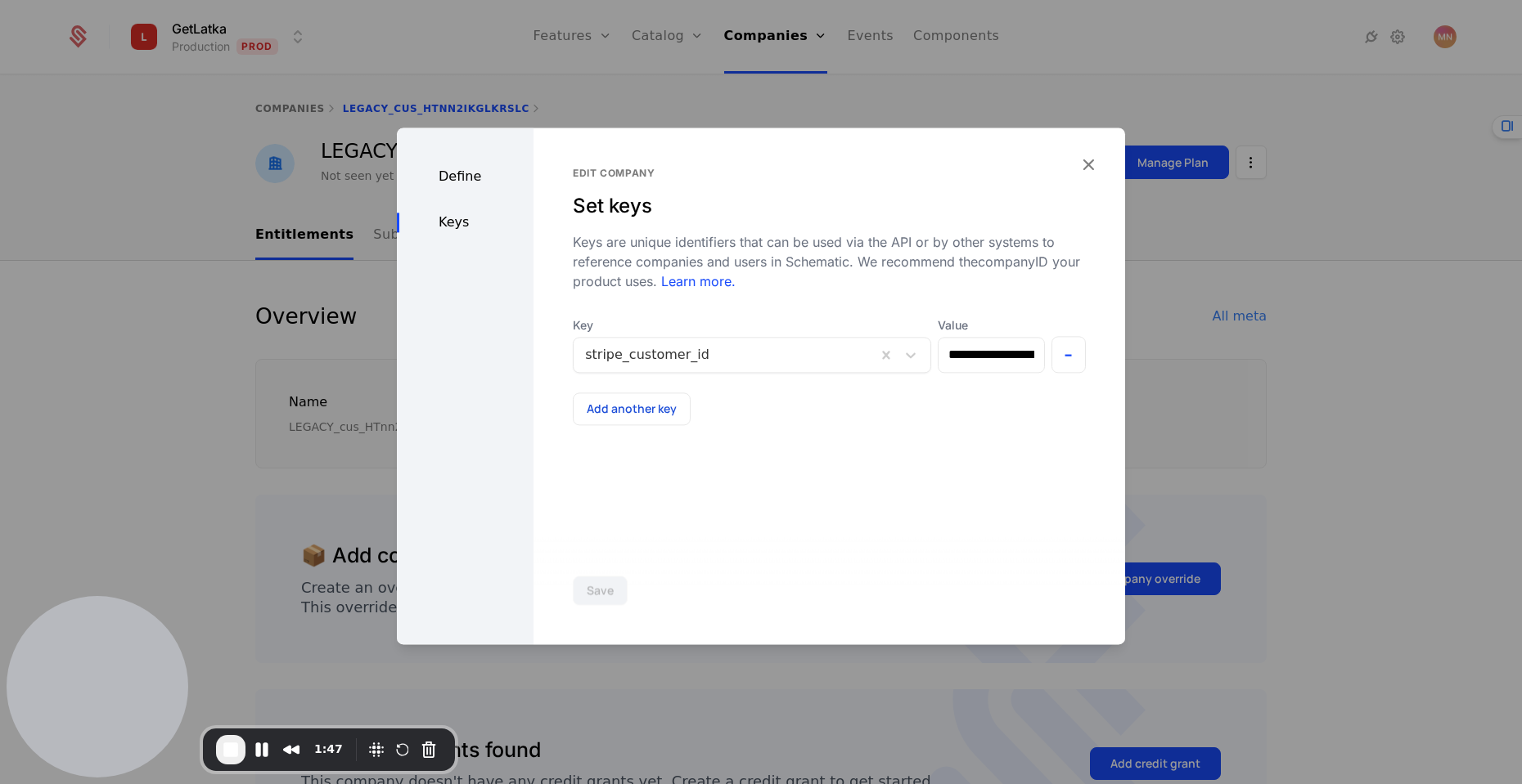
click at [1296, 240] on div at bounding box center [761, 392] width 1522 height 784
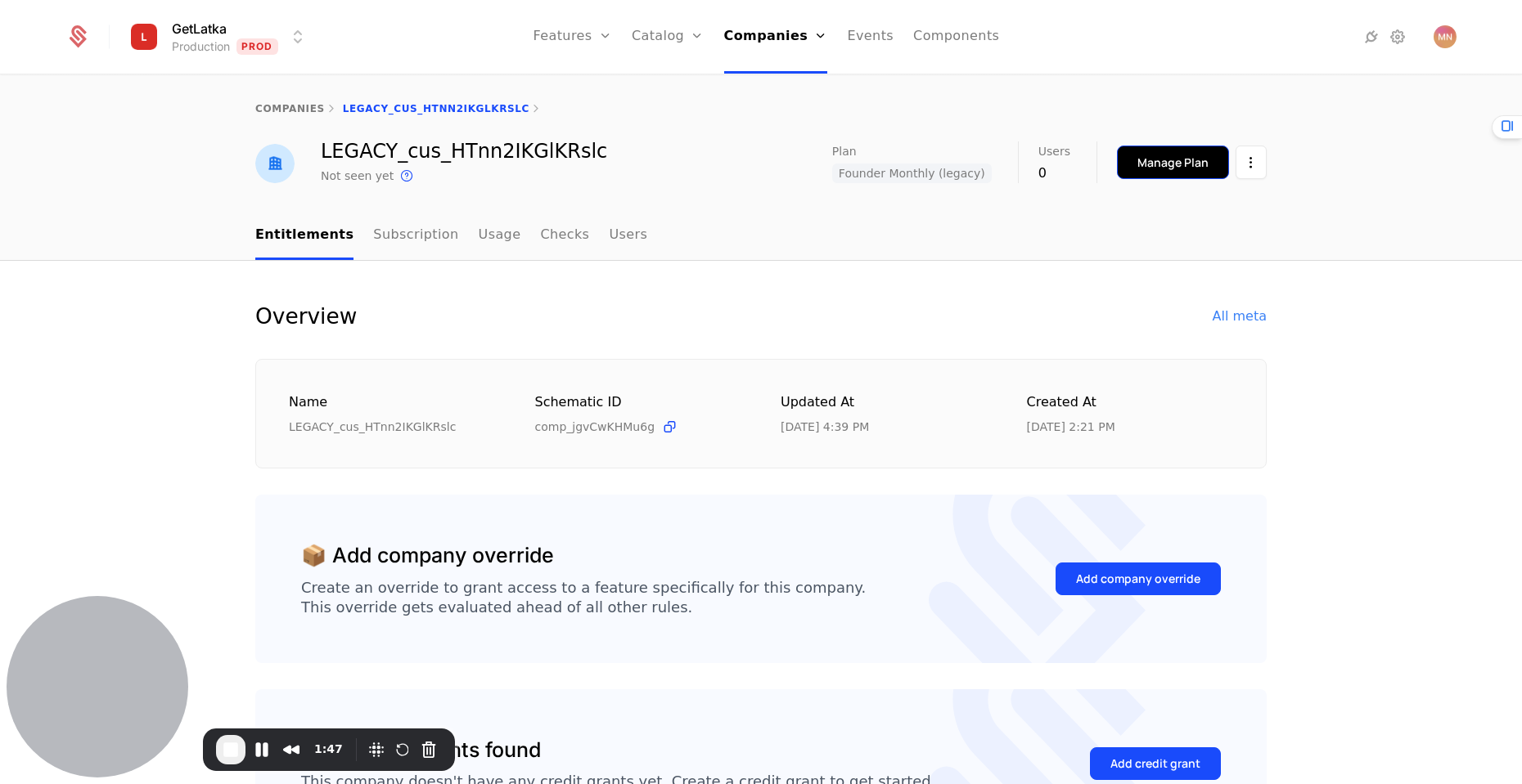
click at [1129, 160] on button "Manage Plan" at bounding box center [1172, 162] width 112 height 34
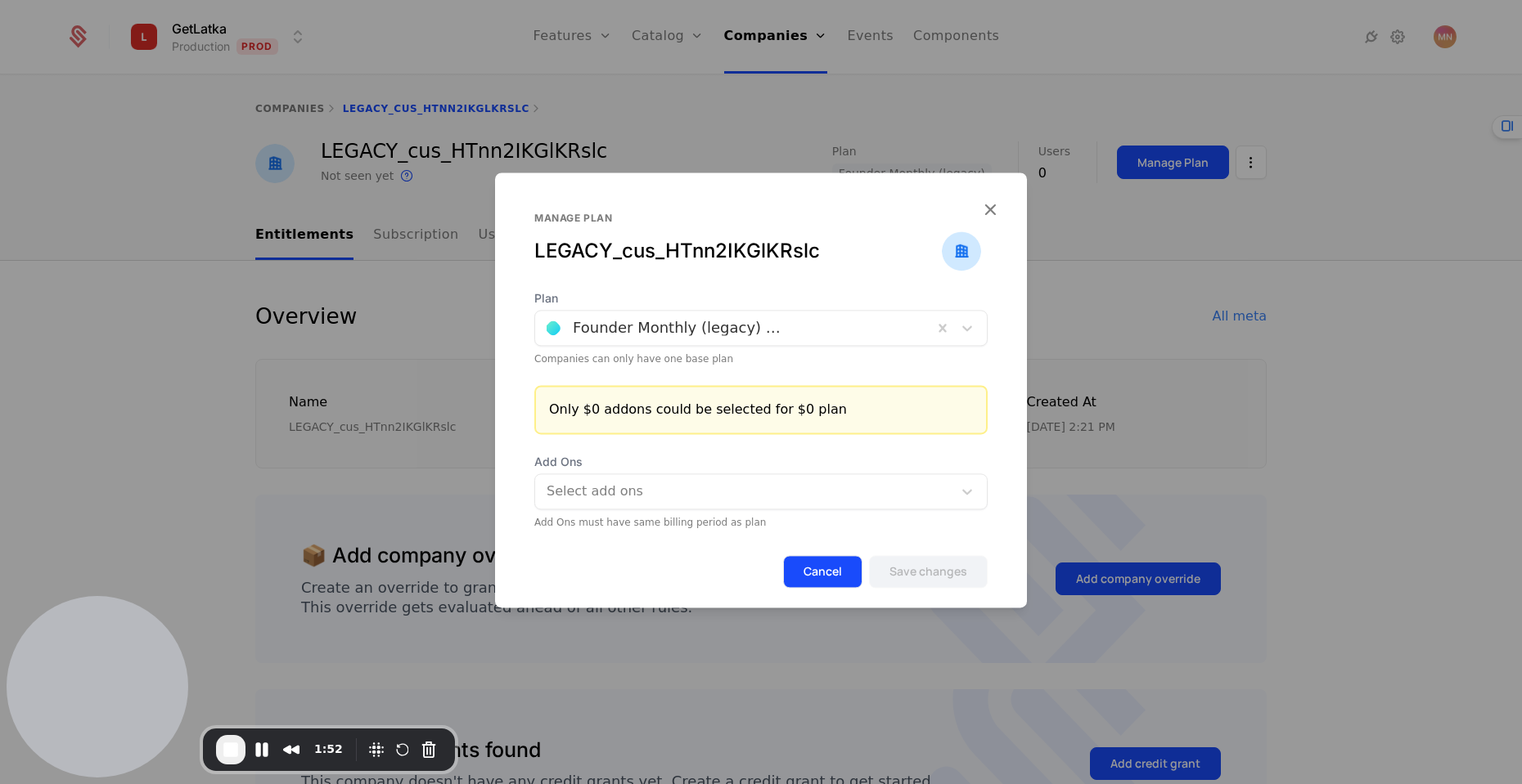
click at [820, 576] on button "Cancel" at bounding box center [822, 571] width 79 height 33
